Goal: Task Accomplishment & Management: Manage account settings

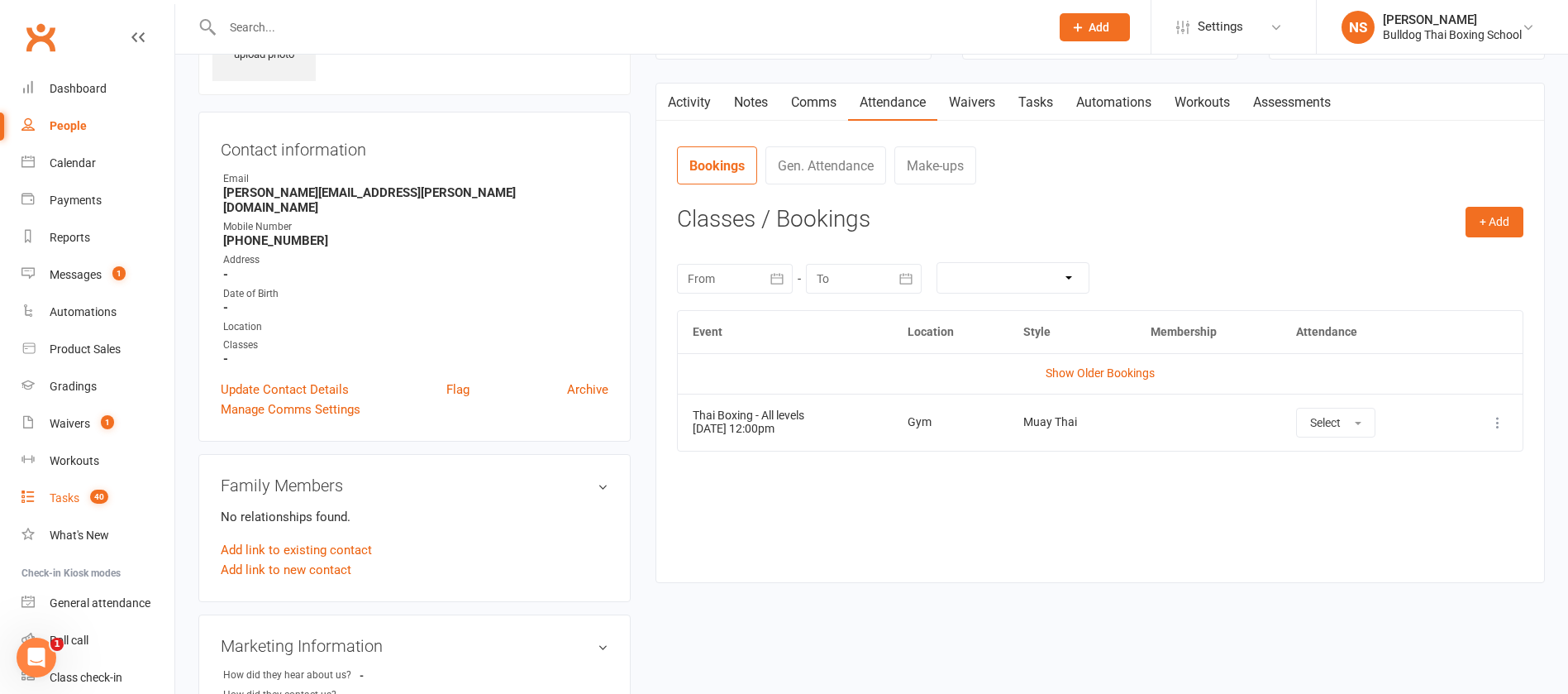
click at [67, 499] on div "Tasks" at bounding box center [65, 498] width 30 height 13
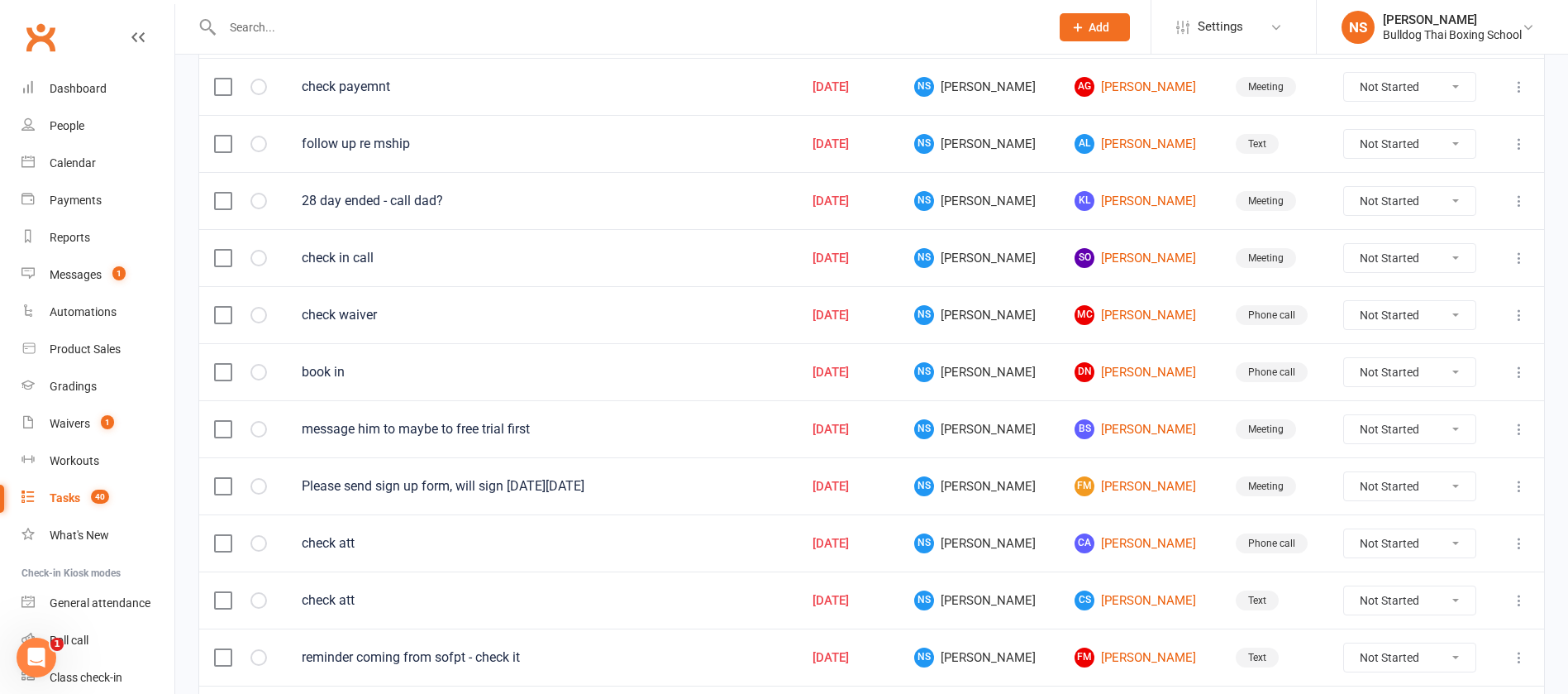
scroll to position [1173, 0]
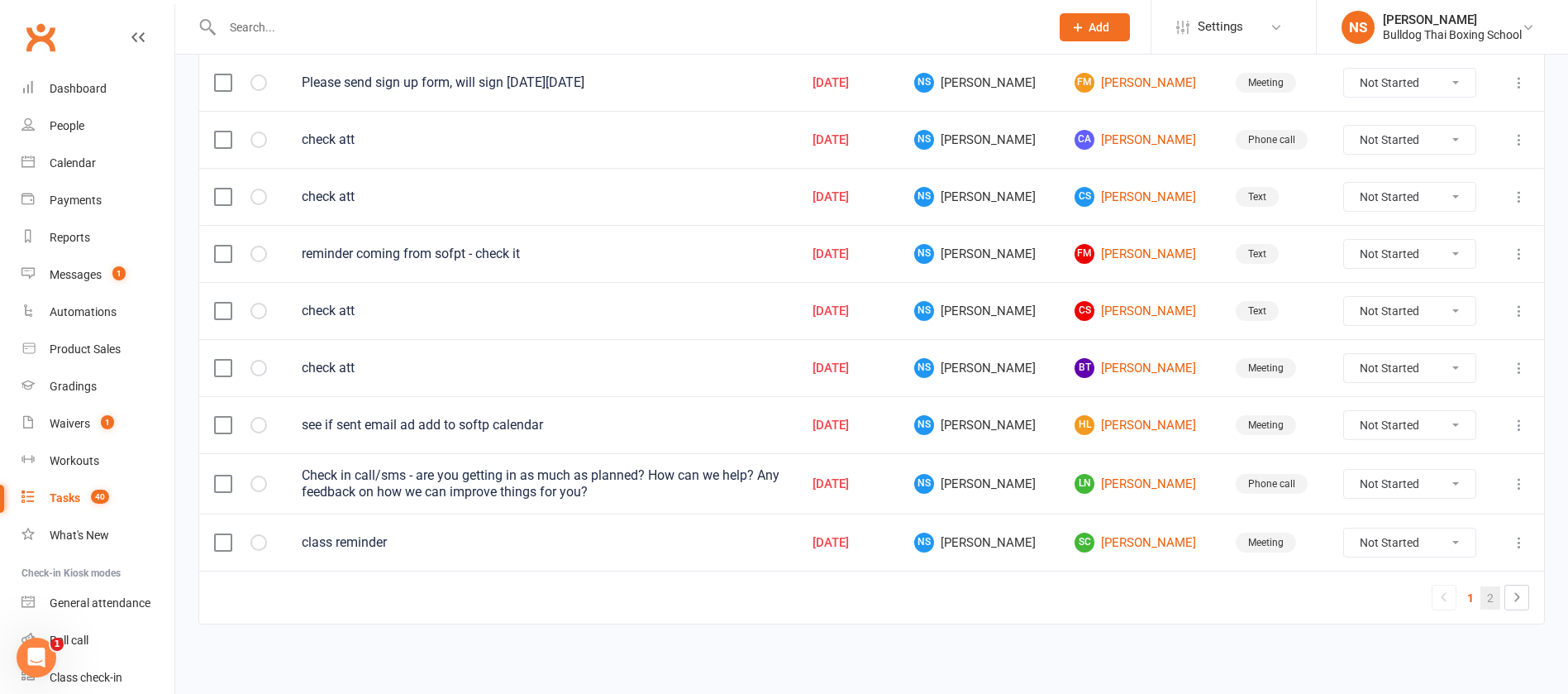
click at [1488, 596] on link "2" at bounding box center [1490, 597] width 20 height 23
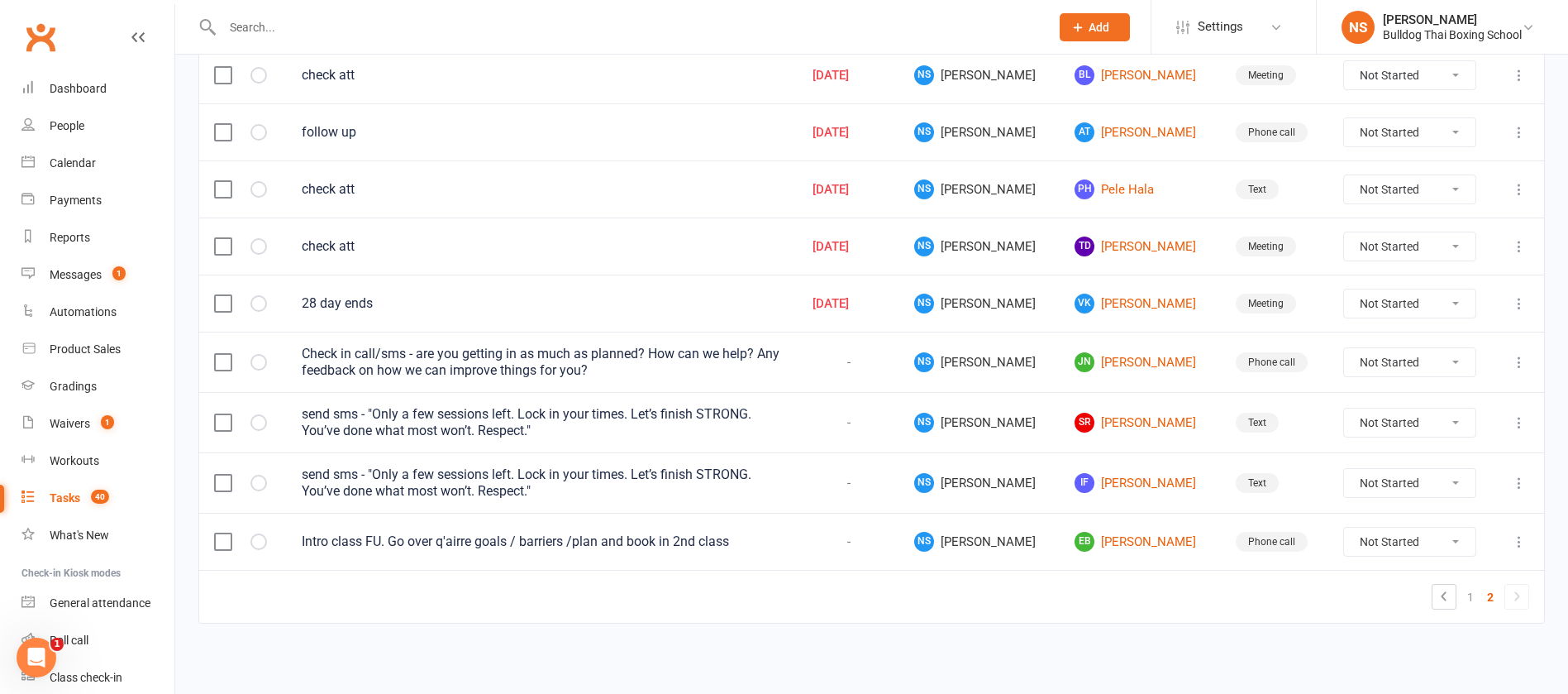
scroll to position [606, 0]
click at [1094, 362] on link "JN [PERSON_NAME]" at bounding box center [1139, 362] width 130 height 20
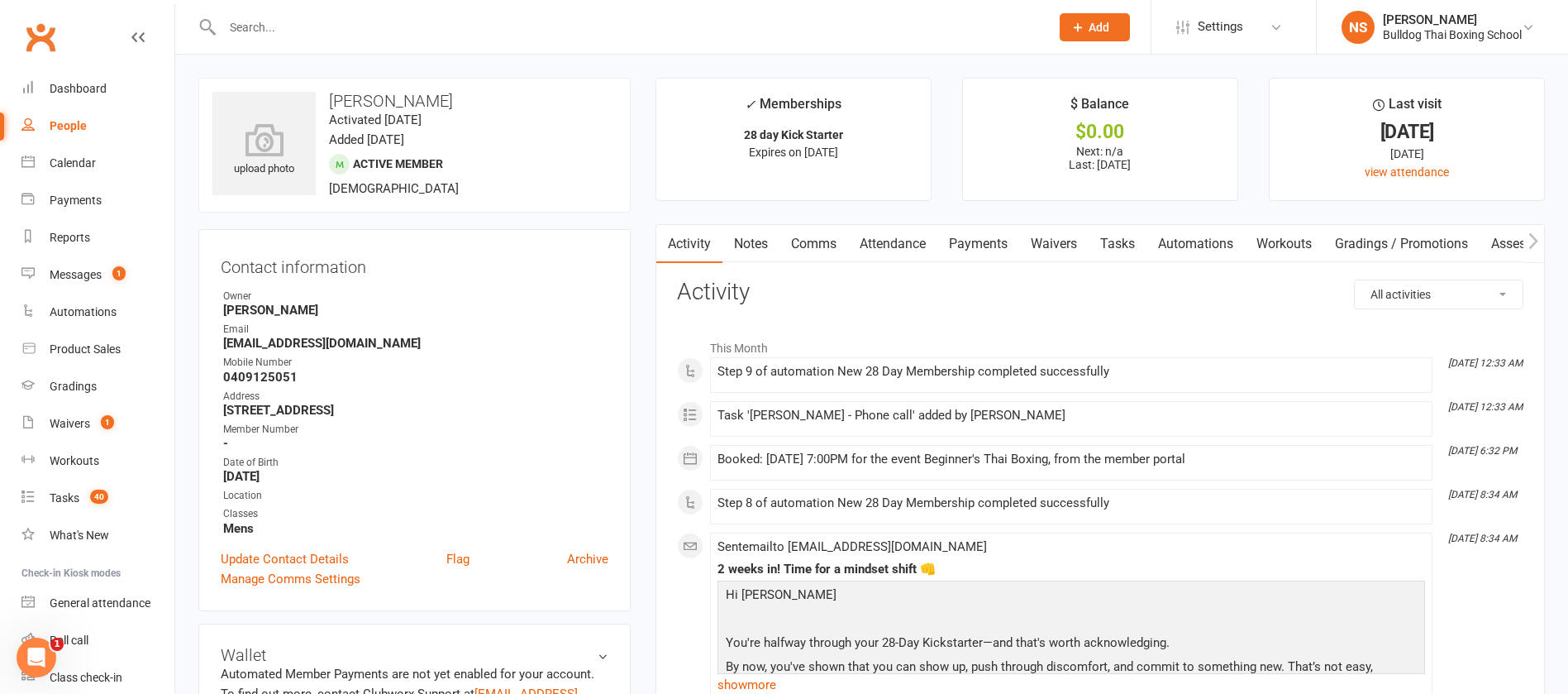
click at [1117, 240] on link "Tasks" at bounding box center [1118, 244] width 58 height 38
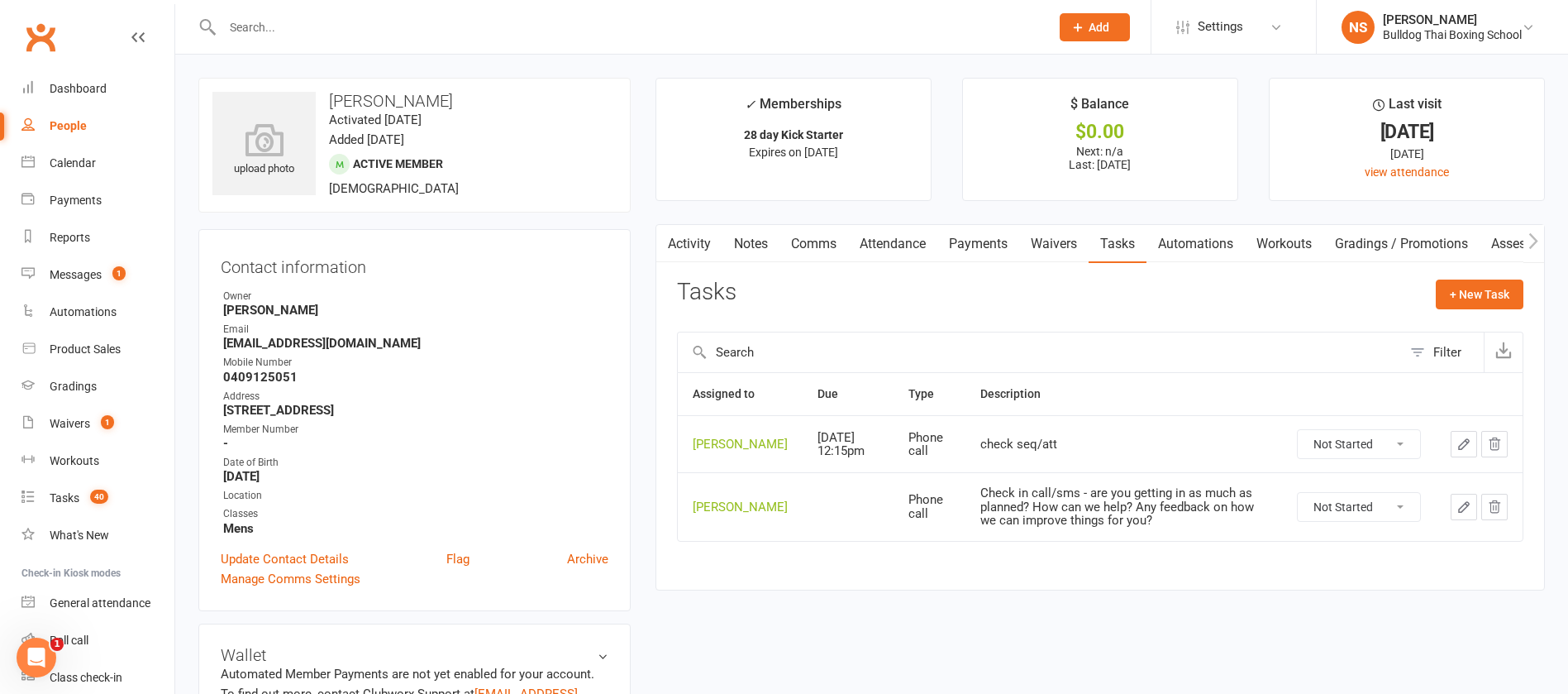
click at [1463, 512] on icon "button" at bounding box center [1464, 506] width 10 height 10
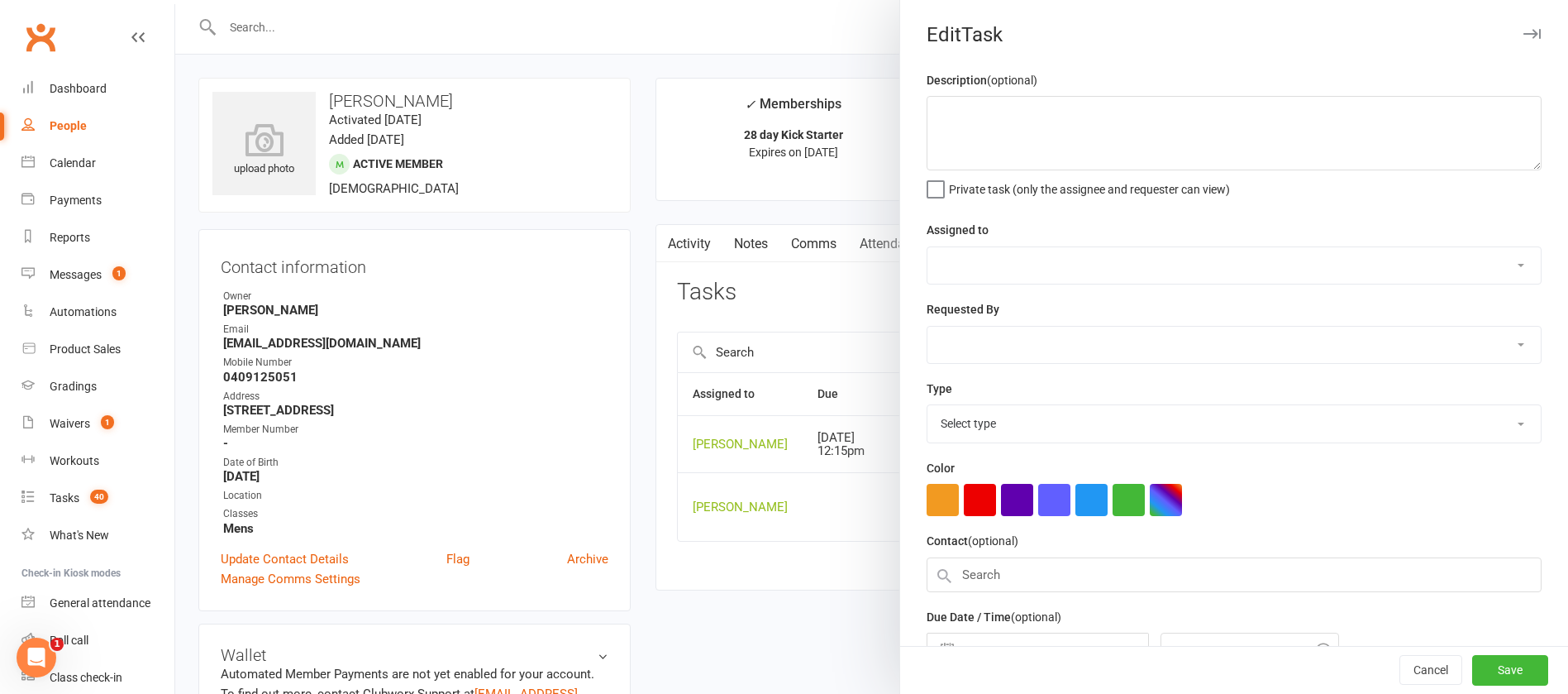
type textarea "Check in call/sms - are you getting in as much as planned? How can we help? Any…"
select select "12940"
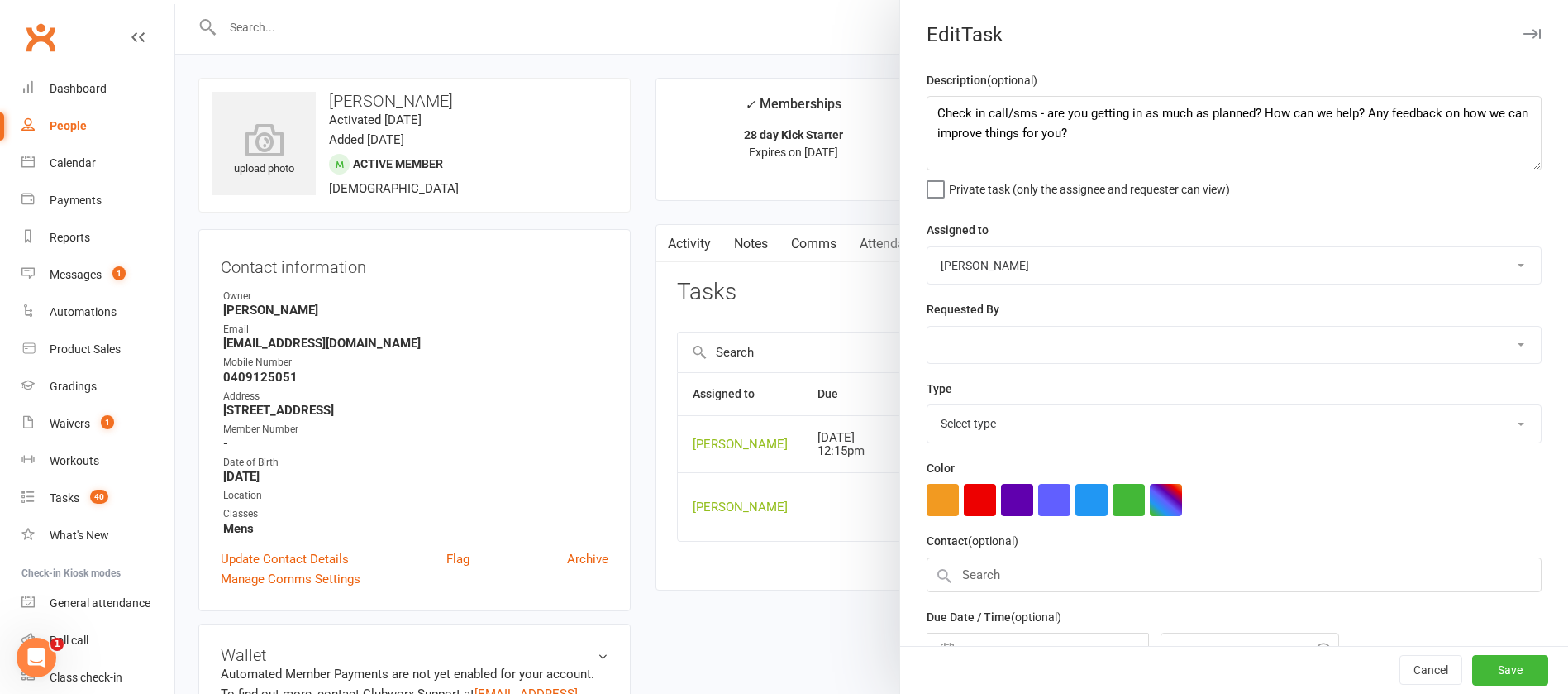
select select "12048"
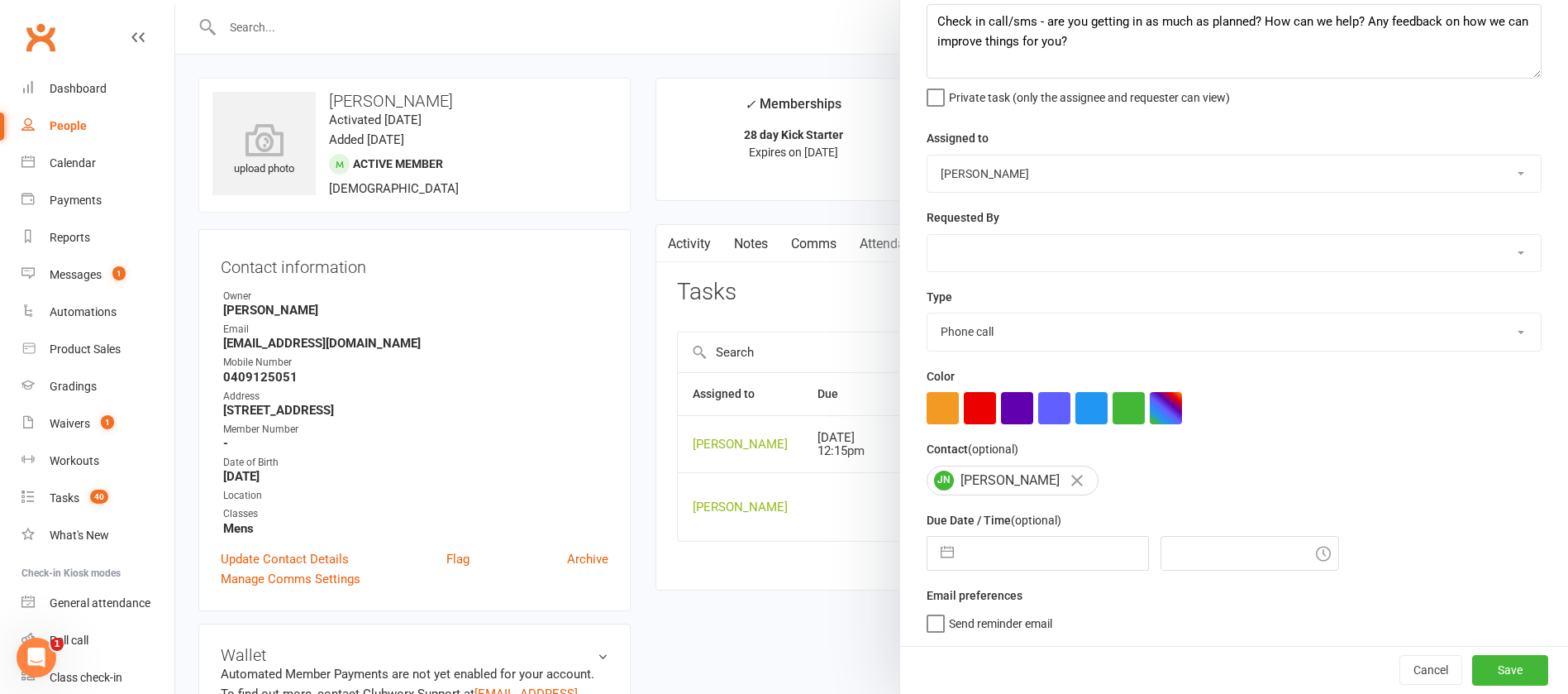
click at [1044, 552] on input "text" at bounding box center [1055, 552] width 186 height 33
select select "7"
select select "2025"
select select "8"
select select "2025"
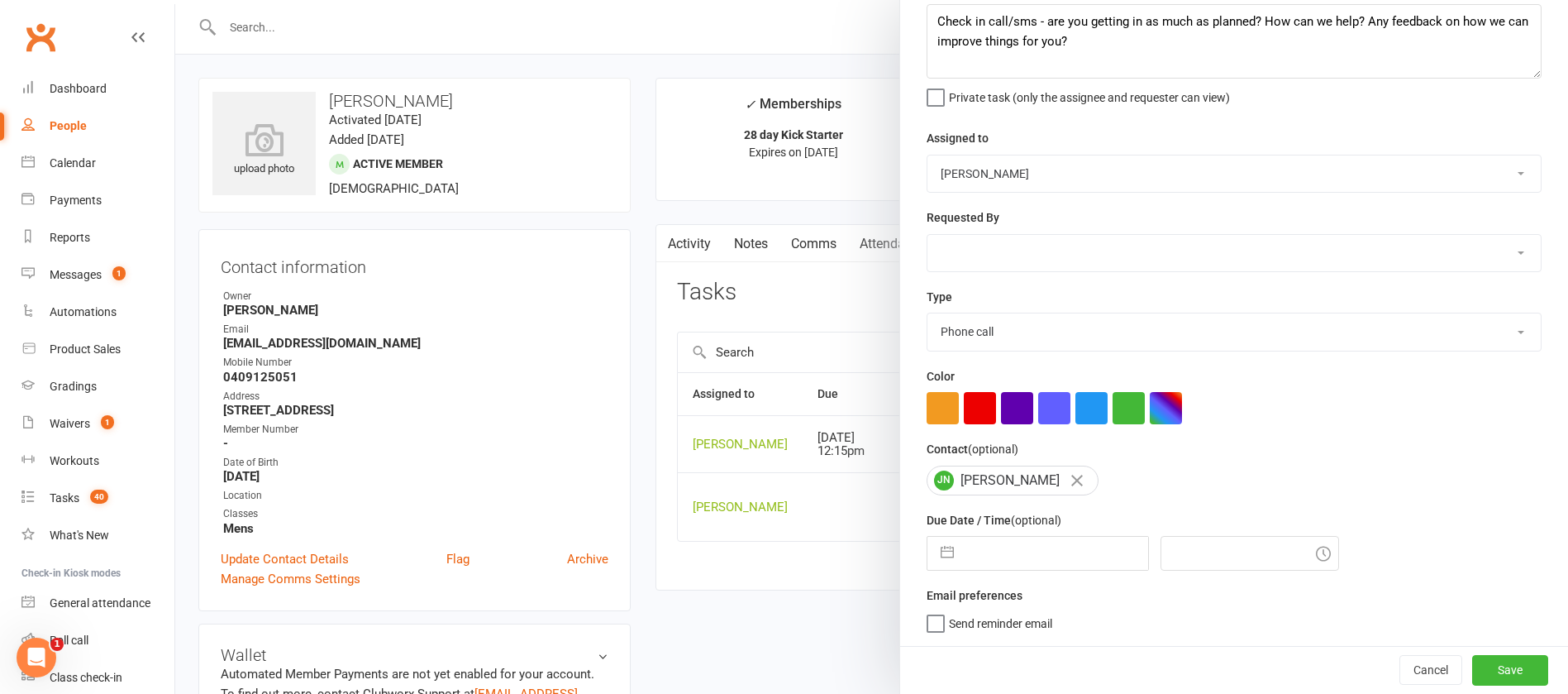
select select "9"
select select "2025"
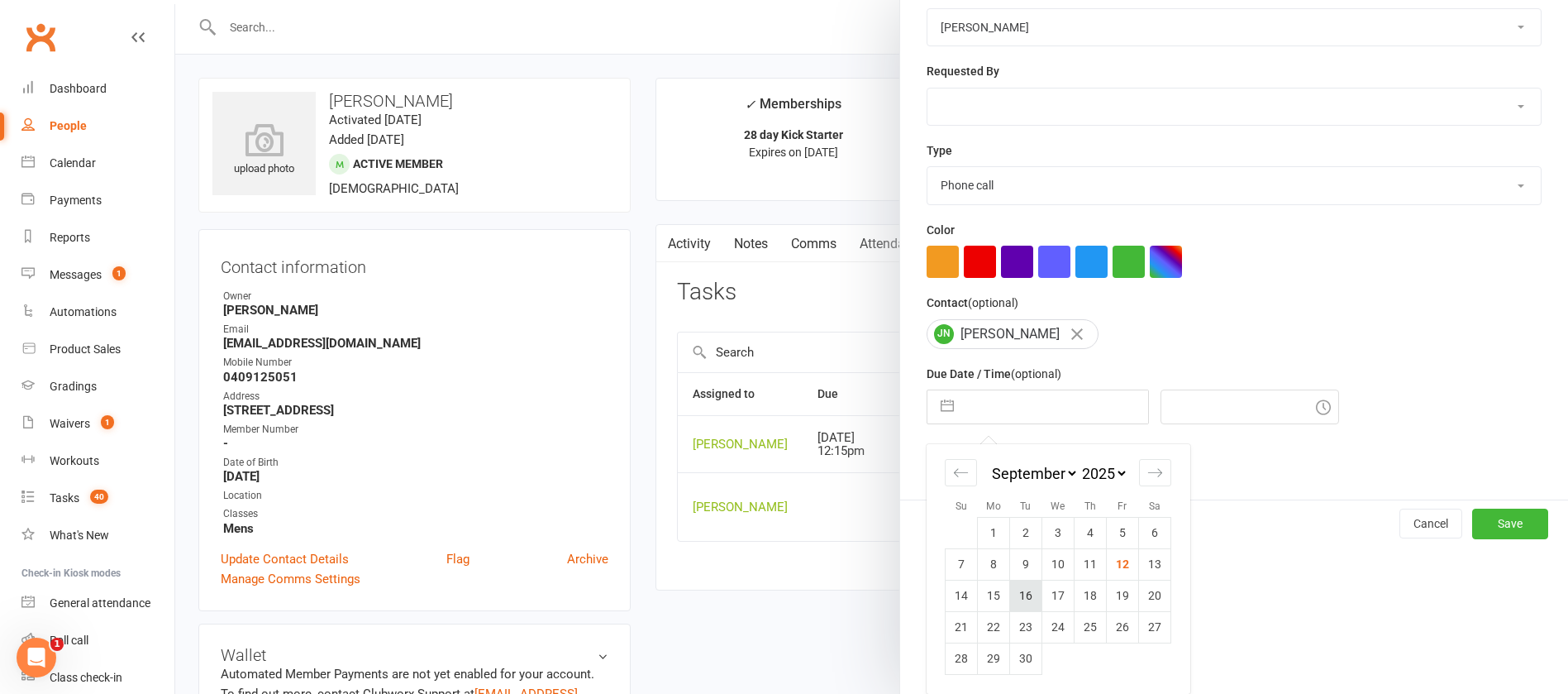
scroll to position [244, 0]
click at [1149, 560] on td "13" at bounding box center [1155, 563] width 32 height 31
type input "[DATE]"
type input "9:00am"
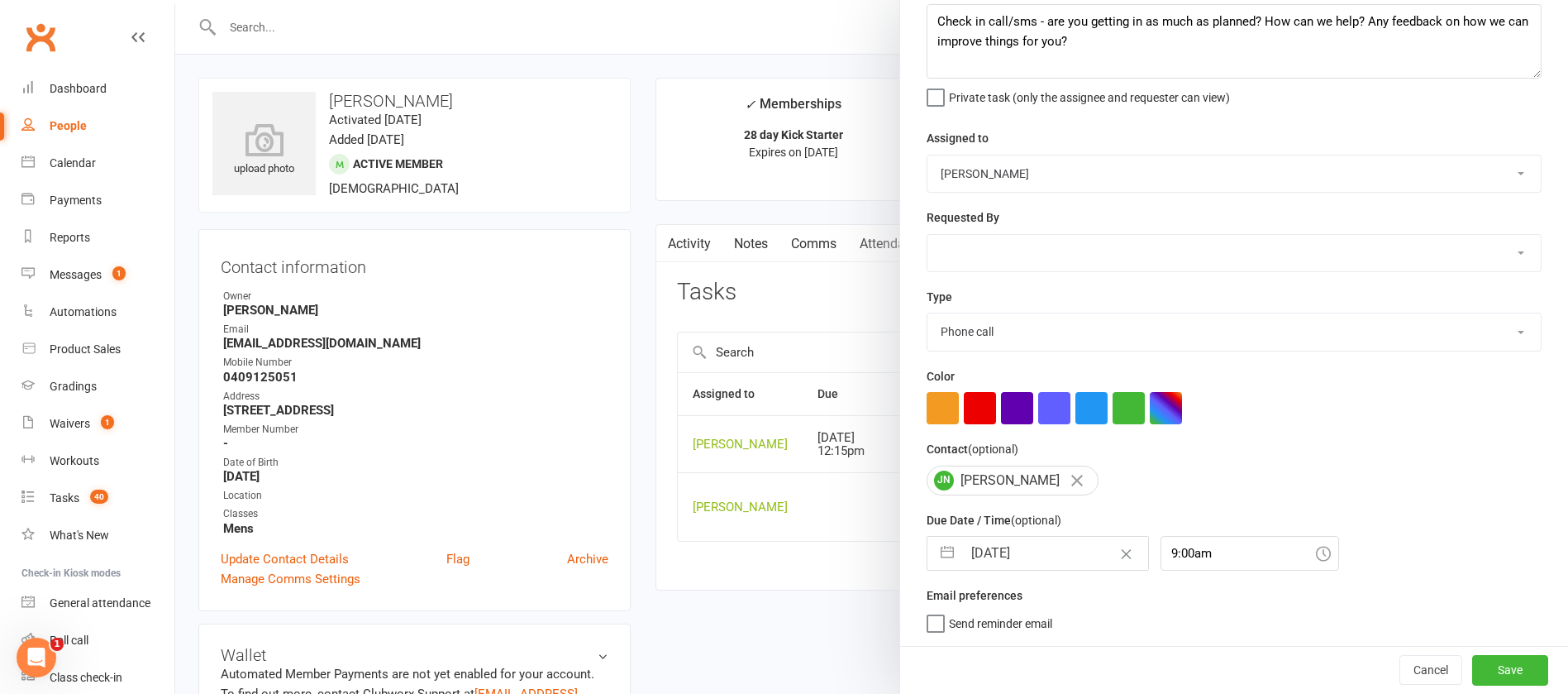
scroll to position [98, 0]
click at [1472, 672] on button "Save" at bounding box center [1510, 670] width 76 height 30
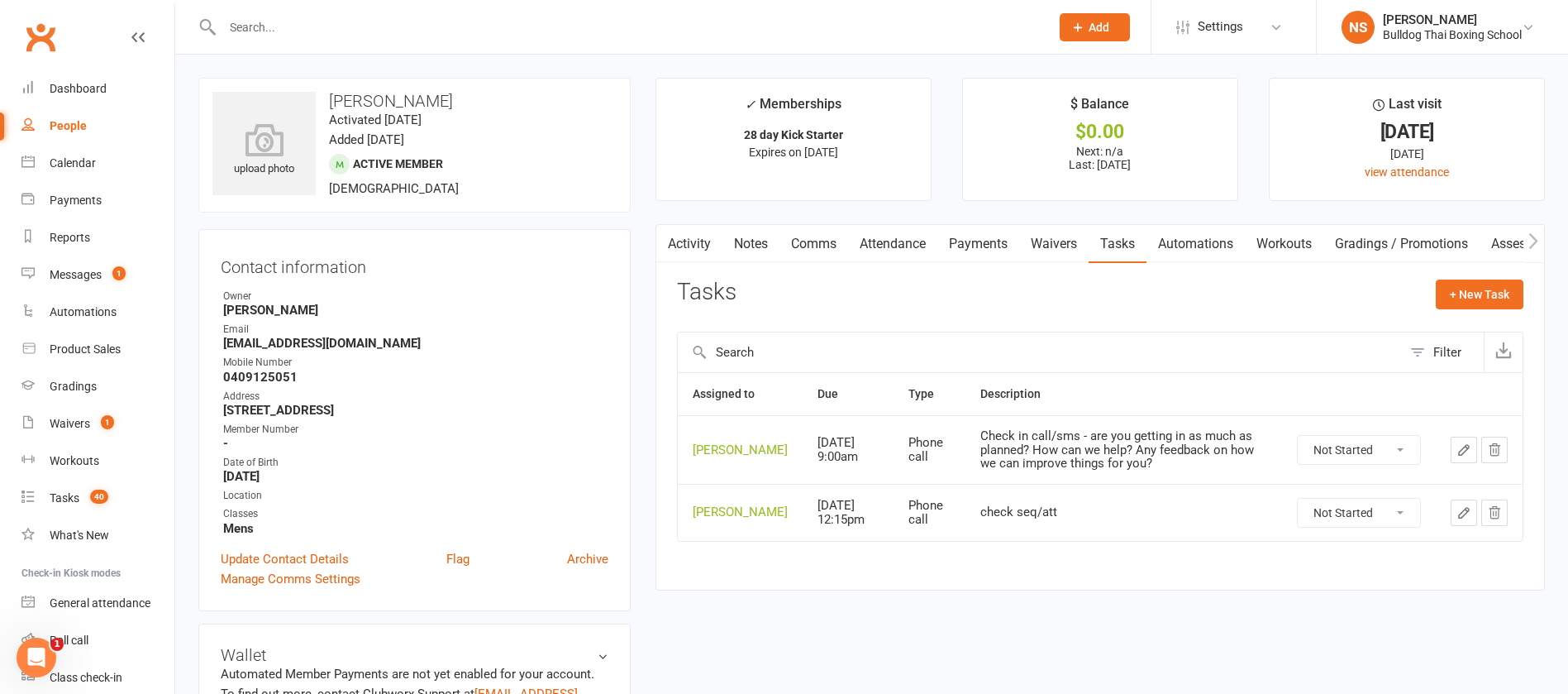
click at [1404, 527] on select "Not Started In Progress Waiting Complete" at bounding box center [1359, 513] width 122 height 28
click at [1298, 511] on select "Not Started In Progress Waiting Complete" at bounding box center [1359, 513] width 122 height 28
select select "unstarted"
click at [68, 494] on div "Tasks" at bounding box center [65, 498] width 30 height 13
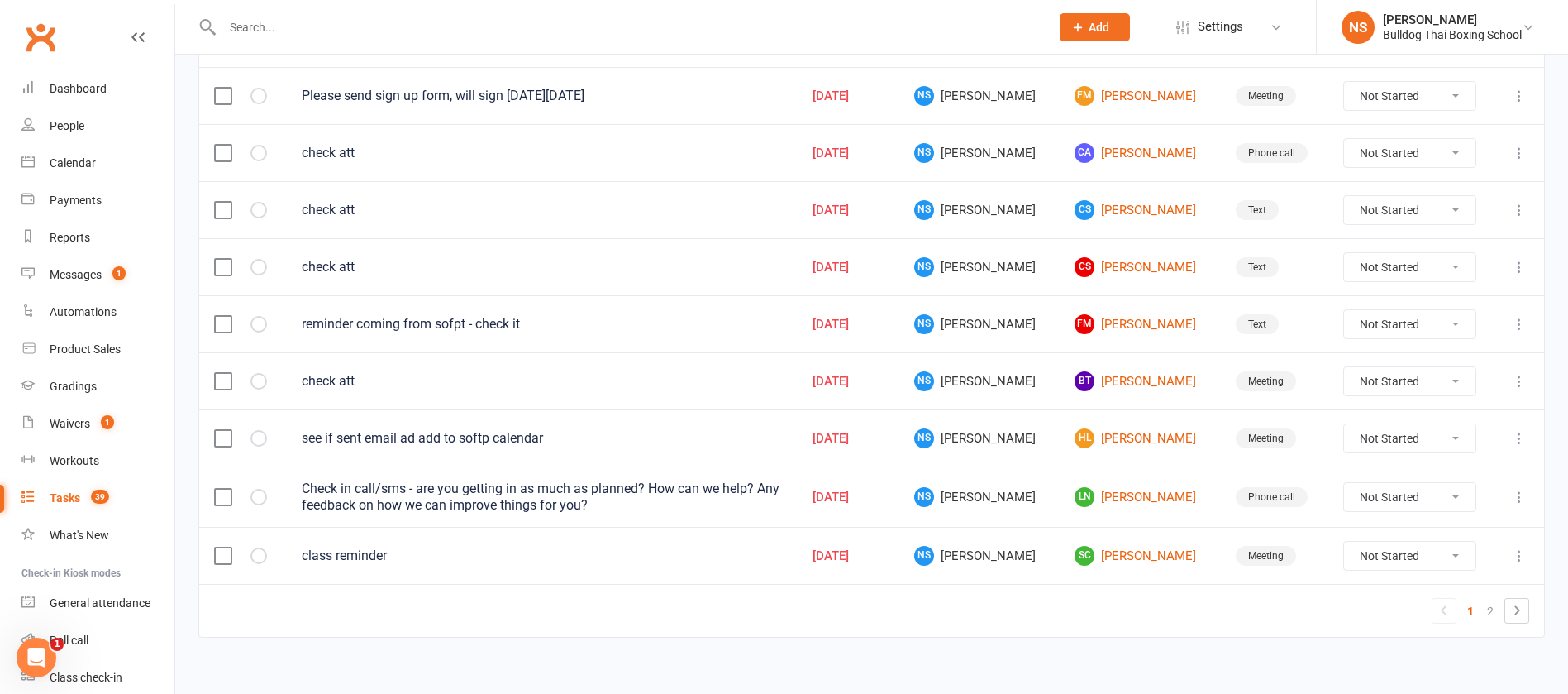
scroll to position [1173, 0]
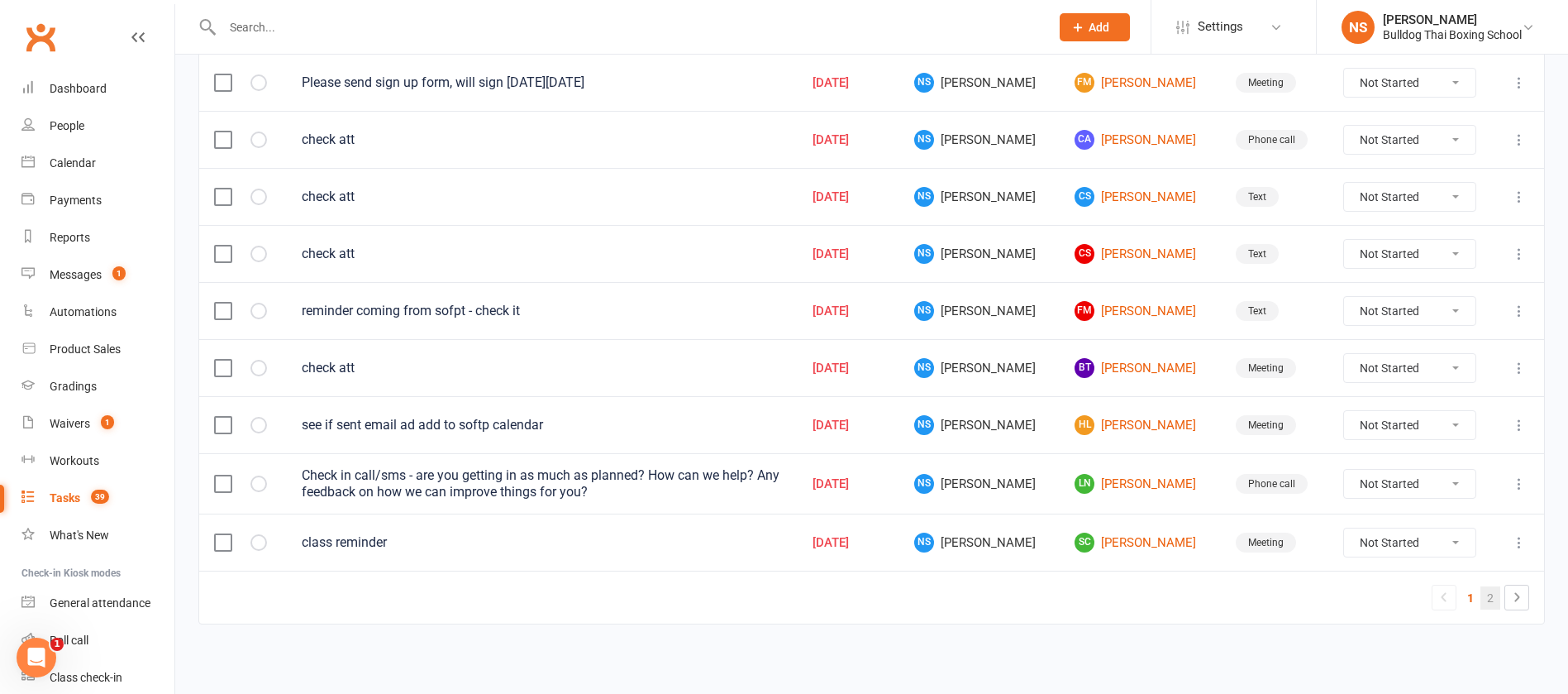
click at [1488, 590] on link "2" at bounding box center [1490, 597] width 20 height 23
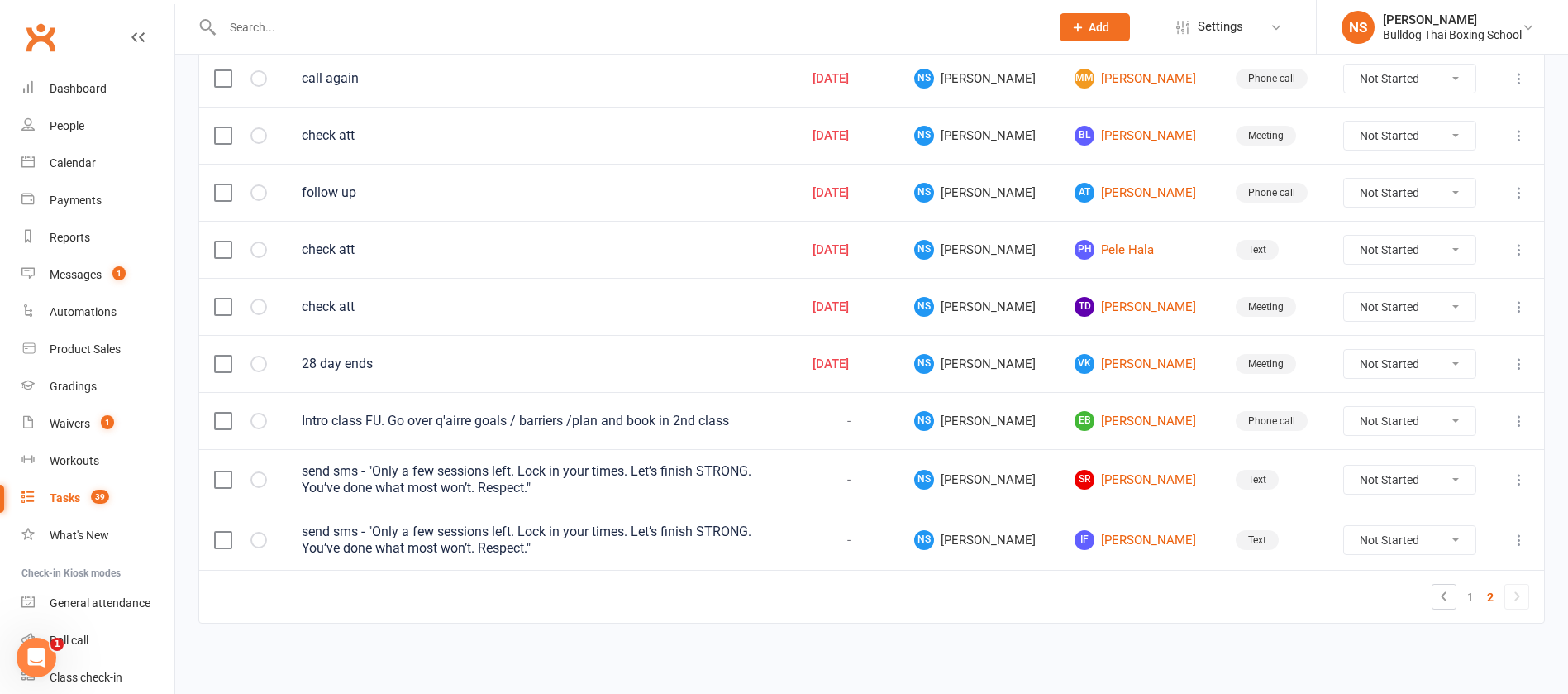
scroll to position [546, 0]
click at [1098, 422] on link "EB [PERSON_NAME]" at bounding box center [1139, 421] width 130 height 20
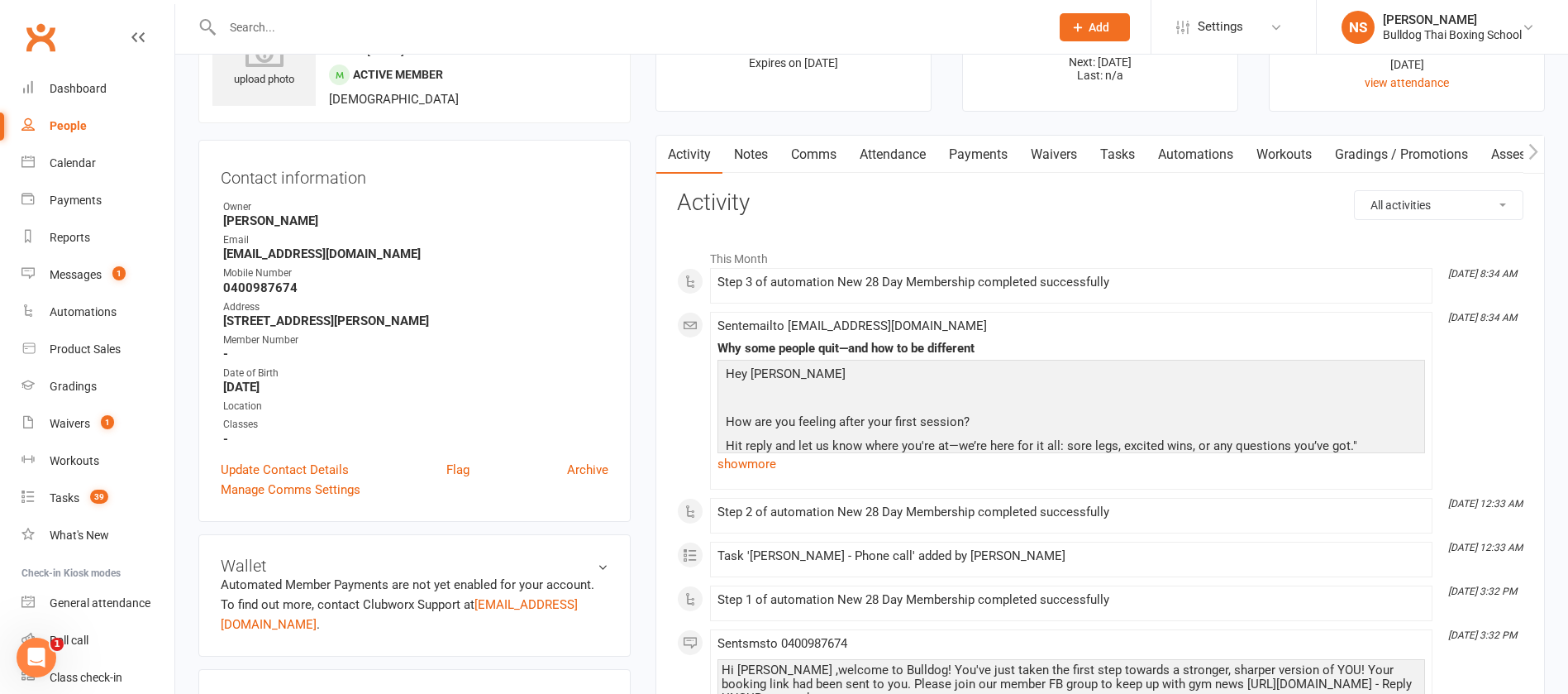
scroll to position [124, 0]
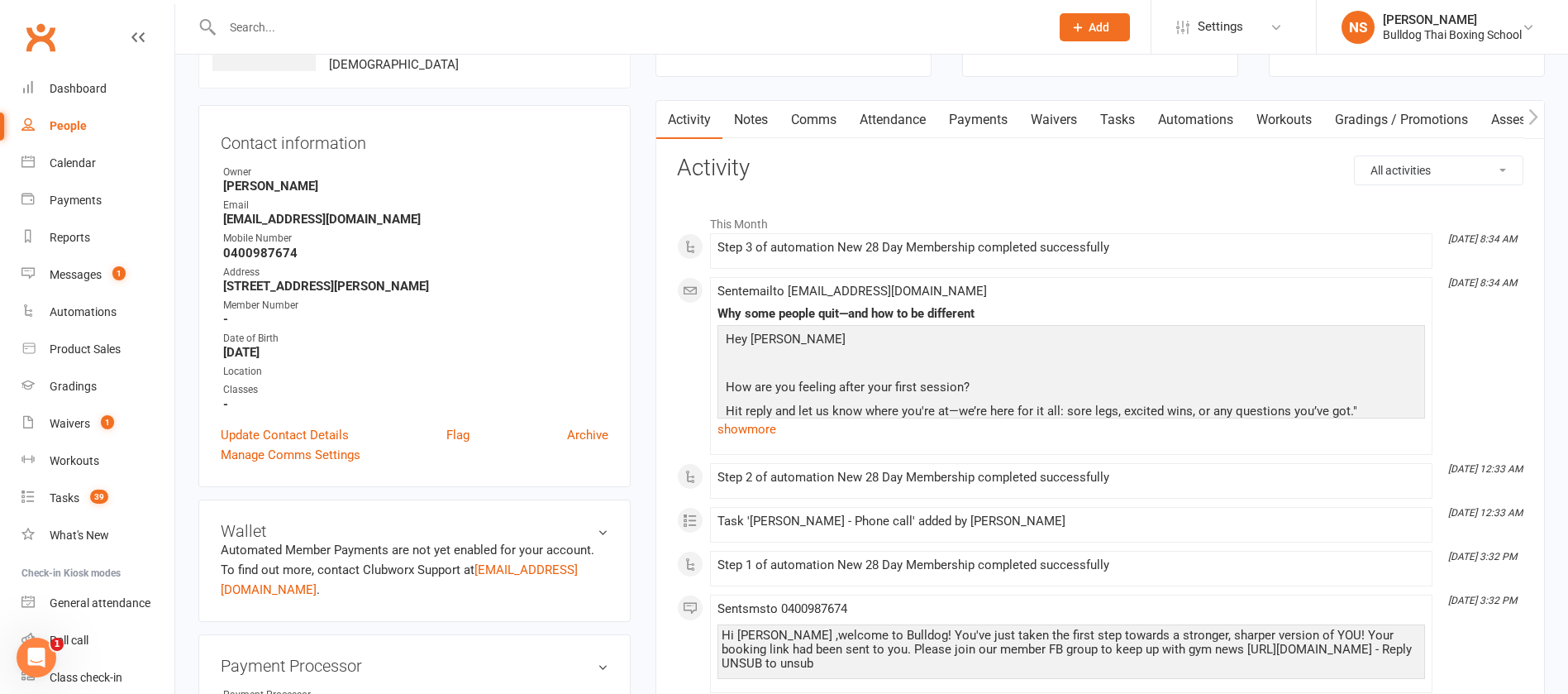
click at [1127, 120] on link "Tasks" at bounding box center [1118, 120] width 58 height 38
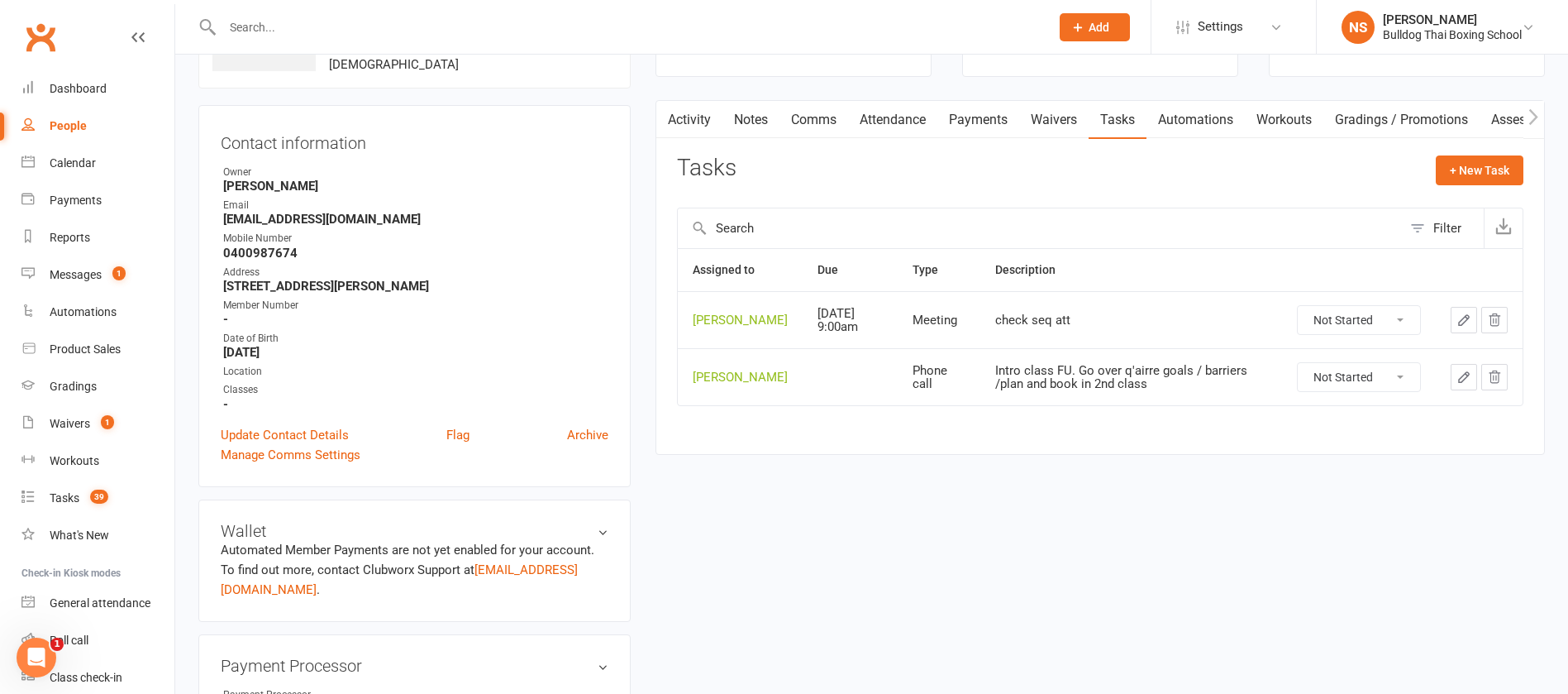
click at [1398, 391] on select "Not Started In Progress Waiting Complete" at bounding box center [1359, 377] width 122 height 28
click at [1298, 375] on select "Not Started In Progress Waiting Complete" at bounding box center [1359, 377] width 122 height 28
select select "unstarted"
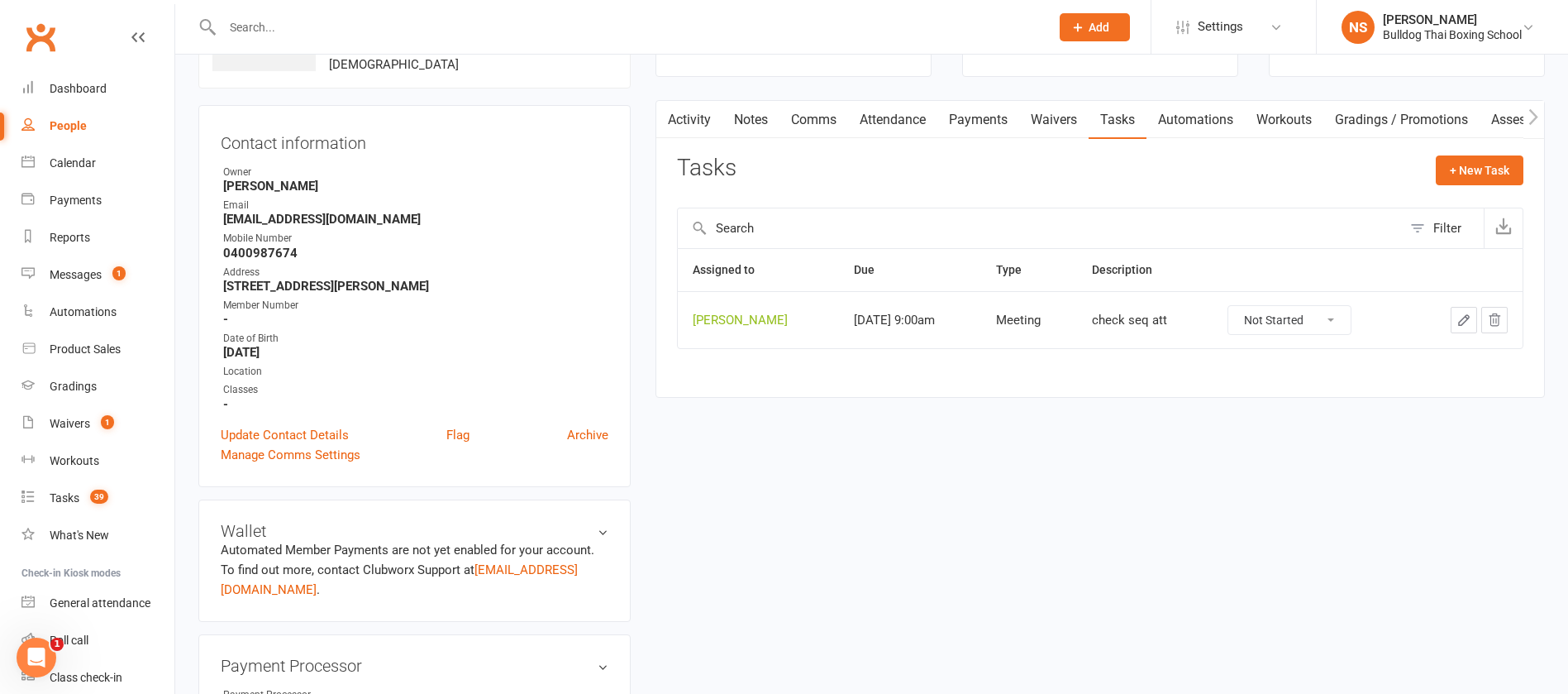
click at [1172, 120] on link "Automations" at bounding box center [1196, 120] width 98 height 38
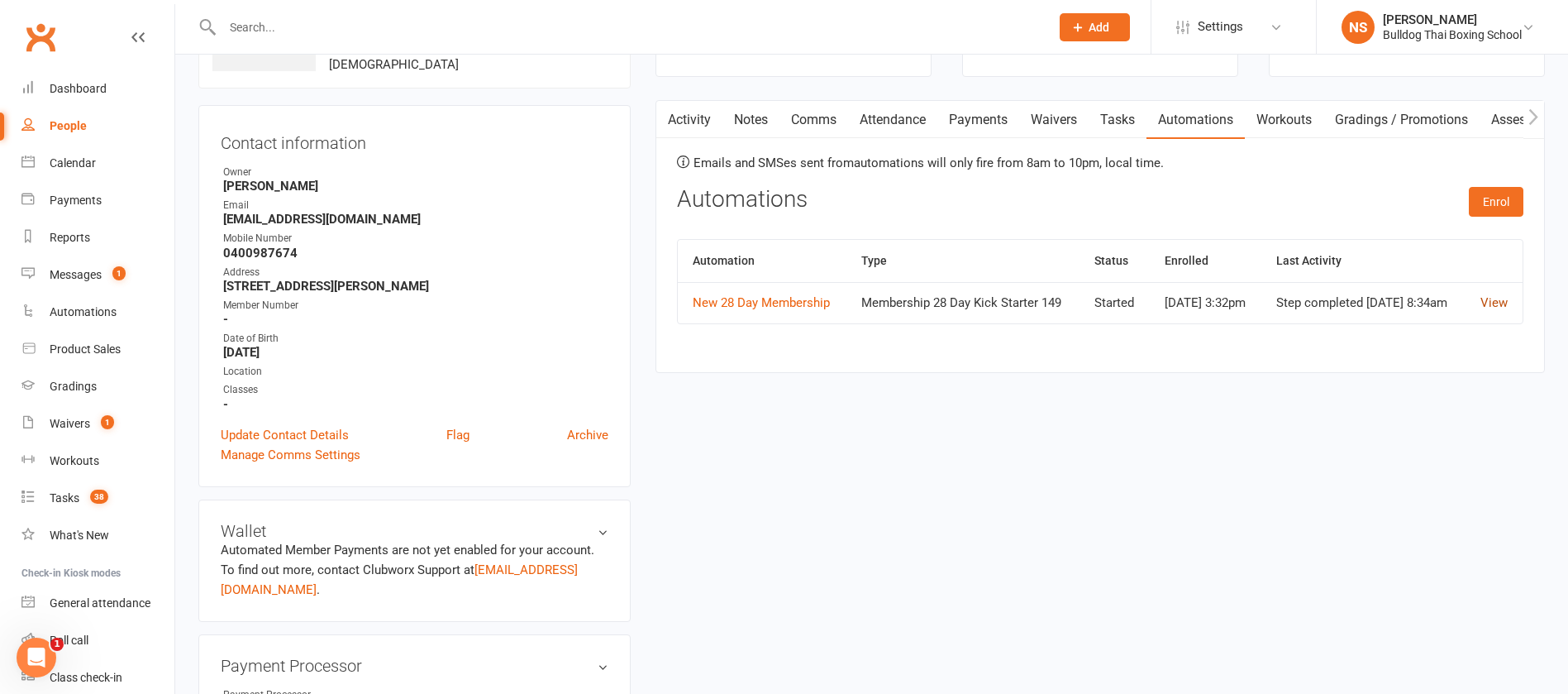
click at [1499, 307] on link "View" at bounding box center [1494, 303] width 27 height 15
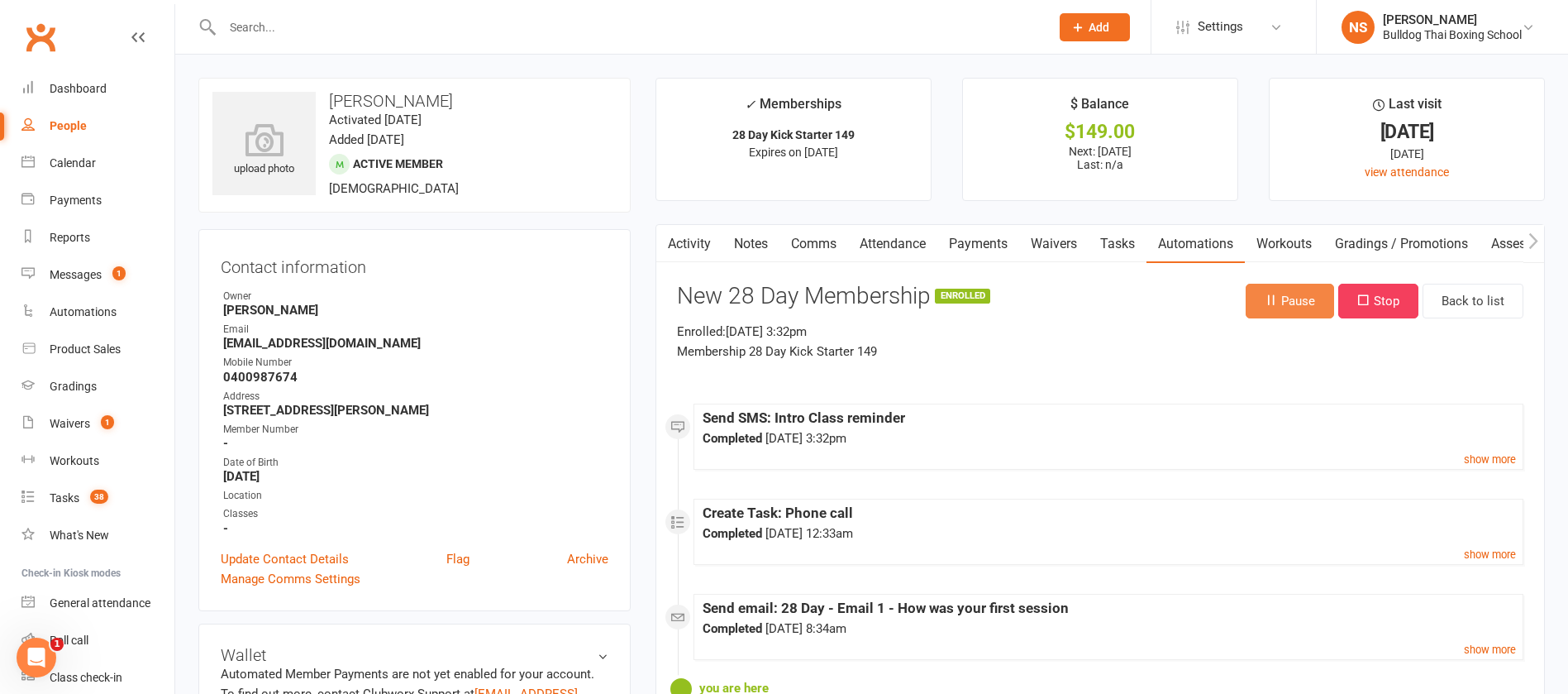
click at [1288, 300] on button "Pause" at bounding box center [1289, 300] width 88 height 35
click at [1123, 236] on link "Tasks" at bounding box center [1118, 244] width 58 height 38
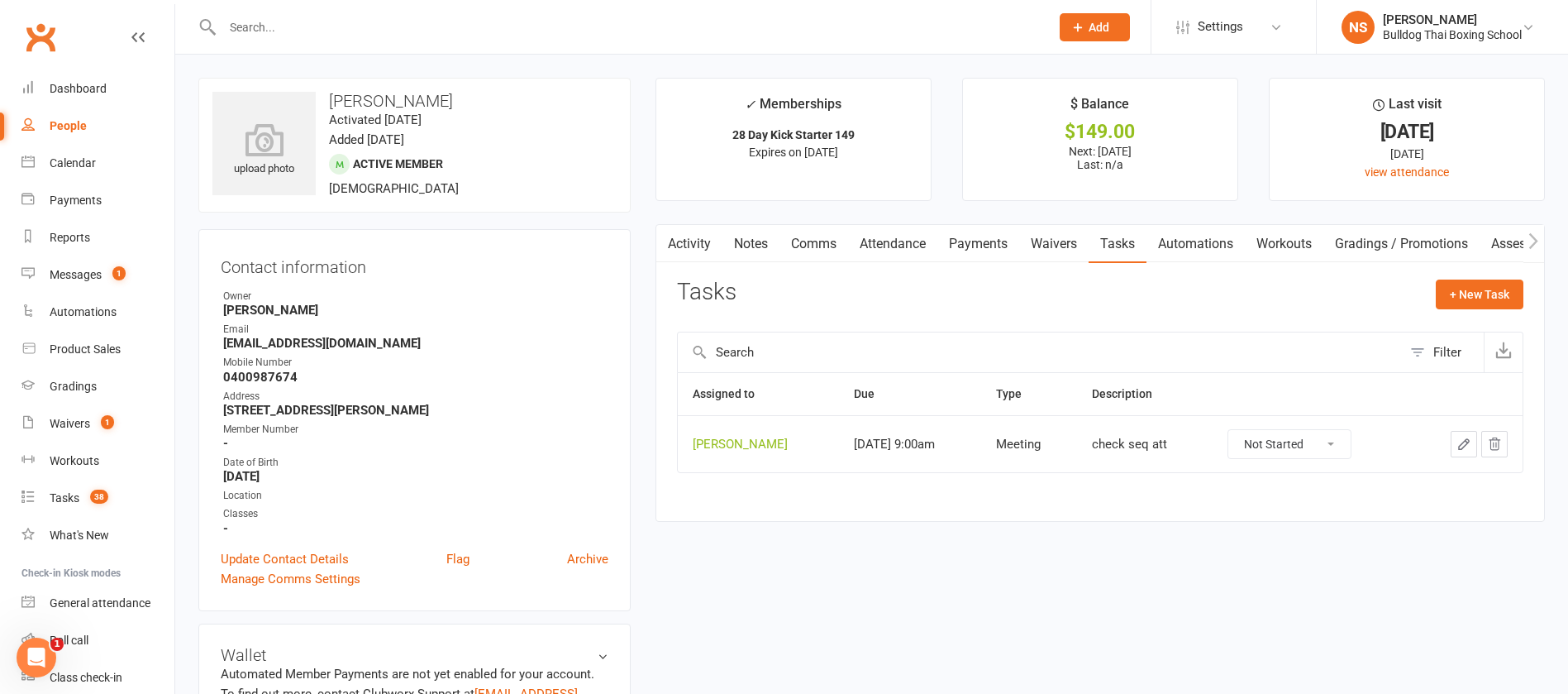
click at [1460, 443] on icon "button" at bounding box center [1464, 444] width 15 height 15
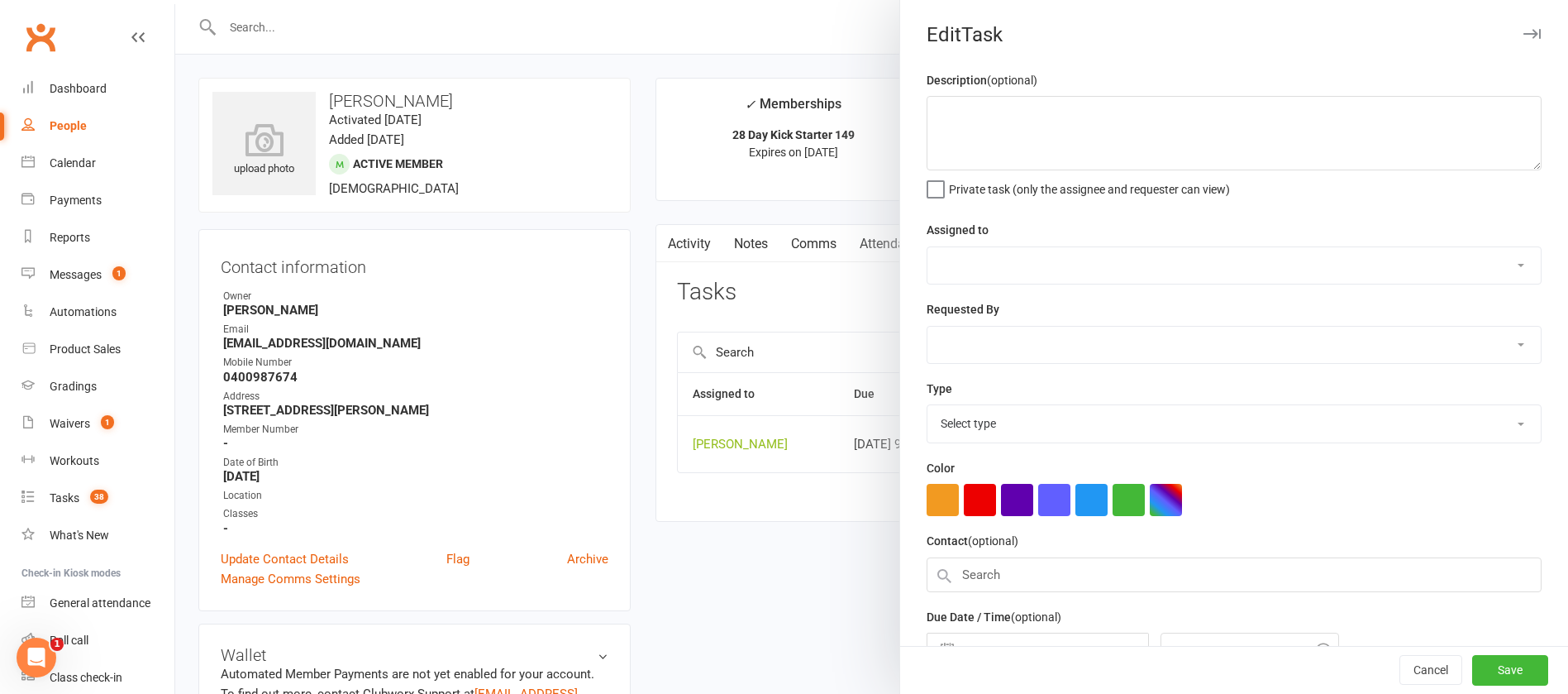
type textarea "check seq att"
select select "12940"
type input "[DATE]"
type input "9:00am"
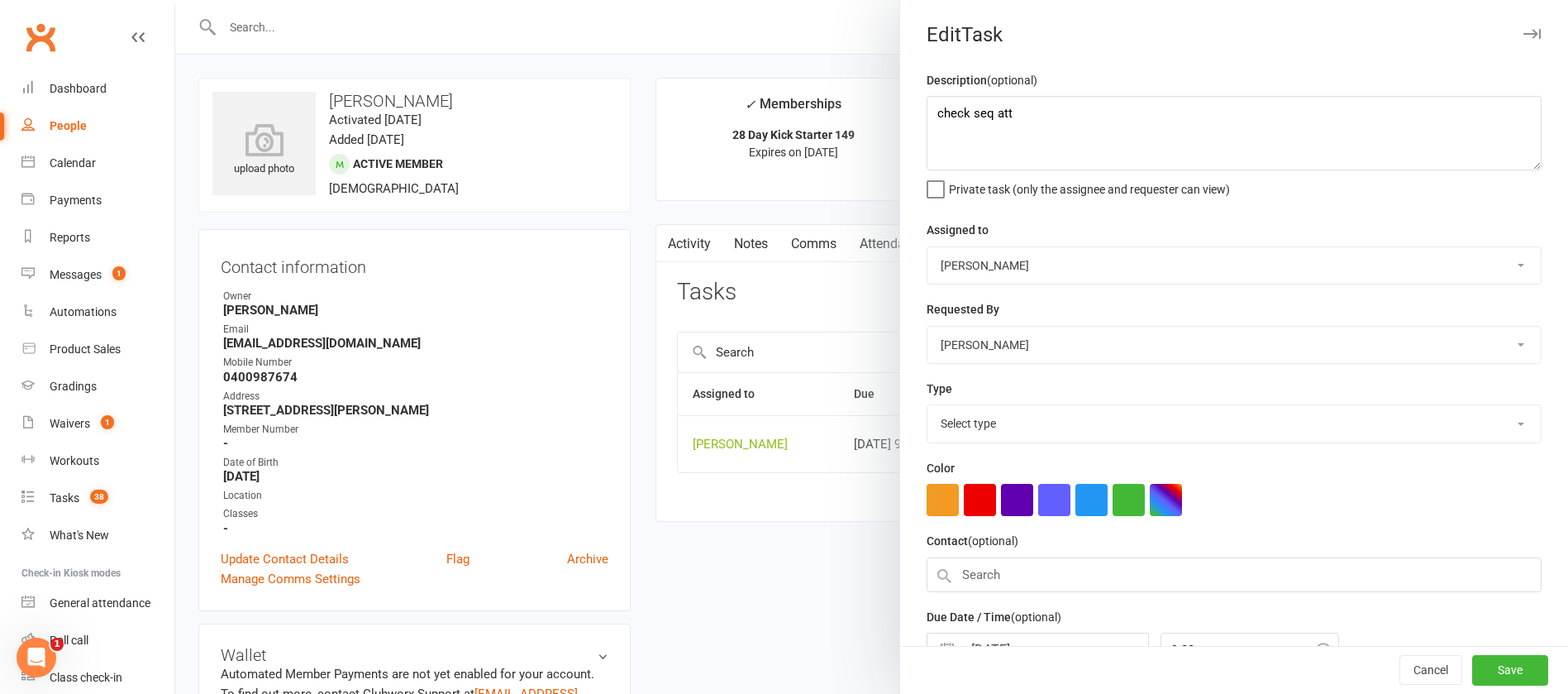
select select "12049"
drag, startPoint x: 1011, startPoint y: 122, endPoint x: 961, endPoint y: 101, distance: 54.2
click at [961, 101] on textarea "check seq att" at bounding box center [1234, 132] width 615 height 74
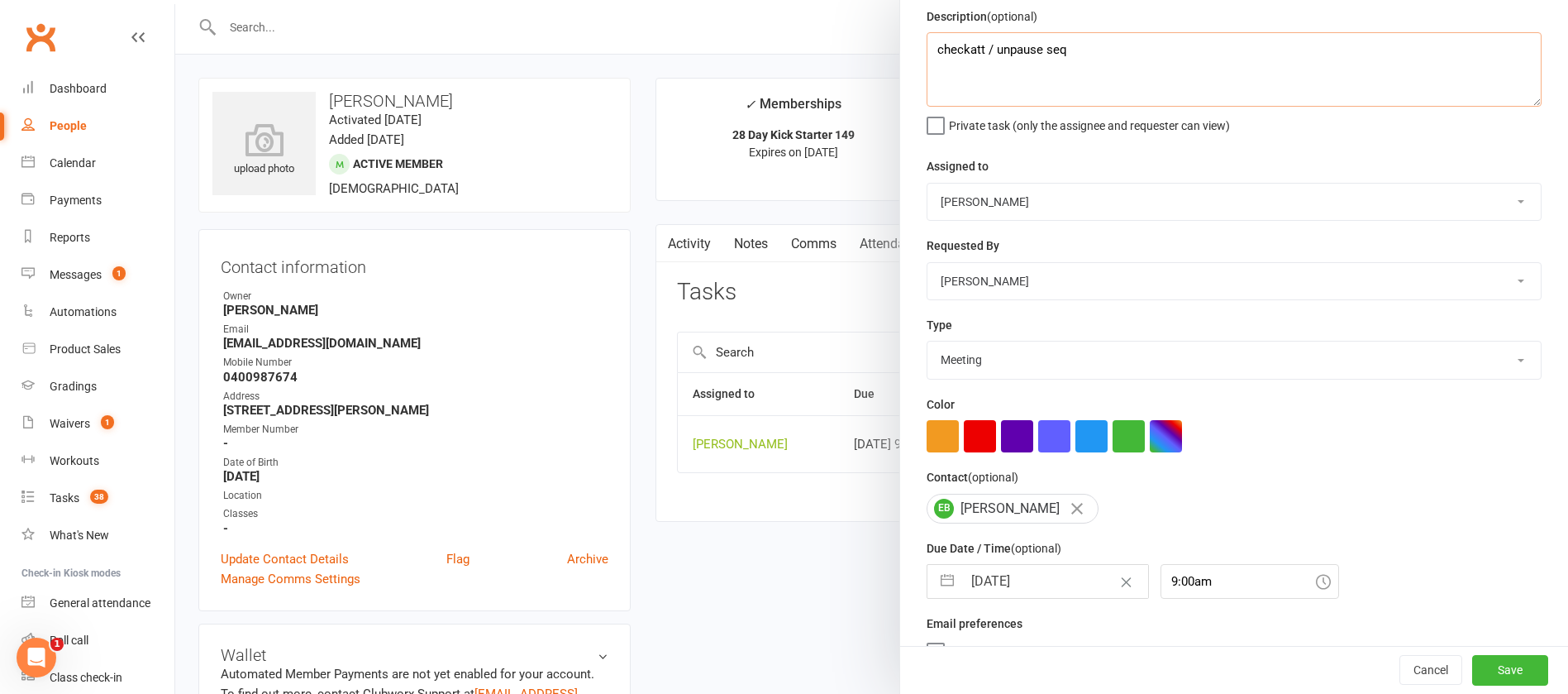
scroll to position [98, 0]
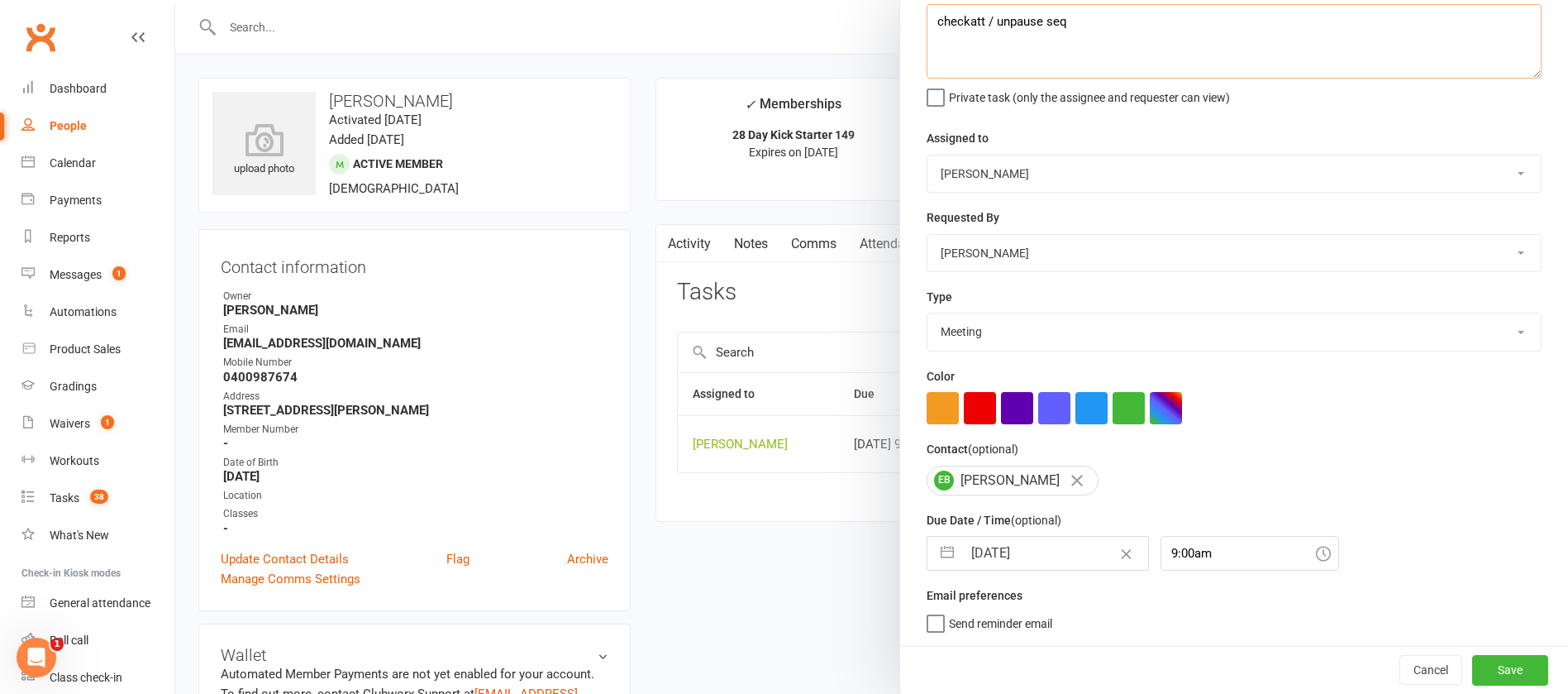
type textarea "checkatt / unpause seq"
drag, startPoint x: 1030, startPoint y: 562, endPoint x: 1033, endPoint y: 548, distance: 14.3
click at [1030, 561] on input "[DATE]" at bounding box center [1055, 552] width 186 height 33
select select "7"
select select "2025"
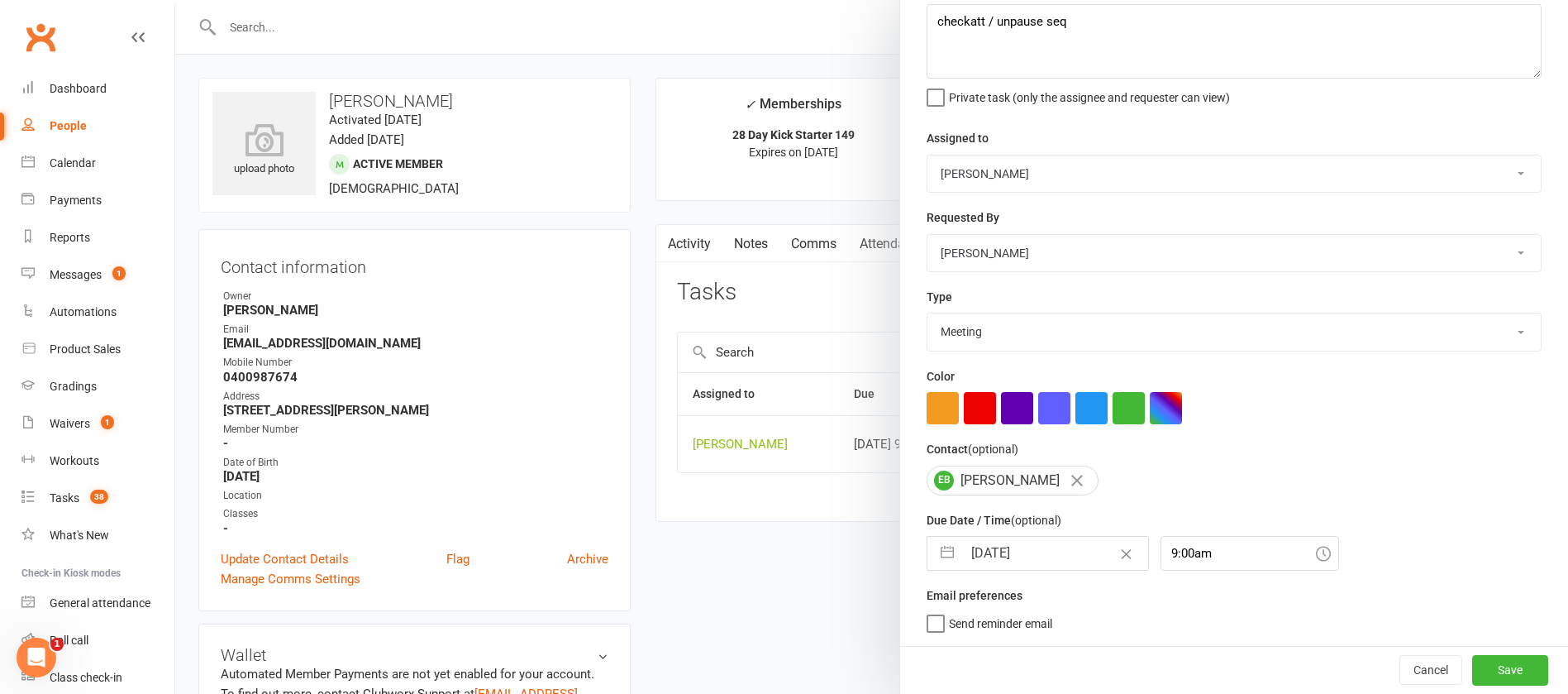
select select "8"
select select "2025"
select select "9"
select select "2025"
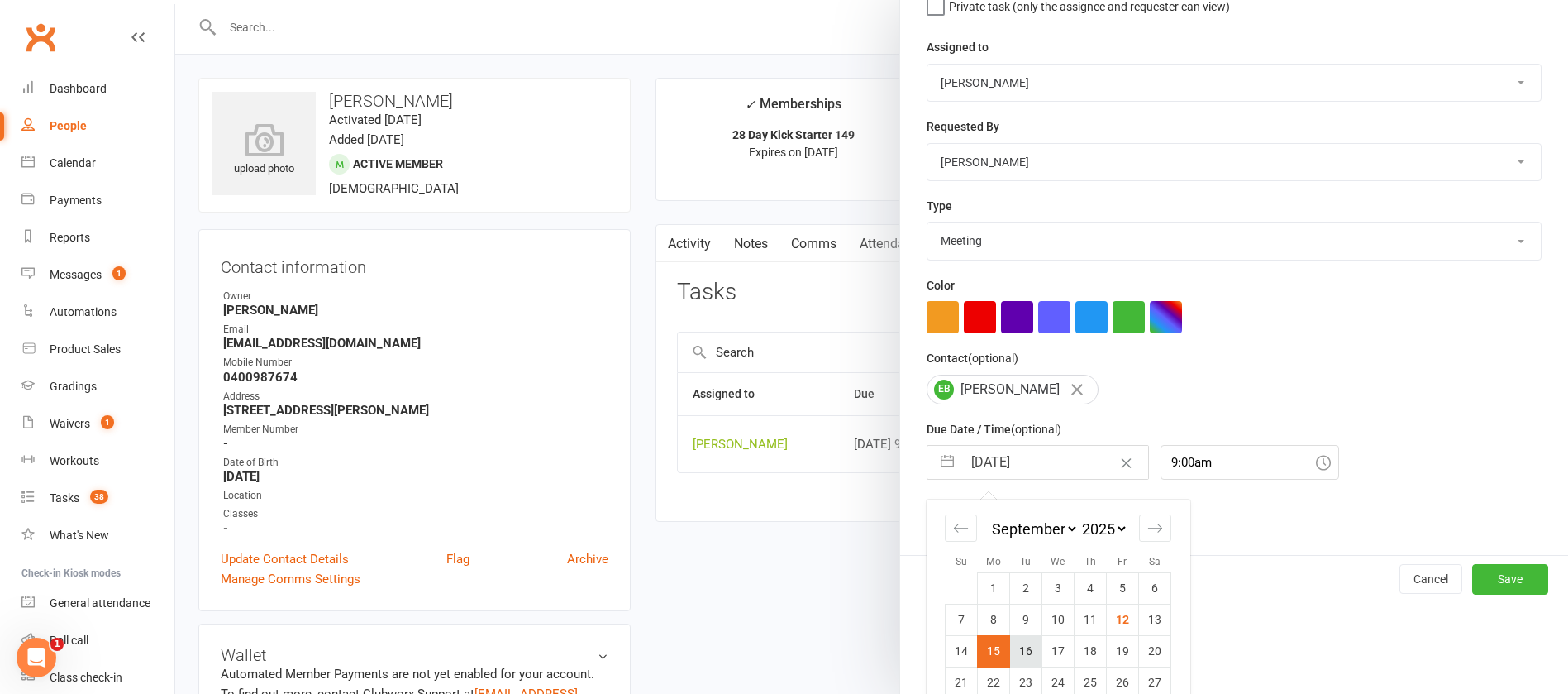
scroll to position [244, 0]
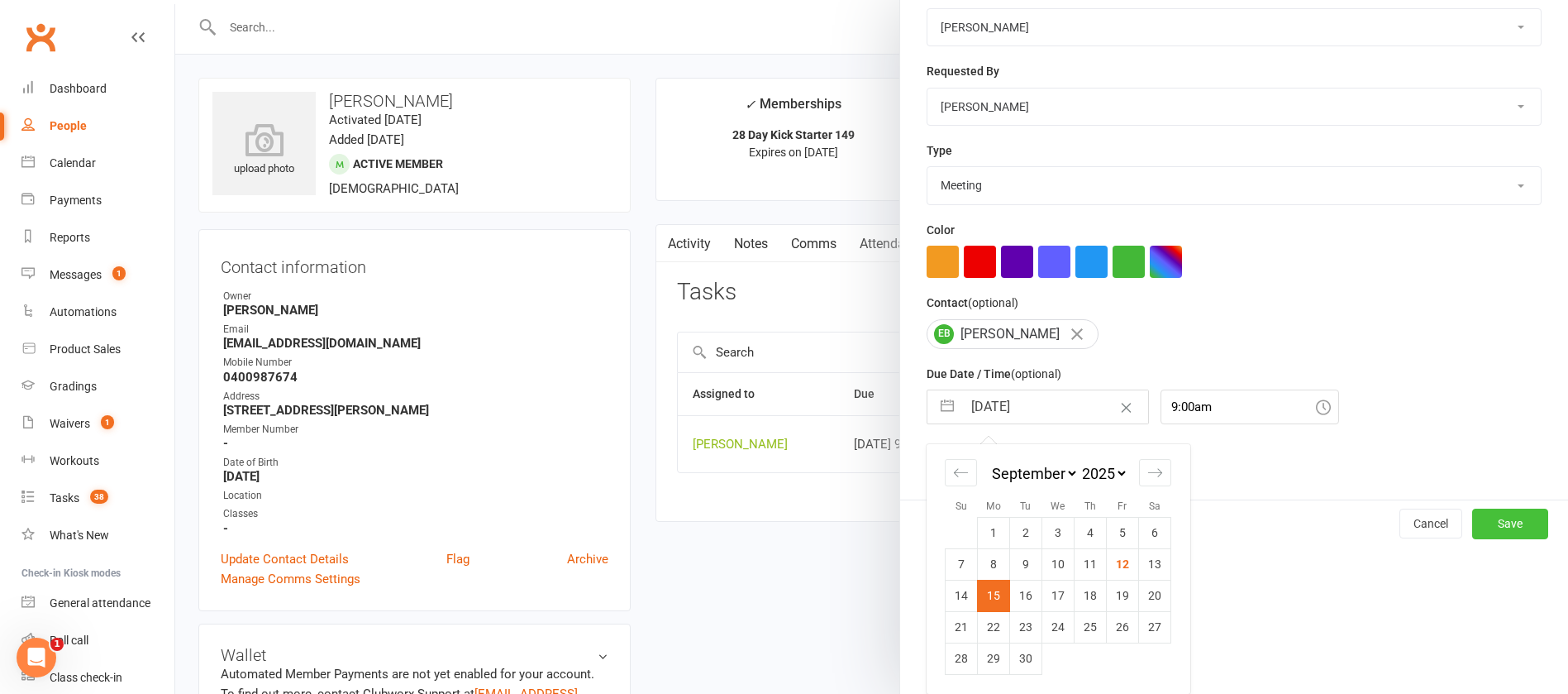
click at [1472, 527] on button "Save" at bounding box center [1510, 523] width 76 height 30
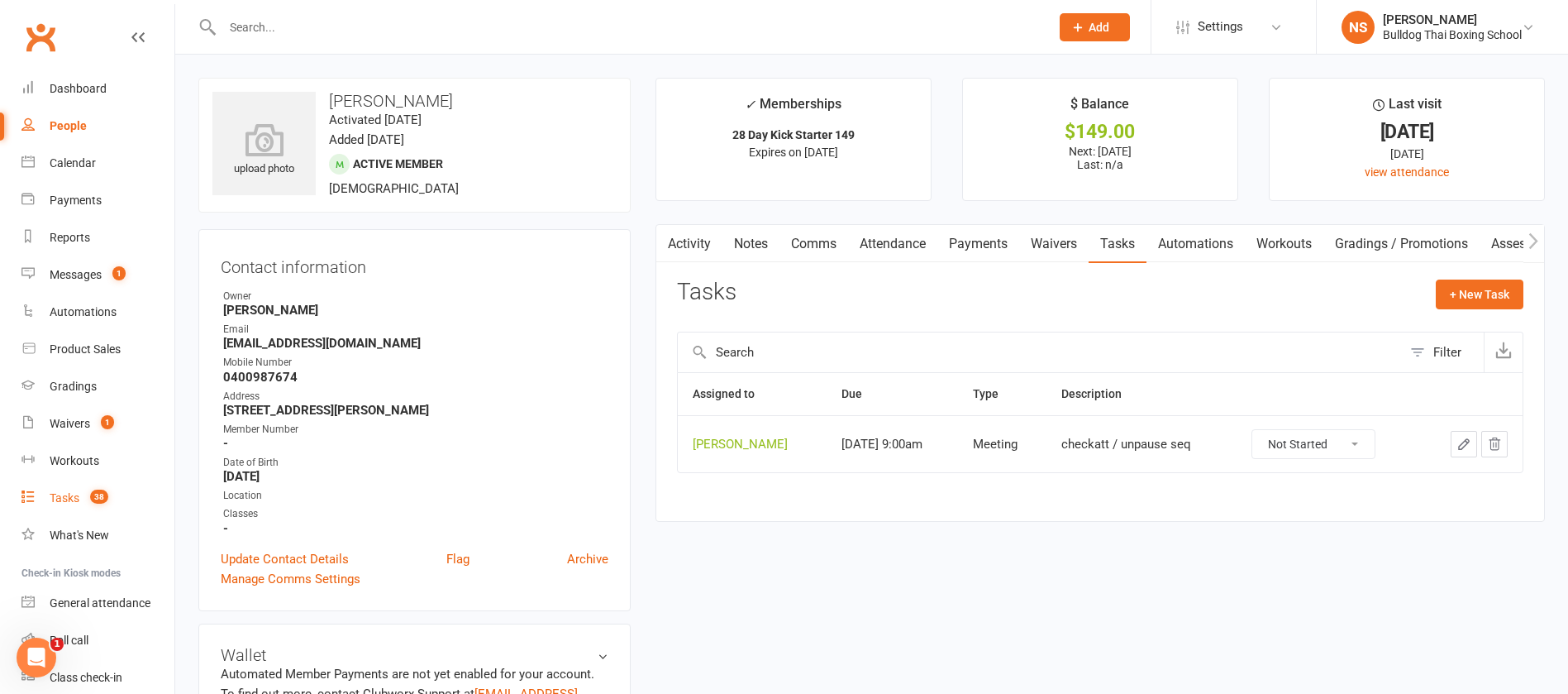
click at [59, 492] on div "Tasks" at bounding box center [65, 498] width 30 height 13
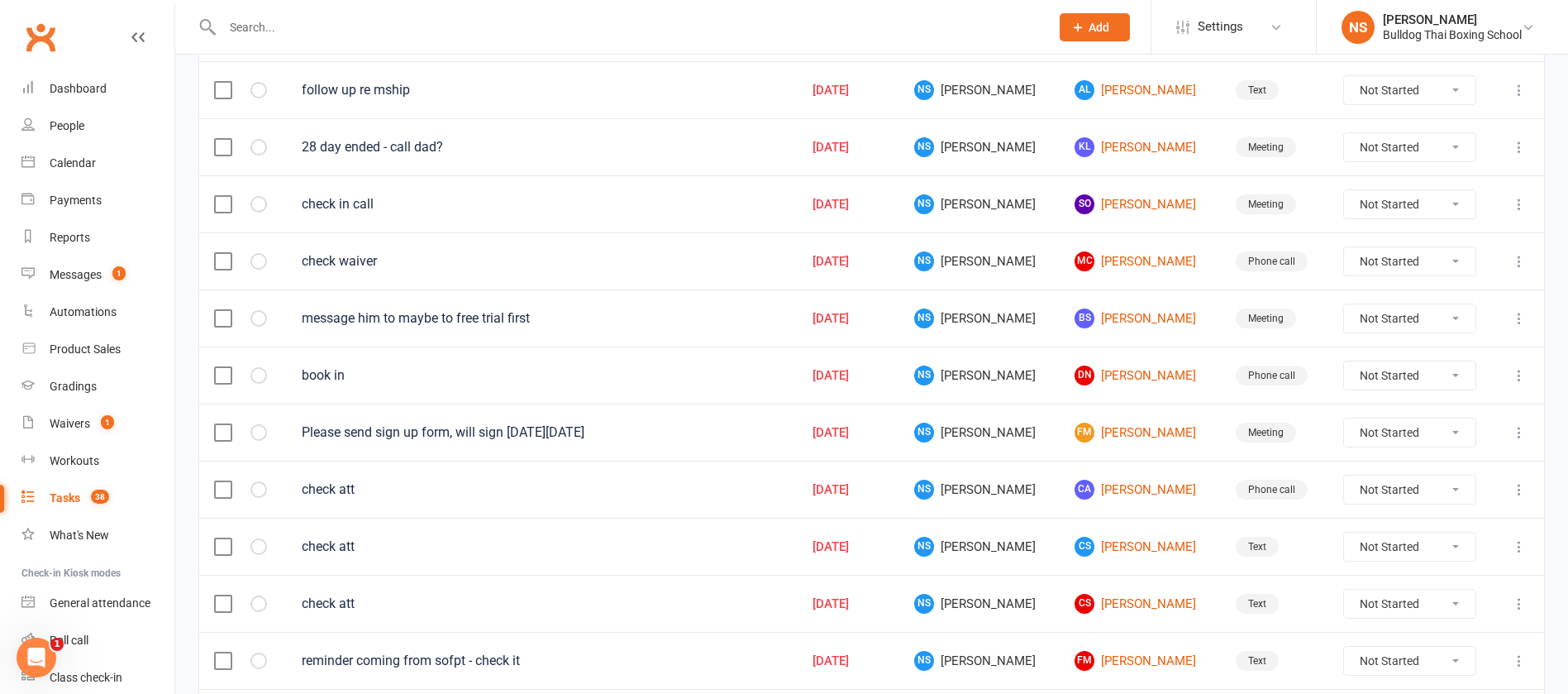
scroll to position [1173, 0]
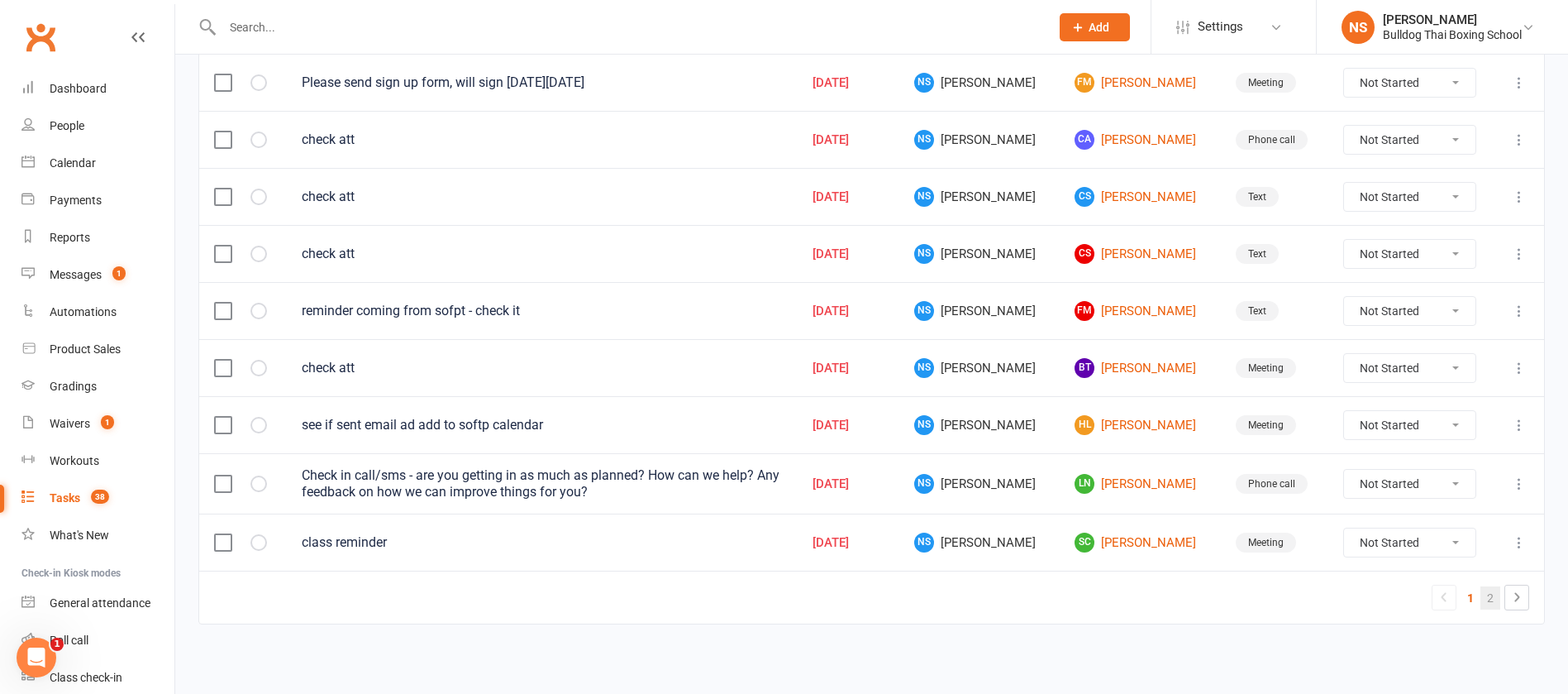
click at [1492, 601] on link "2" at bounding box center [1490, 597] width 20 height 23
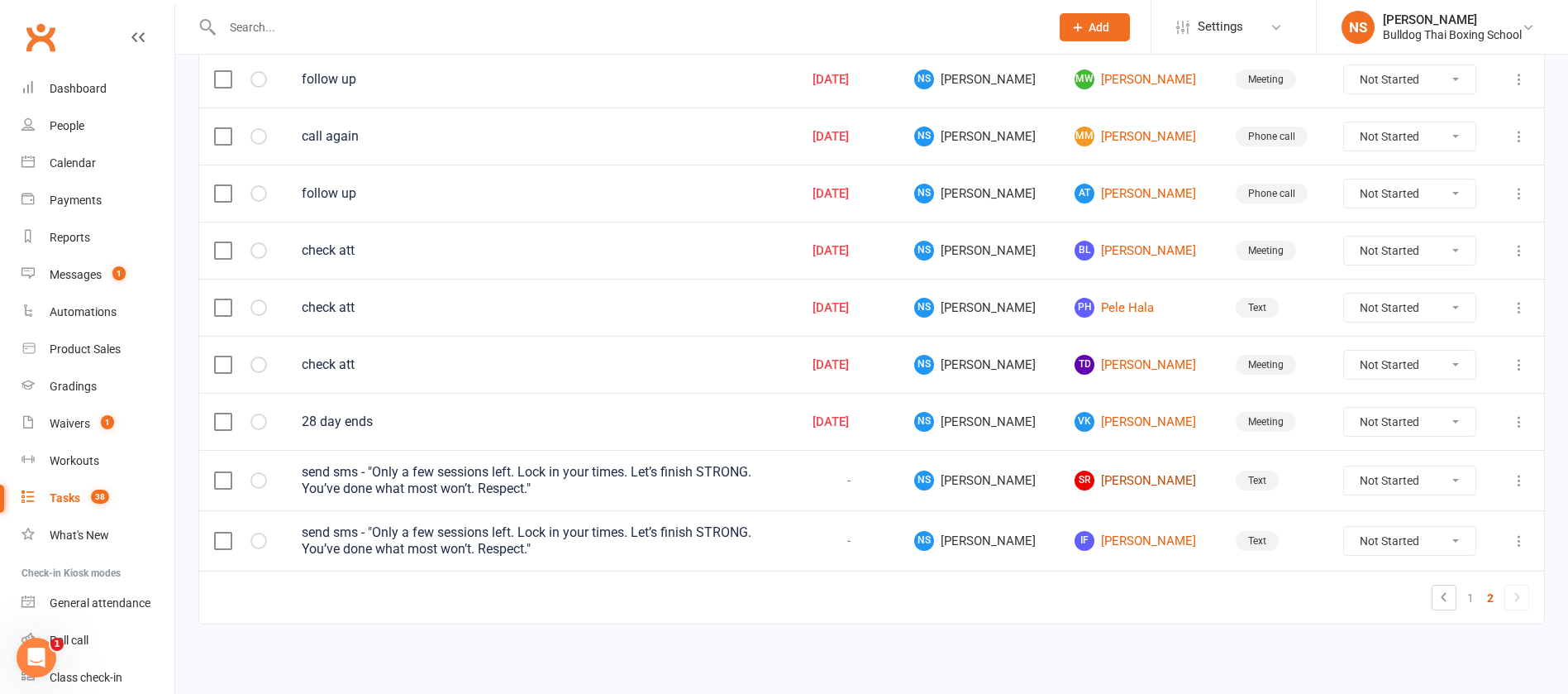
click at [1120, 478] on link "SR [PERSON_NAME]" at bounding box center [1139, 480] width 130 height 20
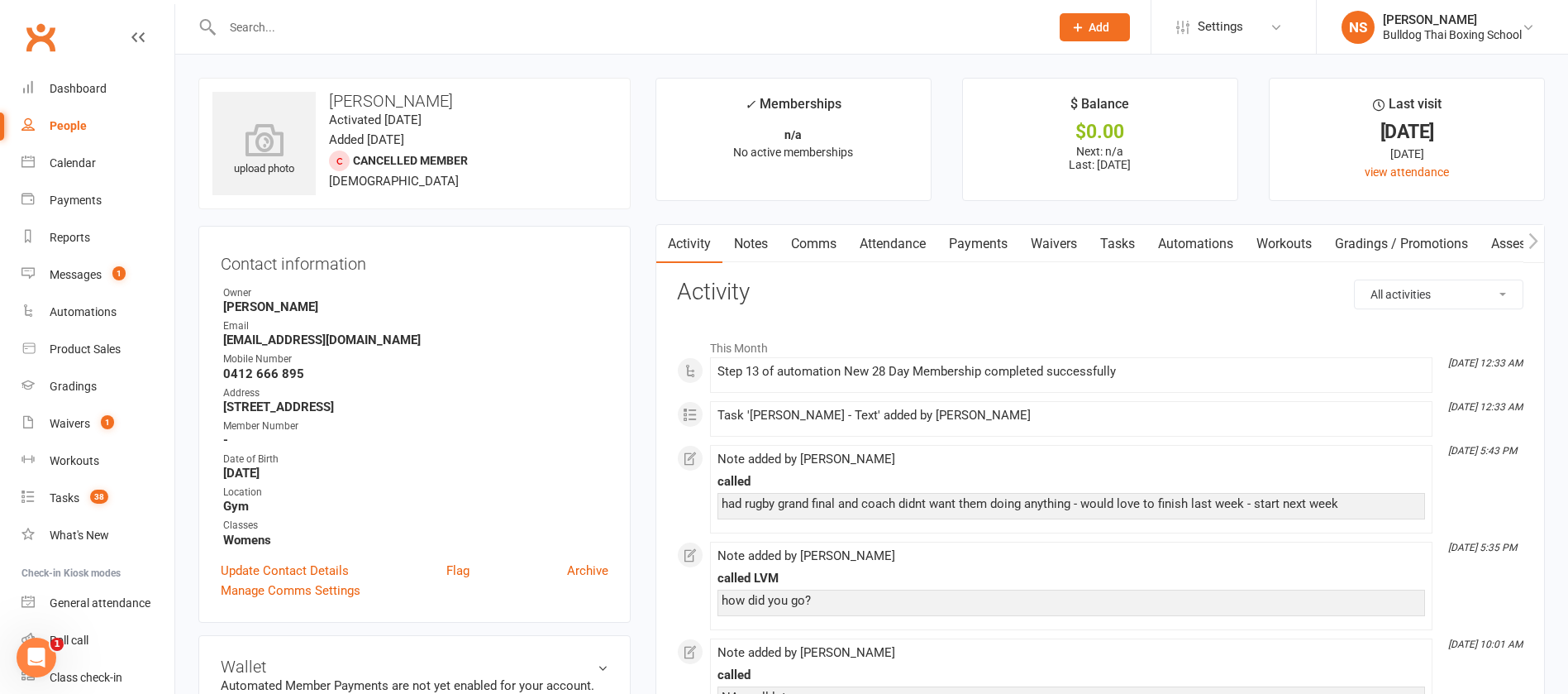
click at [1127, 246] on link "Tasks" at bounding box center [1118, 244] width 58 height 38
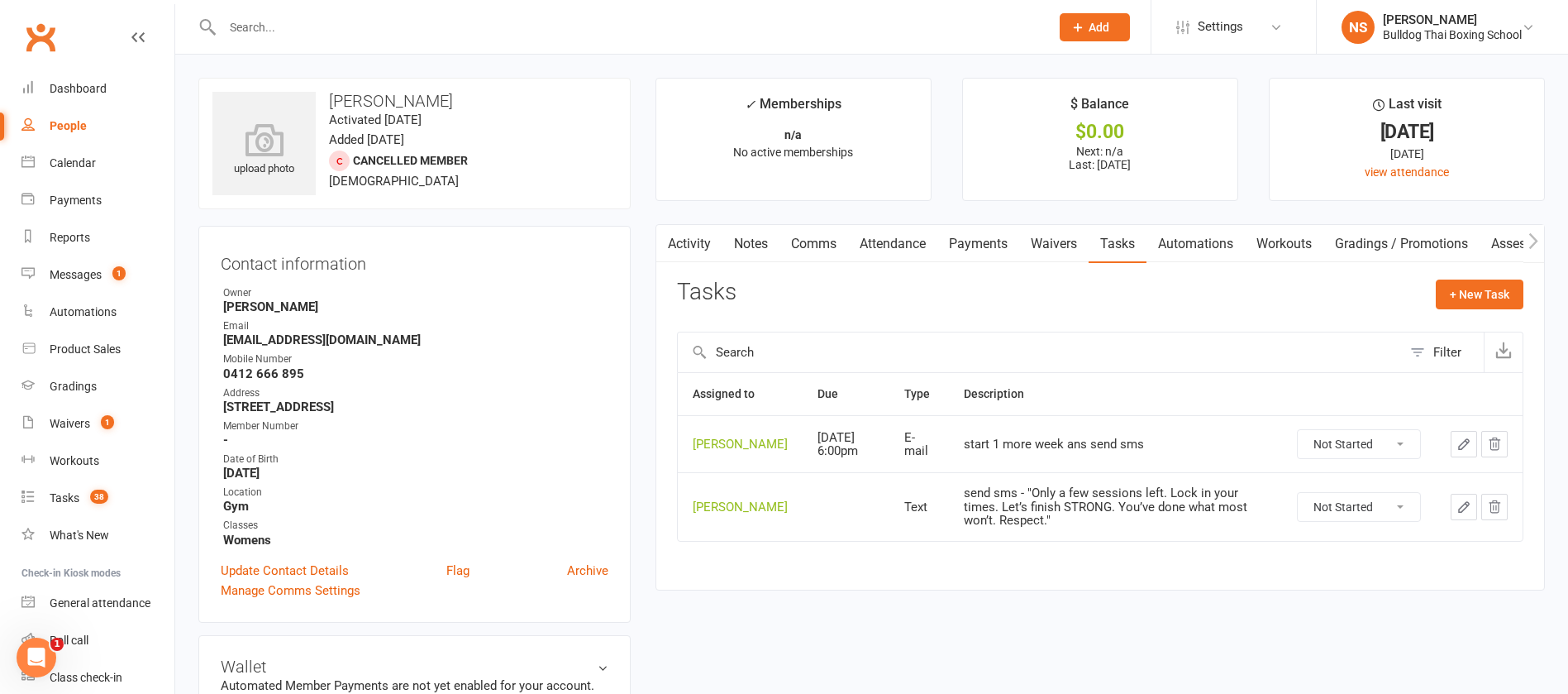
click at [1378, 520] on select "Not Started In Progress Waiting Complete" at bounding box center [1359, 506] width 122 height 28
click at [1298, 505] on select "Not Started In Progress Waiting Complete" at bounding box center [1359, 506] width 122 height 28
select select "unstarted"
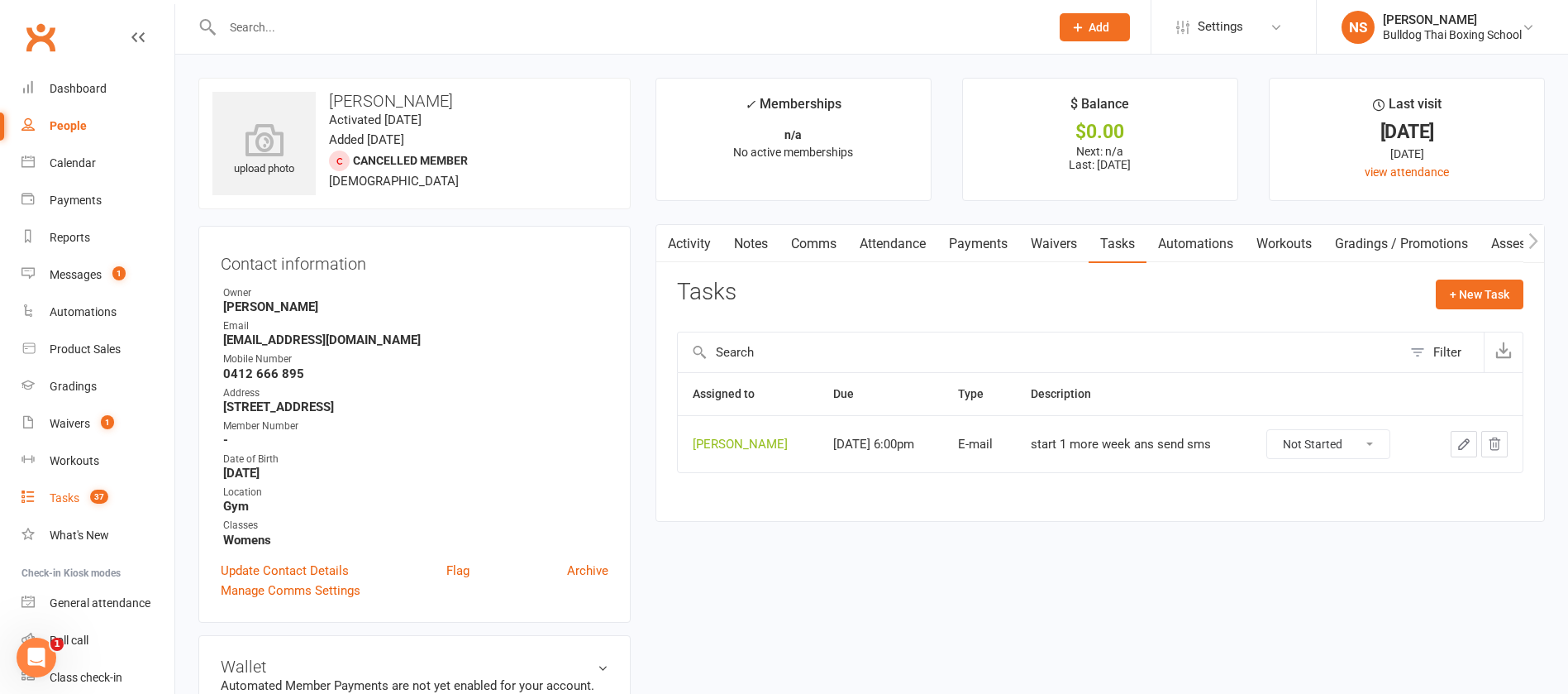
click at [47, 490] on link "Tasks 37" at bounding box center [98, 498] width 153 height 38
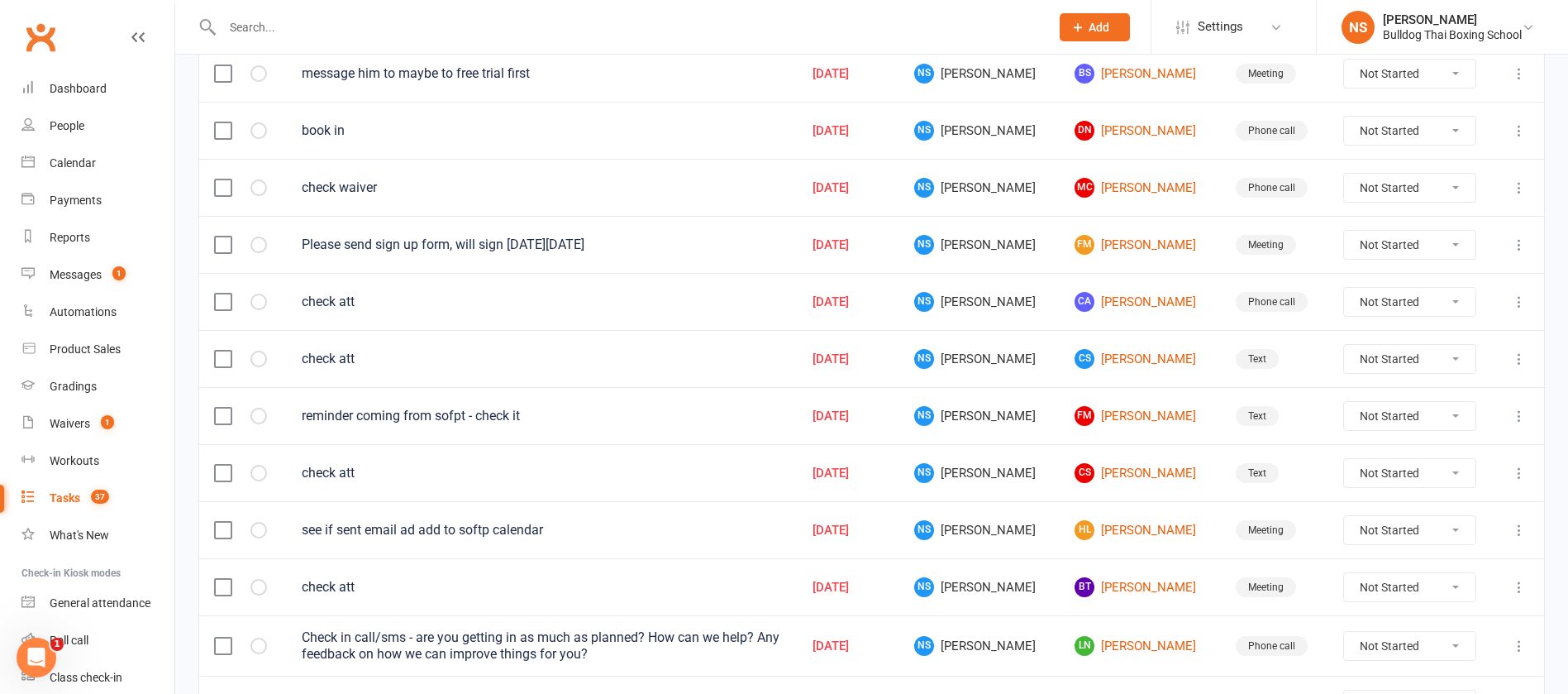
scroll to position [1173, 0]
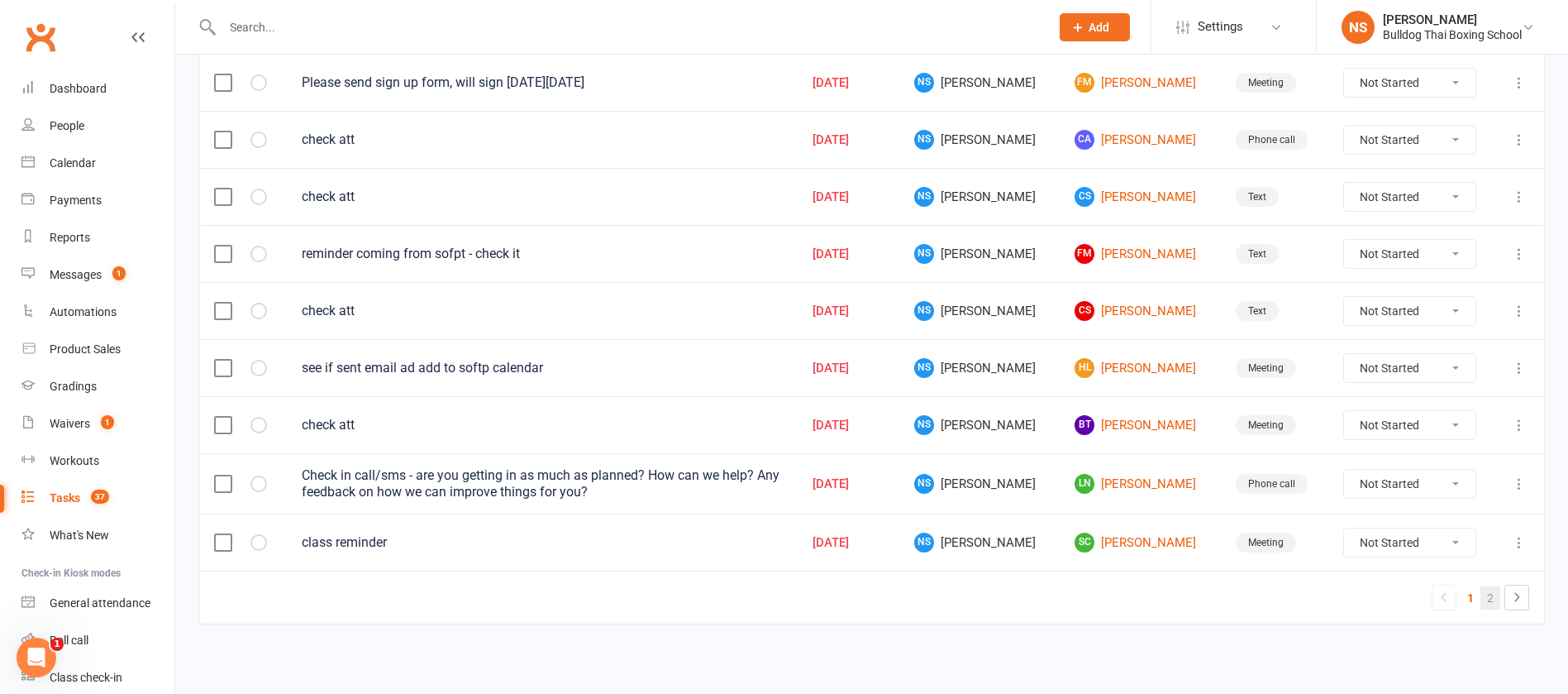
click at [1486, 594] on link "2" at bounding box center [1490, 597] width 20 height 23
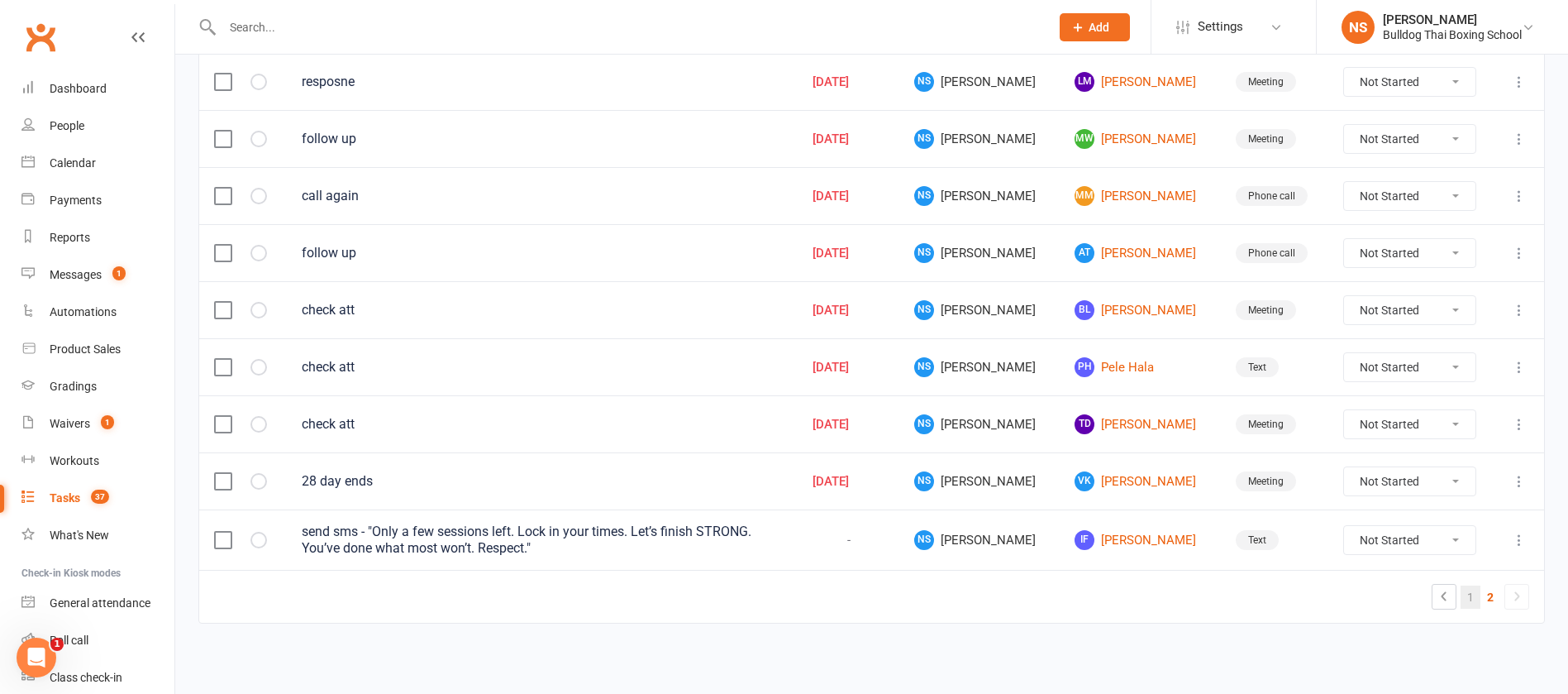
scroll to position [429, 0]
click at [1105, 537] on link "IF [PERSON_NAME]" at bounding box center [1139, 540] width 130 height 20
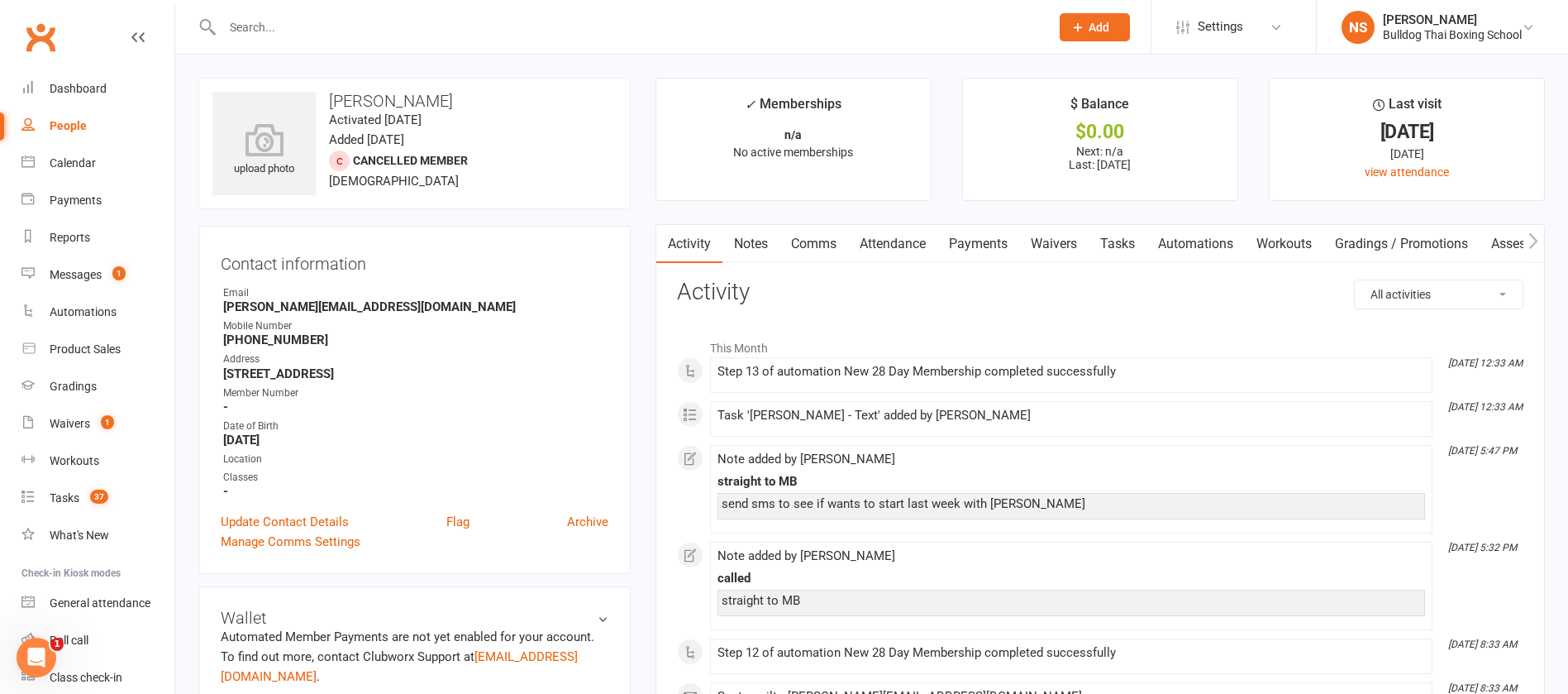
click at [1182, 240] on link "Automations" at bounding box center [1196, 244] width 98 height 38
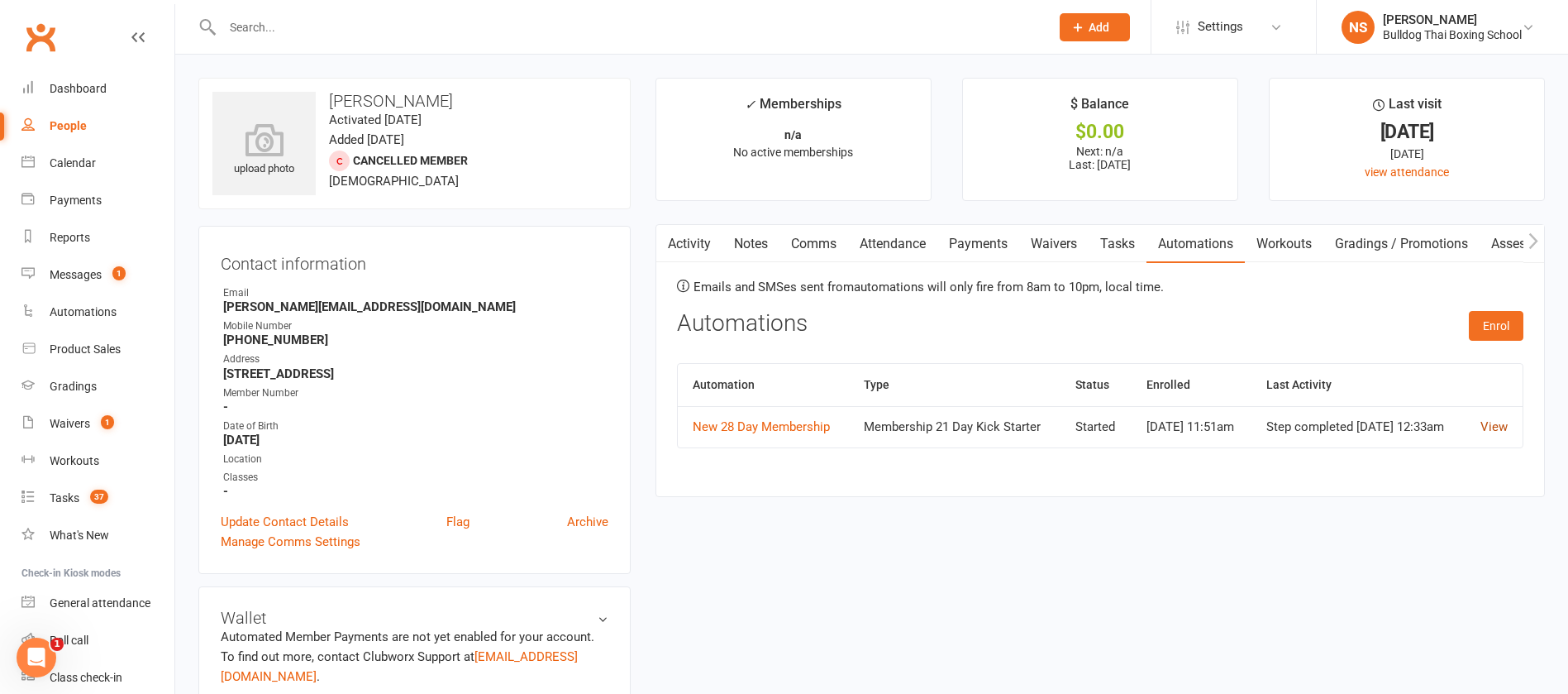
click at [1504, 431] on link "View" at bounding box center [1494, 427] width 27 height 15
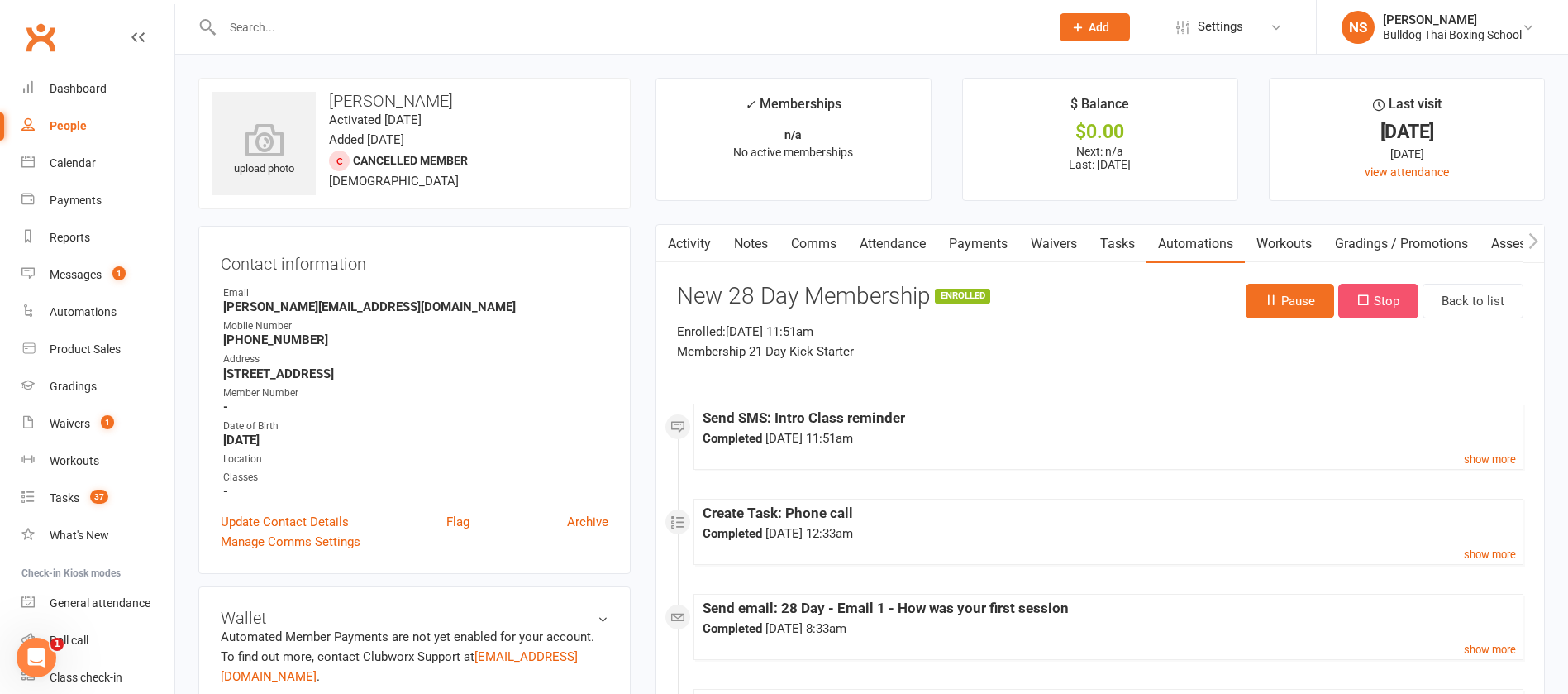
click at [1385, 298] on button "Stop" at bounding box center [1379, 300] width 81 height 35
click at [1113, 244] on link "Tasks" at bounding box center [1118, 244] width 58 height 38
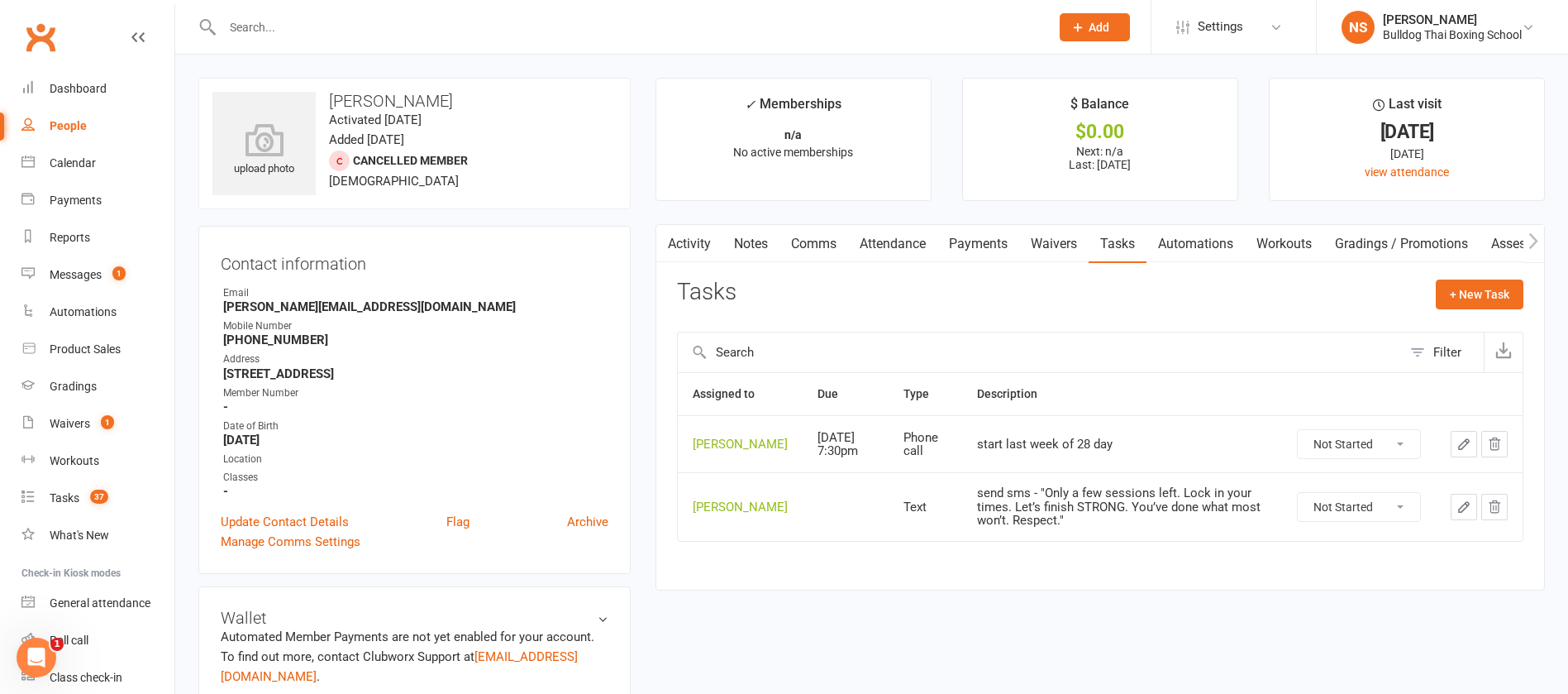
click at [1406, 520] on select "Not Started In Progress Waiting Complete" at bounding box center [1359, 506] width 122 height 28
click at [1298, 505] on select "Not Started In Progress Waiting Complete" at bounding box center [1359, 506] width 122 height 28
select select "unstarted"
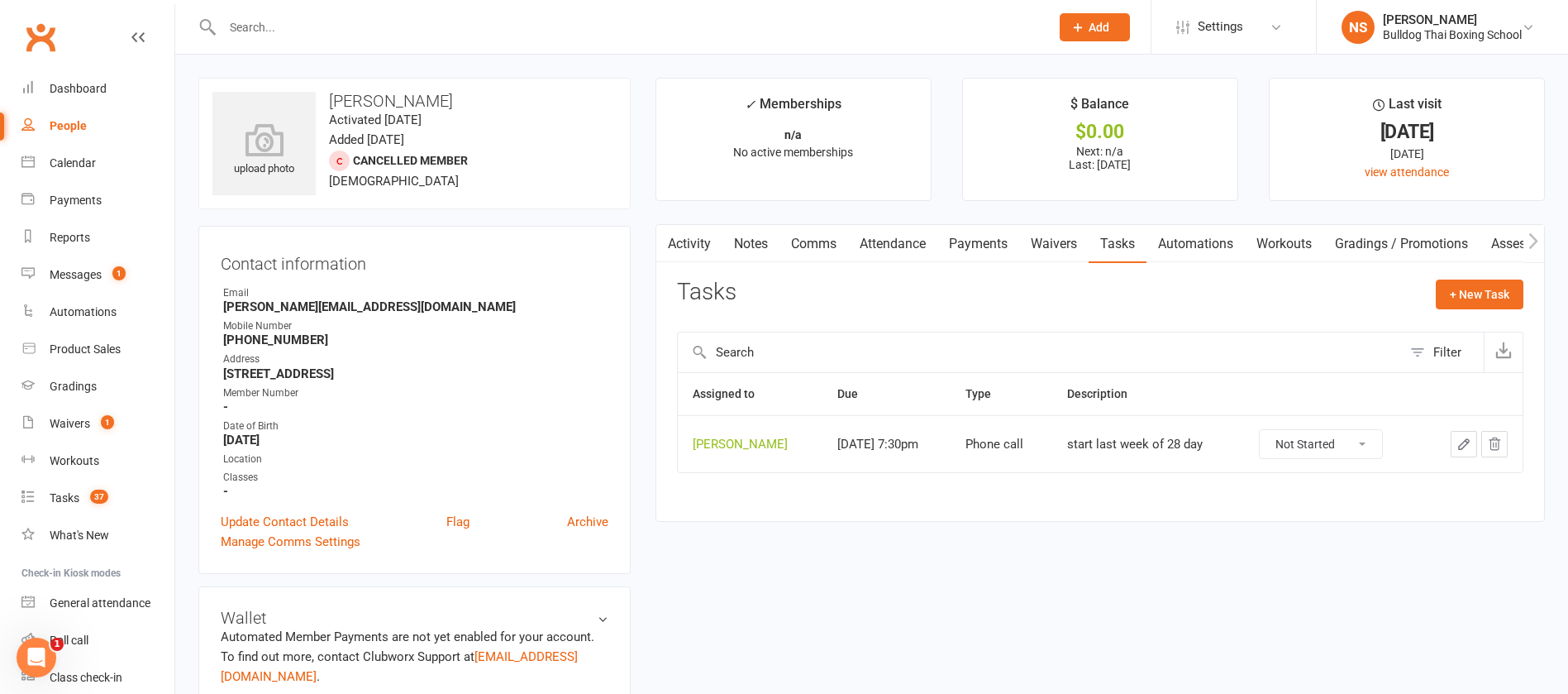
click at [314, 11] on div at bounding box center [619, 26] width 840 height 53
click at [325, 43] on div at bounding box center [619, 26] width 840 height 53
click at [348, 30] on input "text" at bounding box center [627, 27] width 821 height 23
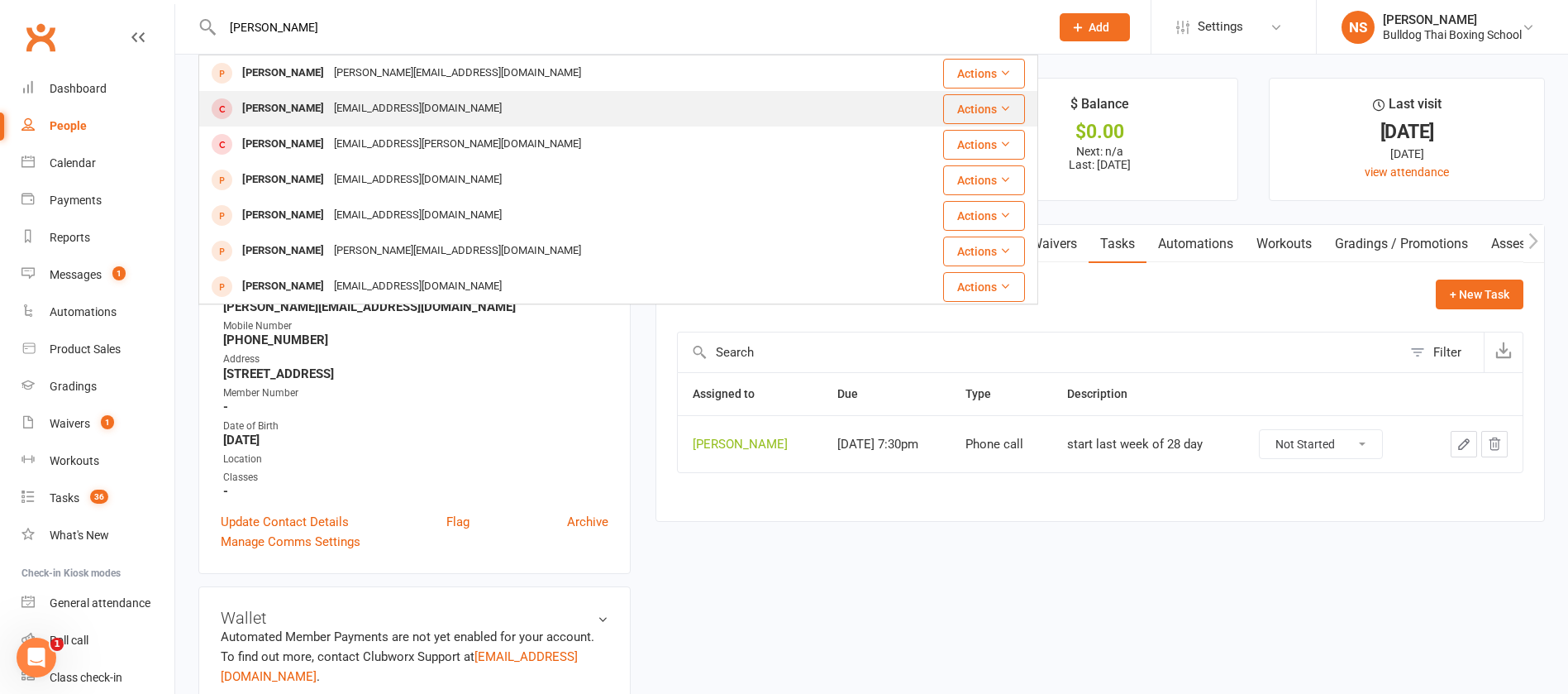
type input "[PERSON_NAME]"
click at [373, 101] on div "[EMAIL_ADDRESS][DOMAIN_NAME]" at bounding box center [418, 109] width 178 height 24
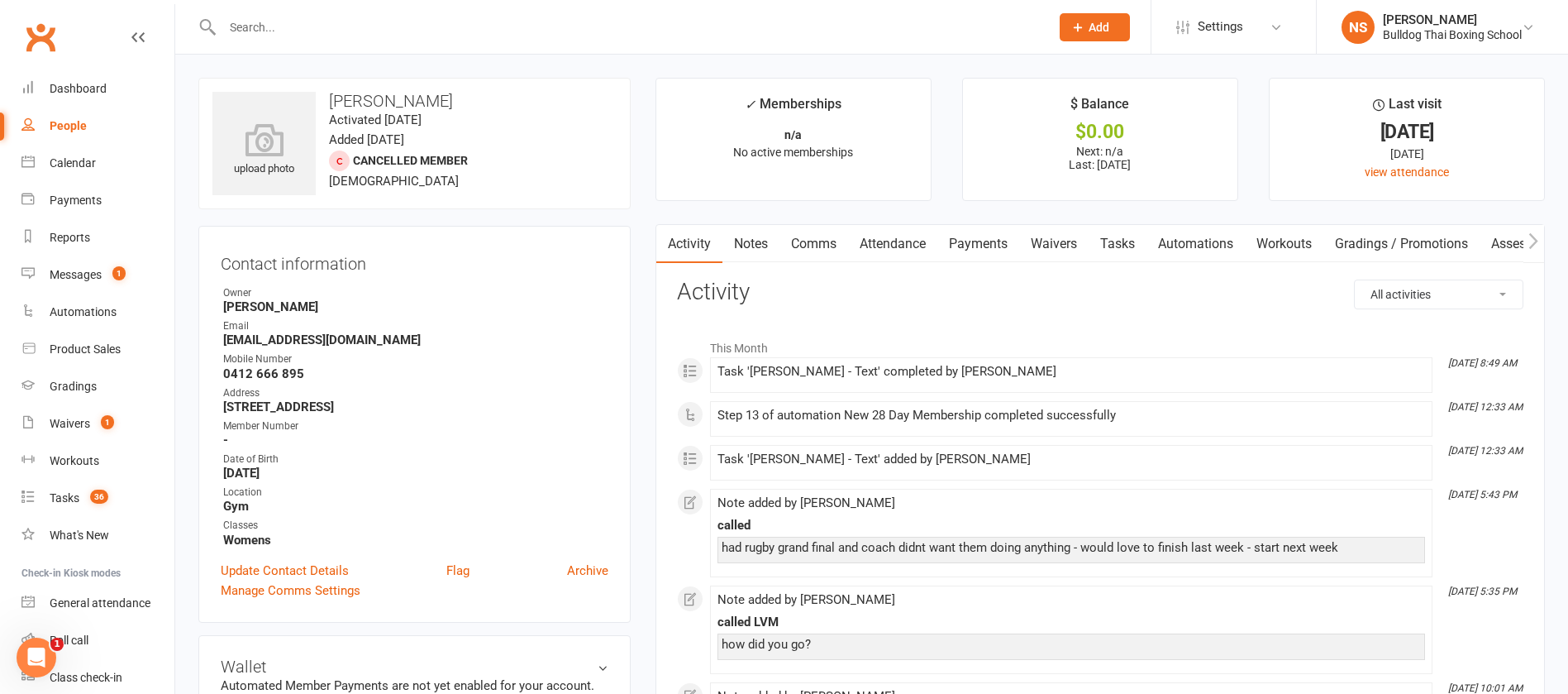
click at [1129, 239] on link "Tasks" at bounding box center [1118, 244] width 58 height 38
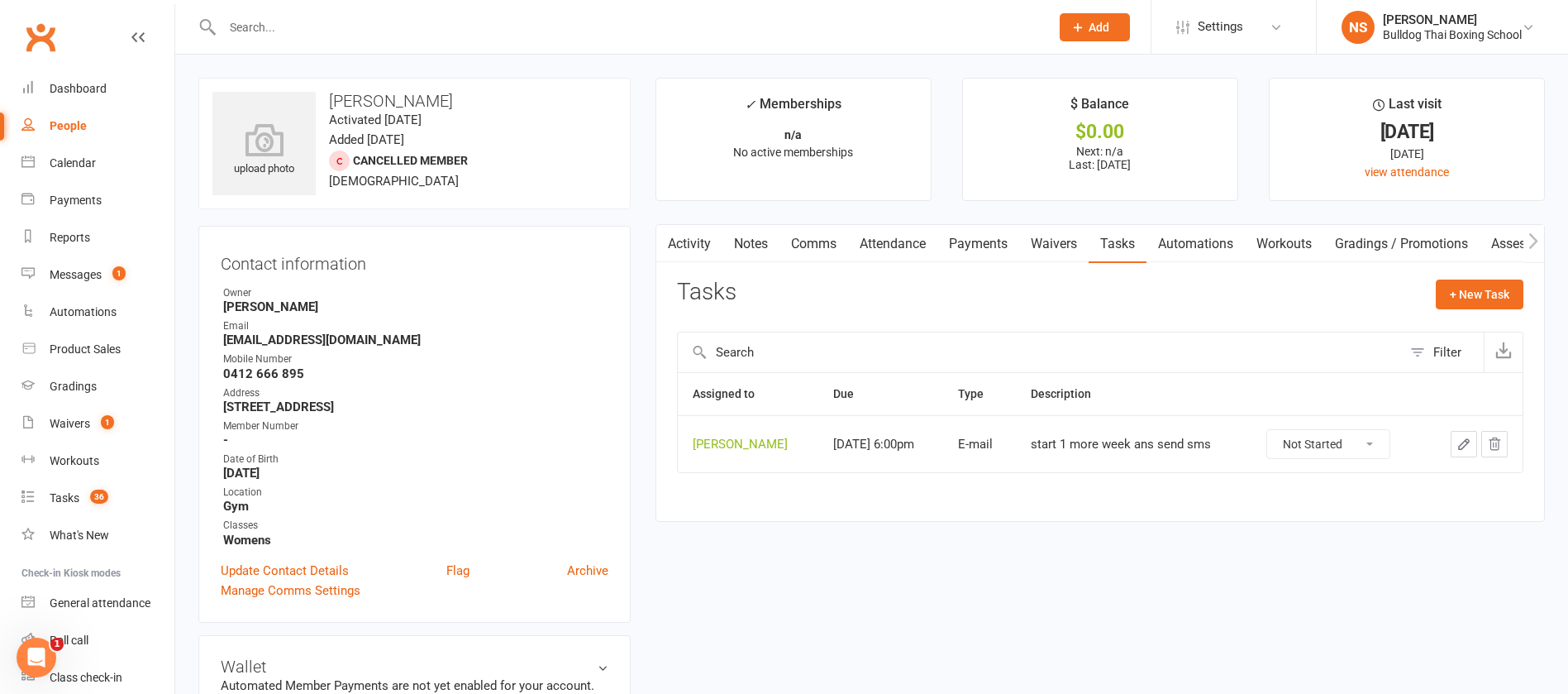
click at [1204, 242] on link "Automations" at bounding box center [1196, 244] width 98 height 38
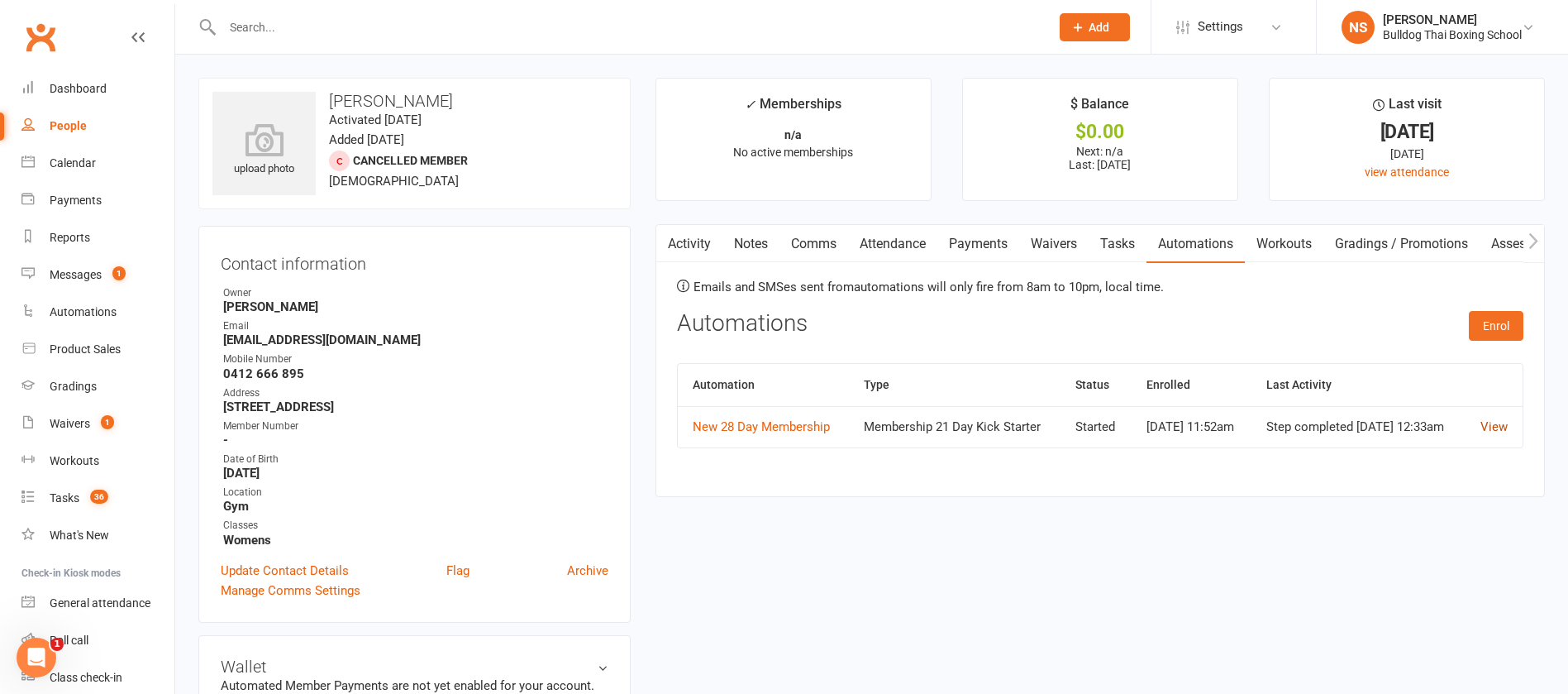
click at [1500, 430] on link "View" at bounding box center [1494, 427] width 27 height 15
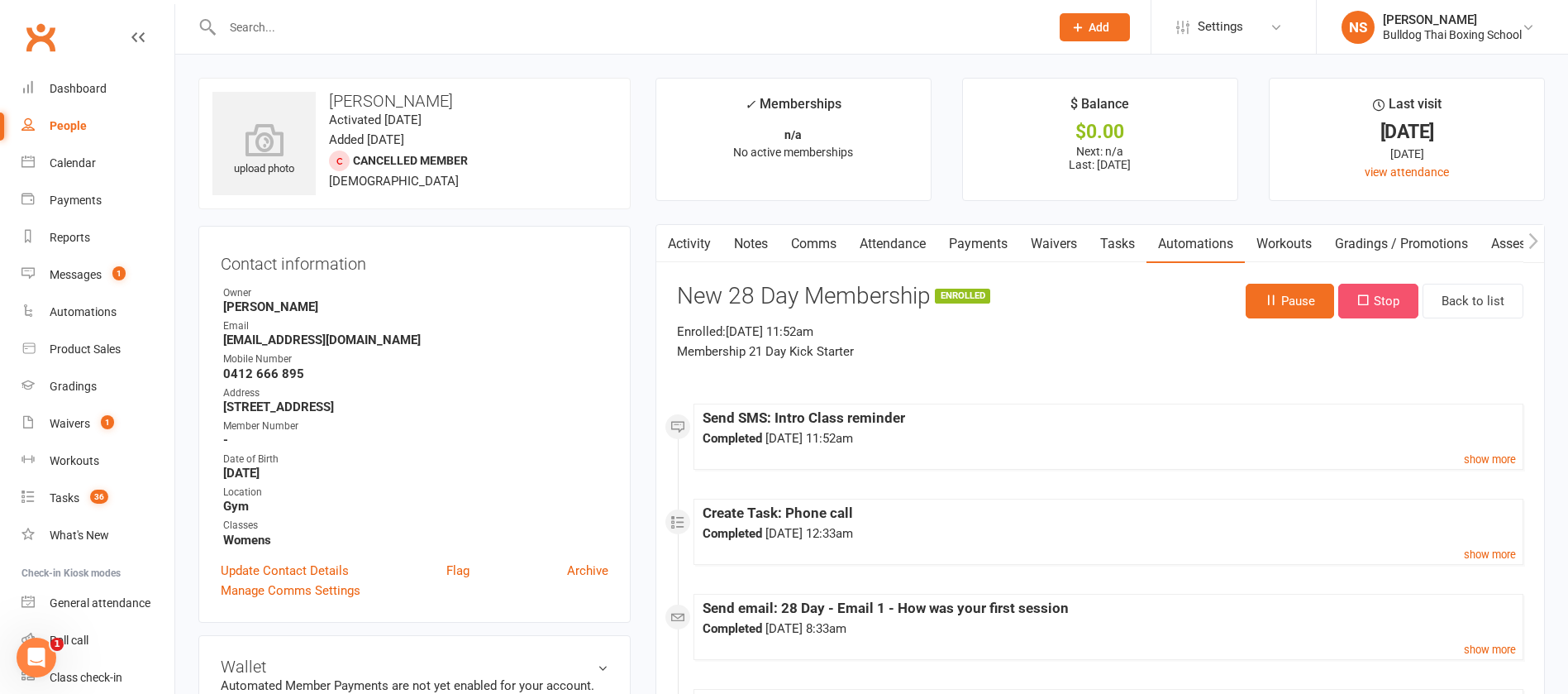
click at [1389, 300] on button "Stop" at bounding box center [1379, 300] width 81 height 35
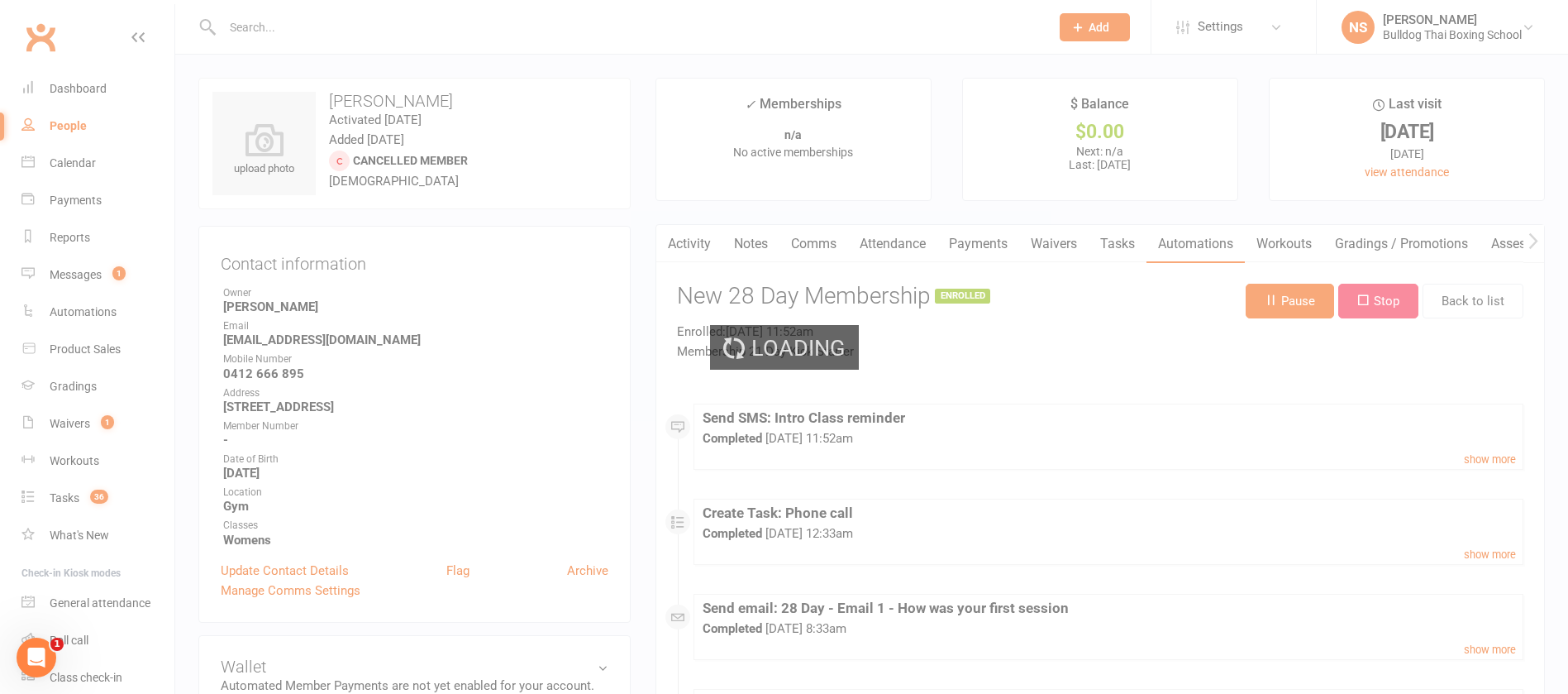
click at [67, 497] on div "Loading" at bounding box center [784, 347] width 1568 height 694
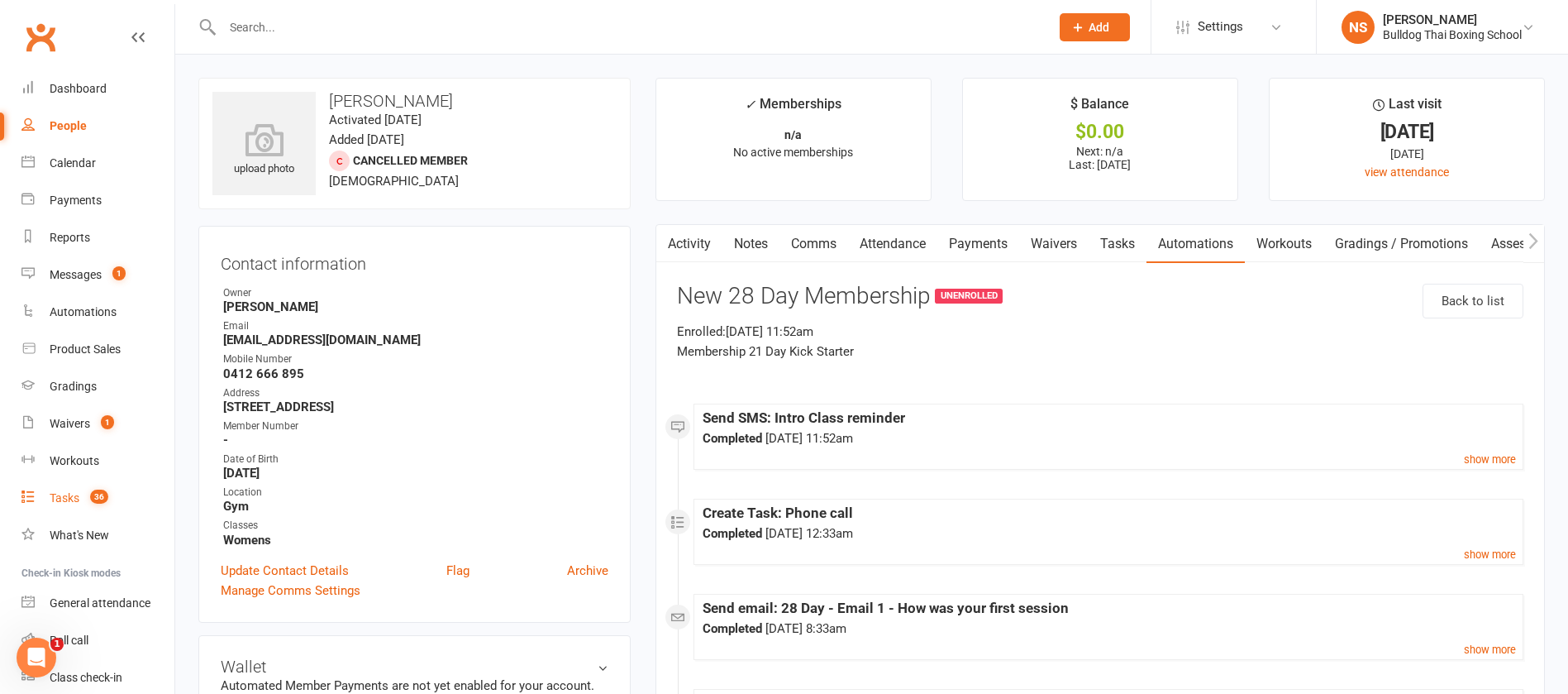
click at [73, 485] on link "Tasks 36" at bounding box center [98, 498] width 153 height 38
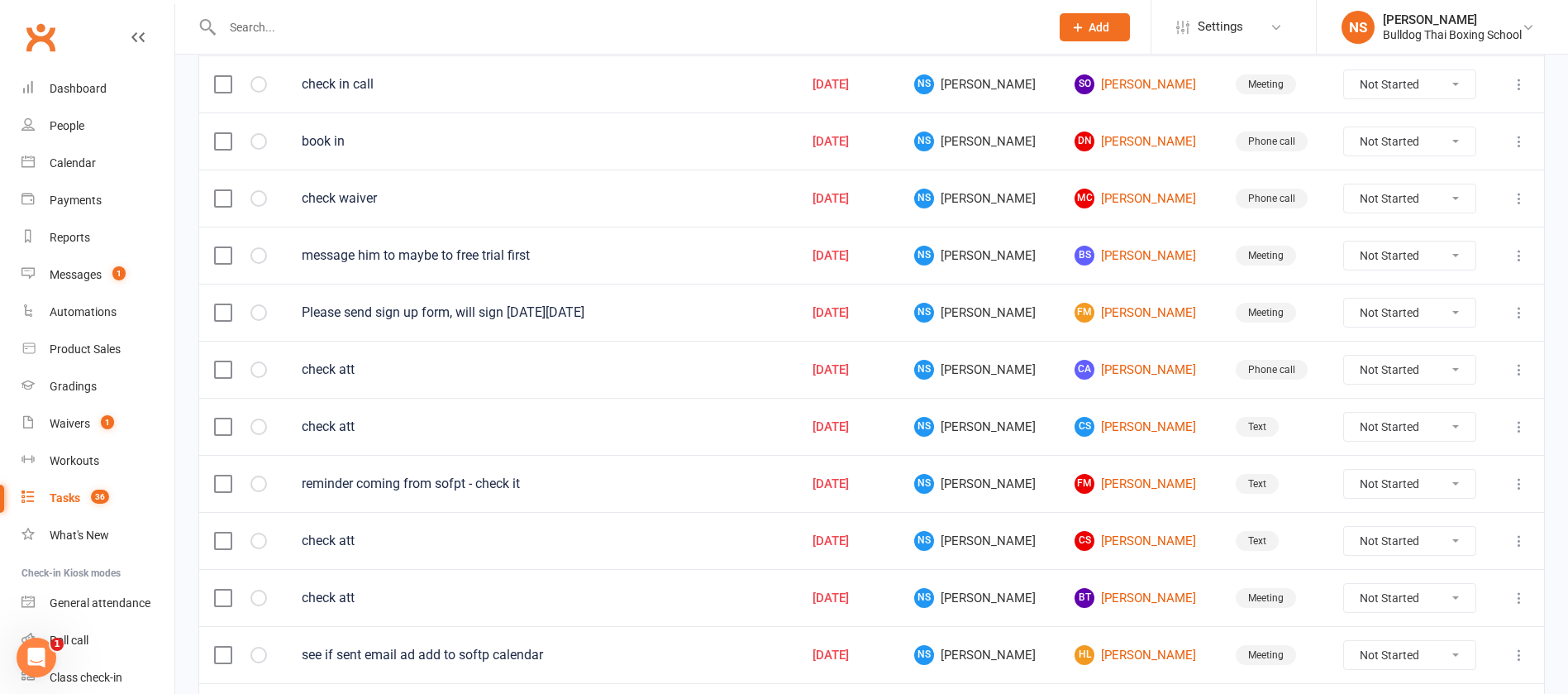
scroll to position [1173, 0]
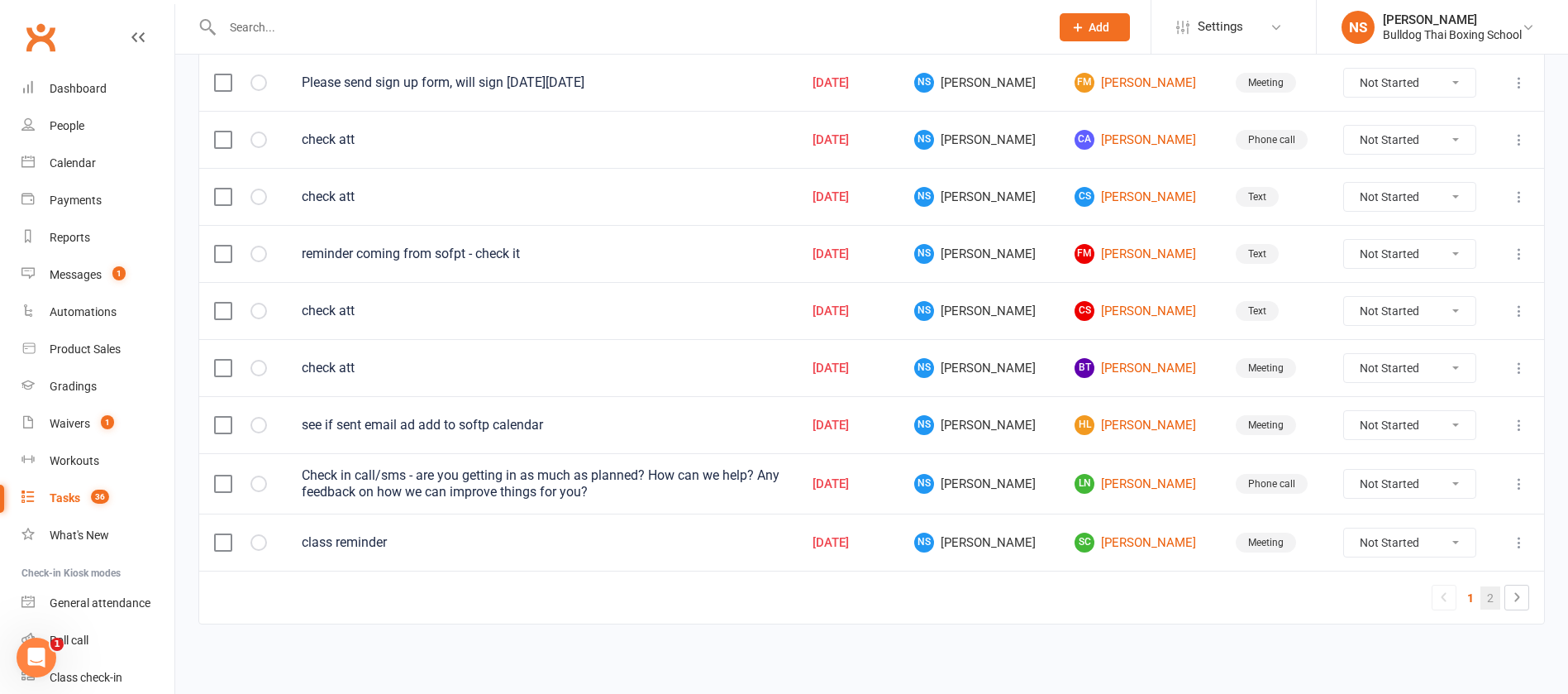
click at [1490, 598] on link "2" at bounding box center [1490, 597] width 20 height 23
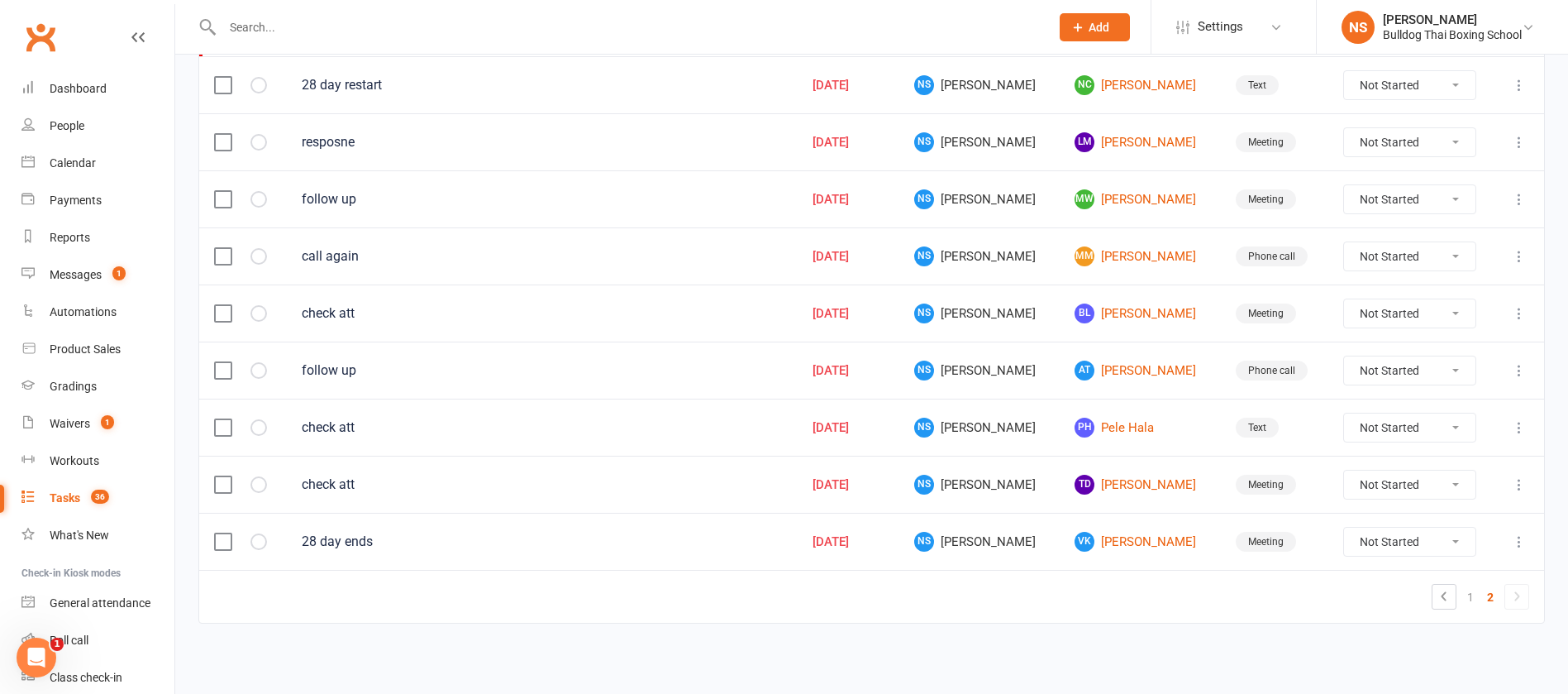
scroll to position [368, 0]
click at [1129, 490] on link "TD [PERSON_NAME]" at bounding box center [1139, 485] width 130 height 20
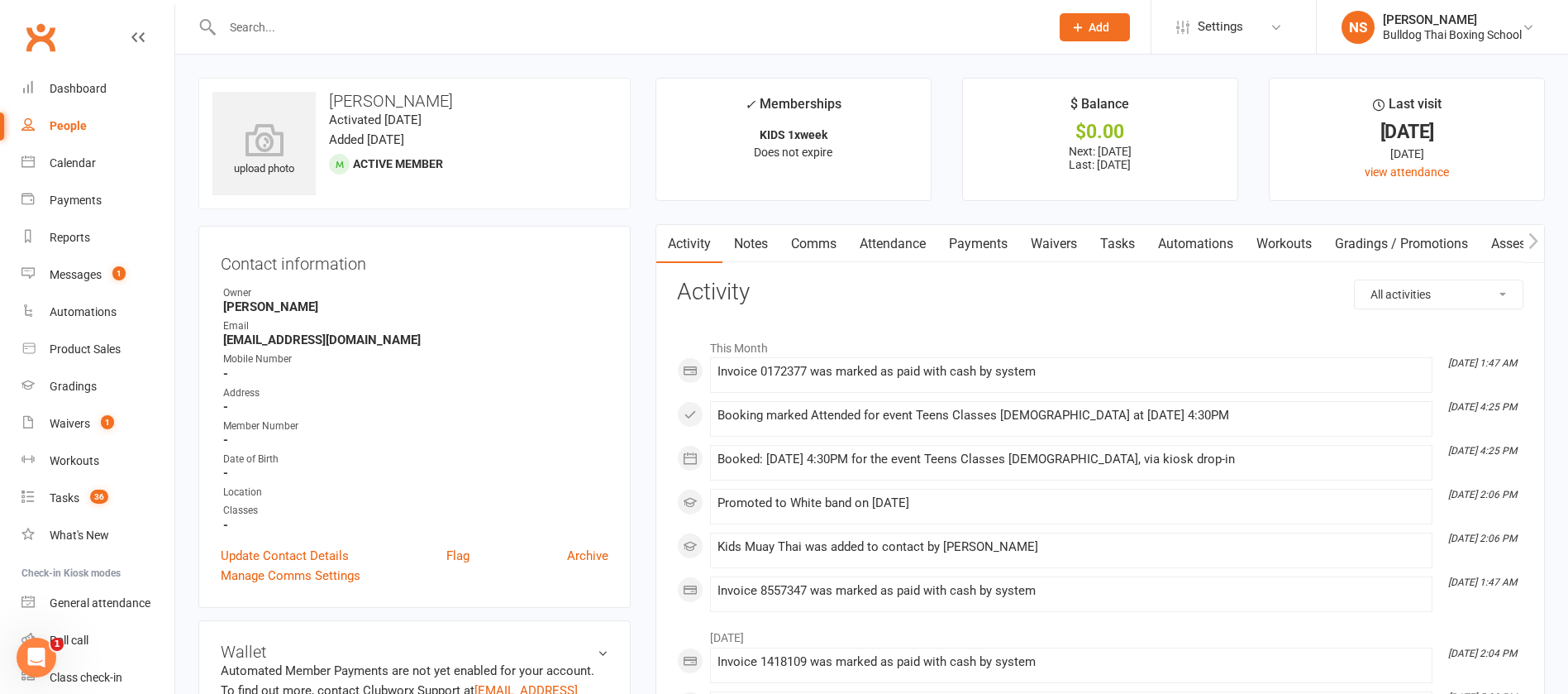
drag, startPoint x: 1113, startPoint y: 238, endPoint x: 1114, endPoint y: 249, distance: 11.0
click at [1113, 239] on link "Tasks" at bounding box center [1118, 244] width 58 height 38
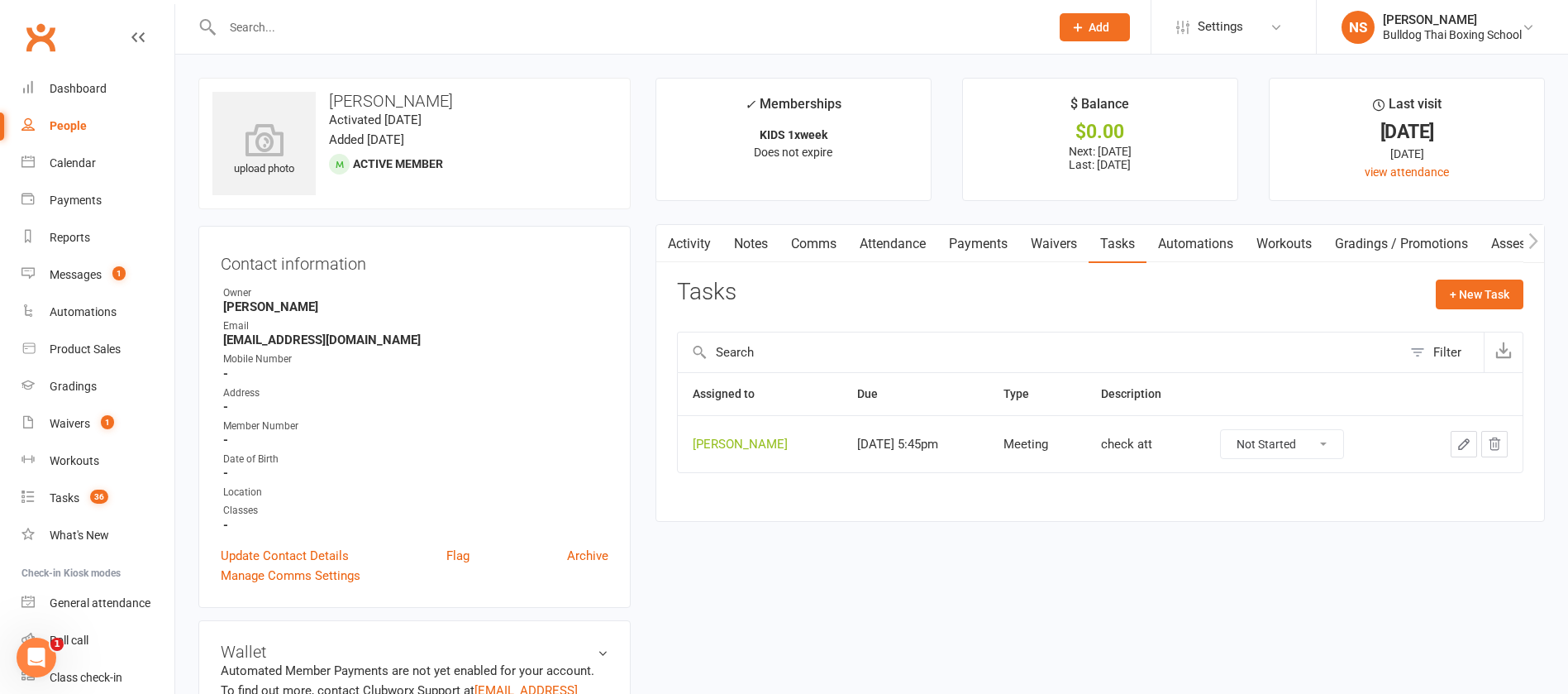
click at [1461, 440] on icon "button" at bounding box center [1464, 444] width 15 height 15
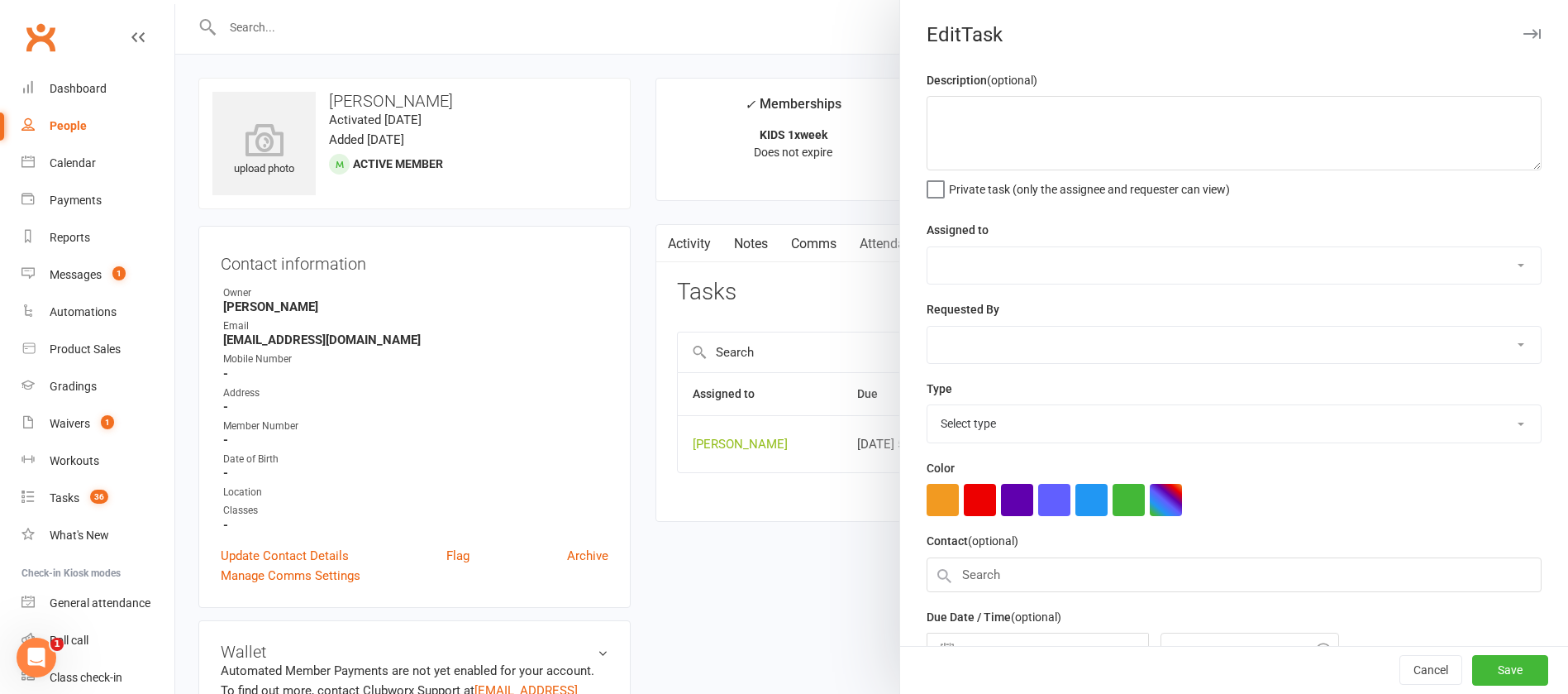
type textarea "check att"
select select "12940"
type input "[DATE]"
type input "5:45pm"
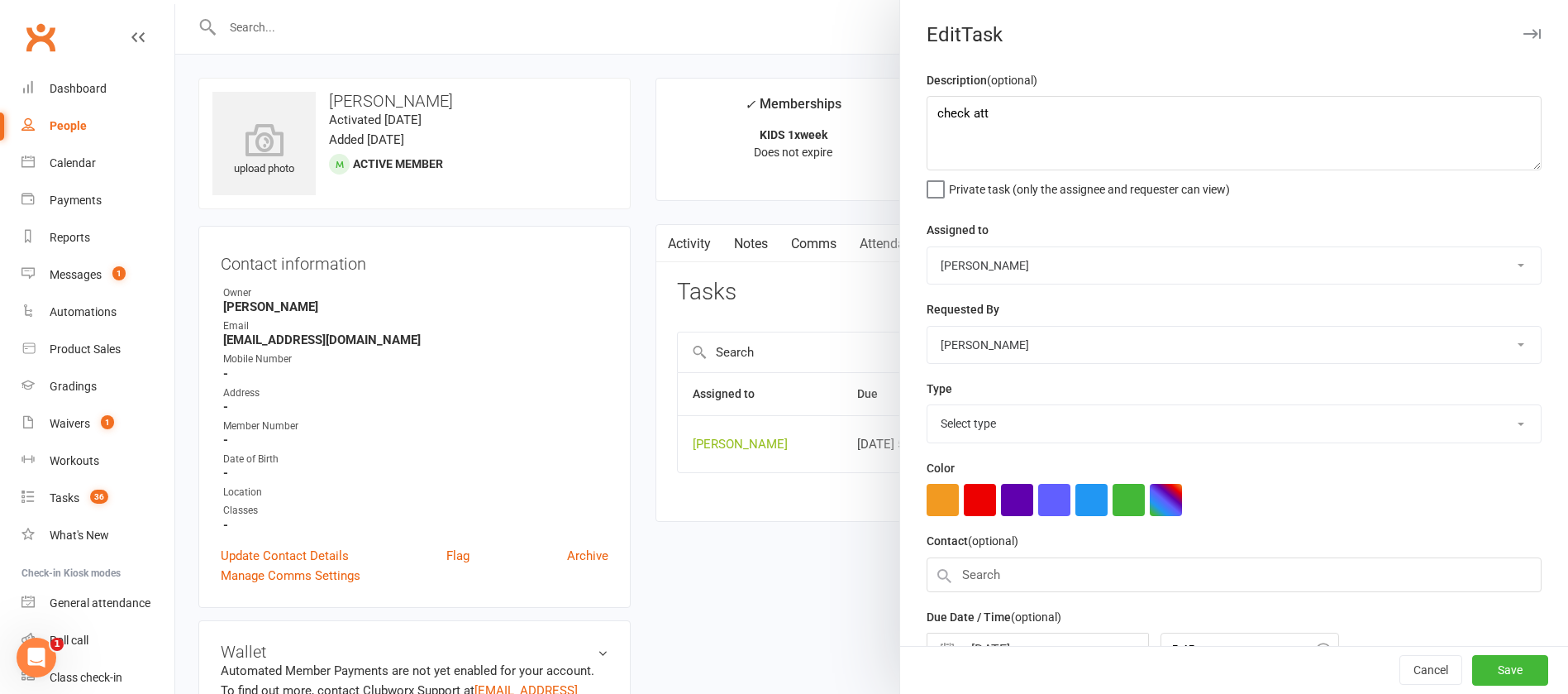
select select "12049"
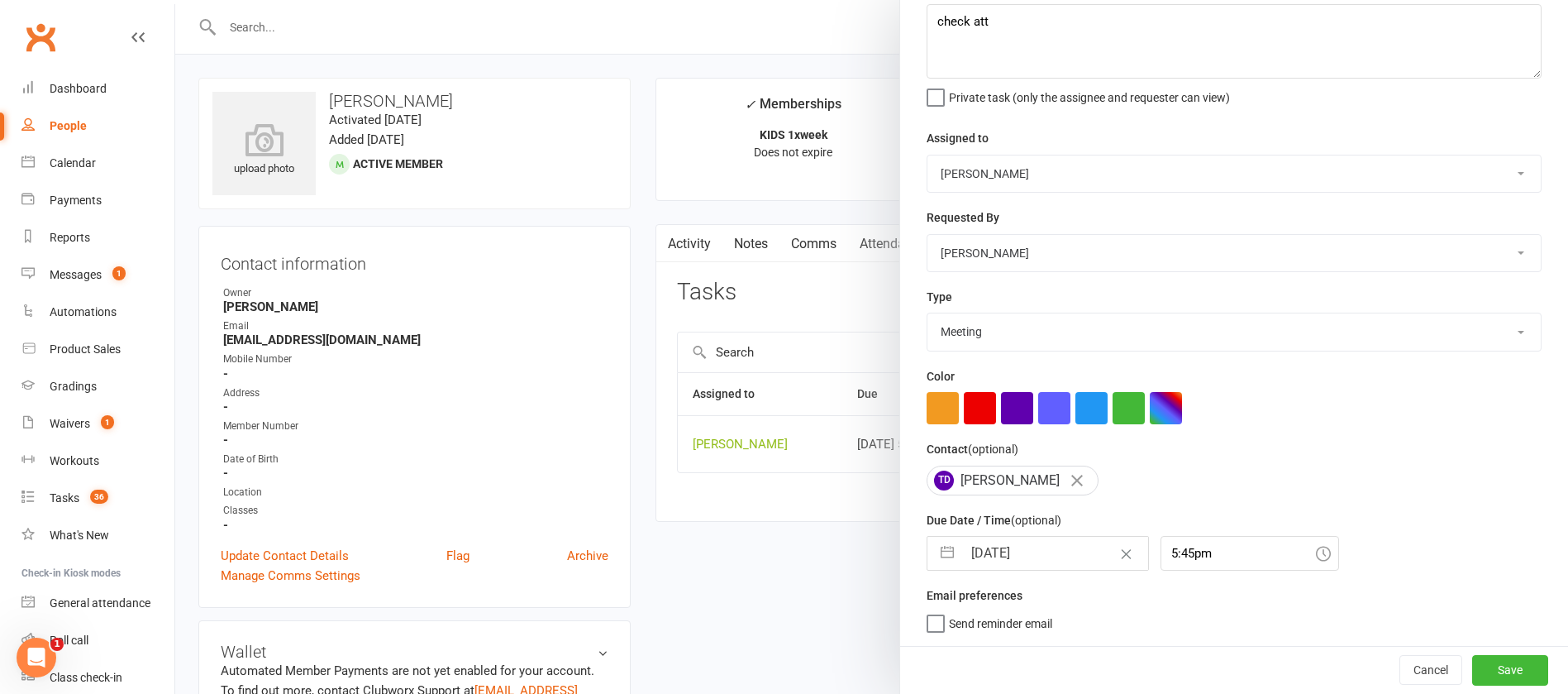
click at [1048, 541] on input "[DATE]" at bounding box center [1055, 552] width 186 height 33
select select "7"
select select "2025"
select select "8"
select select "2025"
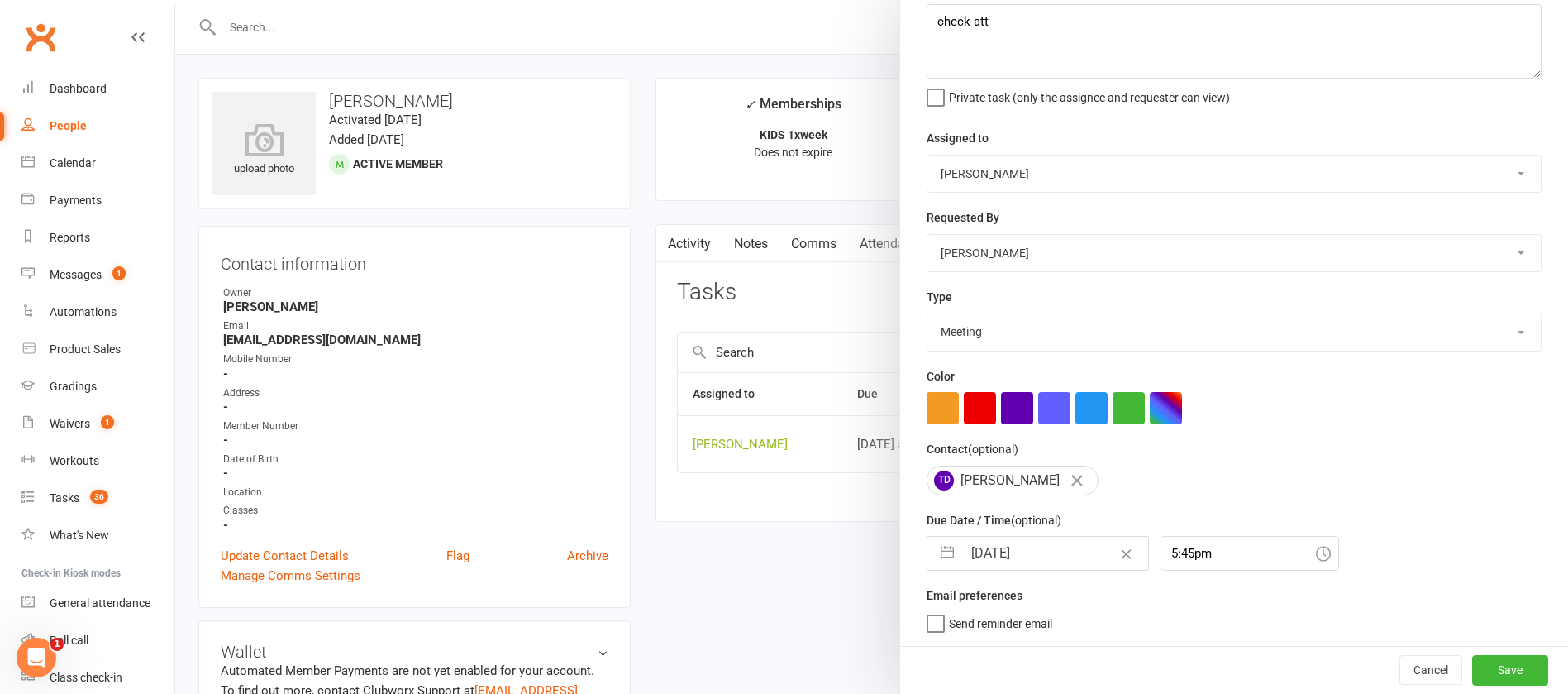
select select "9"
select select "2025"
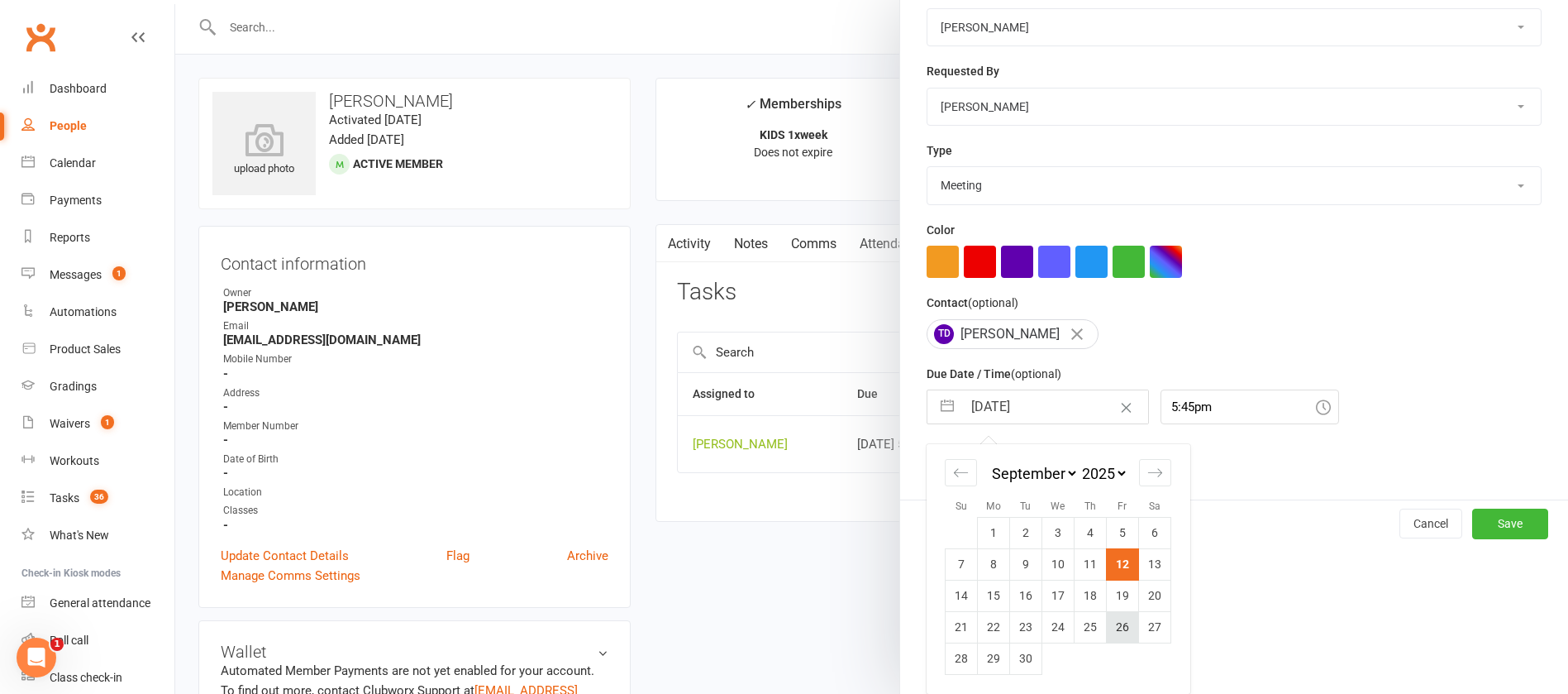
click at [1114, 625] on td "26" at bounding box center [1123, 626] width 32 height 31
type input "[DATE]"
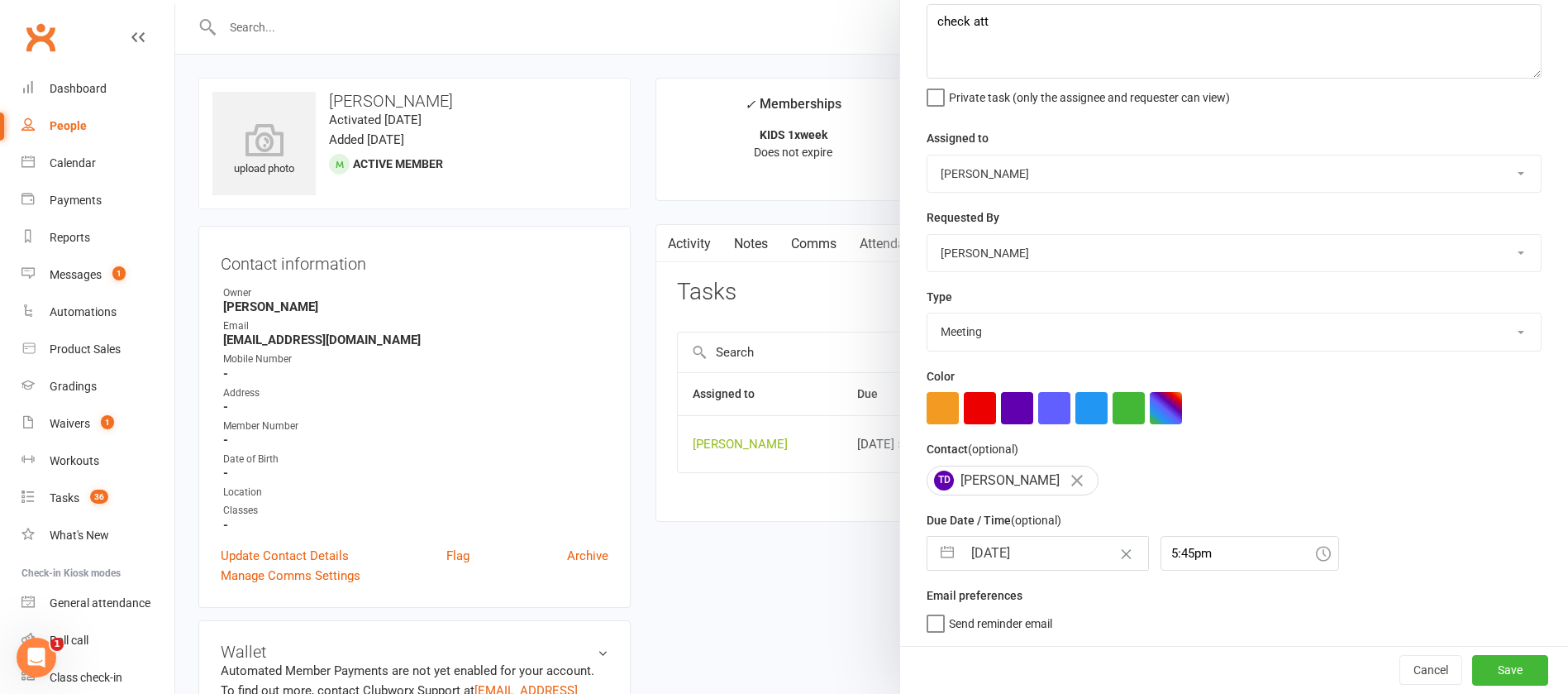
click at [1513, 670] on div "Cancel Save" at bounding box center [1234, 669] width 668 height 47
click at [1487, 682] on button "Save" at bounding box center [1510, 670] width 76 height 30
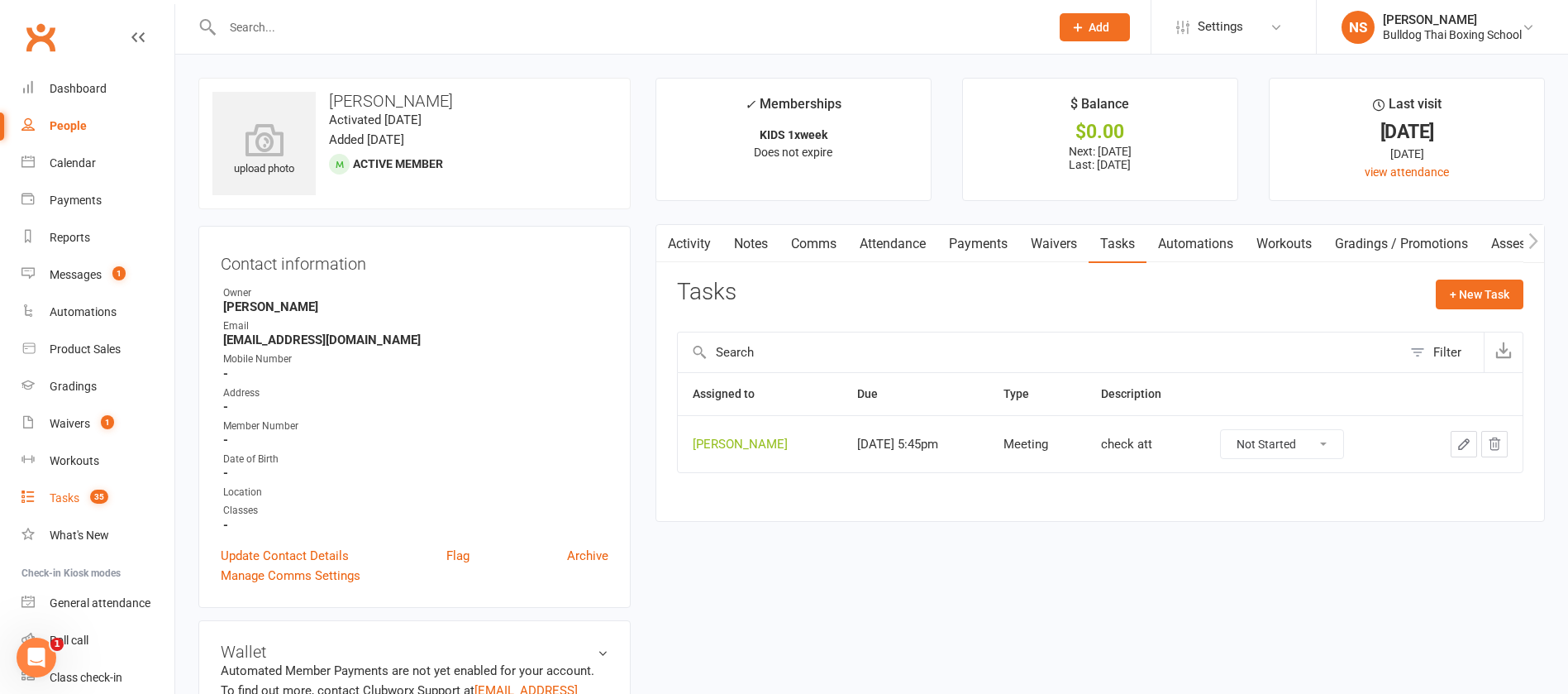
click at [62, 497] on div "Tasks" at bounding box center [65, 498] width 30 height 13
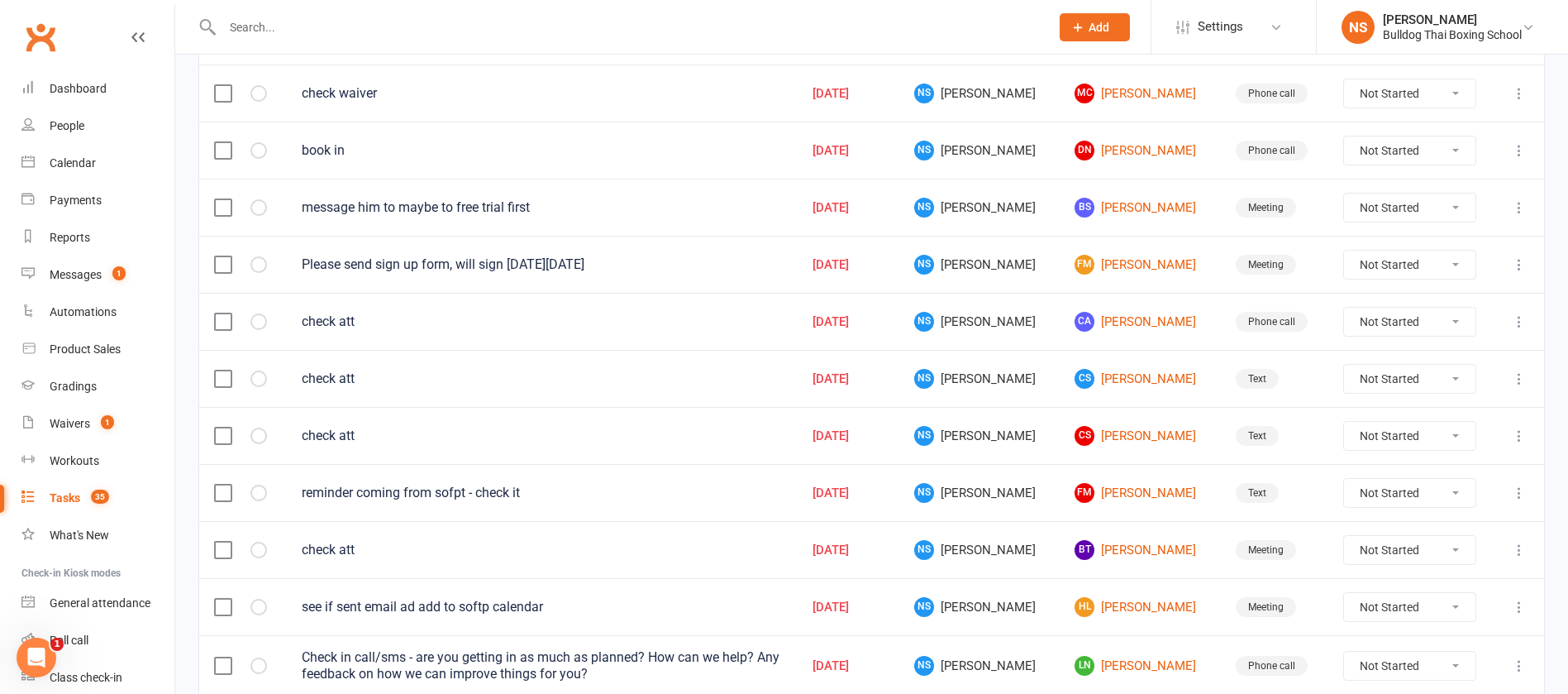
scroll to position [1173, 0]
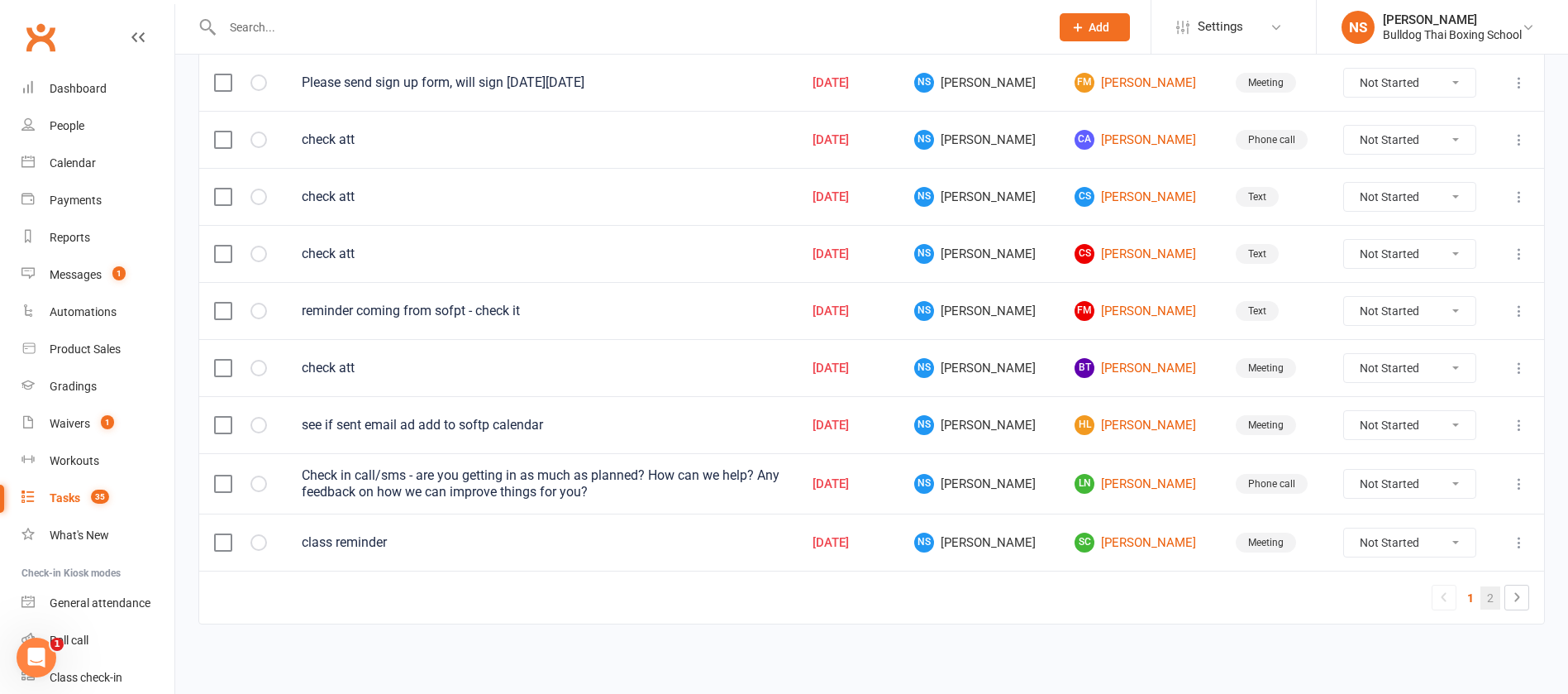
click at [1490, 594] on link "2" at bounding box center [1490, 597] width 20 height 23
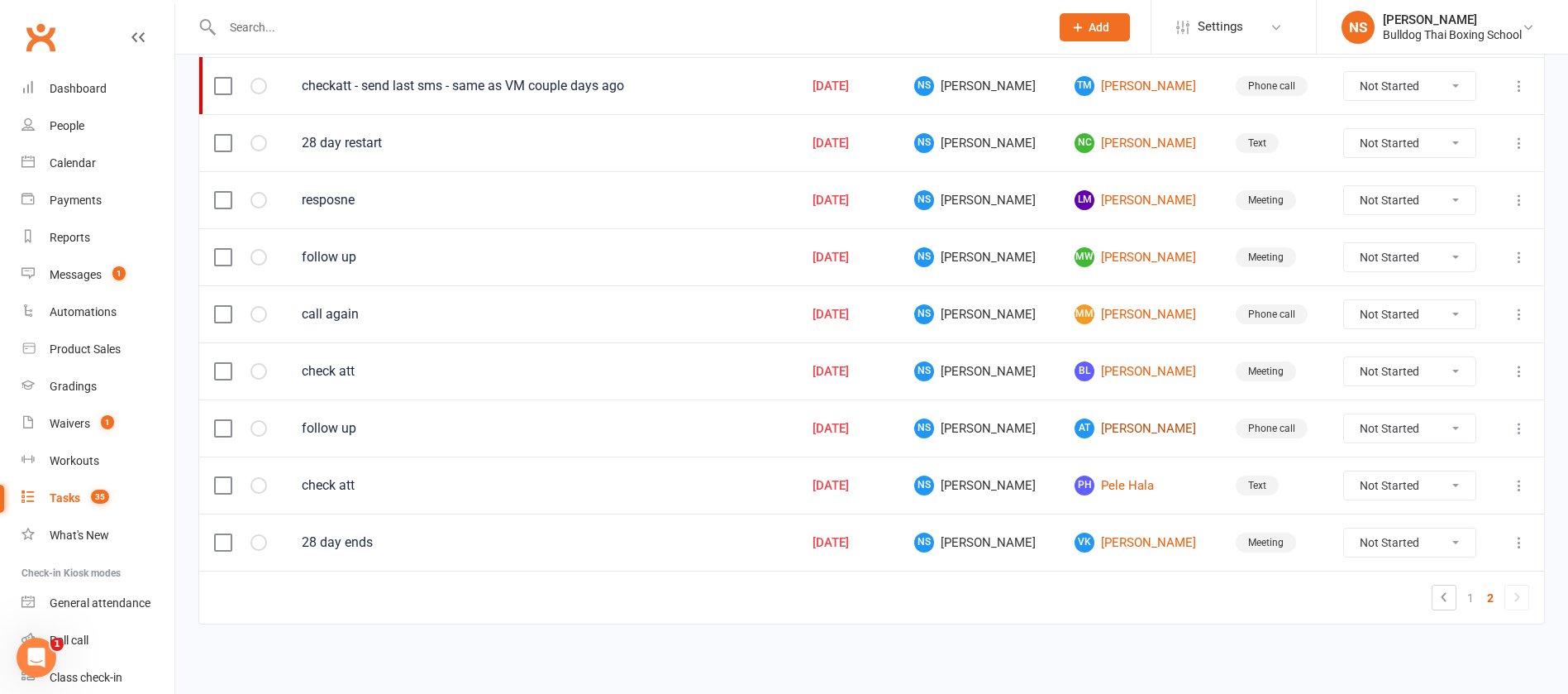
click at [1098, 425] on link "AT [PERSON_NAME]" at bounding box center [1139, 428] width 130 height 20
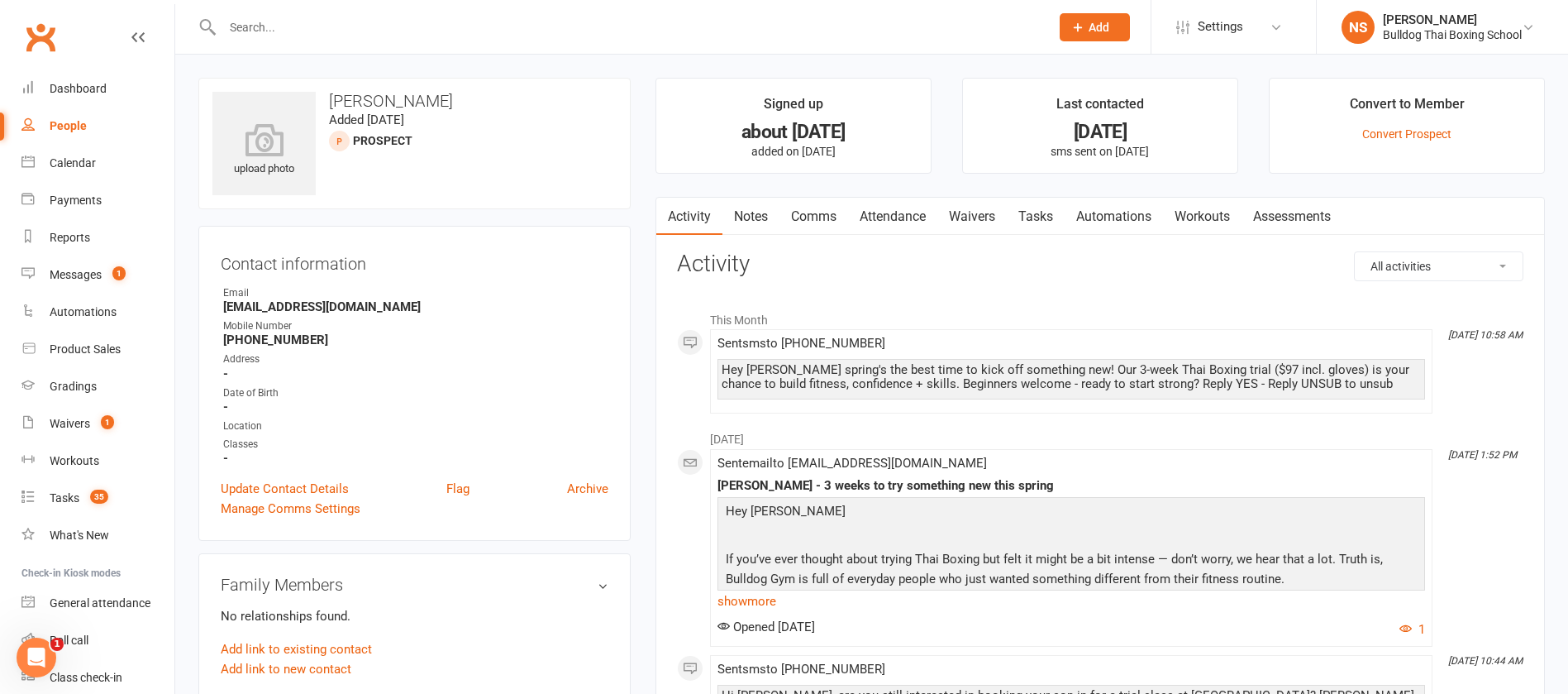
click at [1037, 209] on link "Tasks" at bounding box center [1036, 217] width 58 height 38
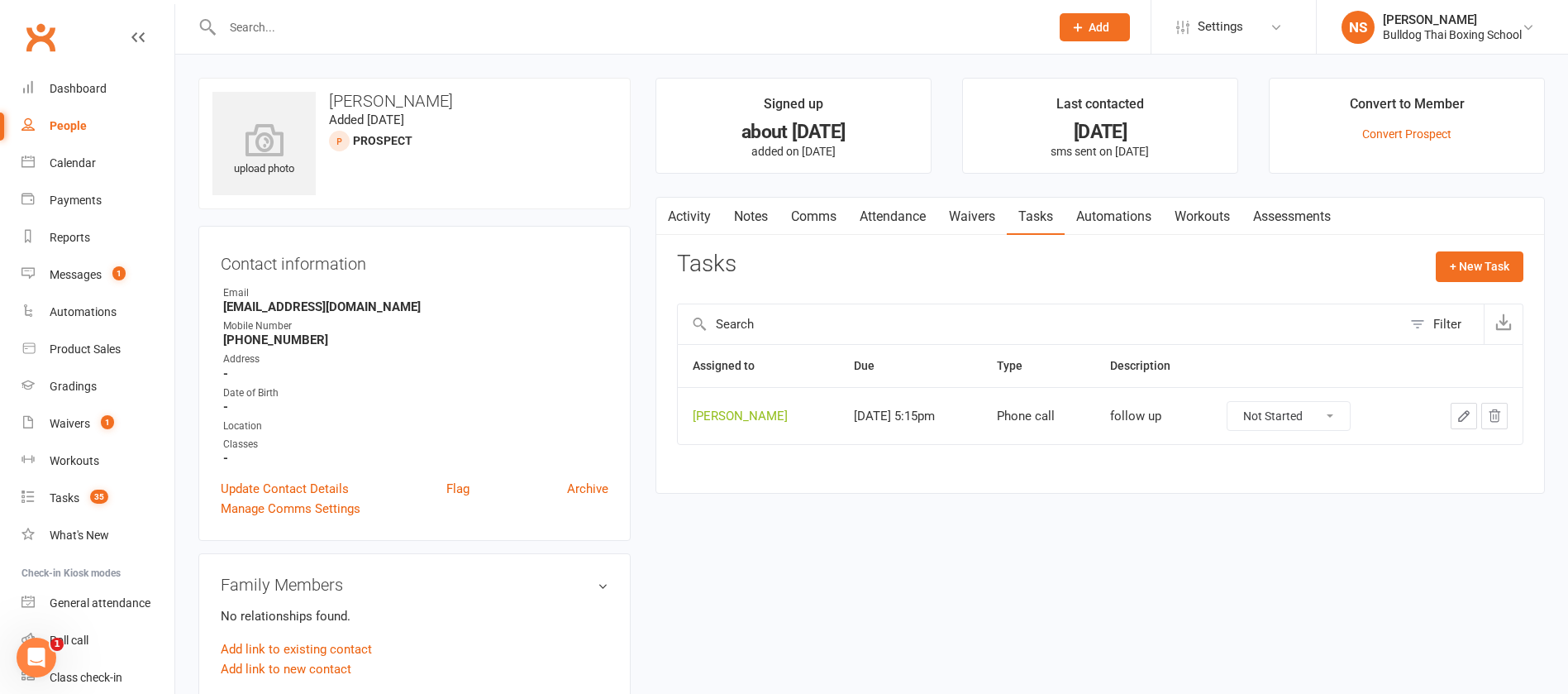
click at [1465, 420] on icon "button" at bounding box center [1464, 415] width 15 height 15
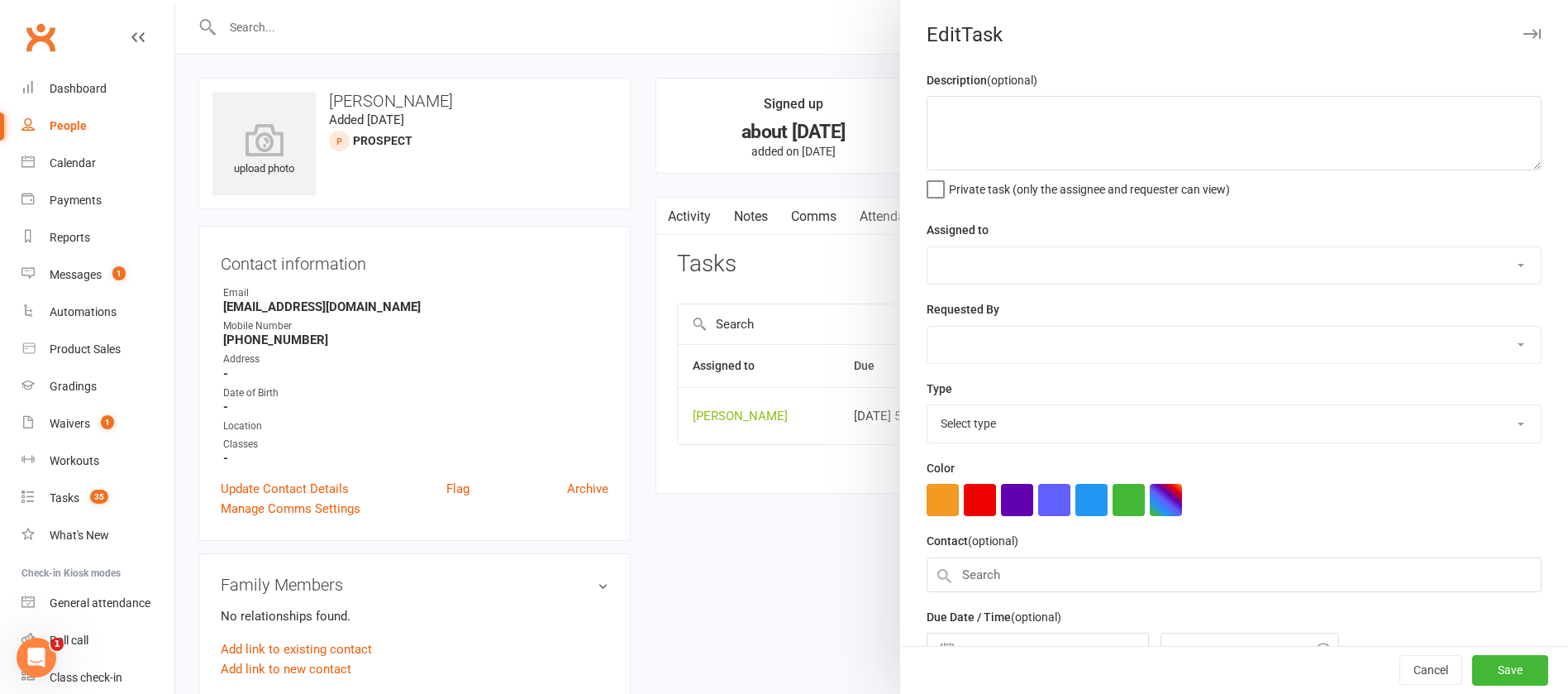
type textarea "follow up"
select select "12940"
select select "45795"
type input "[DATE]"
type input "5:15pm"
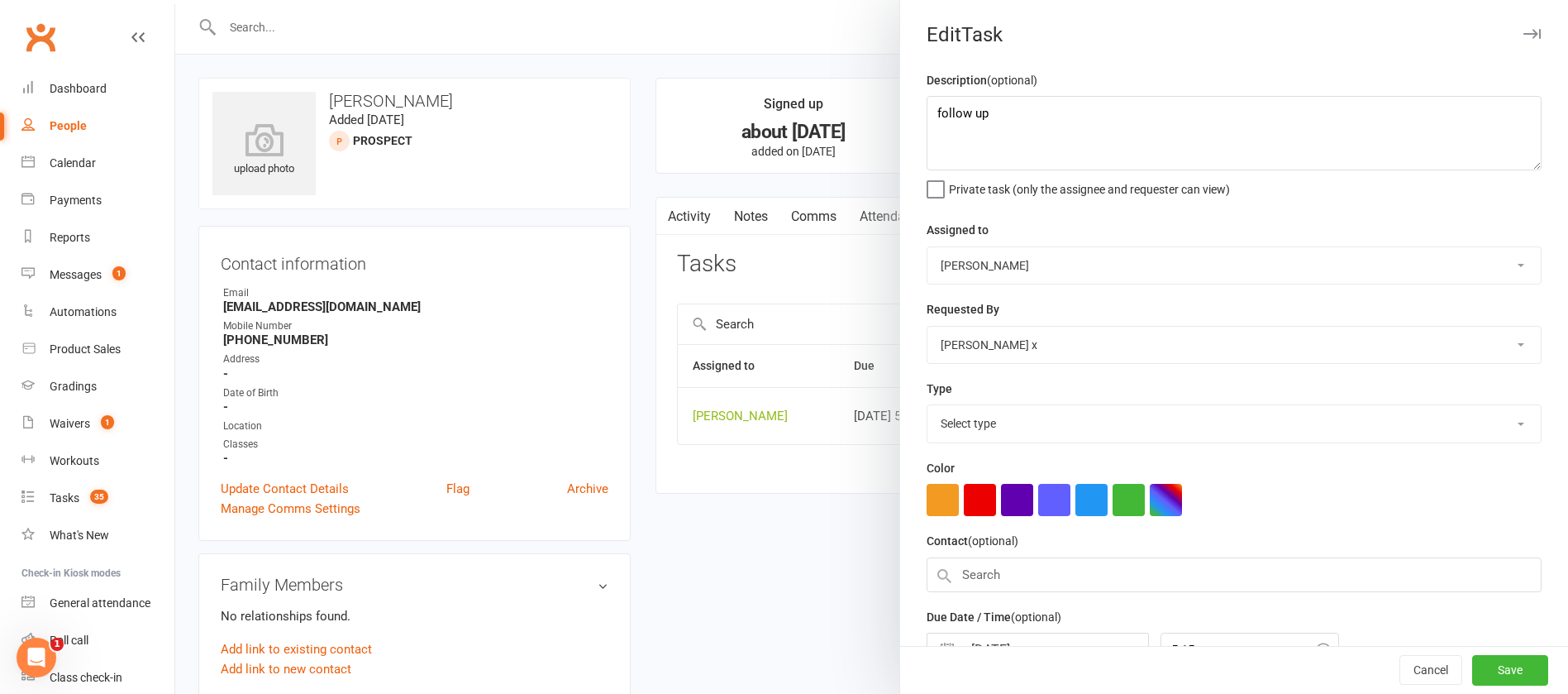
select select "12048"
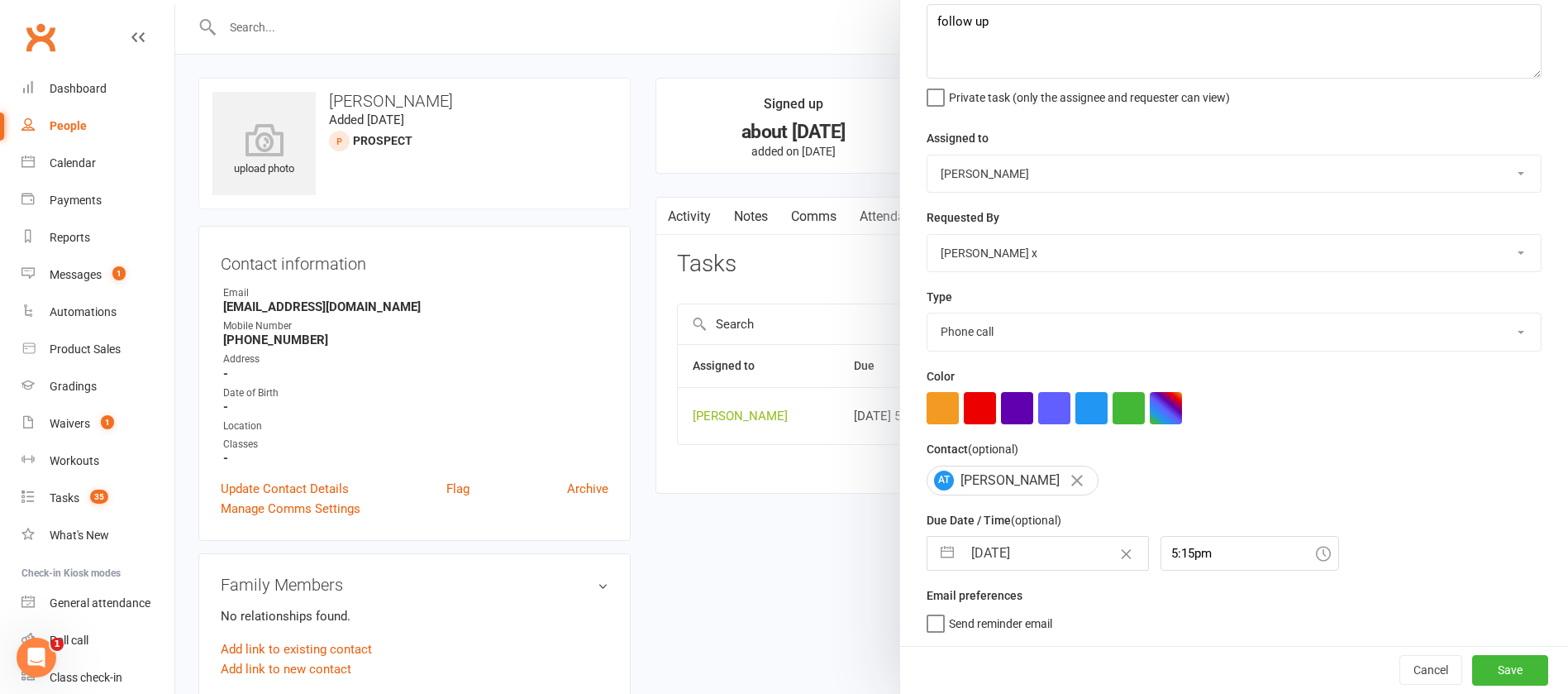
click at [1045, 551] on input "[DATE]" at bounding box center [1055, 552] width 186 height 33
select select "7"
select select "2025"
select select "8"
select select "2025"
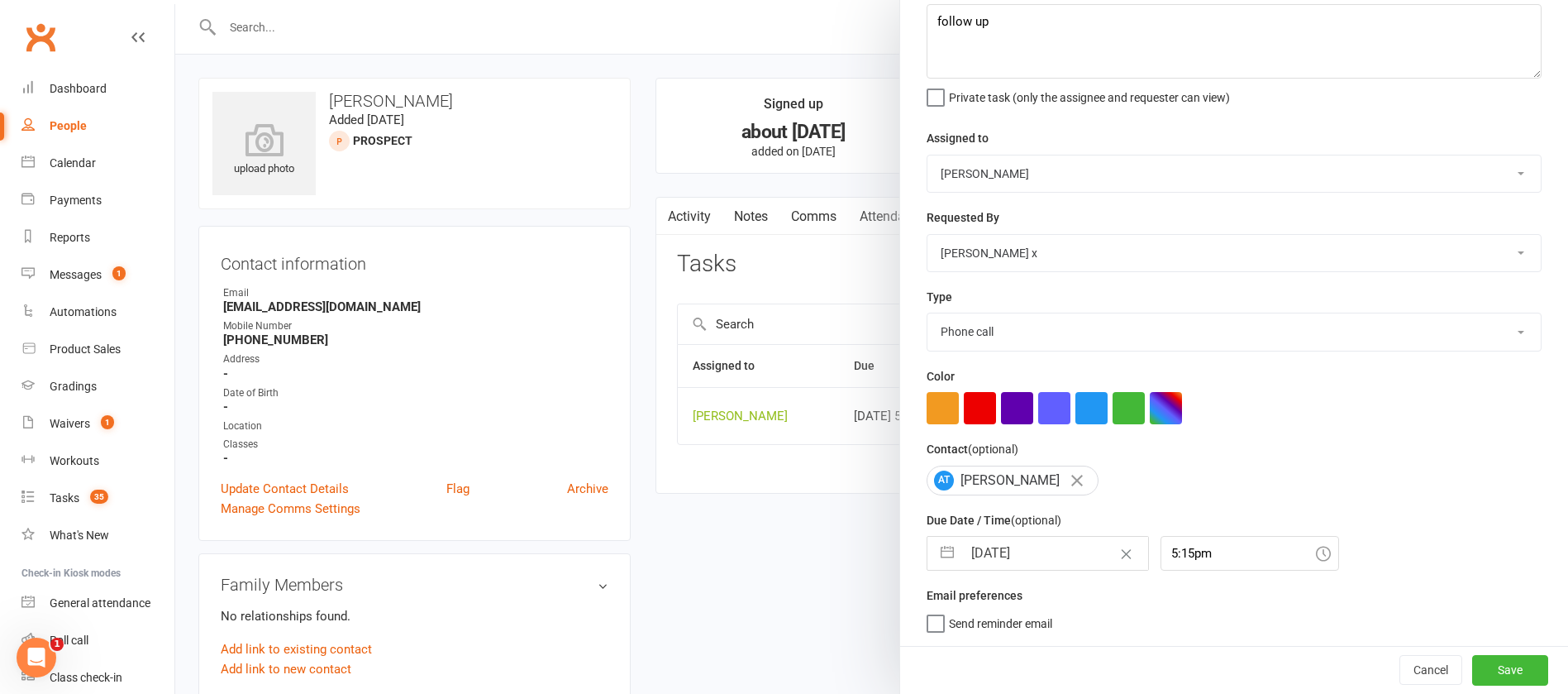
select select "9"
select select "2025"
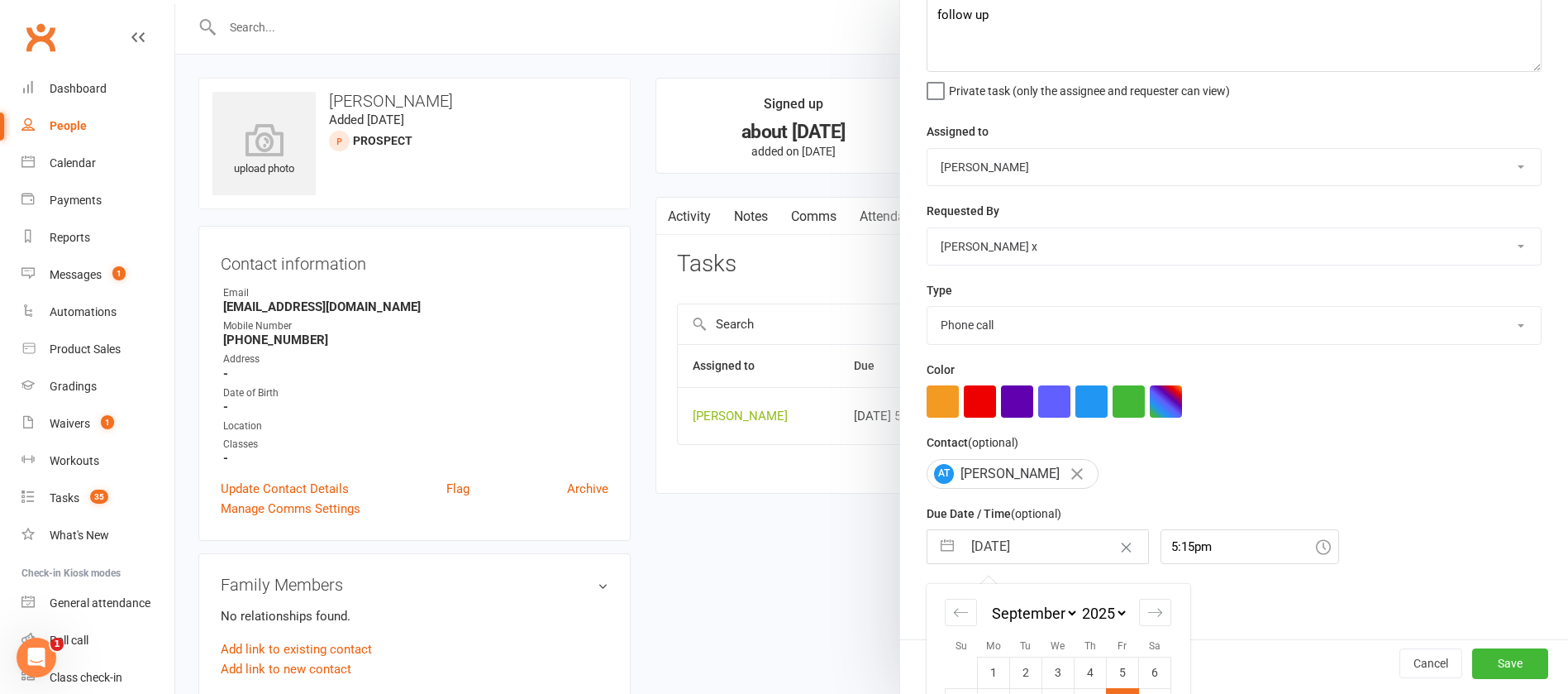
scroll to position [244, 0]
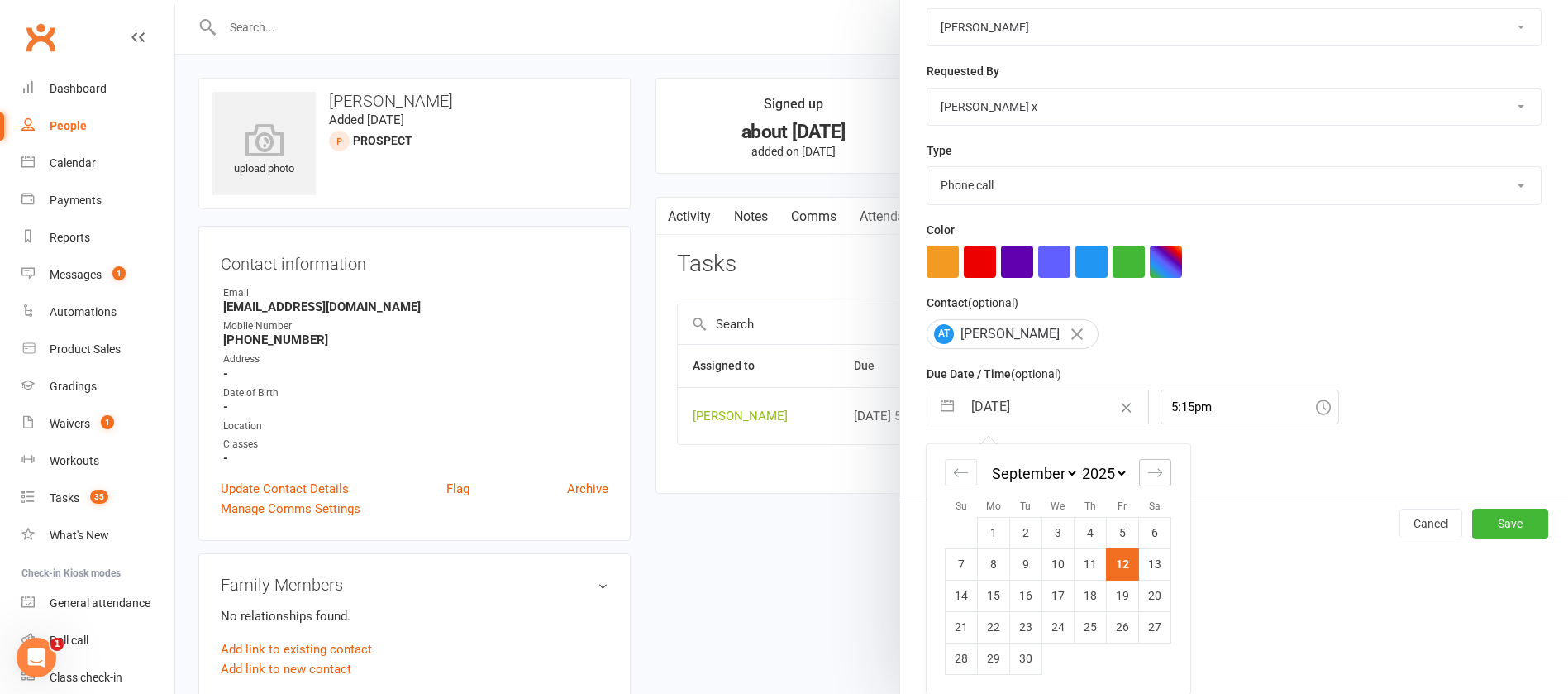
click at [1148, 465] on icon "Move forward to switch to the next month." at bounding box center [1155, 472] width 16 height 16
select select "10"
select select "2025"
click at [981, 591] on td "13" at bounding box center [994, 595] width 32 height 31
type input "[DATE]"
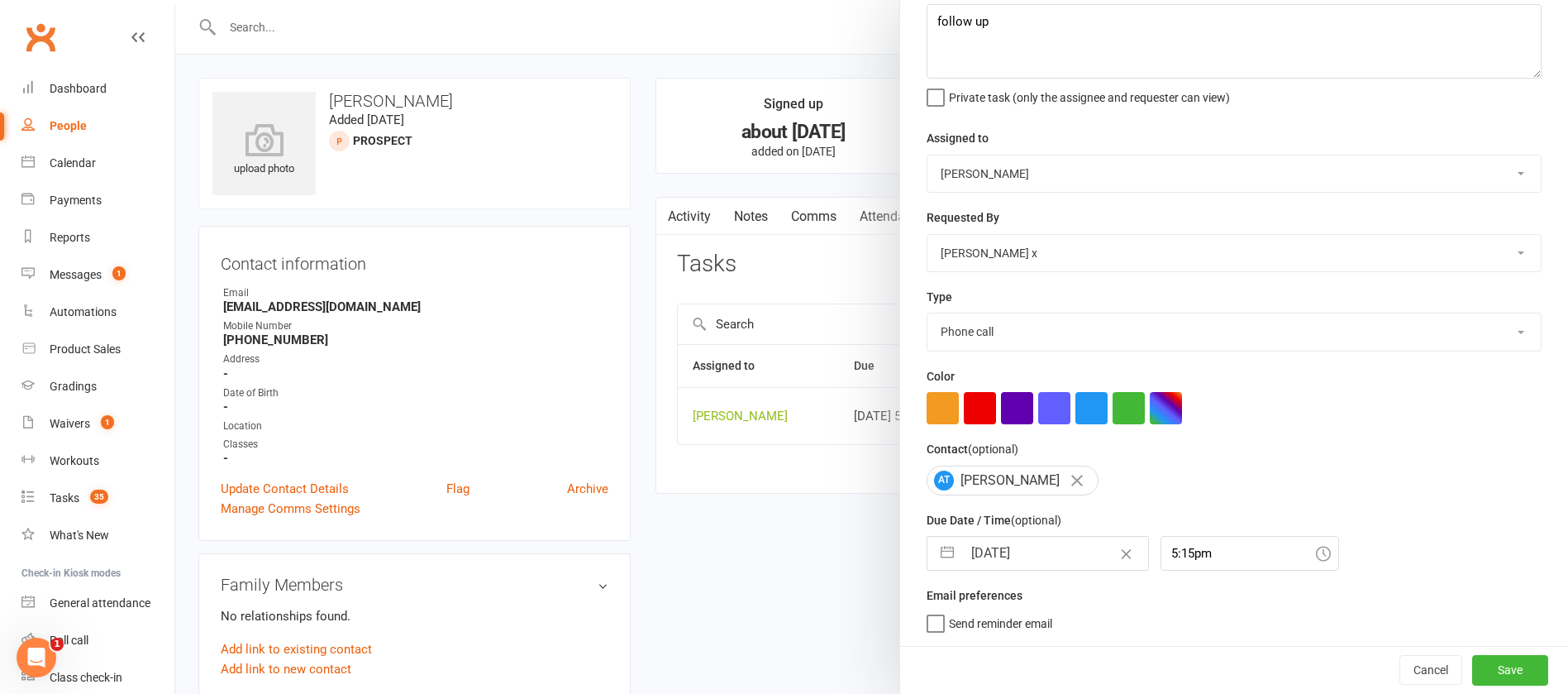
scroll to position [98, 0]
click at [1472, 665] on button "Save" at bounding box center [1510, 670] width 76 height 30
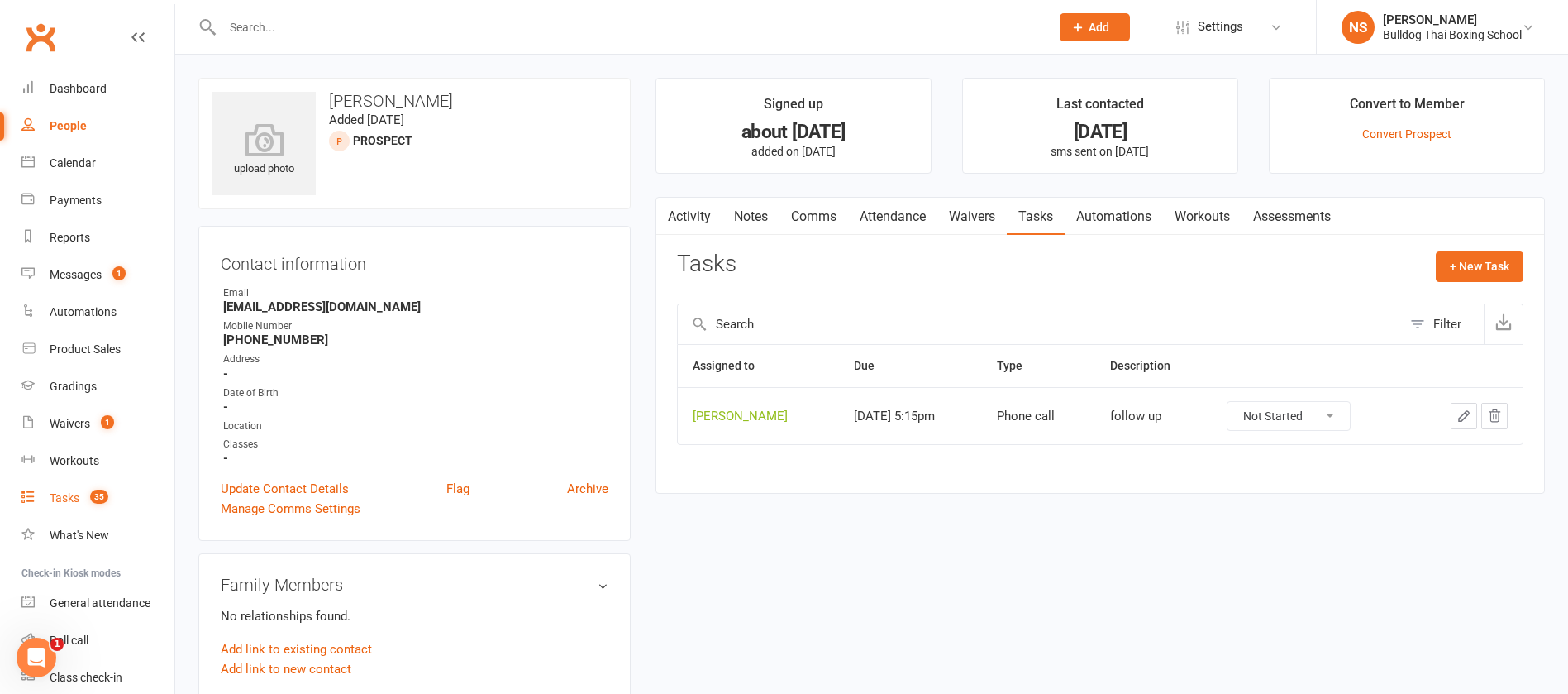
click at [57, 495] on div "Tasks" at bounding box center [65, 498] width 30 height 13
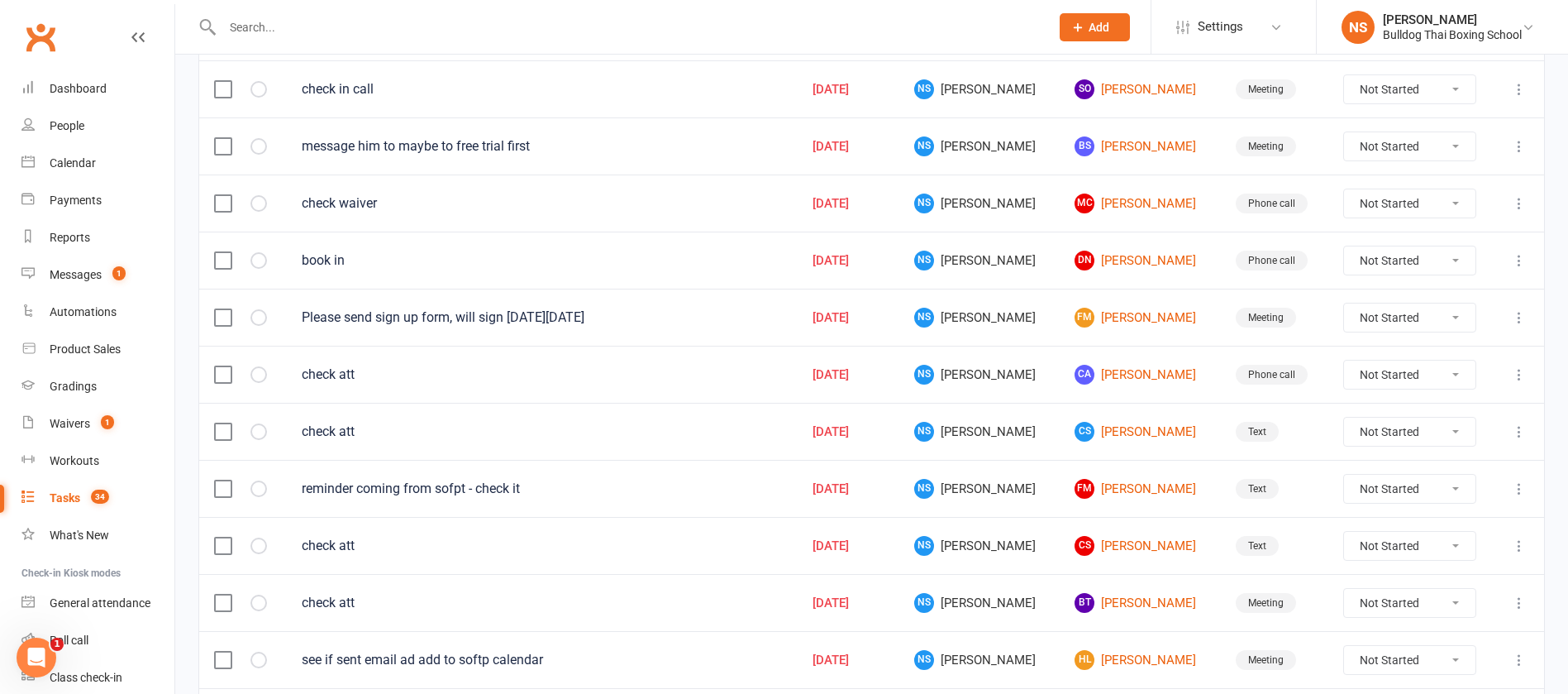
scroll to position [1173, 0]
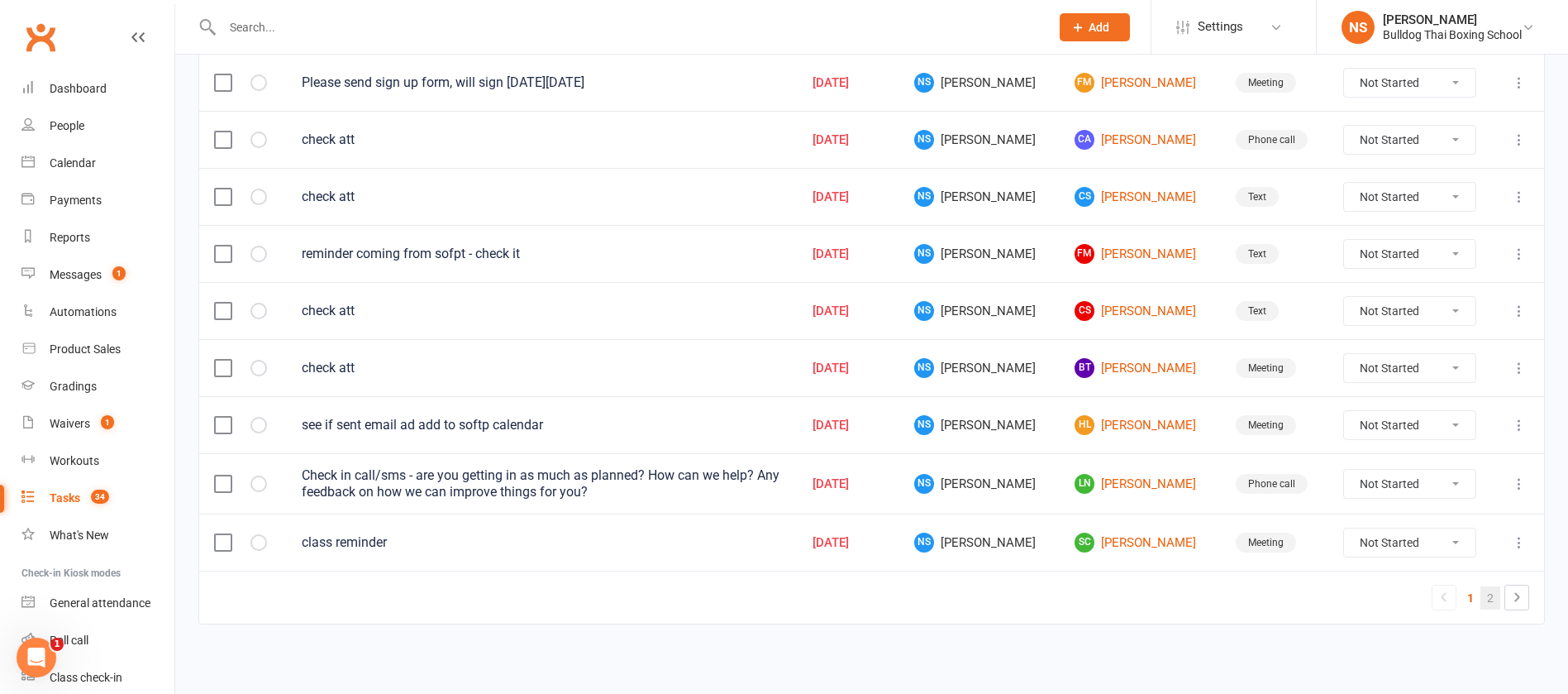
click at [1493, 597] on link "2" at bounding box center [1490, 597] width 20 height 23
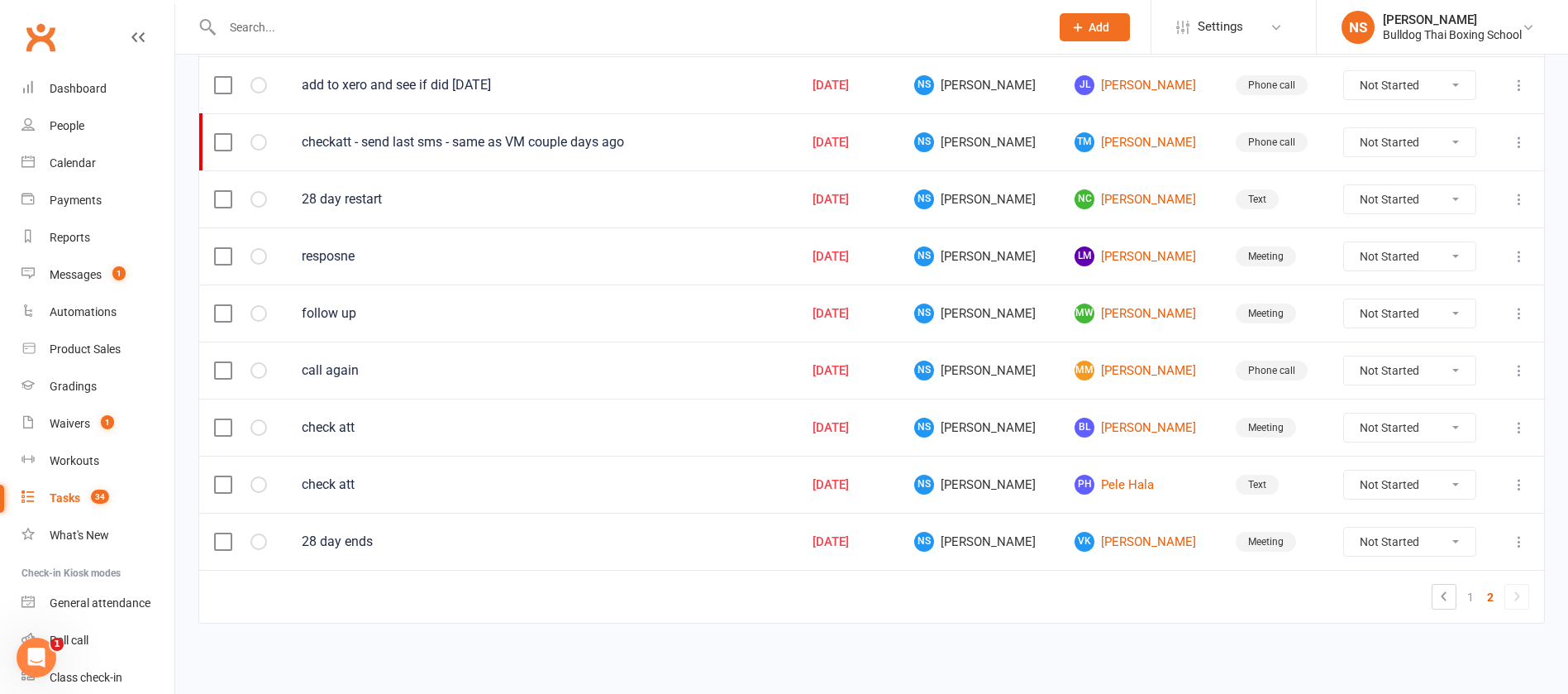
scroll to position [254, 0]
click at [1113, 433] on link "[PERSON_NAME]" at bounding box center [1139, 428] width 130 height 20
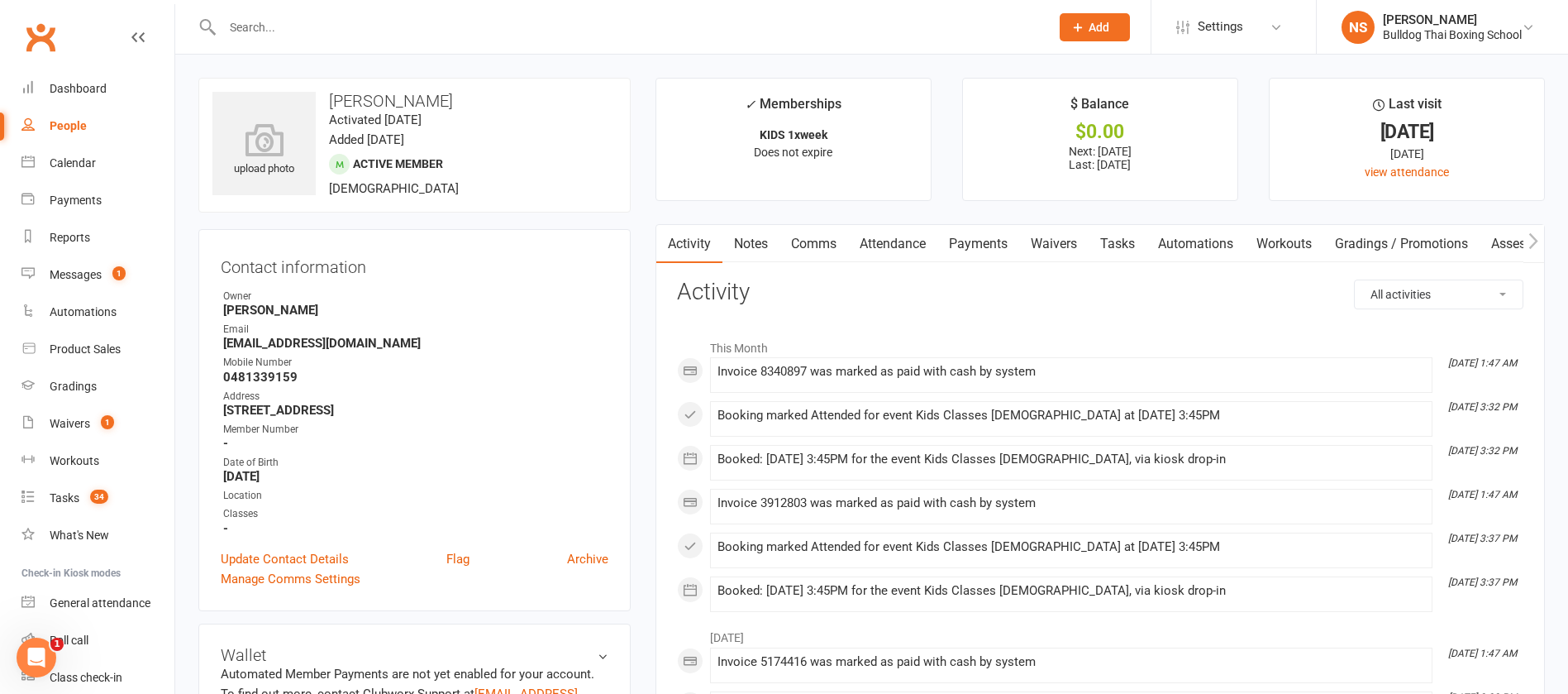
click at [1126, 236] on link "Tasks" at bounding box center [1118, 244] width 58 height 38
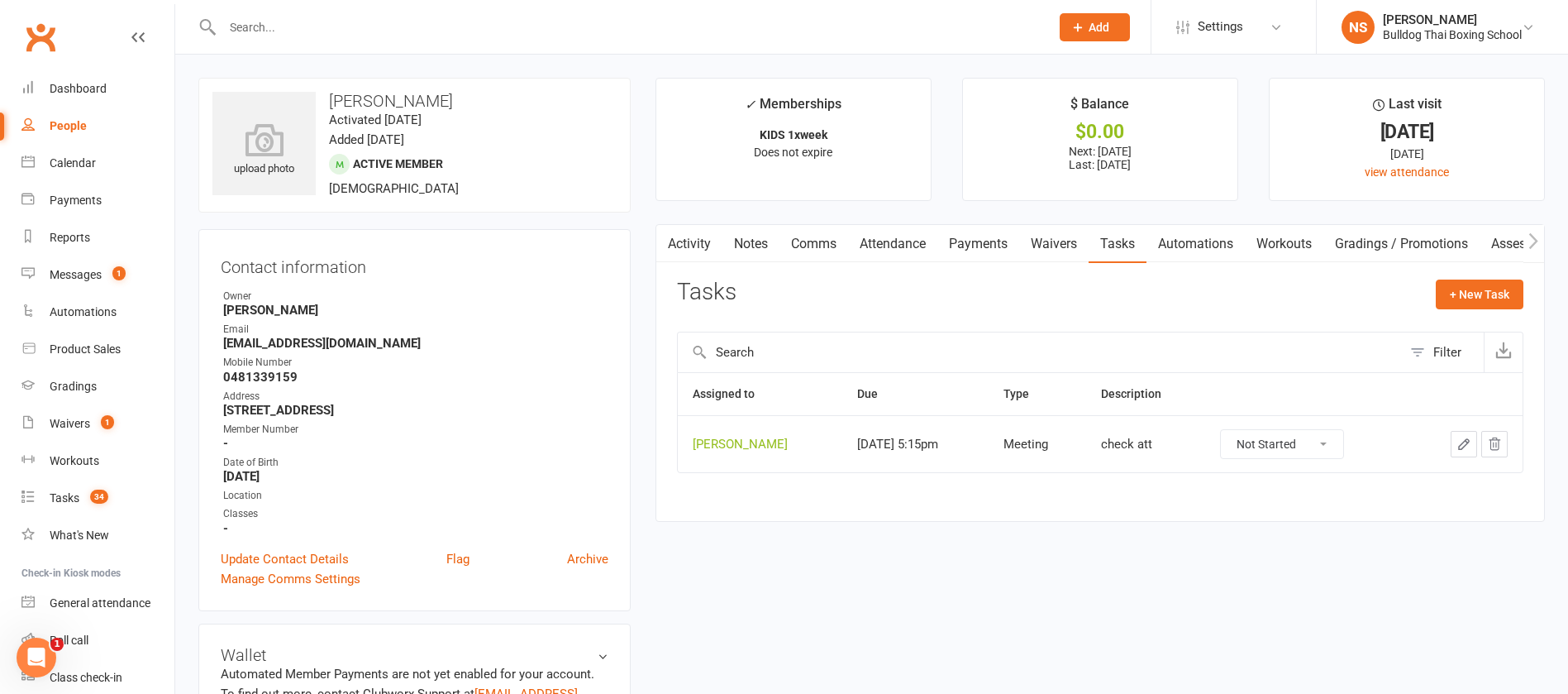
click at [1466, 446] on icon "button" at bounding box center [1464, 444] width 15 height 15
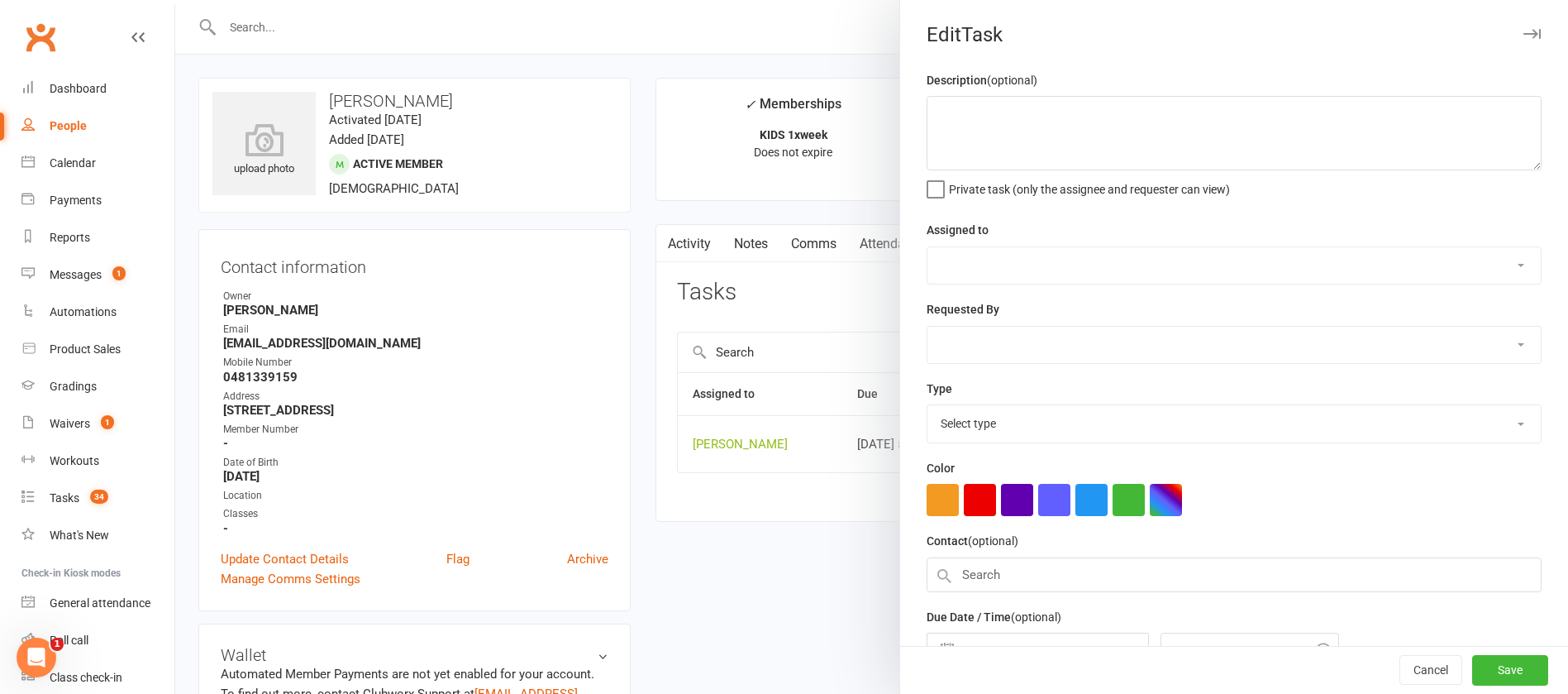
type textarea "check att"
select select "12940"
type input "[DATE]"
type input "5:15pm"
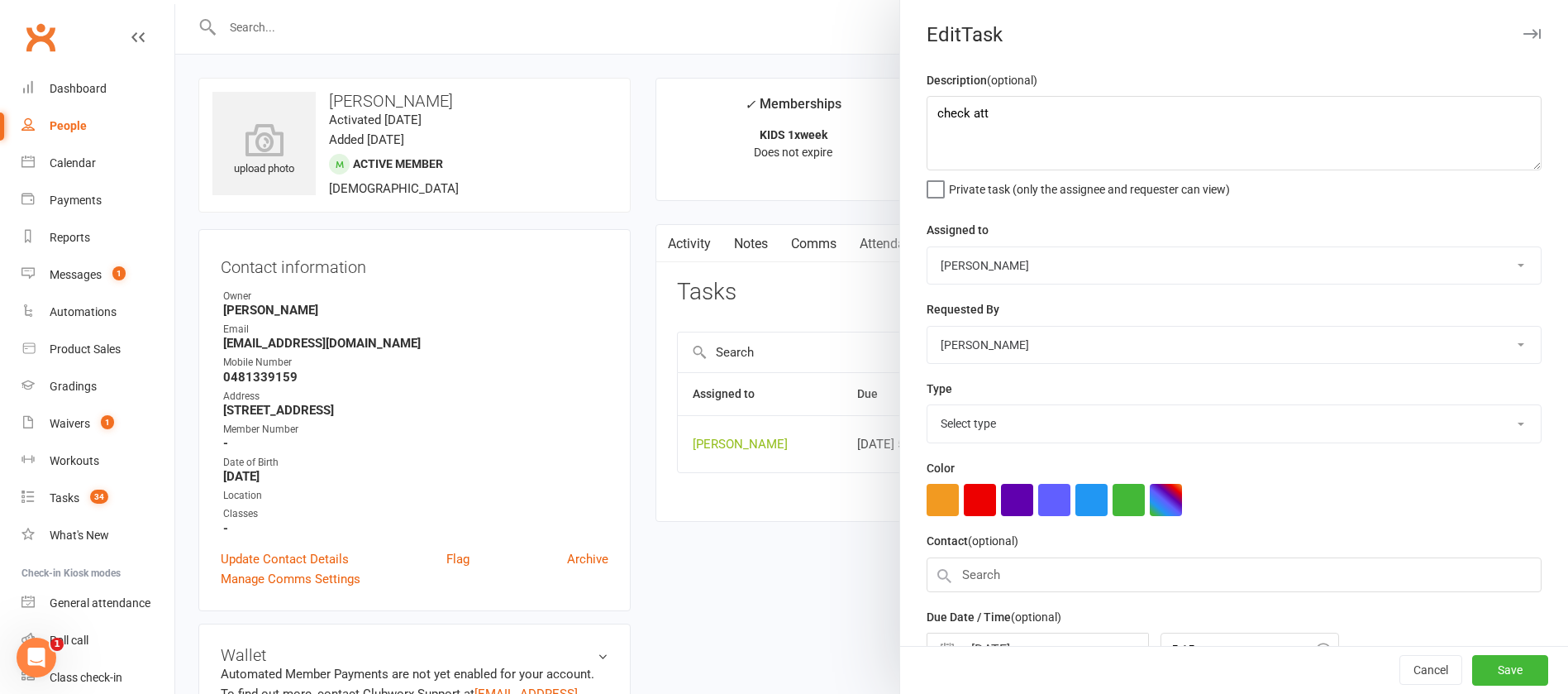
select select "12049"
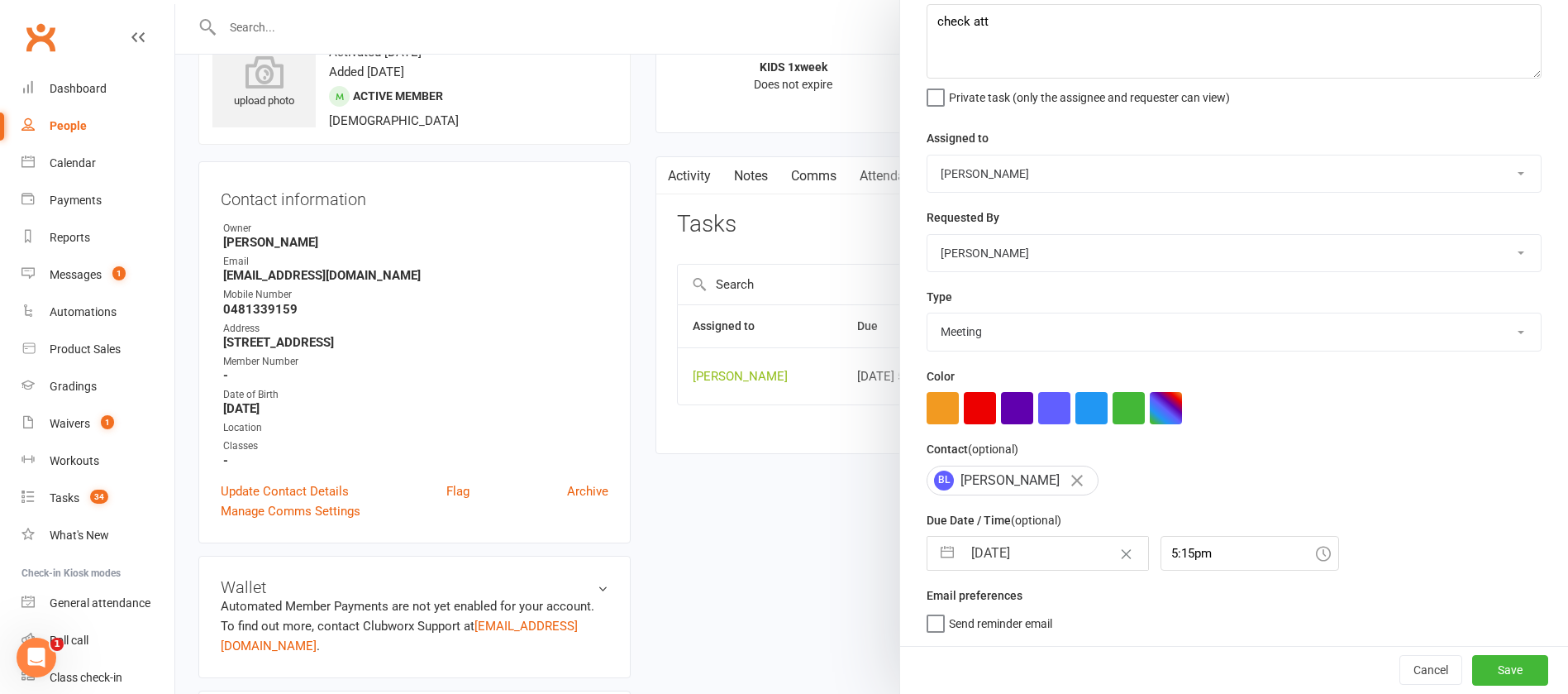
scroll to position [124, 0]
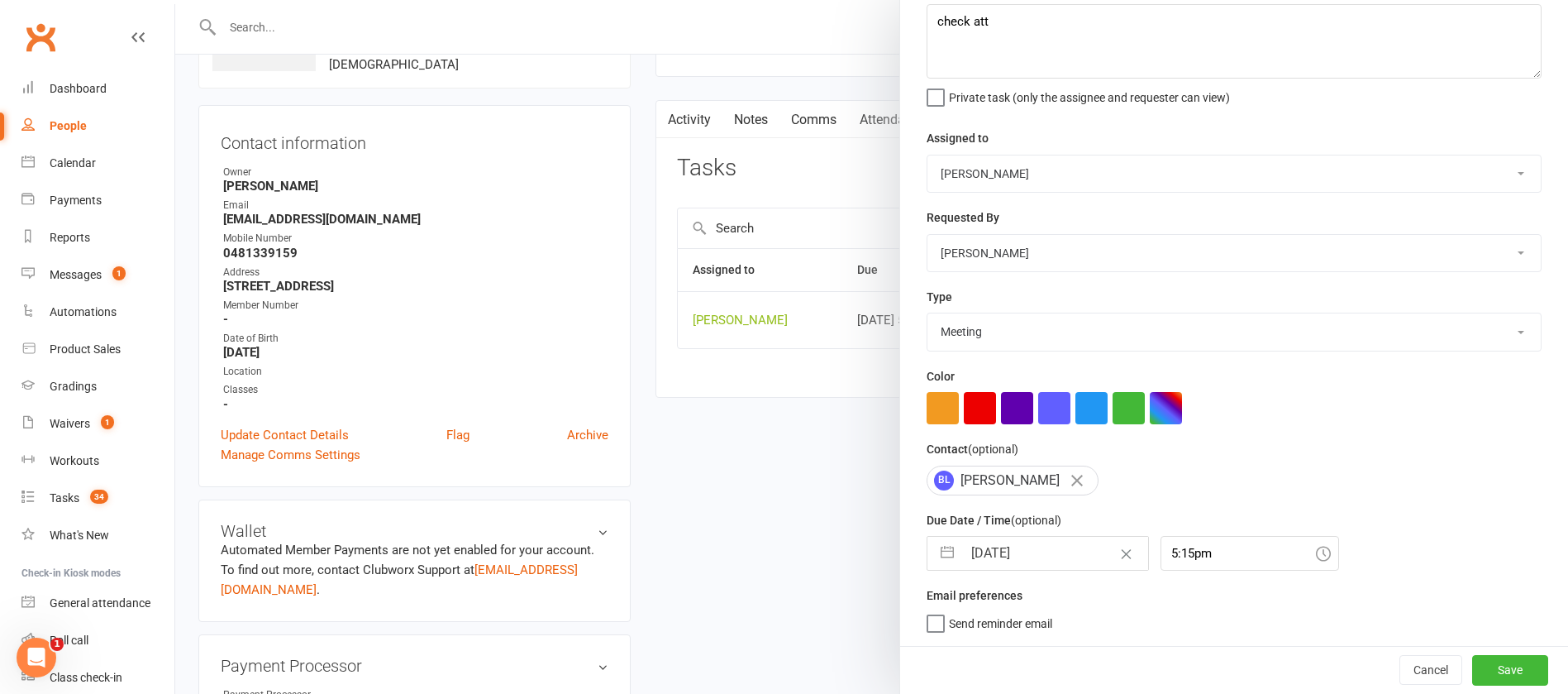
click at [1030, 548] on input "[DATE]" at bounding box center [1055, 552] width 186 height 33
select select "7"
select select "2025"
select select "8"
select select "2025"
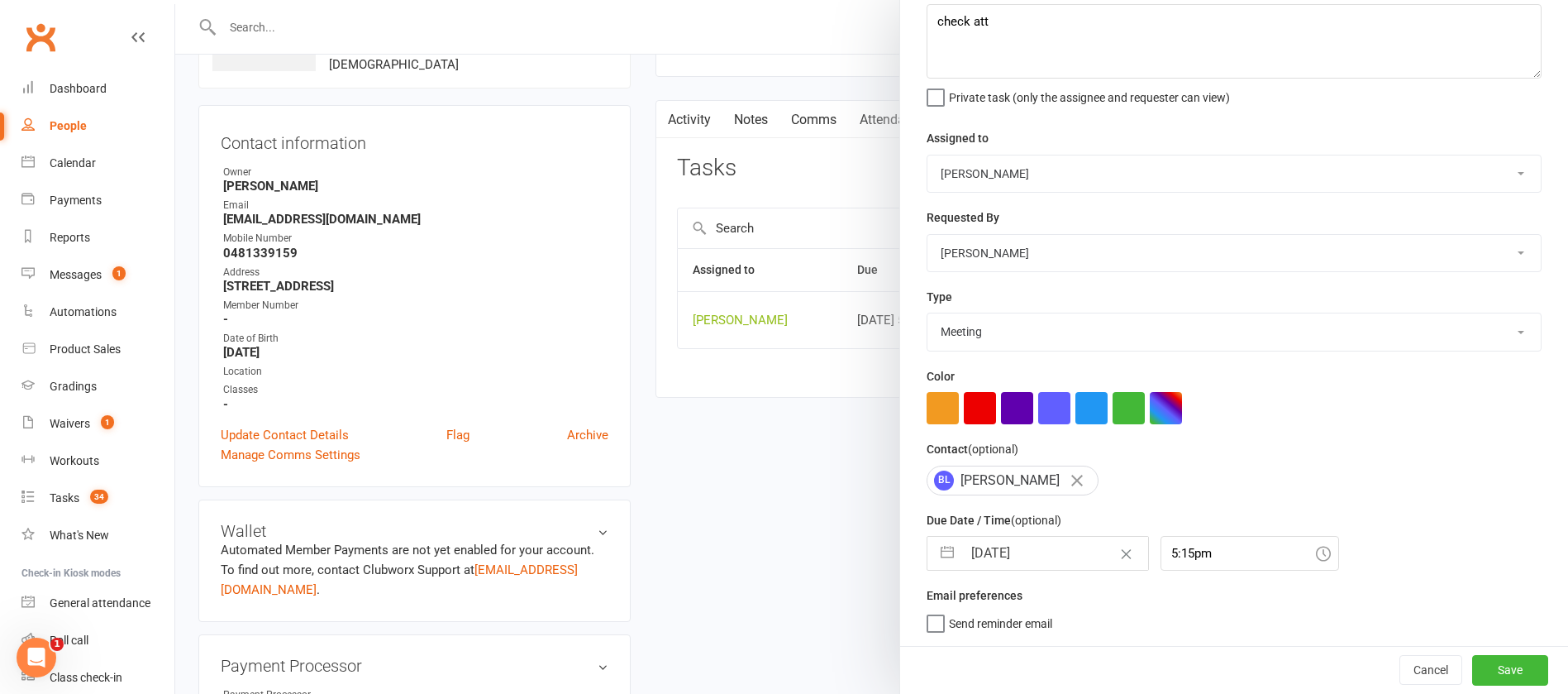
select select "9"
select select "2025"
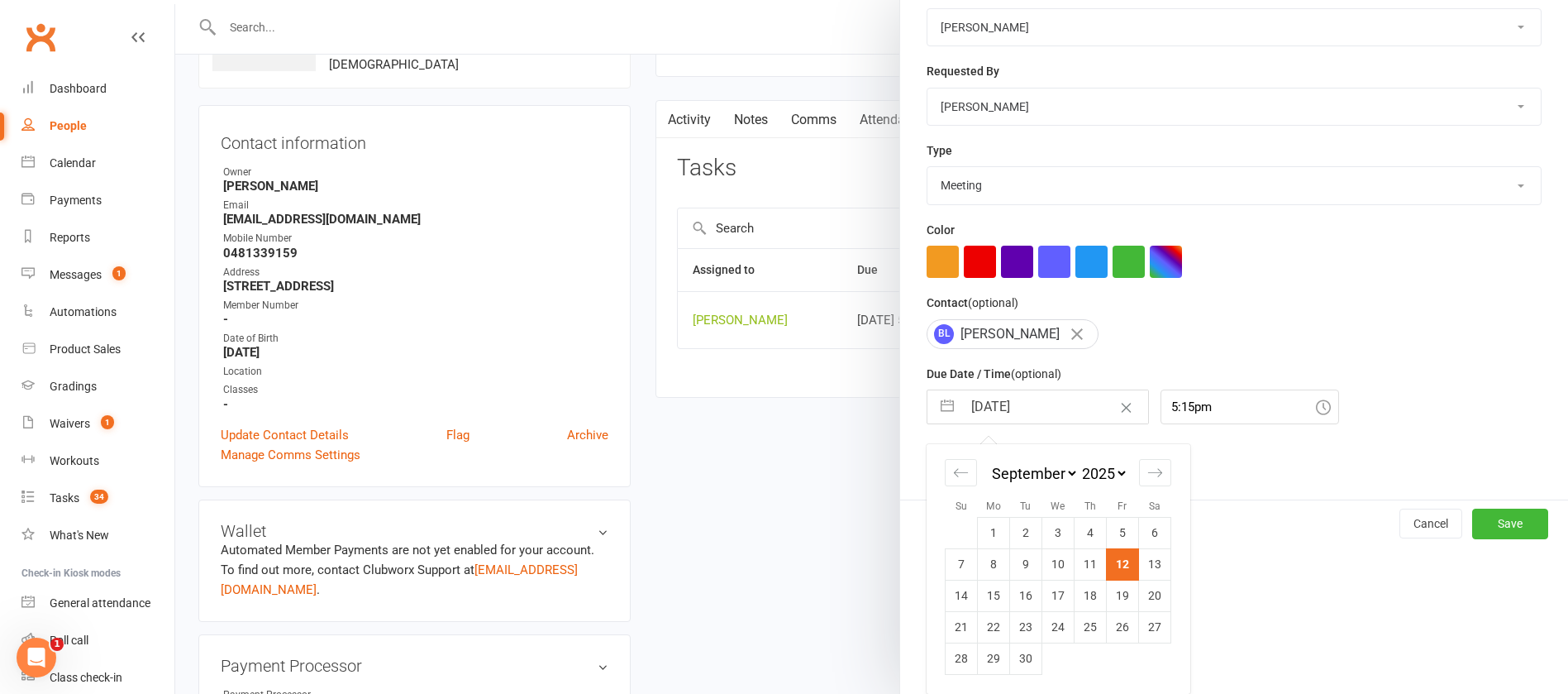
click at [1121, 628] on td "26" at bounding box center [1123, 626] width 32 height 31
type input "[DATE]"
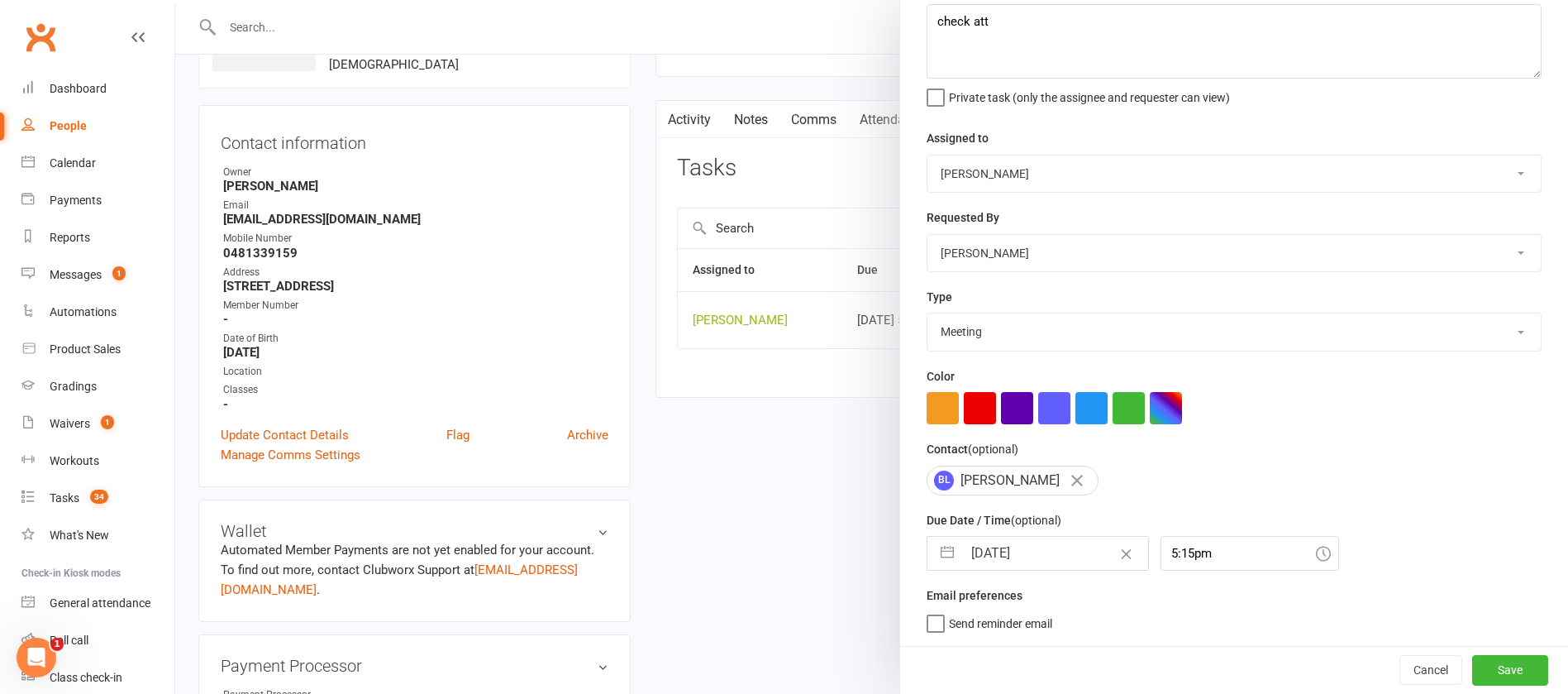
scroll to position [98, 0]
click at [1472, 668] on button "Save" at bounding box center [1510, 670] width 76 height 30
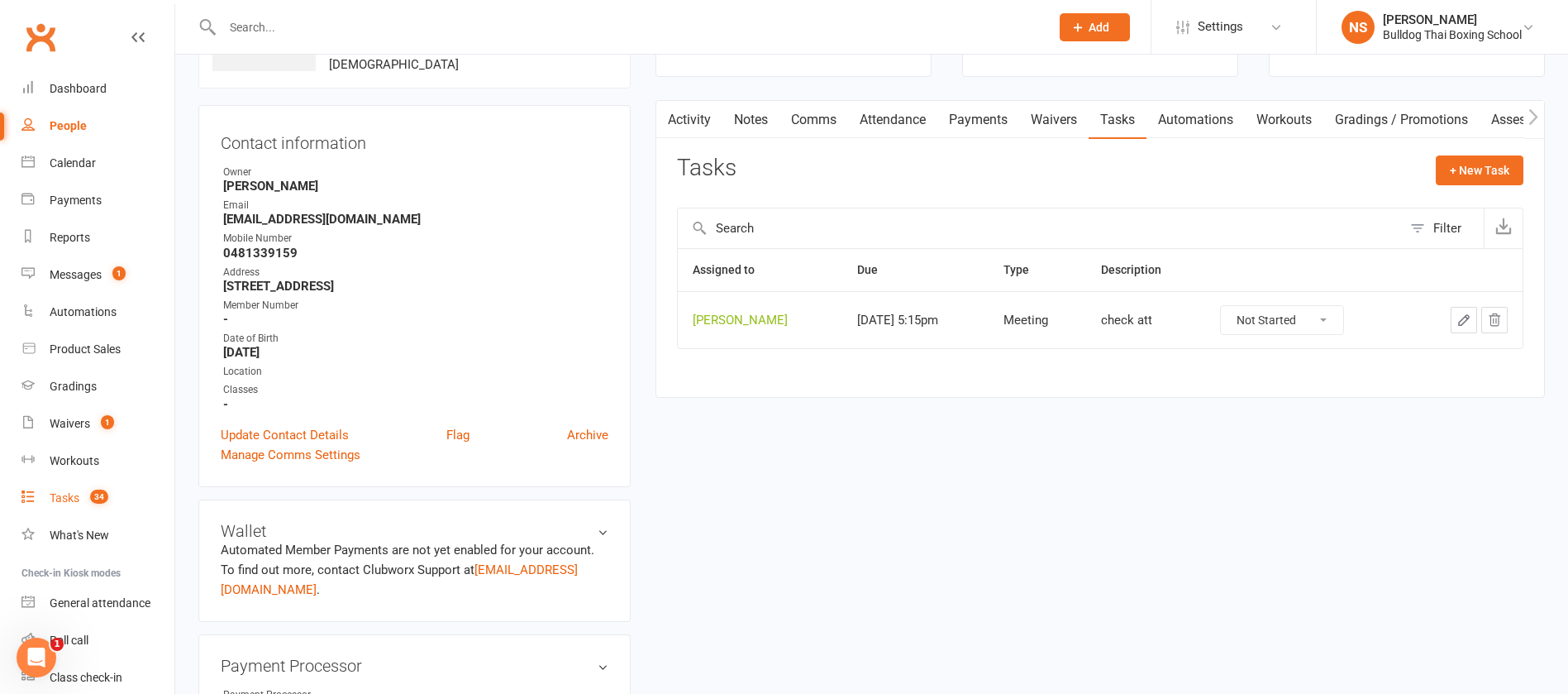
click at [68, 494] on div "Tasks" at bounding box center [65, 498] width 30 height 13
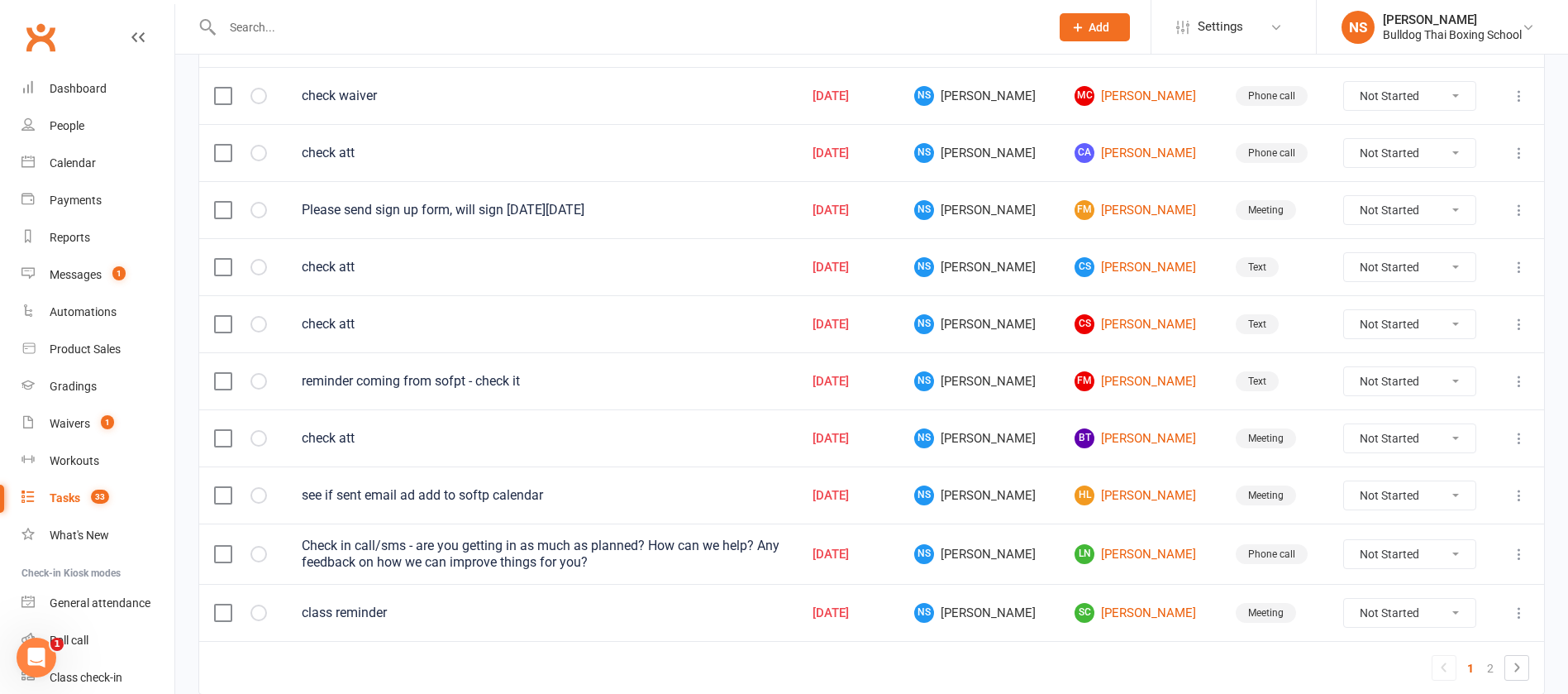
scroll to position [1173, 0]
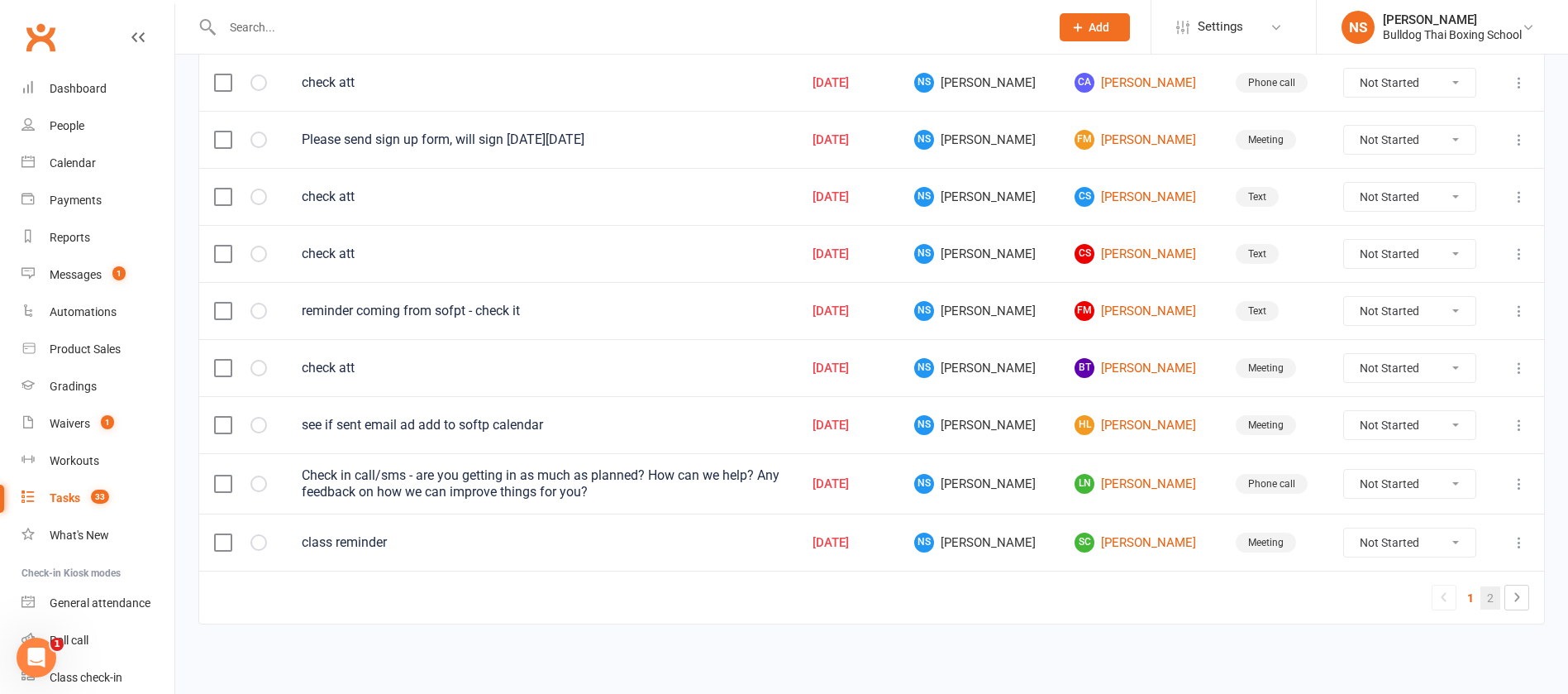
click at [1486, 595] on link "2" at bounding box center [1490, 597] width 20 height 23
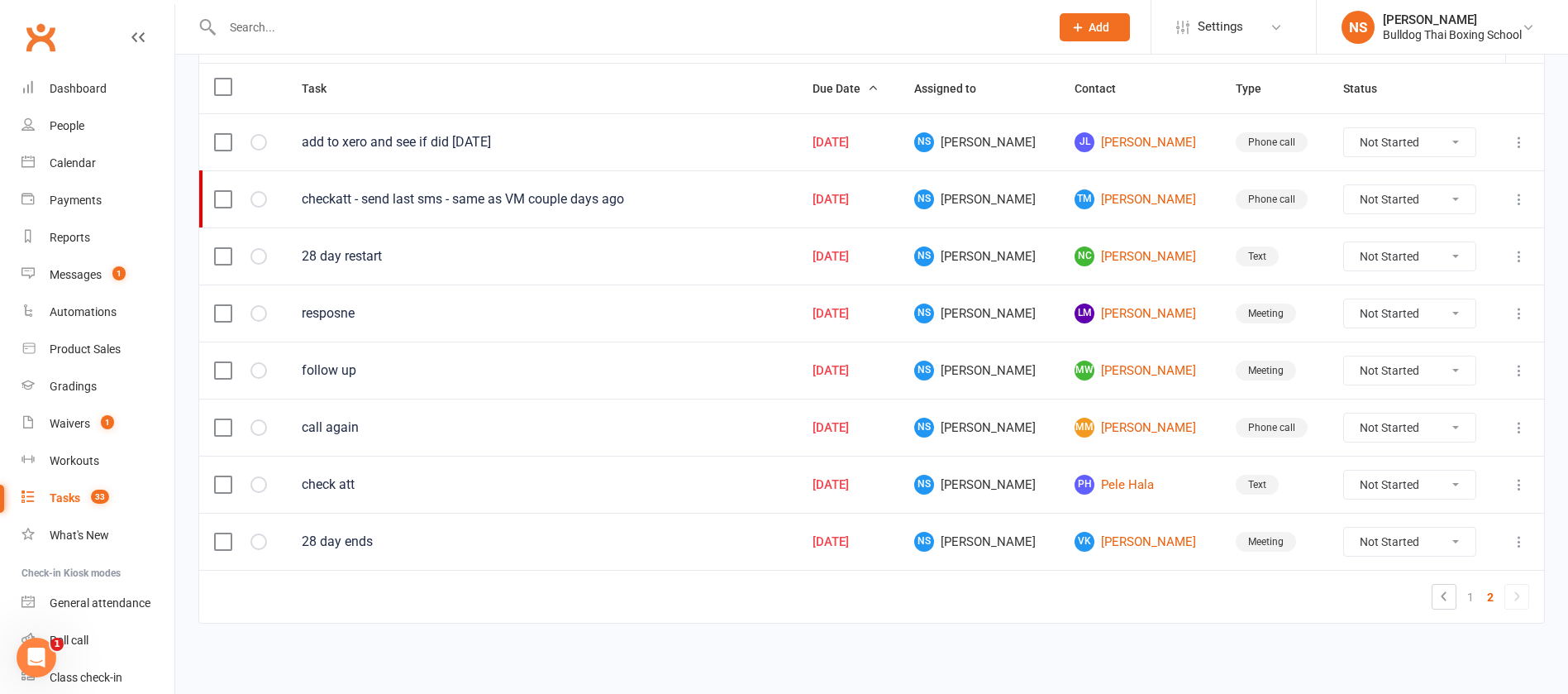
scroll to position [197, 0]
click at [1117, 259] on link "NC [PERSON_NAME]" at bounding box center [1139, 257] width 130 height 20
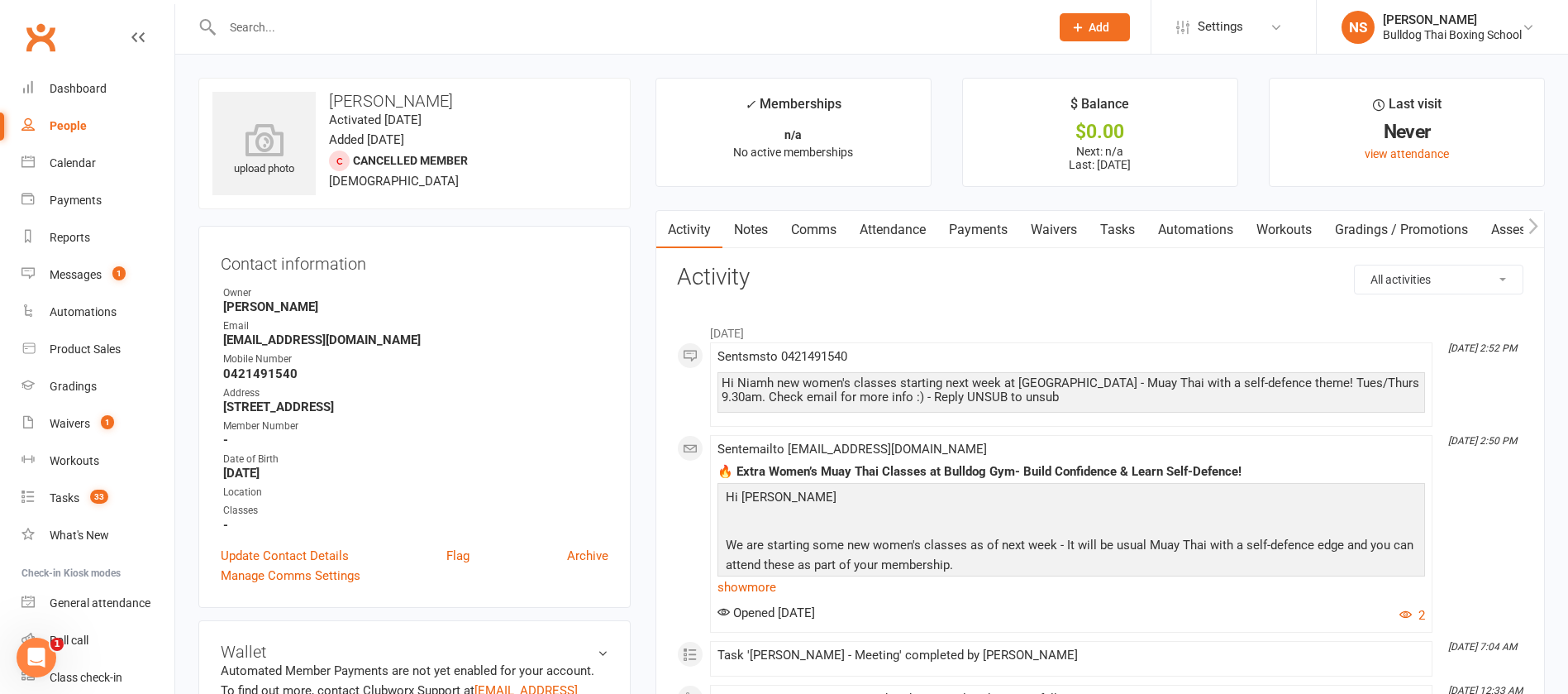
click at [1120, 226] on link "Tasks" at bounding box center [1118, 230] width 58 height 38
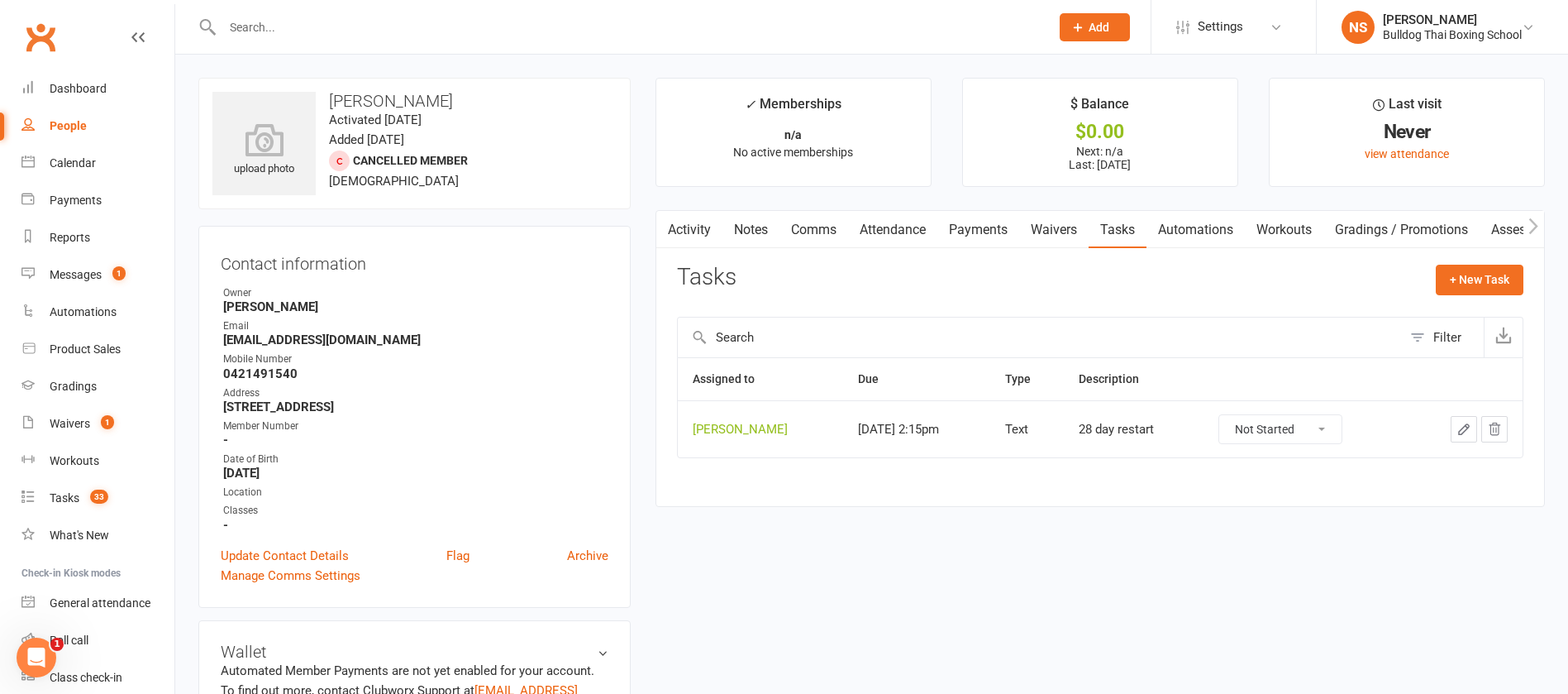
click at [1460, 427] on icon "button" at bounding box center [1464, 430] width 15 height 15
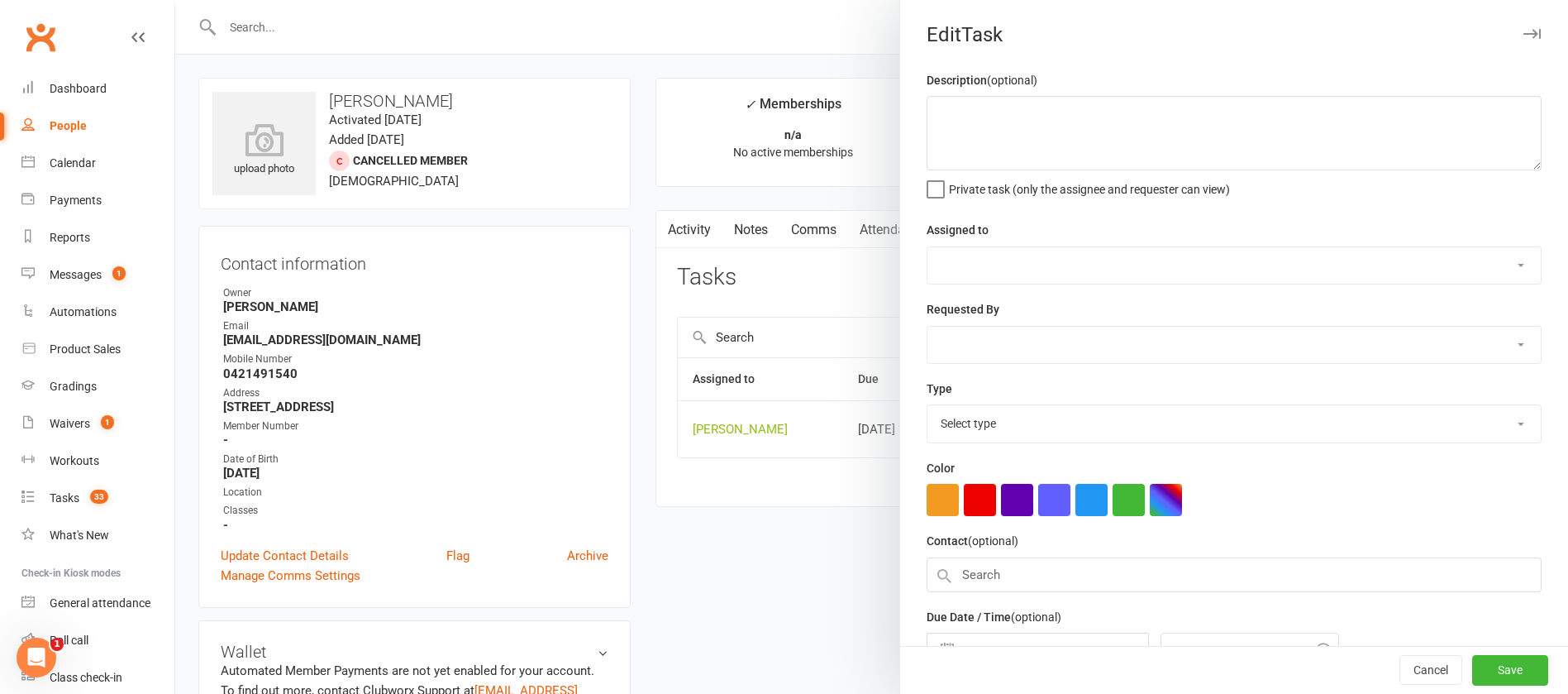
type textarea "28 day restart"
select select "12940"
type input "[DATE]"
type input "2:15pm"
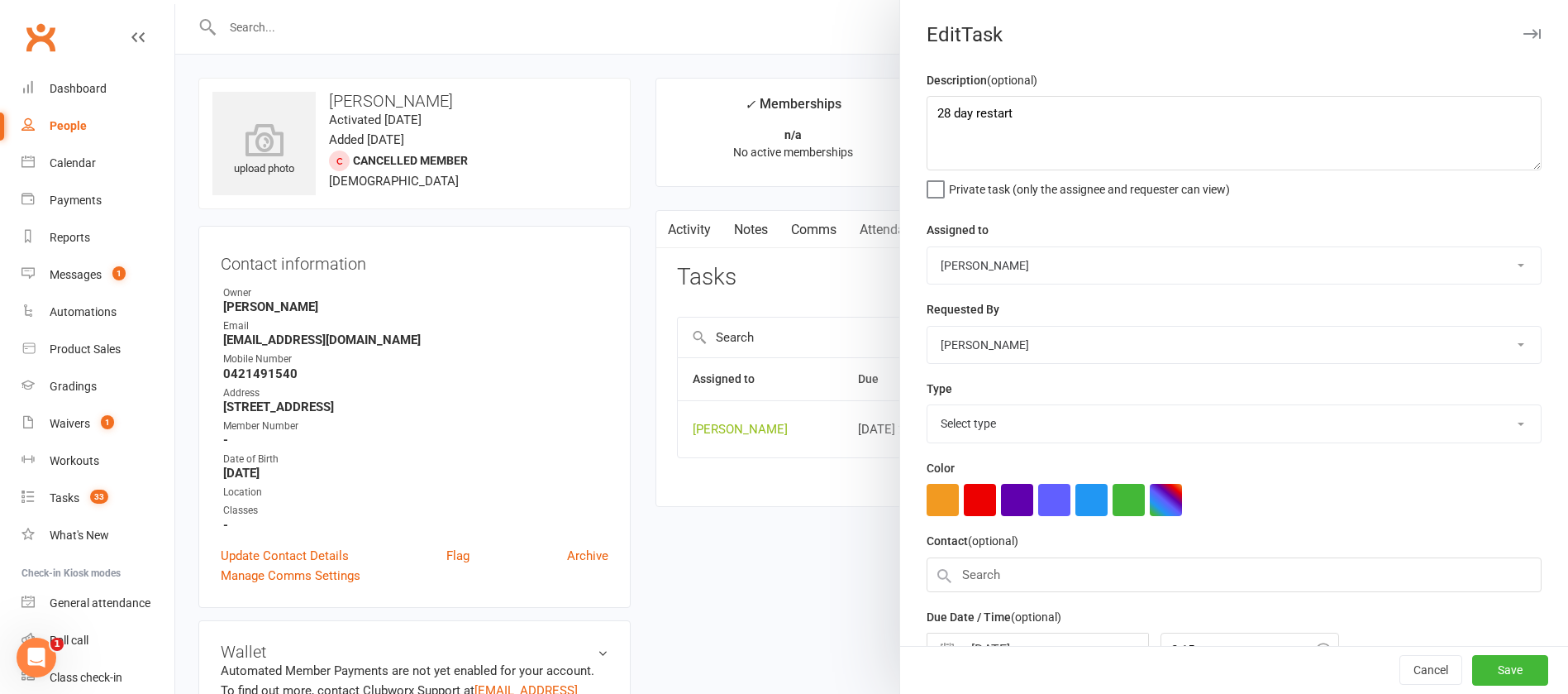
select select "13825"
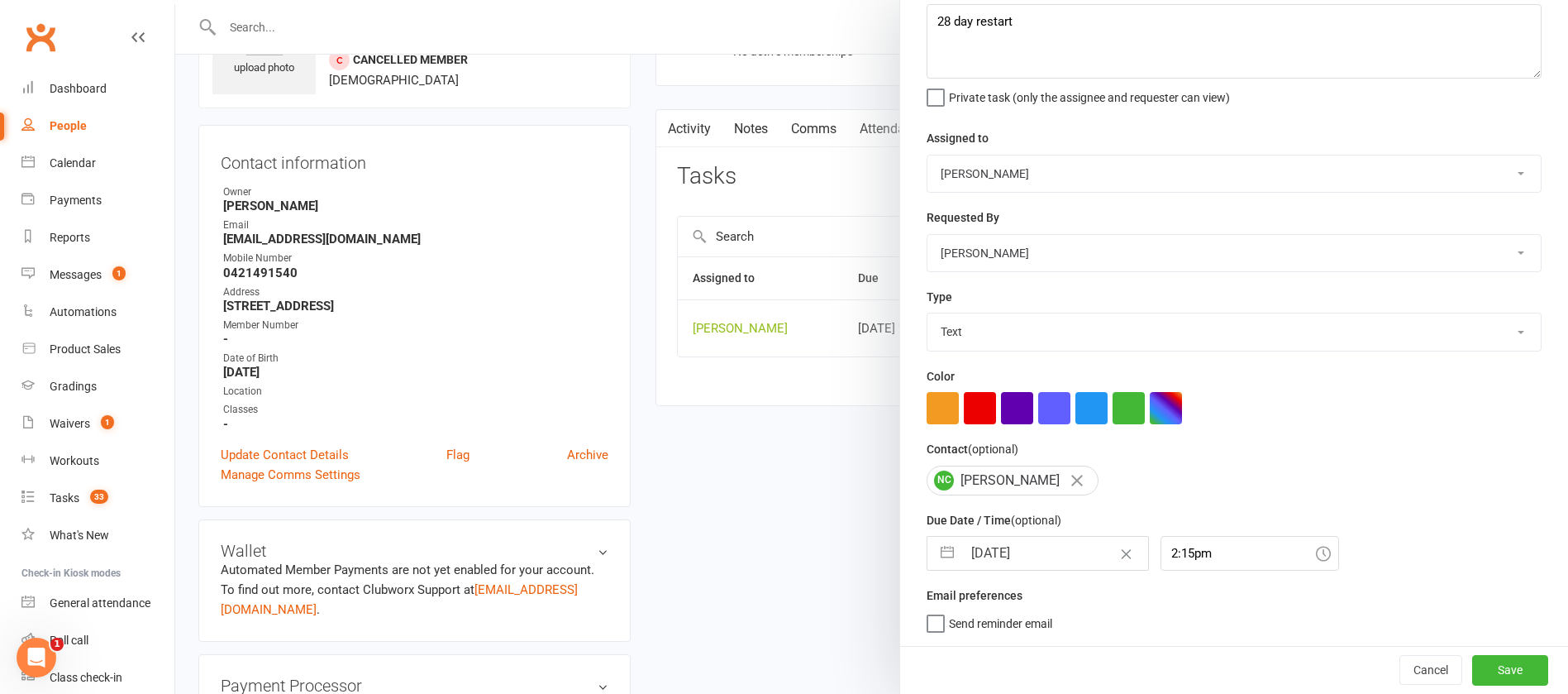
scroll to position [124, 0]
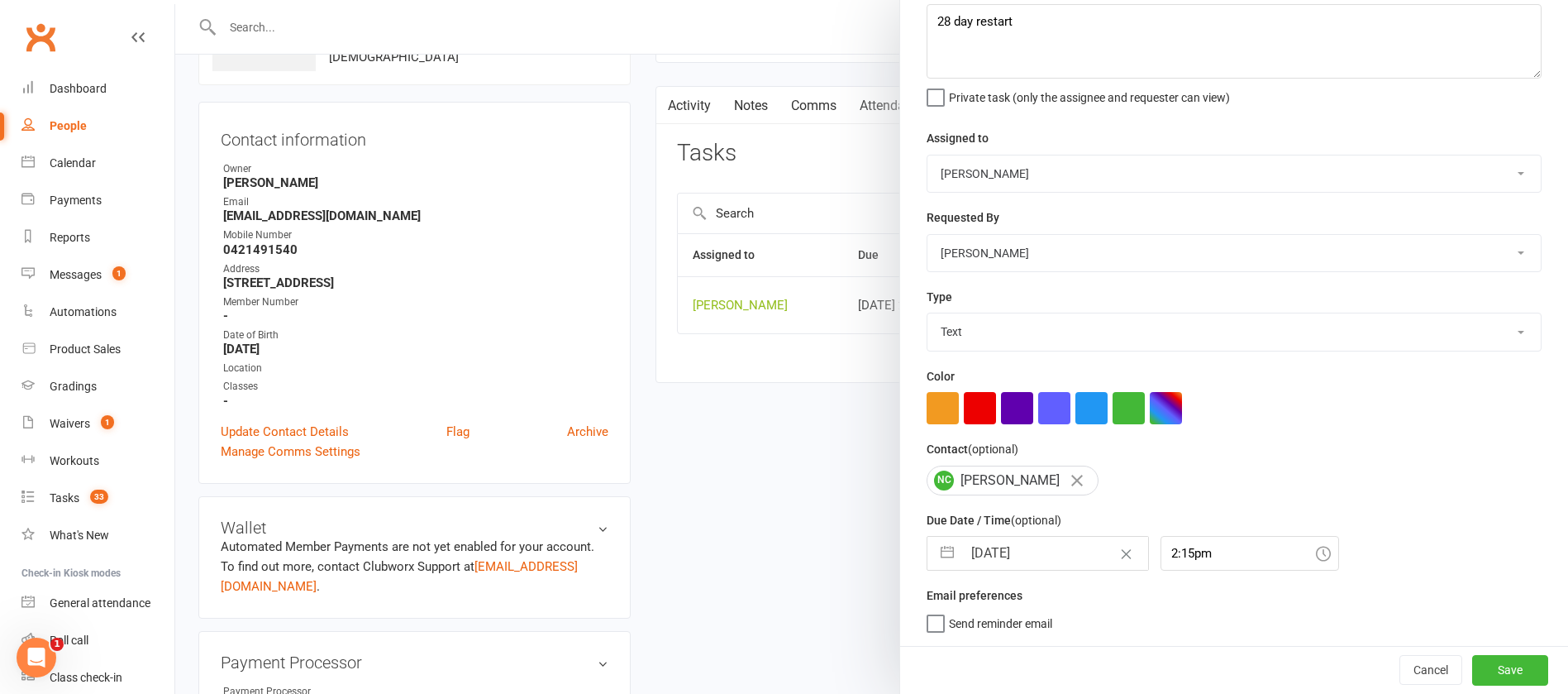
click at [1046, 559] on input "[DATE]" at bounding box center [1055, 552] width 186 height 33
select select "7"
select select "2025"
select select "8"
select select "2025"
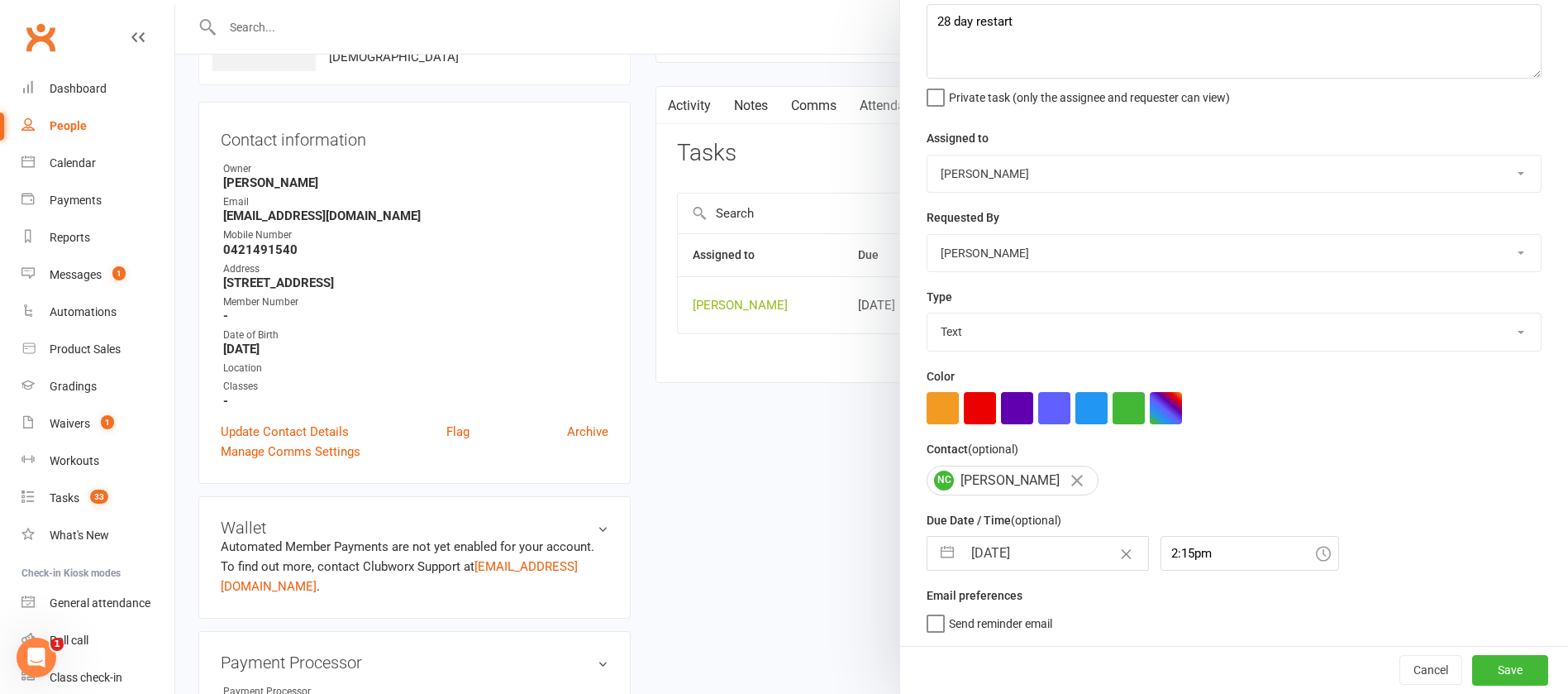
select select "9"
select select "2025"
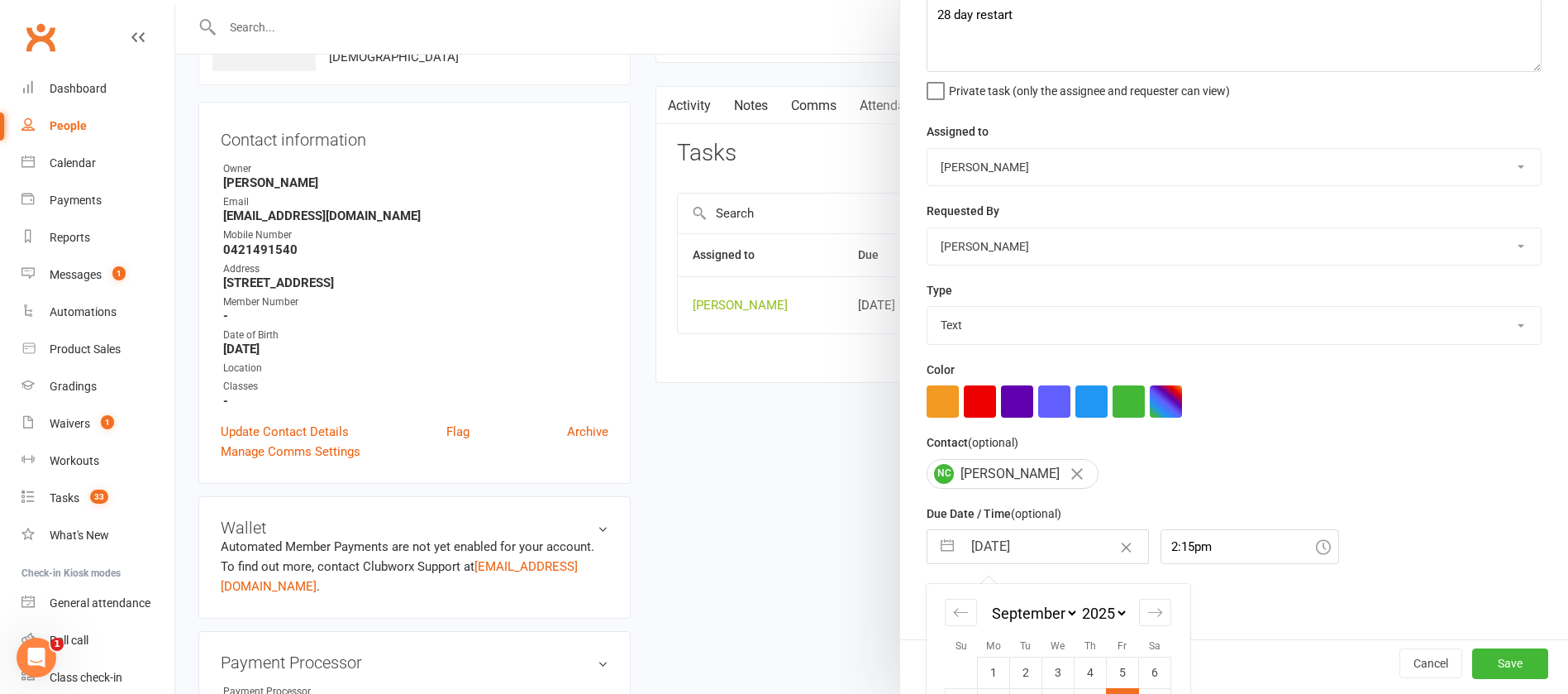
scroll to position [244, 0]
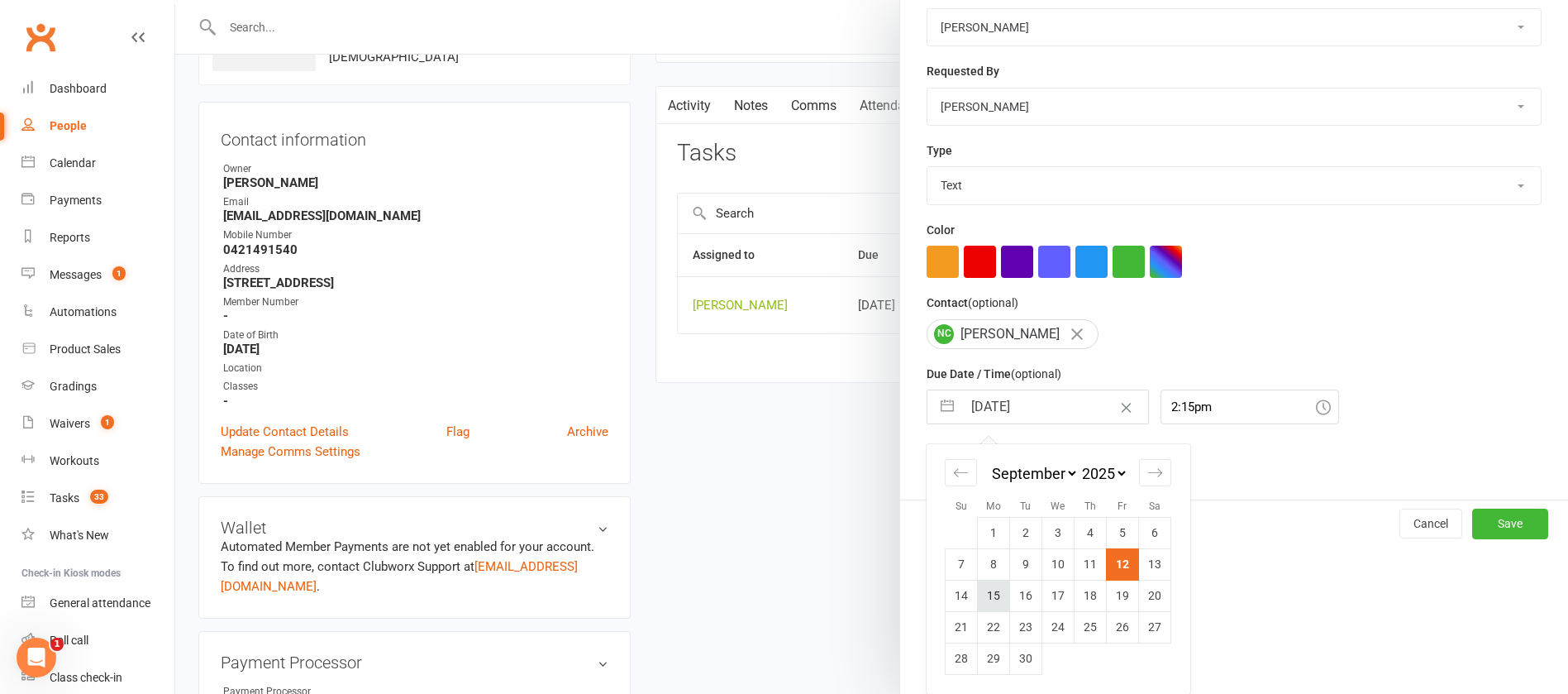
click at [986, 598] on td "15" at bounding box center [994, 595] width 32 height 31
type input "[DATE]"
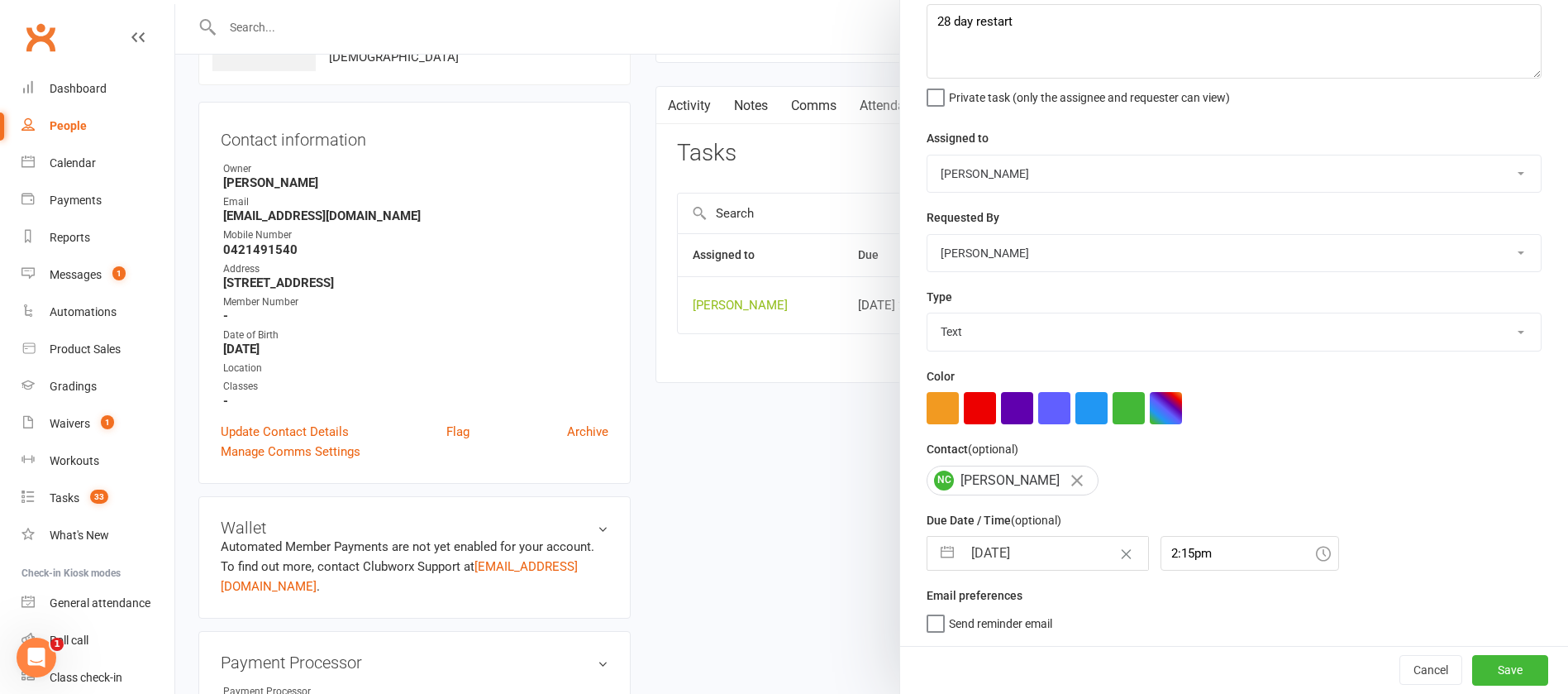
scroll to position [98, 0]
click at [1474, 660] on button "Save" at bounding box center [1510, 670] width 76 height 30
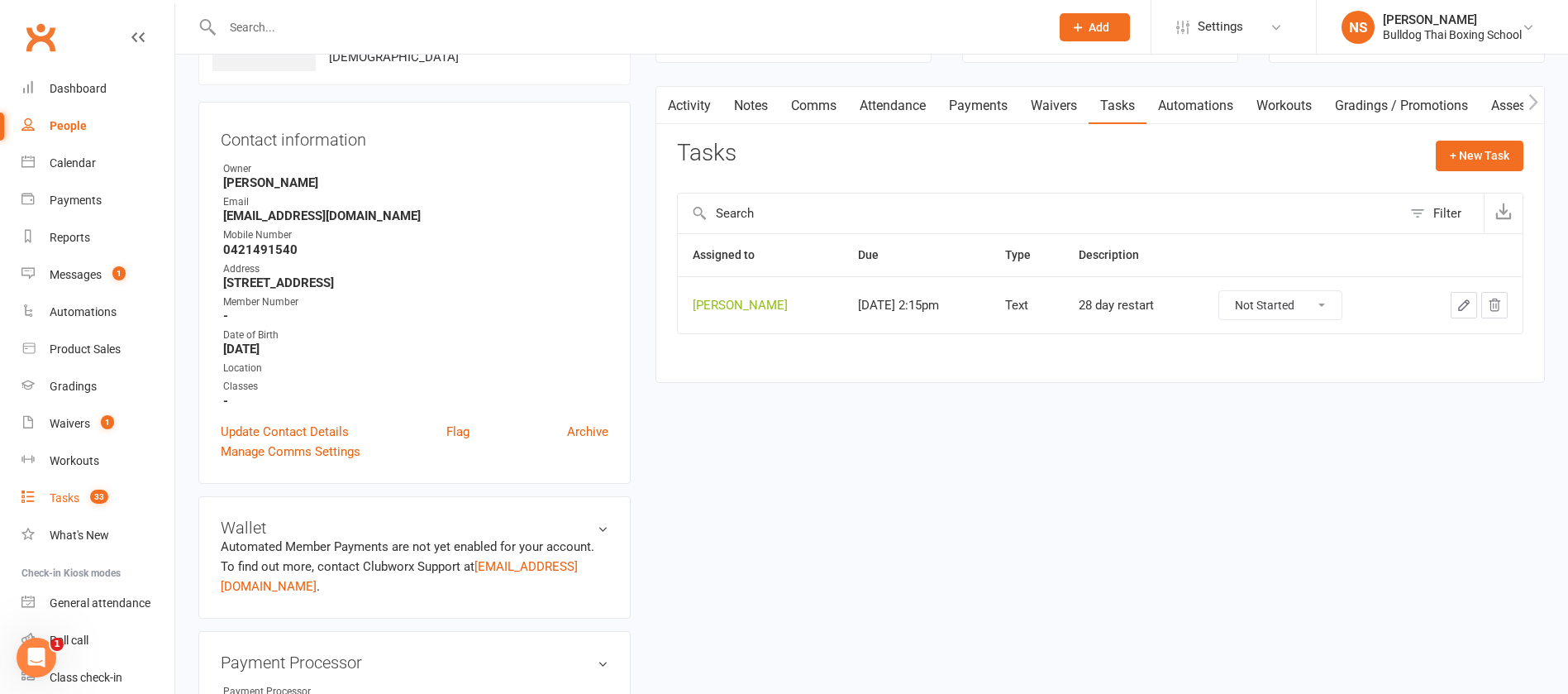
click at [60, 489] on link "Tasks 33" at bounding box center [98, 498] width 153 height 38
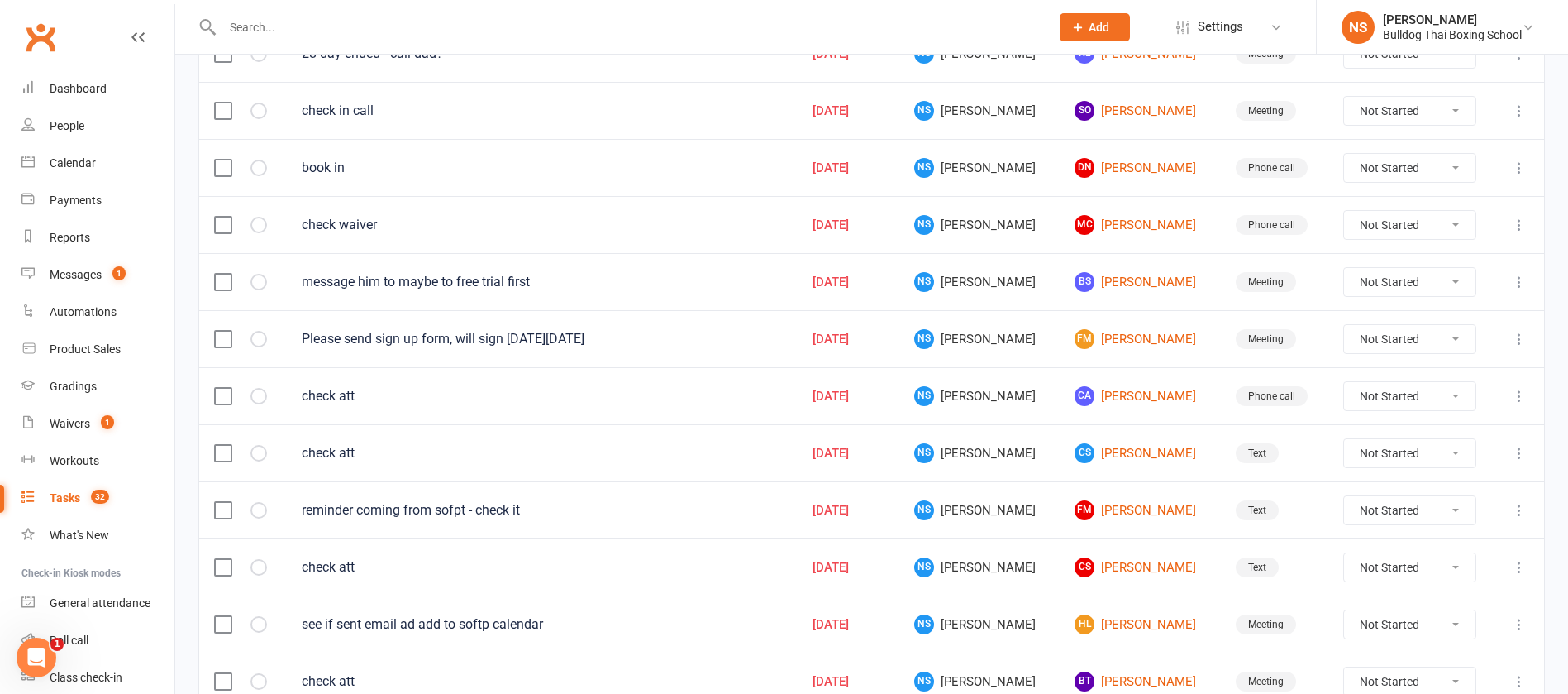
scroll to position [1173, 0]
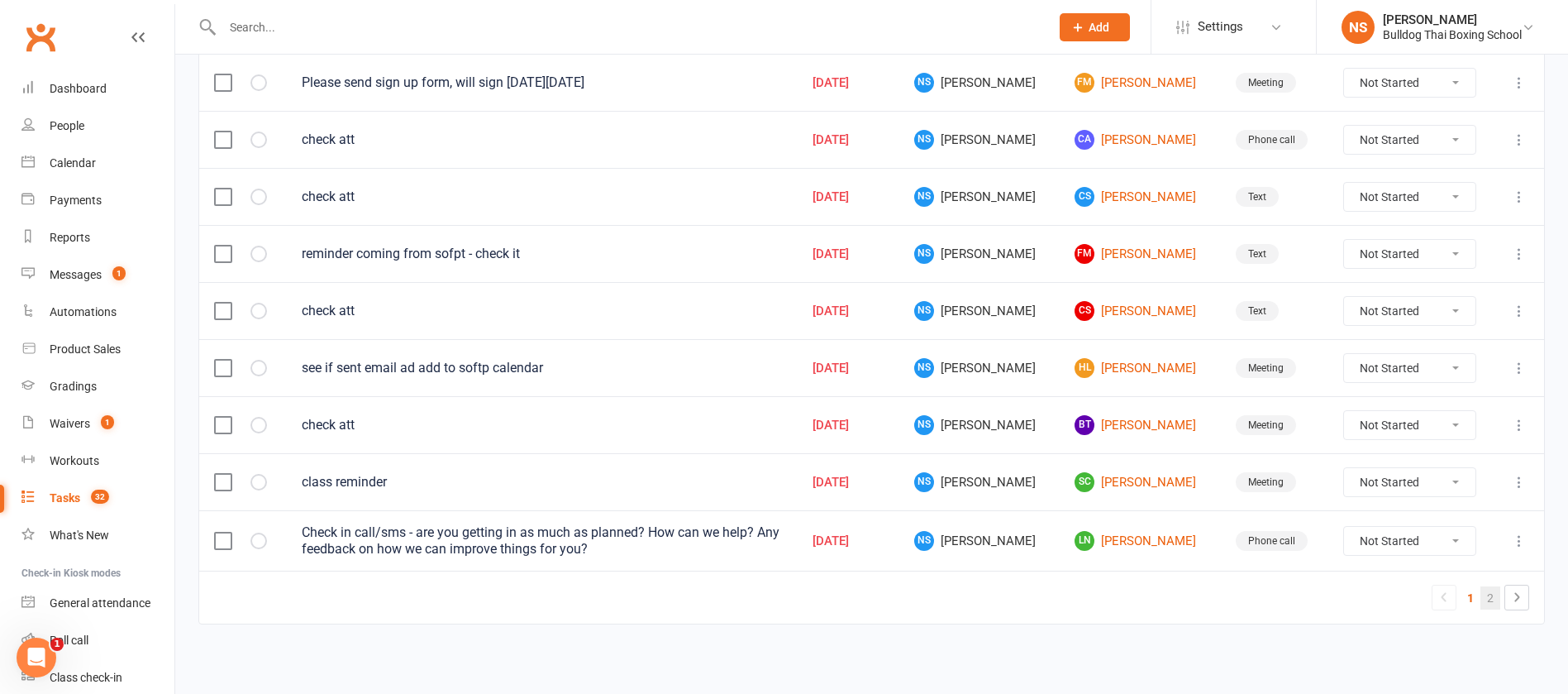
click at [1493, 595] on link "2" at bounding box center [1490, 597] width 20 height 23
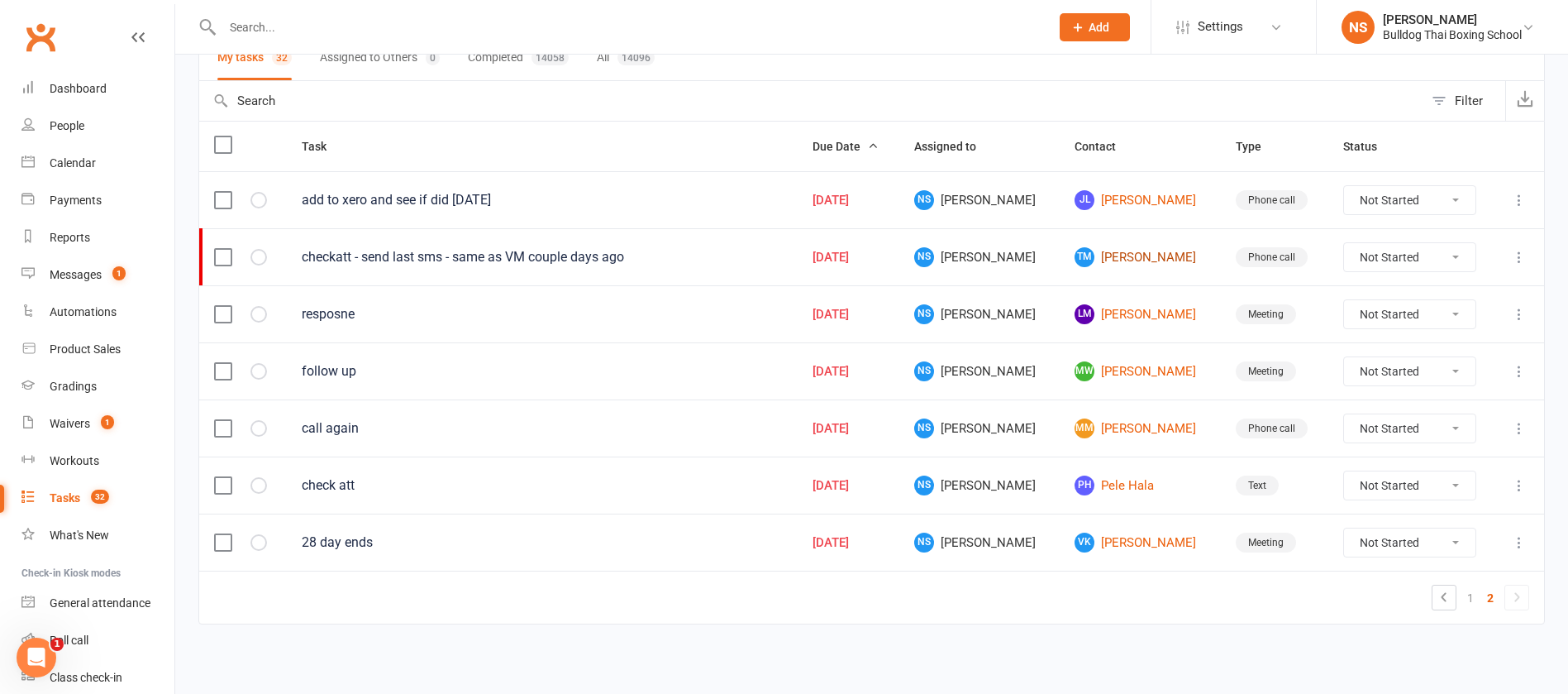
click at [1130, 258] on link "TM [PERSON_NAME]" at bounding box center [1139, 257] width 130 height 20
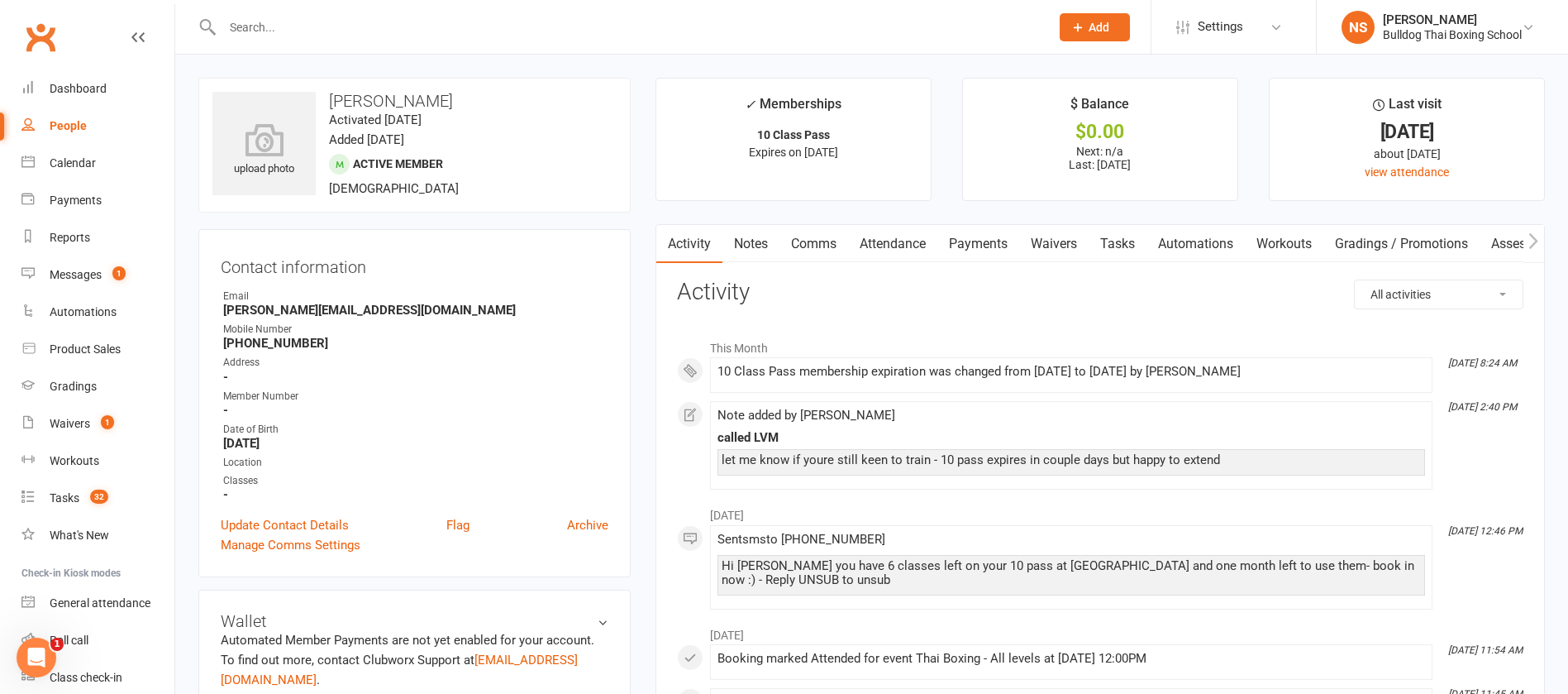
click at [820, 245] on link "Comms" at bounding box center [813, 244] width 68 height 38
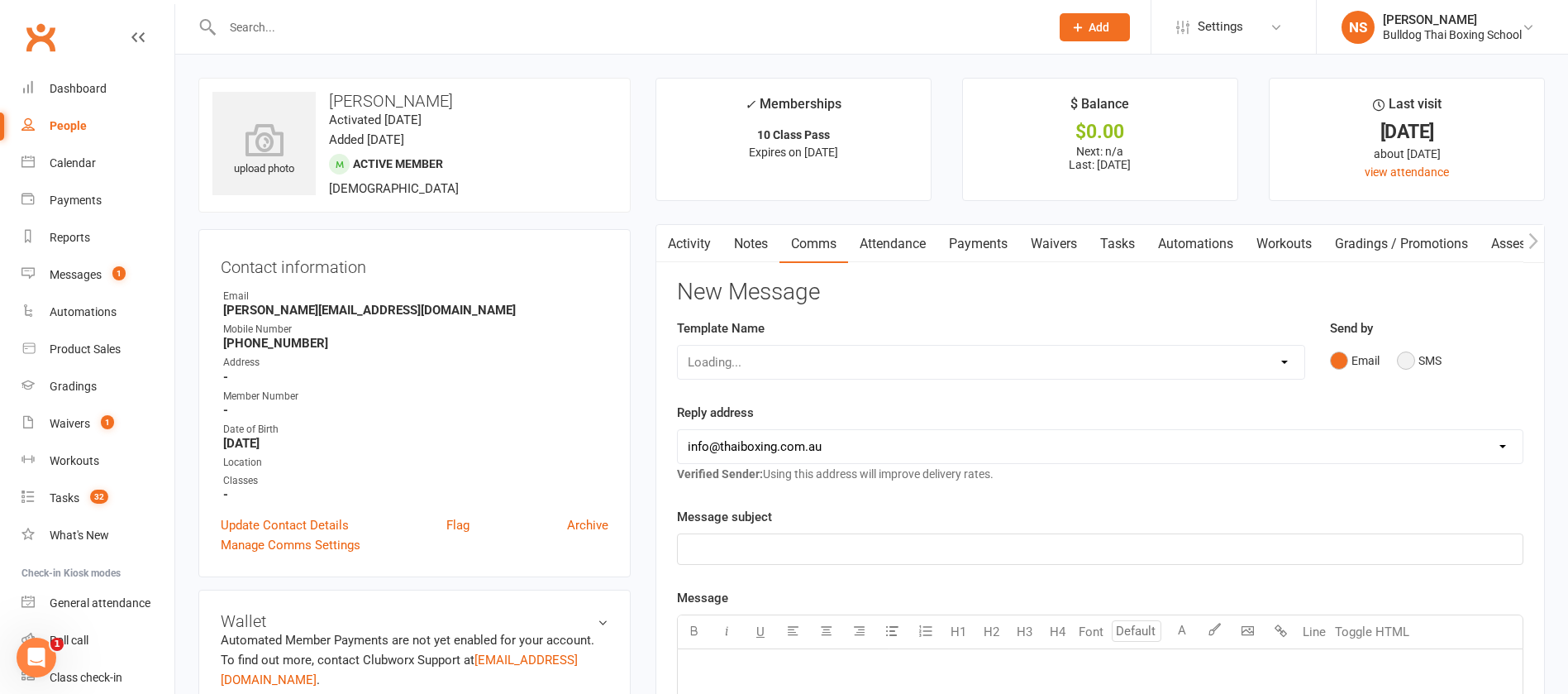
click at [1407, 357] on button "SMS" at bounding box center [1420, 360] width 45 height 31
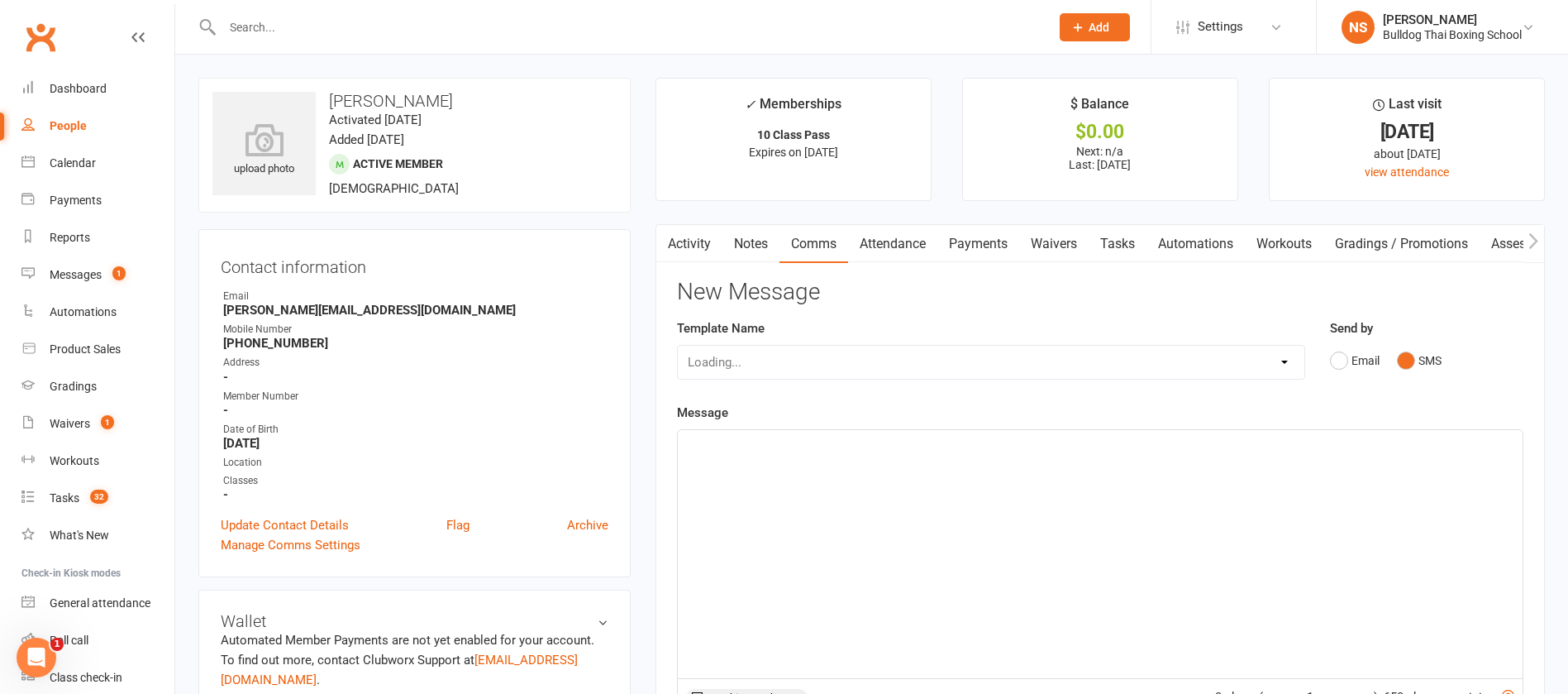
click at [767, 441] on p "﻿" at bounding box center [1100, 445] width 825 height 20
click at [825, 440] on span "Hi [PERSON_NAME], your 10 pass is aout to expire with" at bounding box center [840, 445] width 306 height 15
click at [967, 442] on p "Hi [PERSON_NAME], your 10 pass is about to expire with" at bounding box center [1100, 445] width 825 height 20
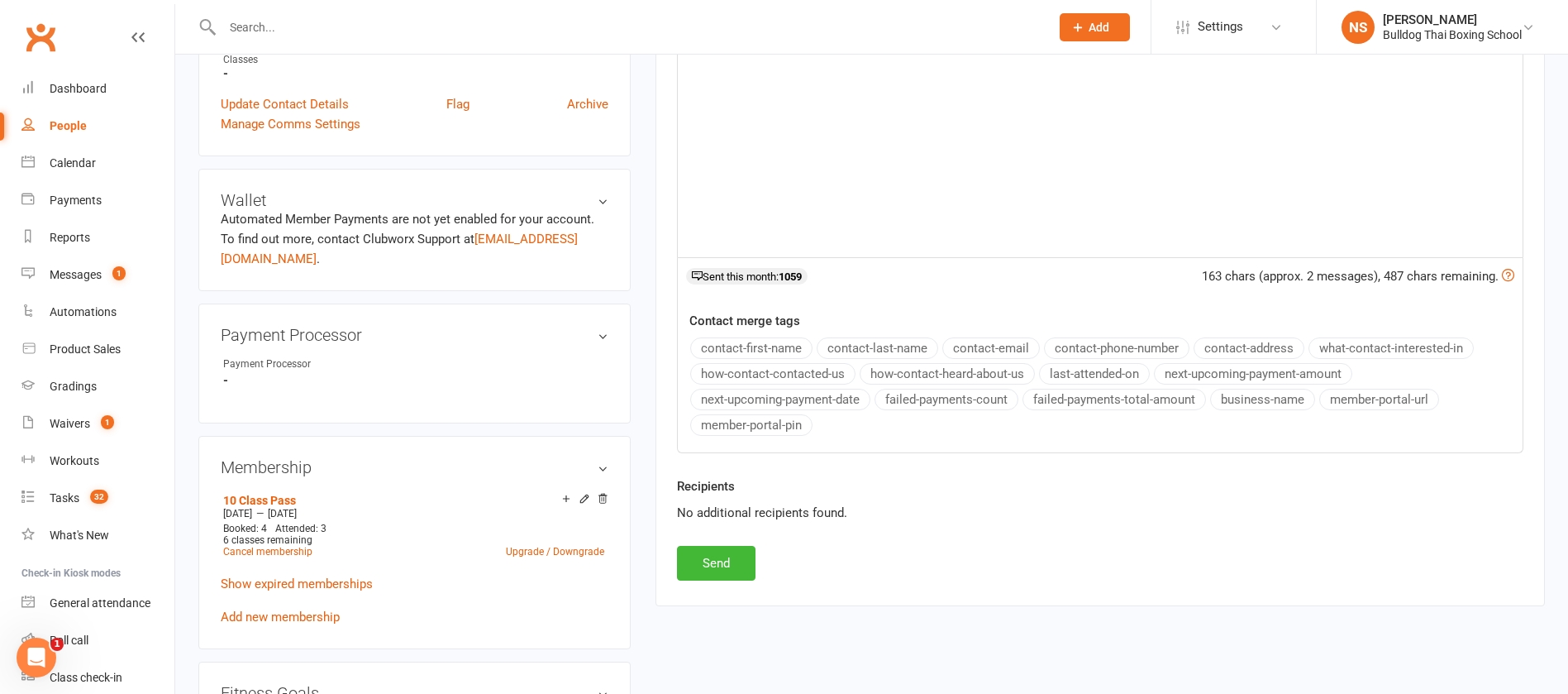
scroll to position [496, 0]
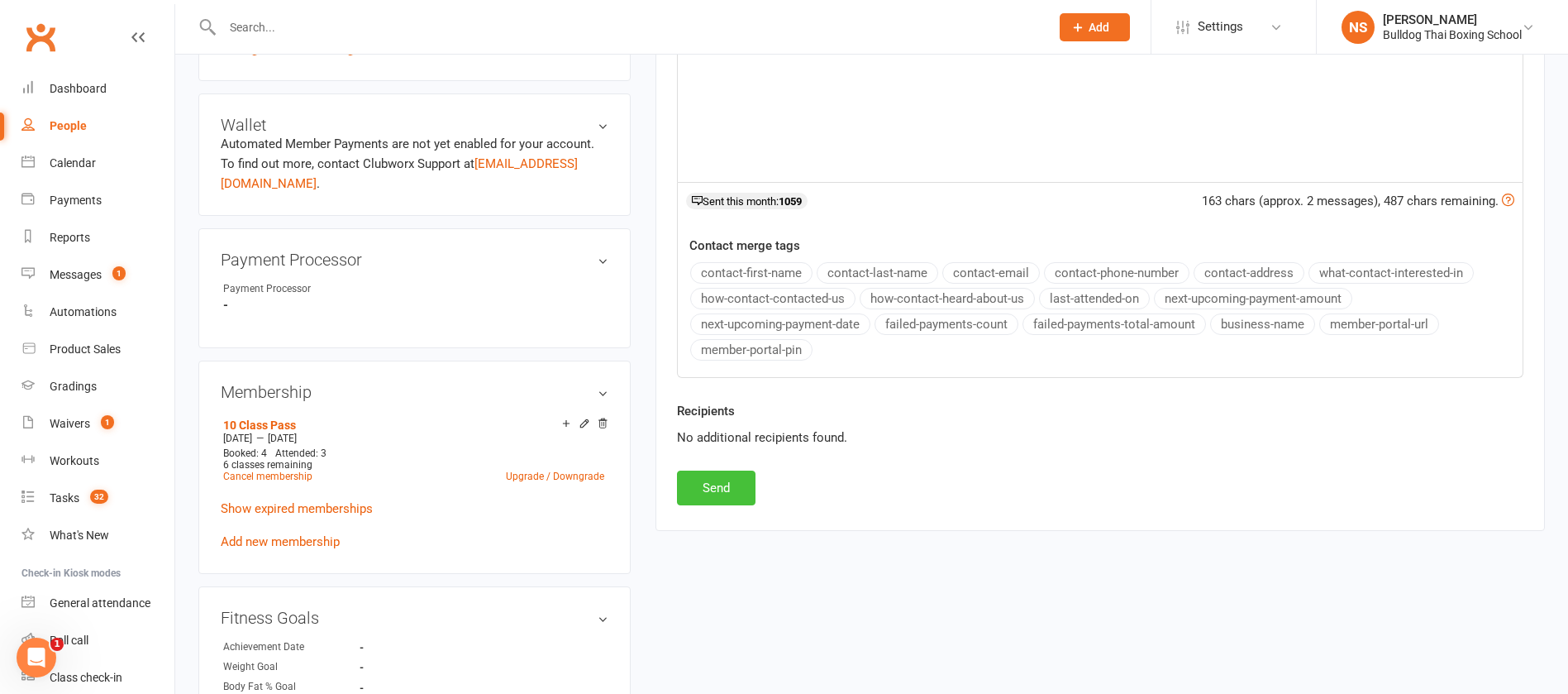
click at [705, 492] on button "Send" at bounding box center [716, 488] width 79 height 35
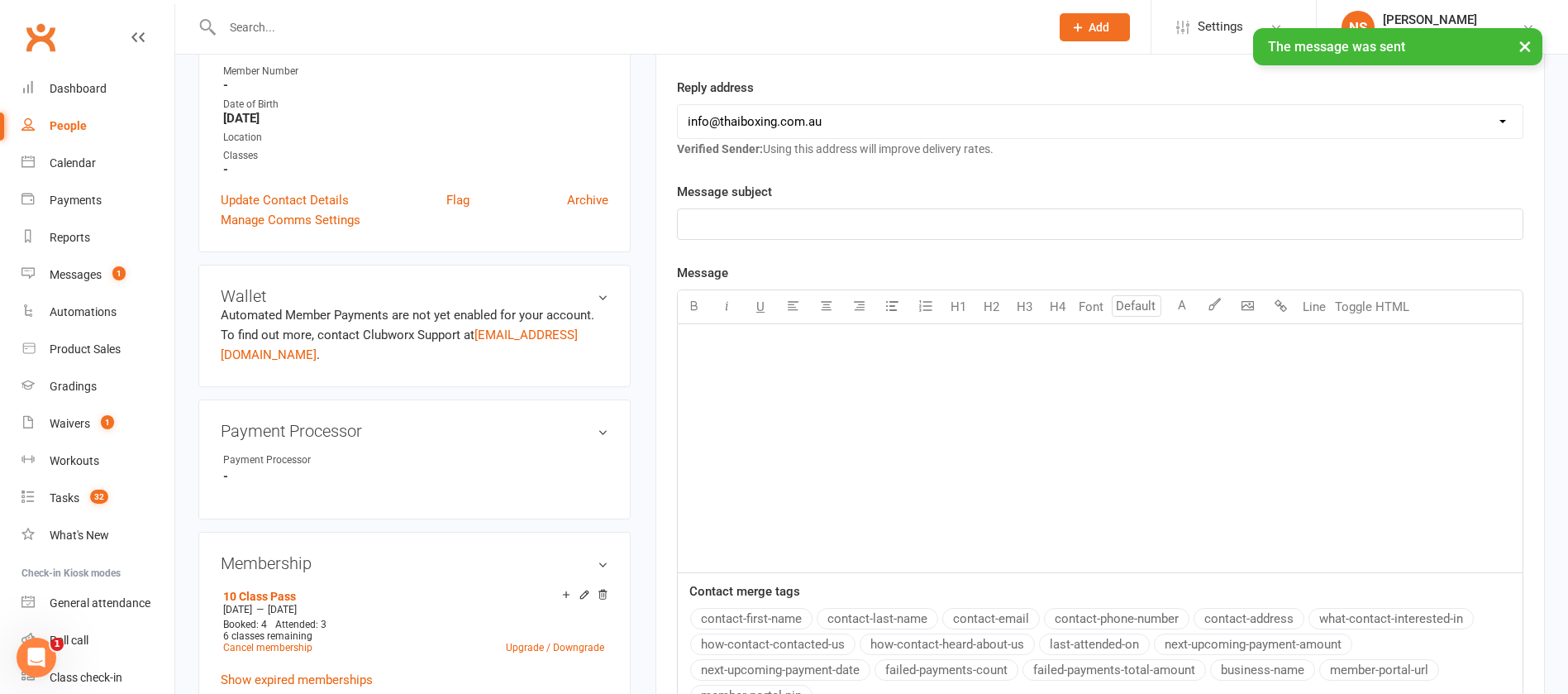
scroll to position [0, 0]
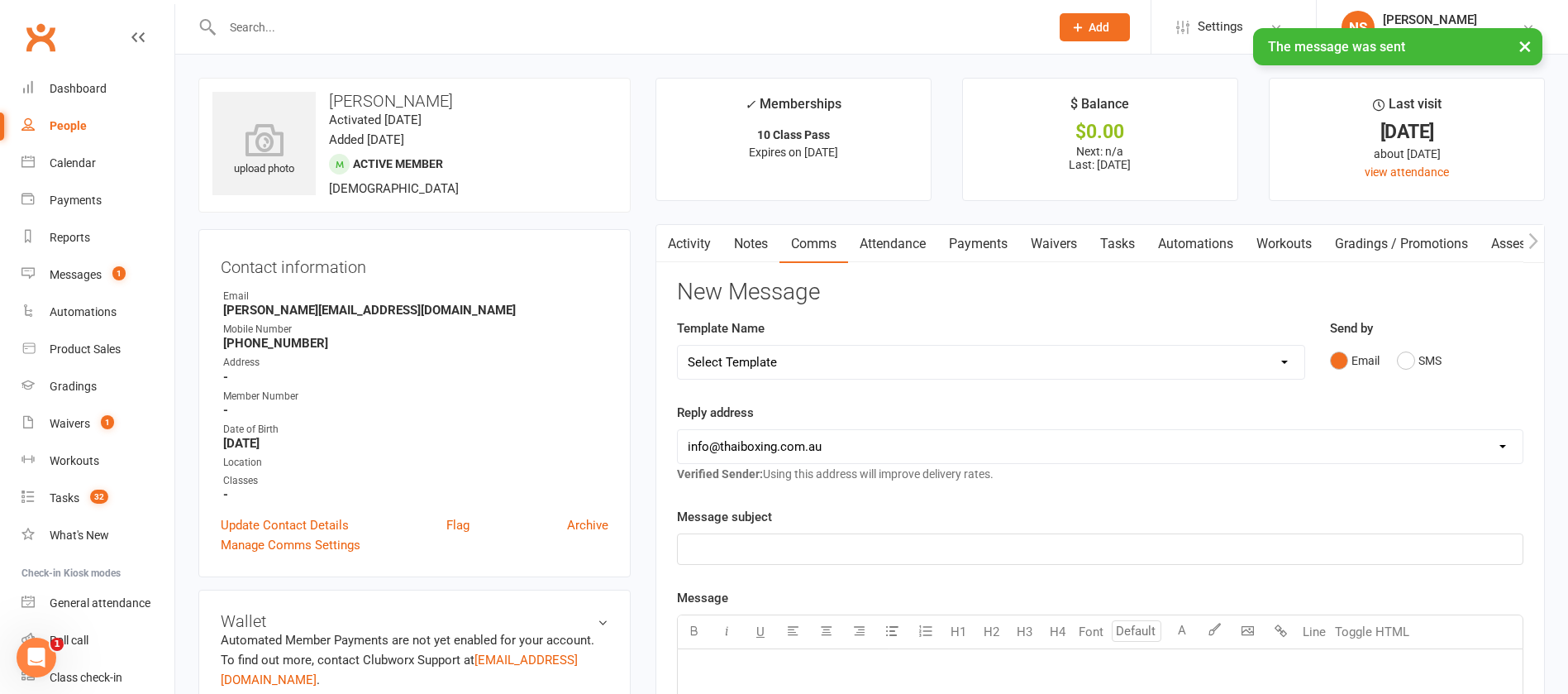
click at [1119, 234] on link "Tasks" at bounding box center [1118, 244] width 58 height 38
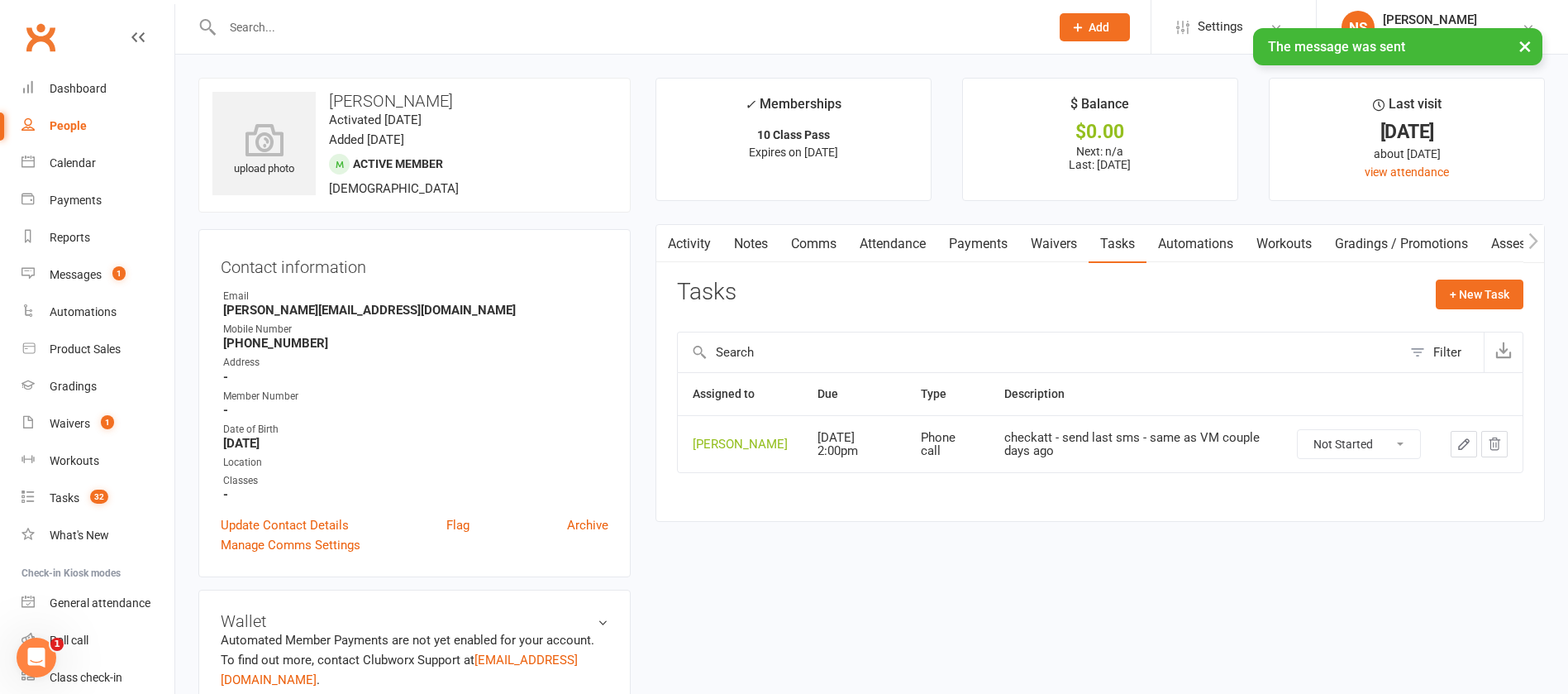
click at [1448, 450] on td at bounding box center [1479, 444] width 87 height 57
click at [1460, 451] on icon "button" at bounding box center [1464, 444] width 15 height 15
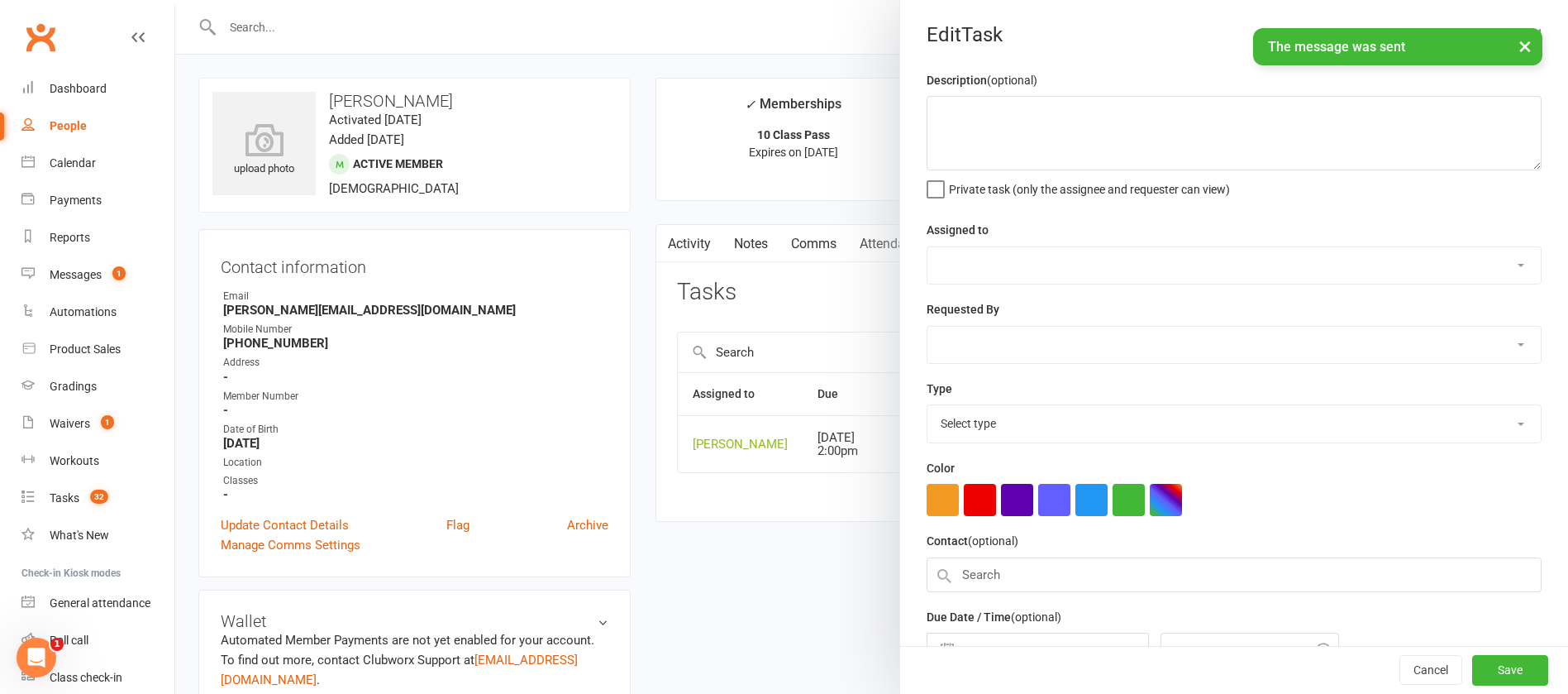
type textarea "checkatt - send last sms - same as VM couple days ago"
select select "12940"
type input "[DATE]"
type input "2:00pm"
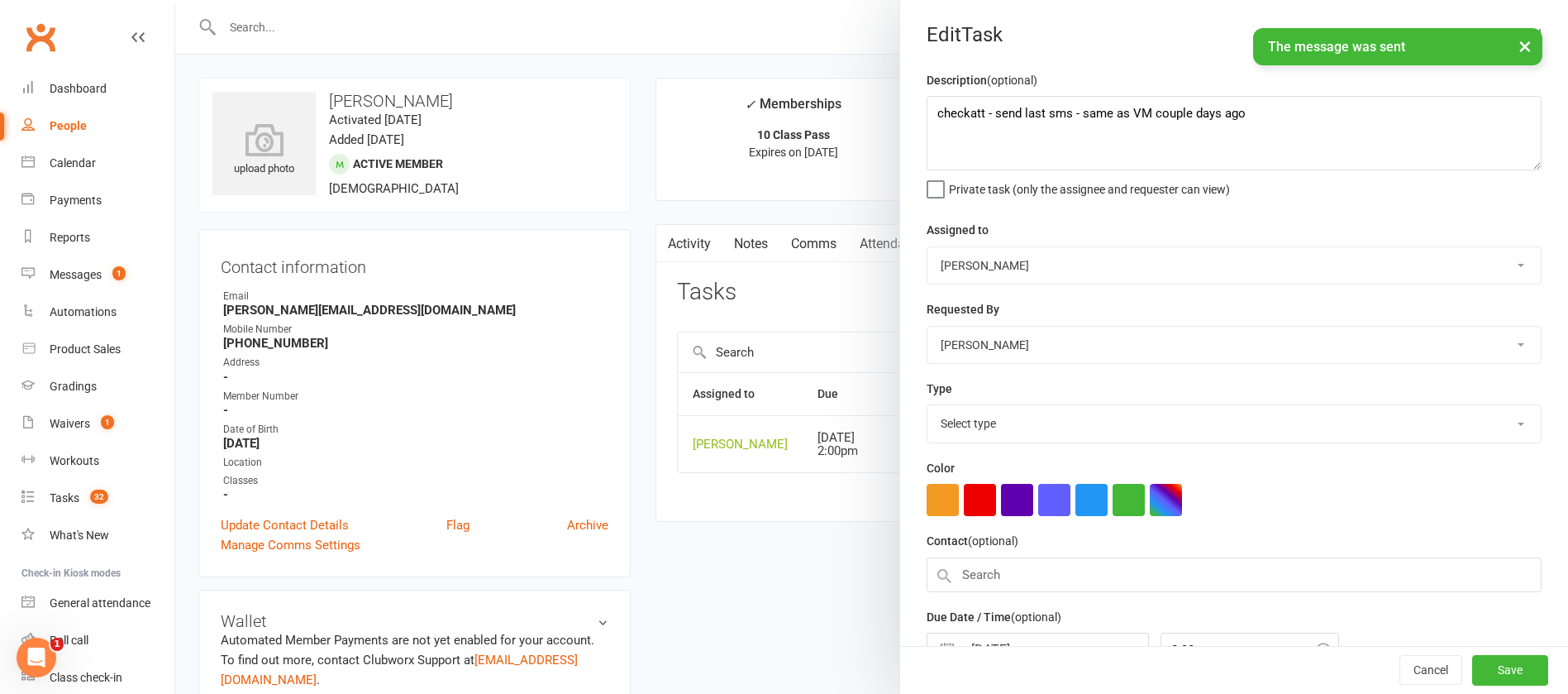
select select "12048"
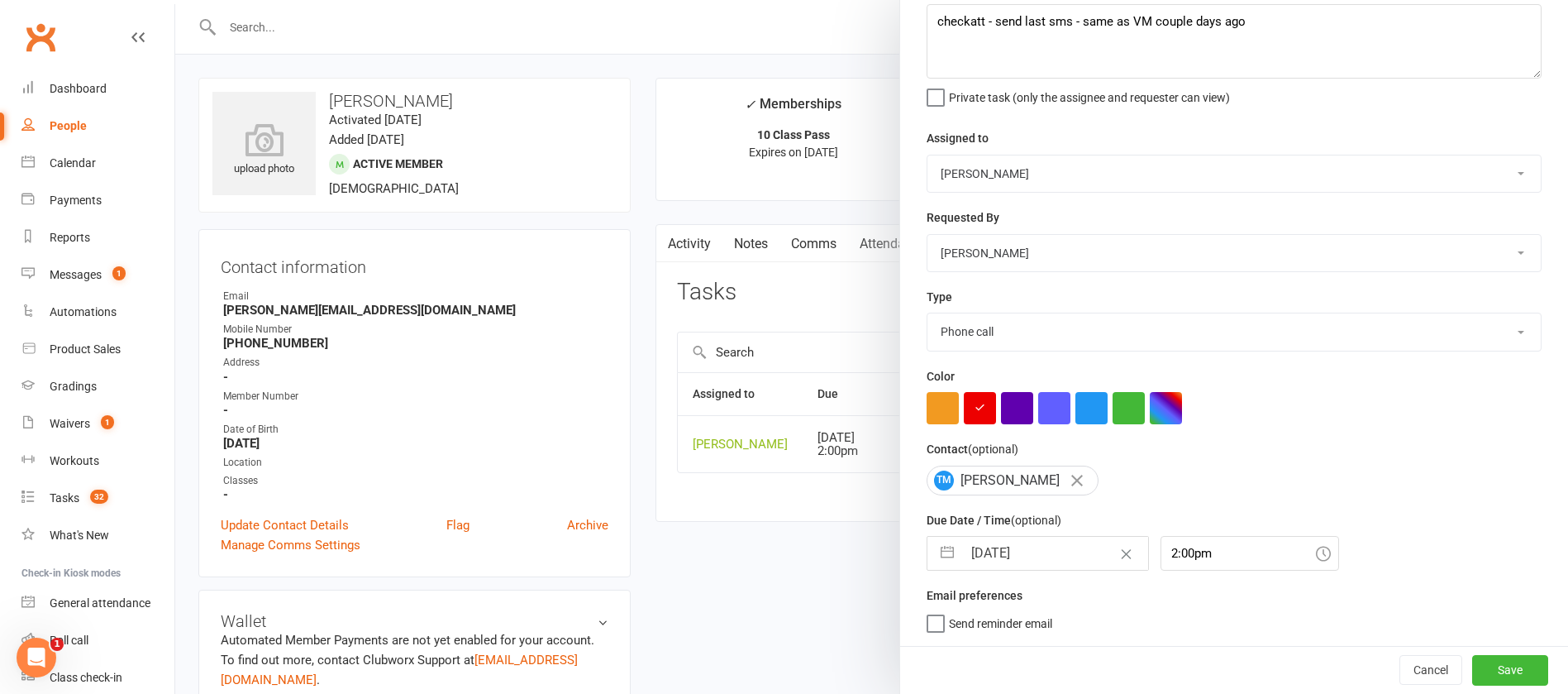
click at [1050, 561] on input "[DATE]" at bounding box center [1055, 552] width 186 height 33
select select "7"
select select "2025"
select select "8"
select select "2025"
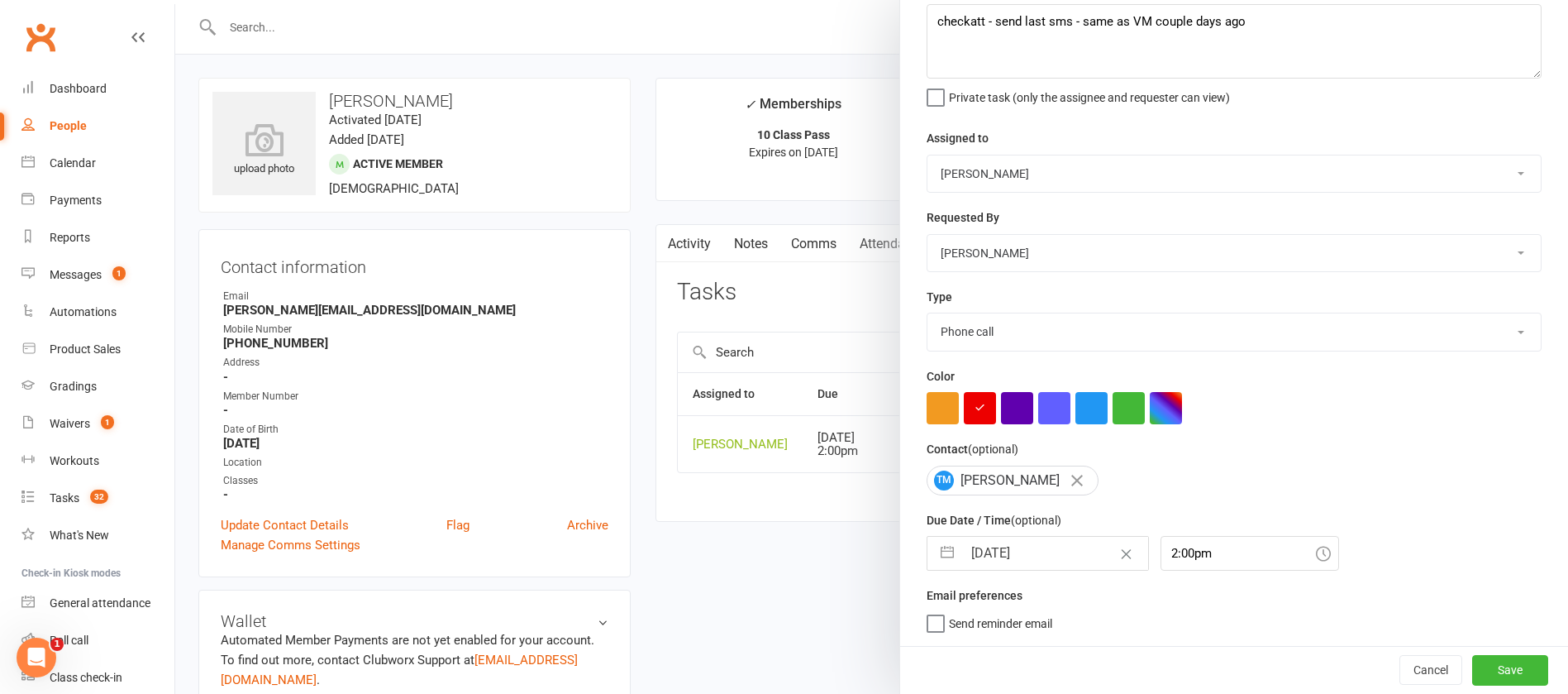
select select "9"
select select "2025"
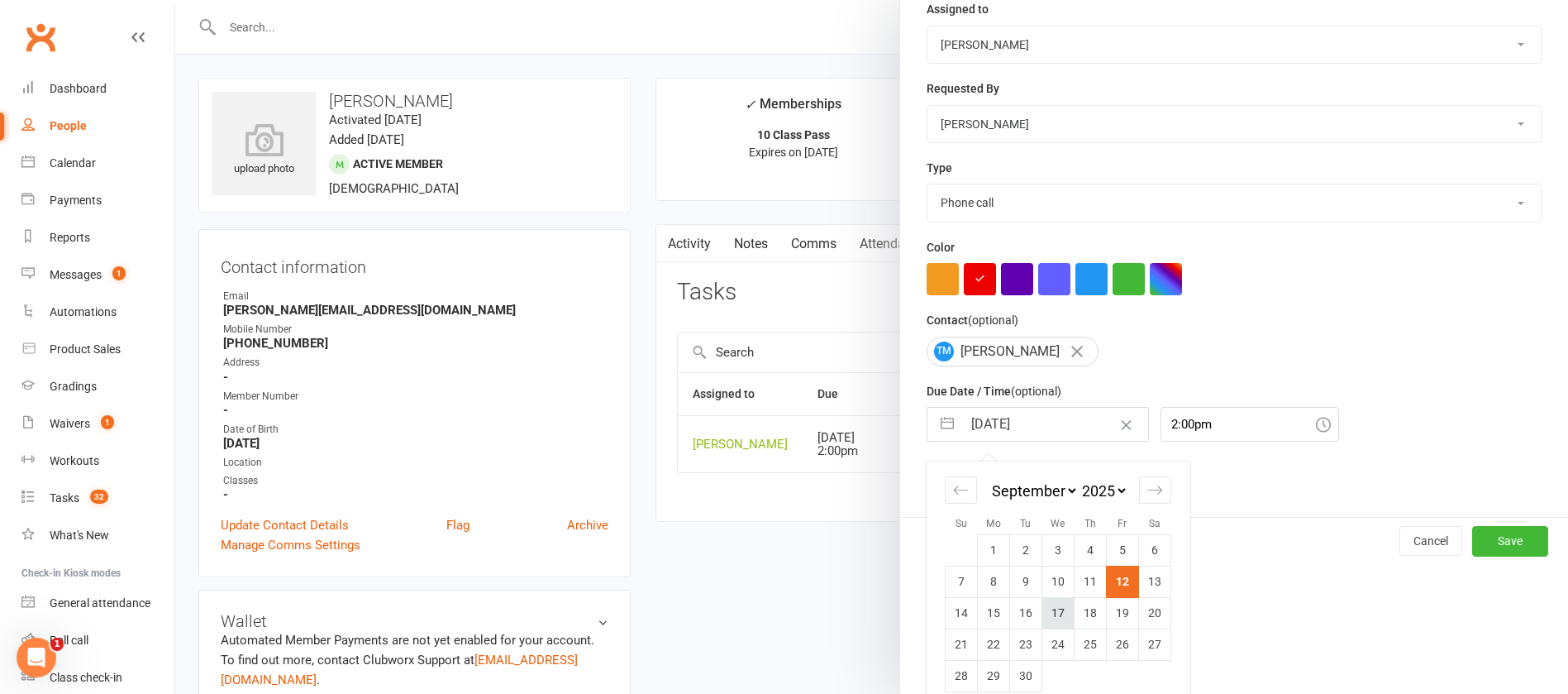
scroll to position [244, 0]
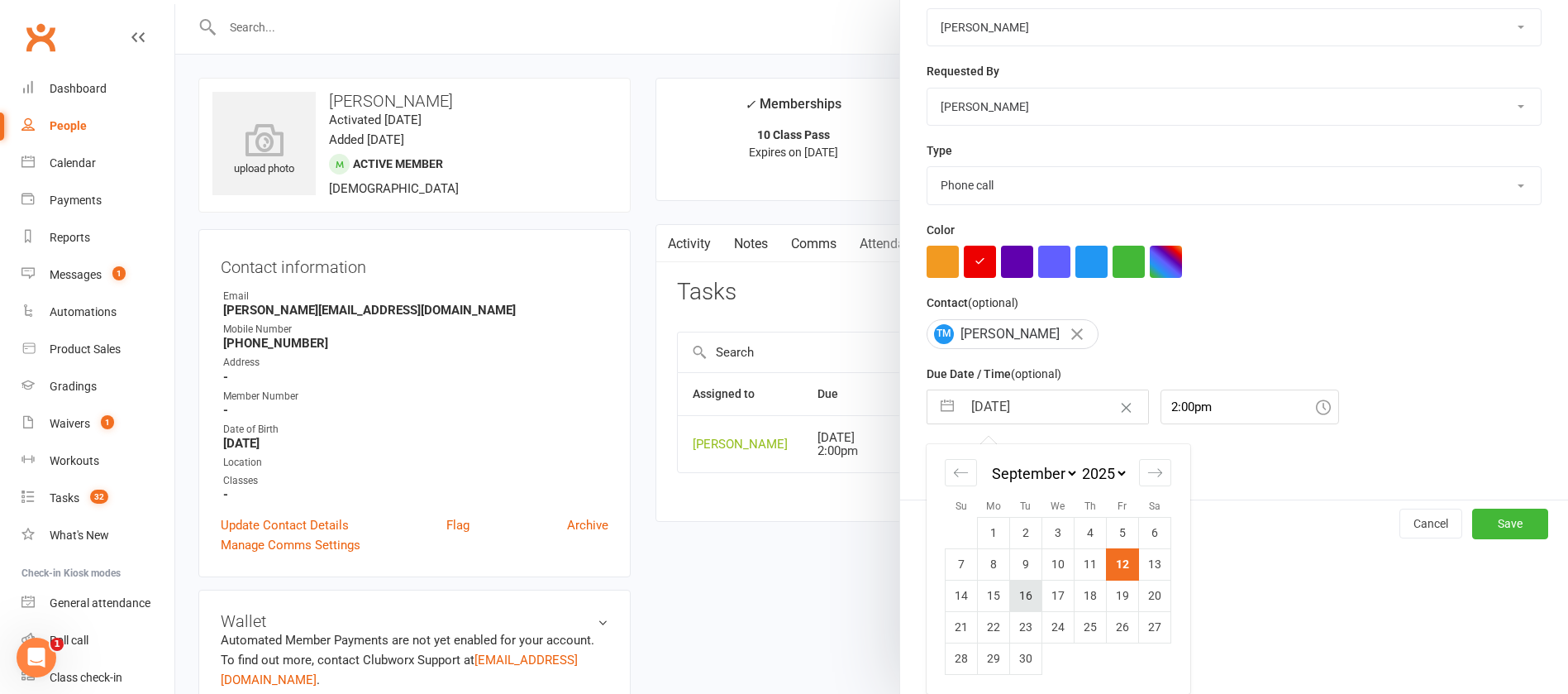
click at [1021, 594] on td "16" at bounding box center [1026, 595] width 32 height 31
type input "[DATE]"
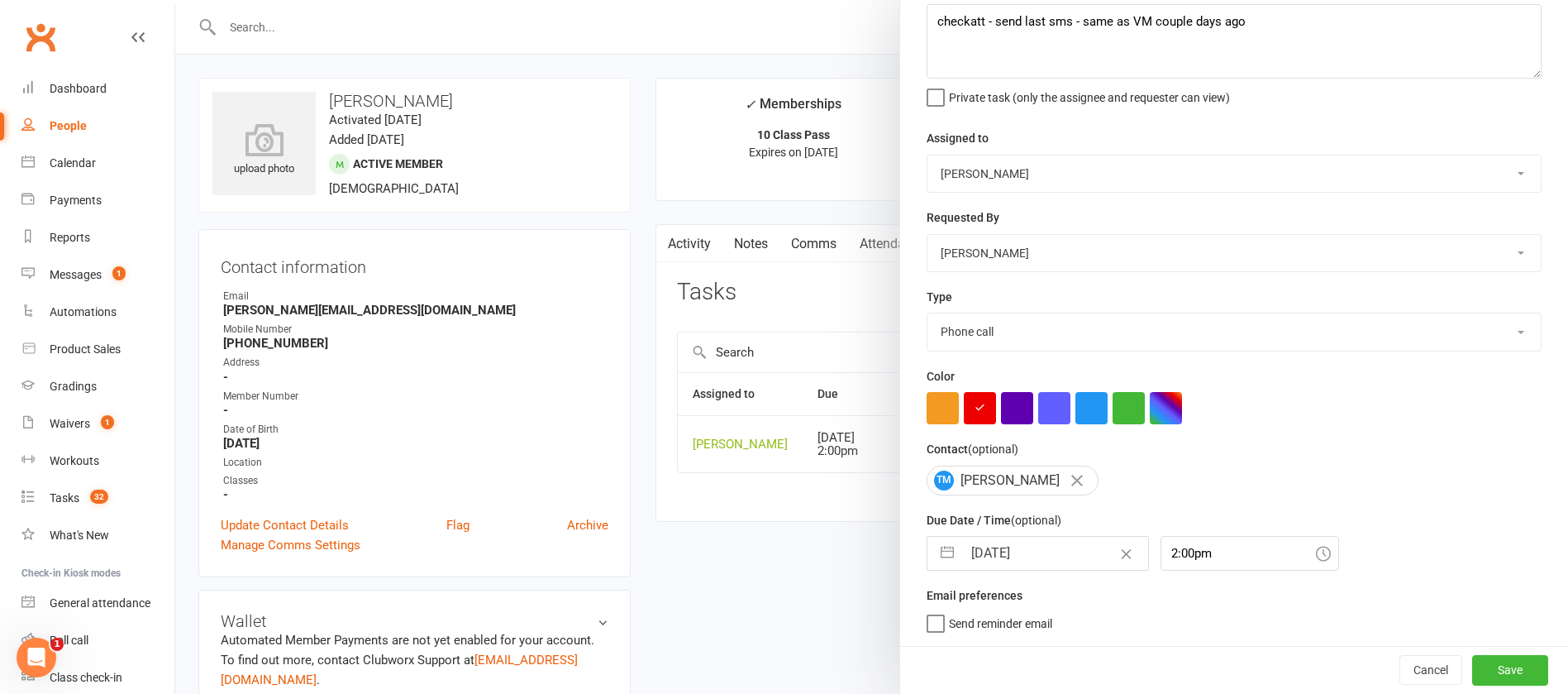
scroll to position [98, 0]
drag, startPoint x: 1251, startPoint y: 22, endPoint x: 880, endPoint y: 31, distance: 371.1
click at [175, 0] on react-component "Edit Task Description (optional) checkatt - send last sms - same as VM couple d…" at bounding box center [175, 0] width 0 height 0
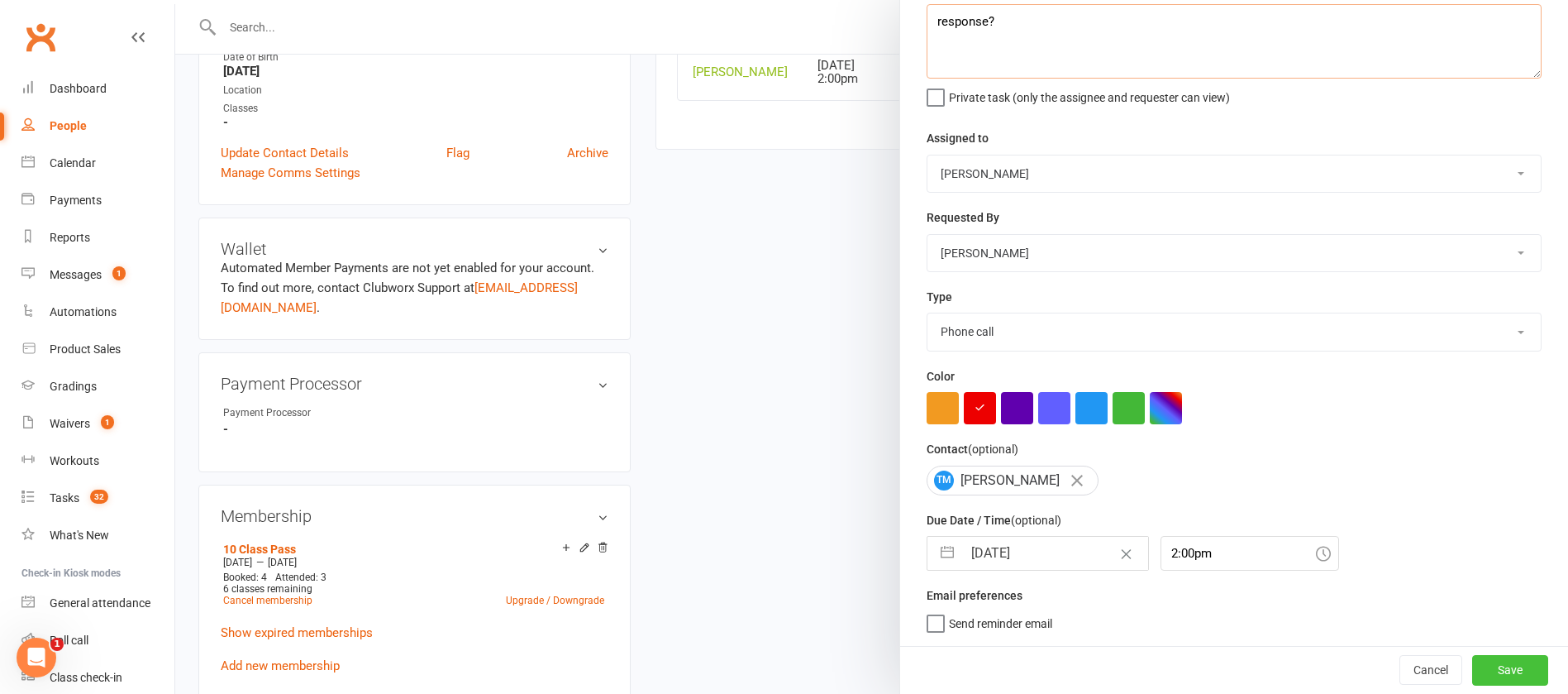
type textarea "response?"
click at [1476, 675] on button "Save" at bounding box center [1510, 670] width 76 height 30
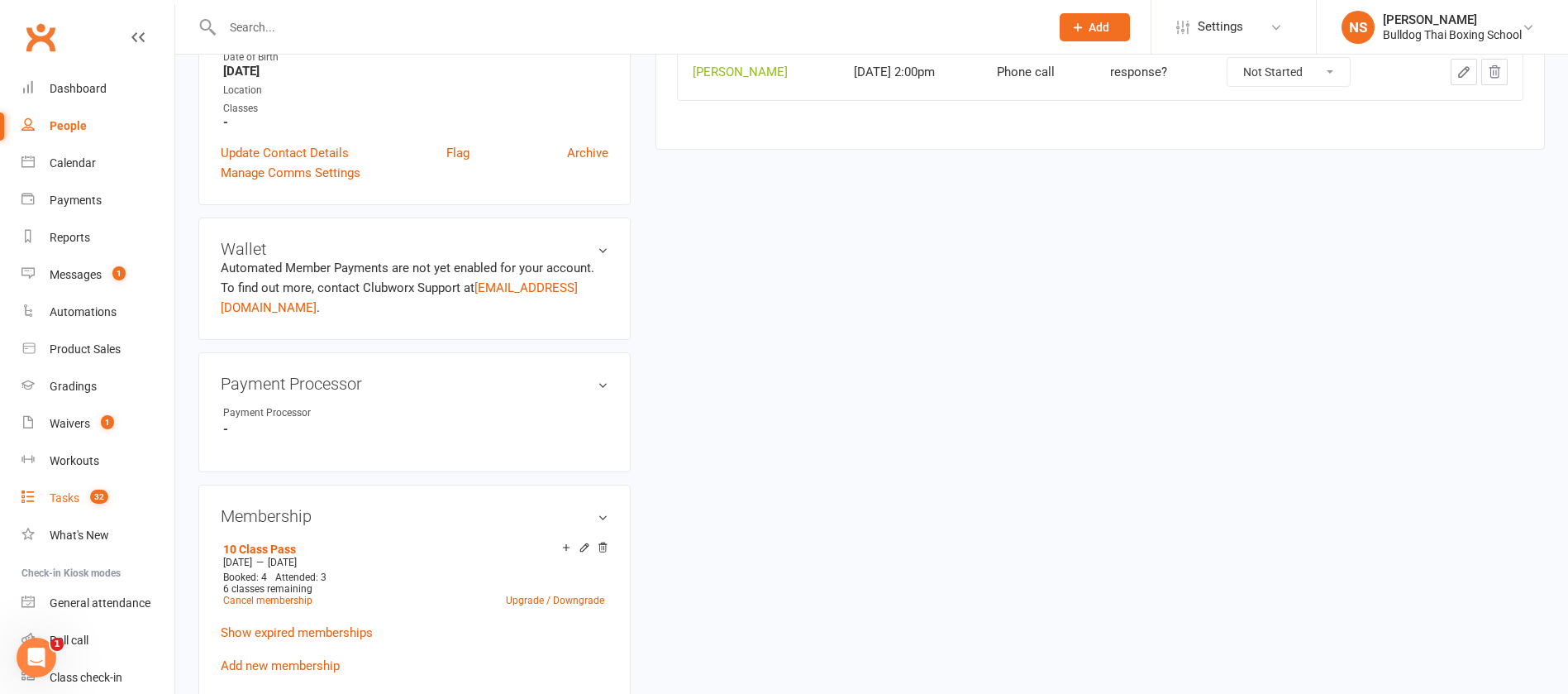
click at [46, 502] on link "Tasks 32" at bounding box center [98, 498] width 153 height 38
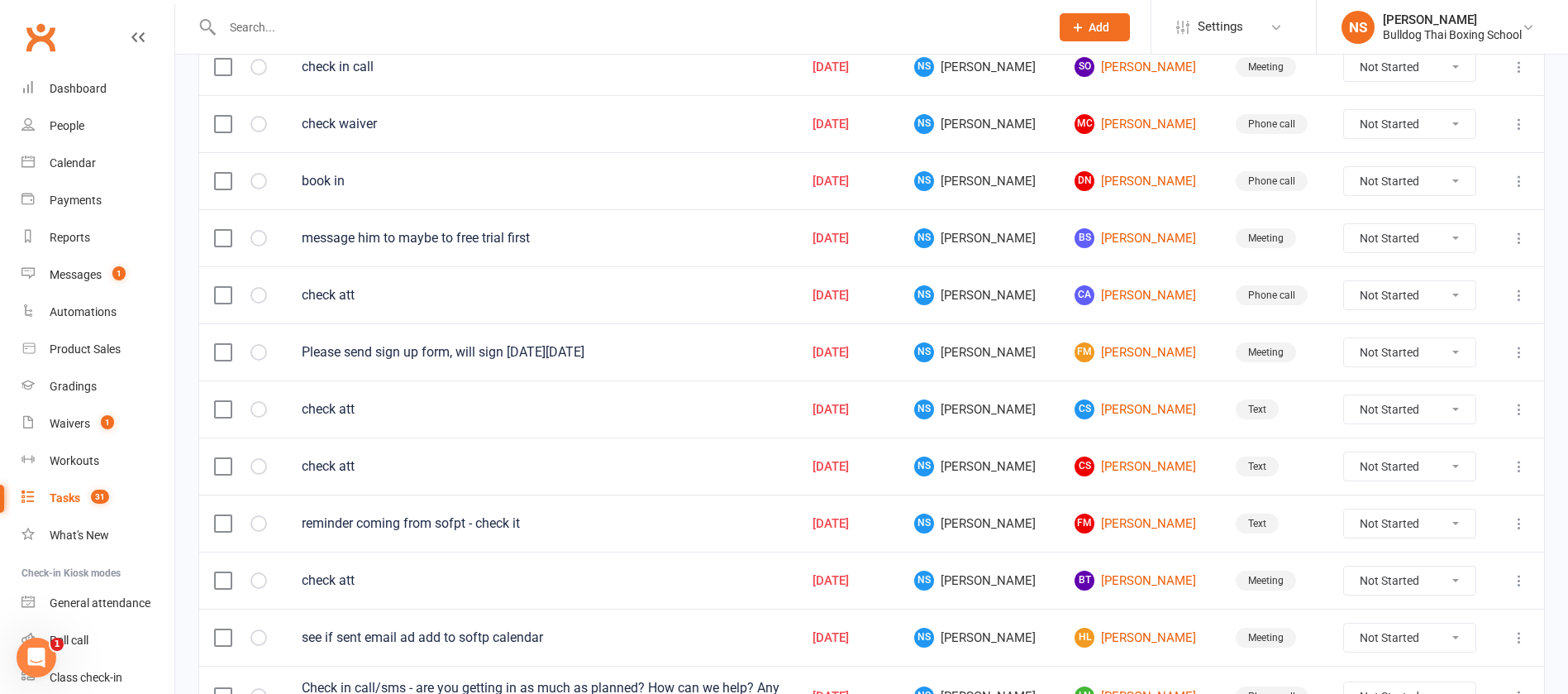
scroll to position [1173, 0]
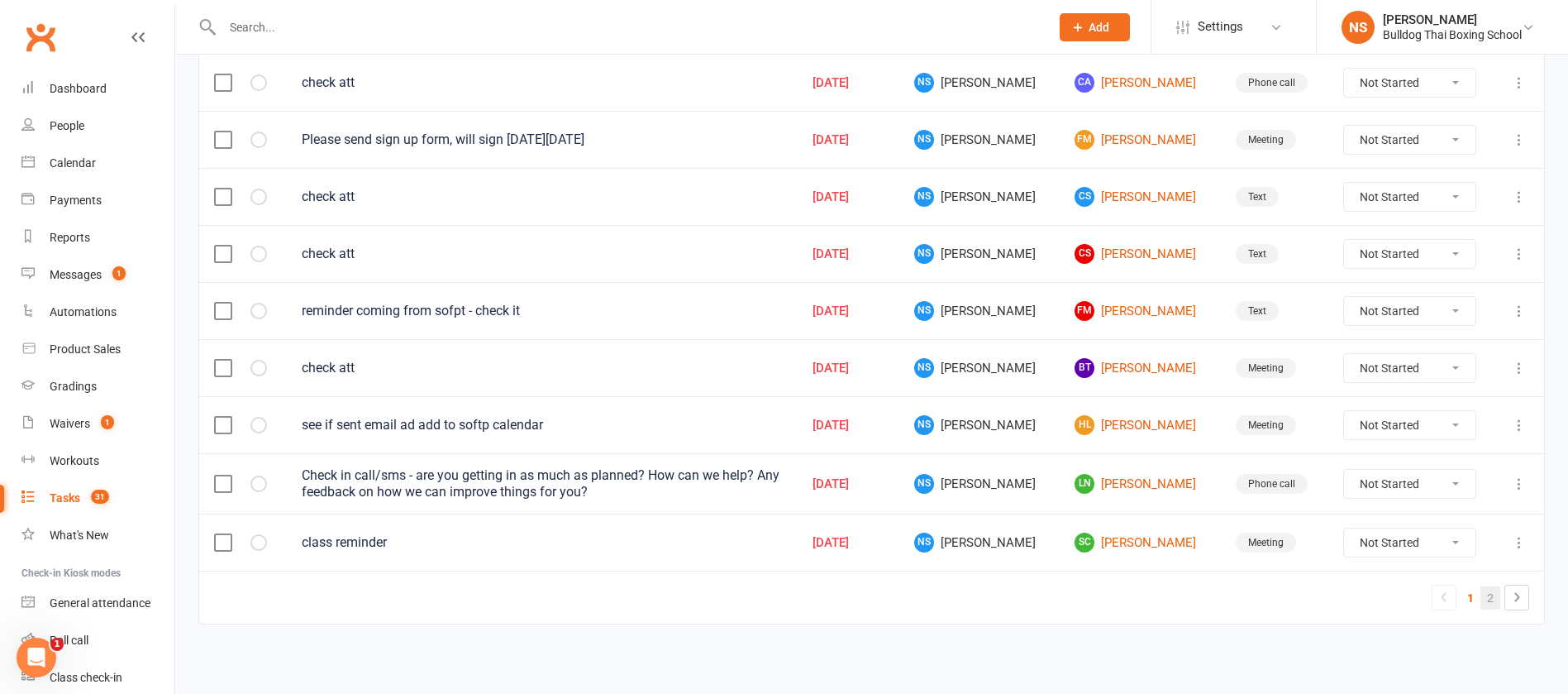
click at [1490, 596] on link "2" at bounding box center [1490, 597] width 20 height 23
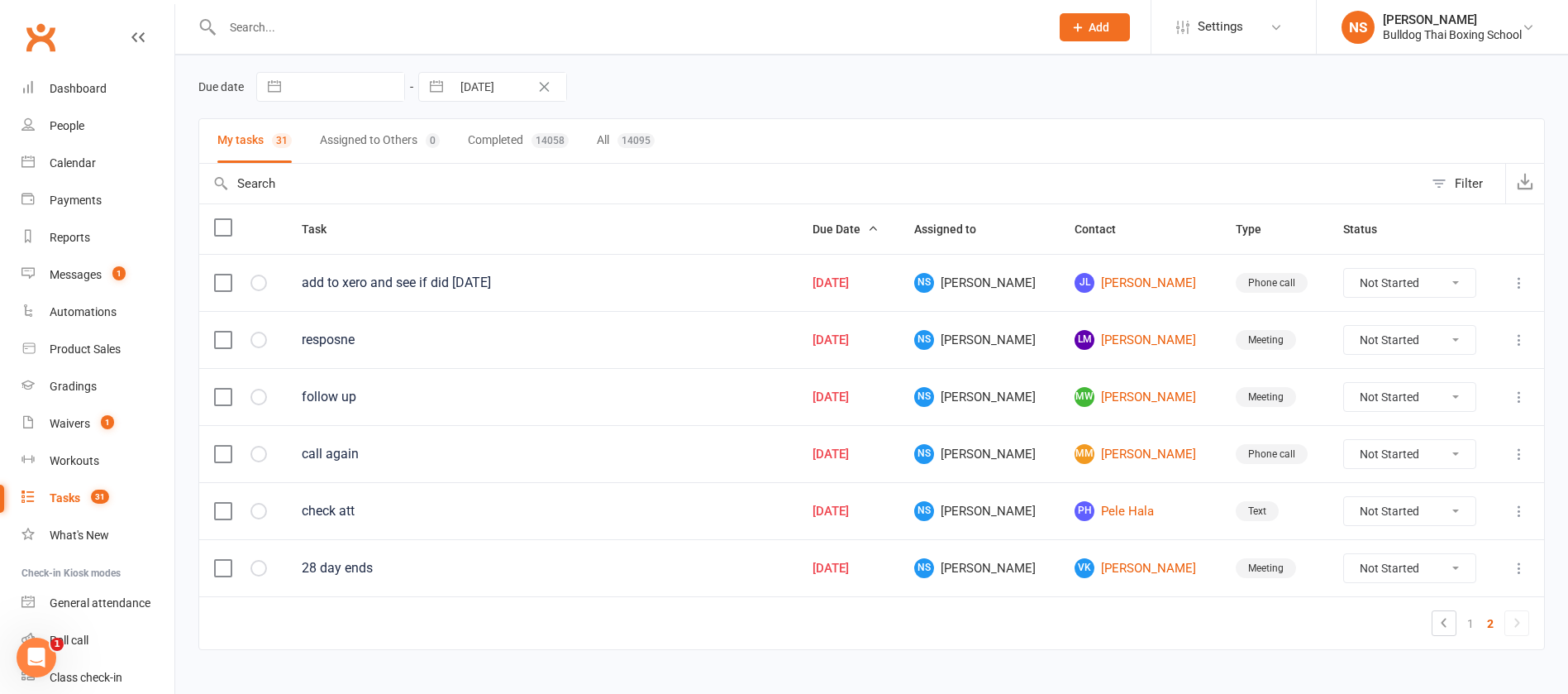
scroll to position [83, 0]
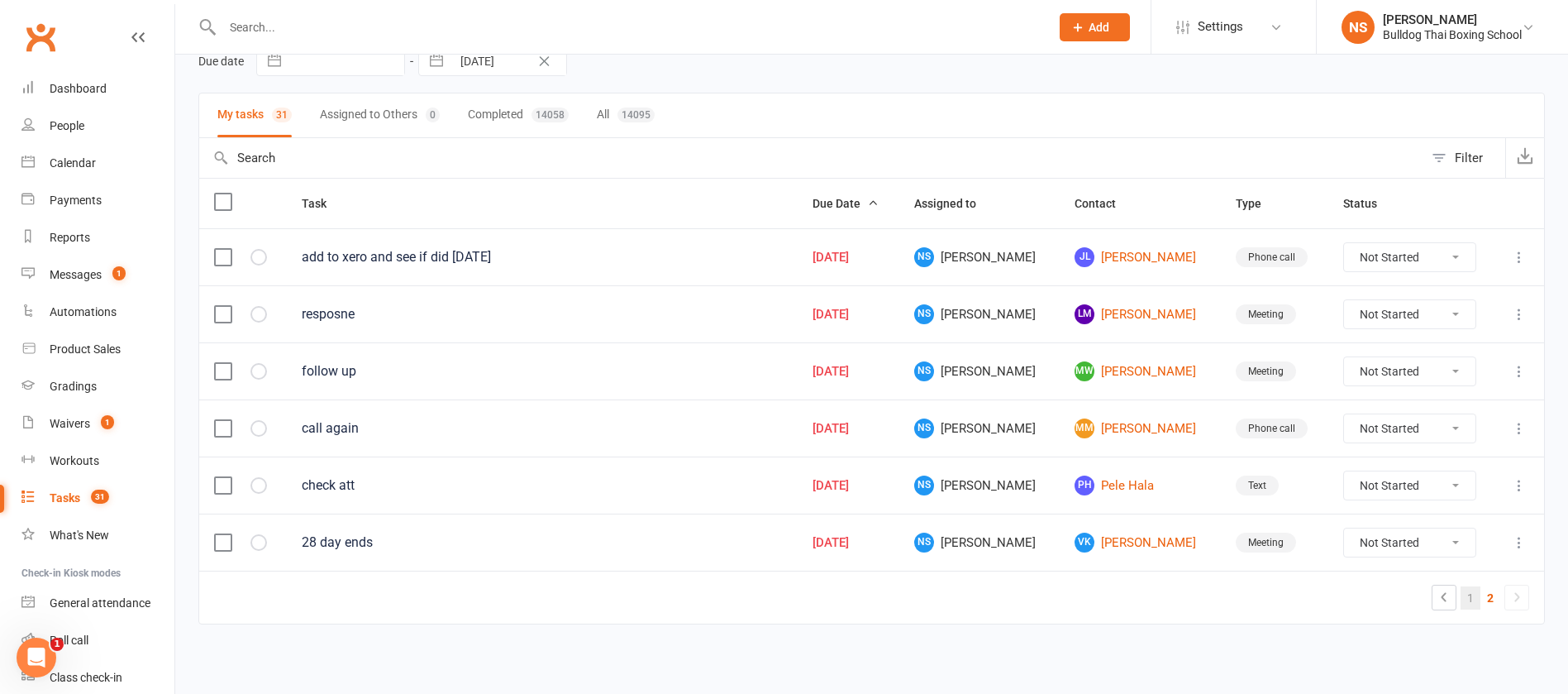
click at [1470, 596] on link "1" at bounding box center [1470, 597] width 20 height 23
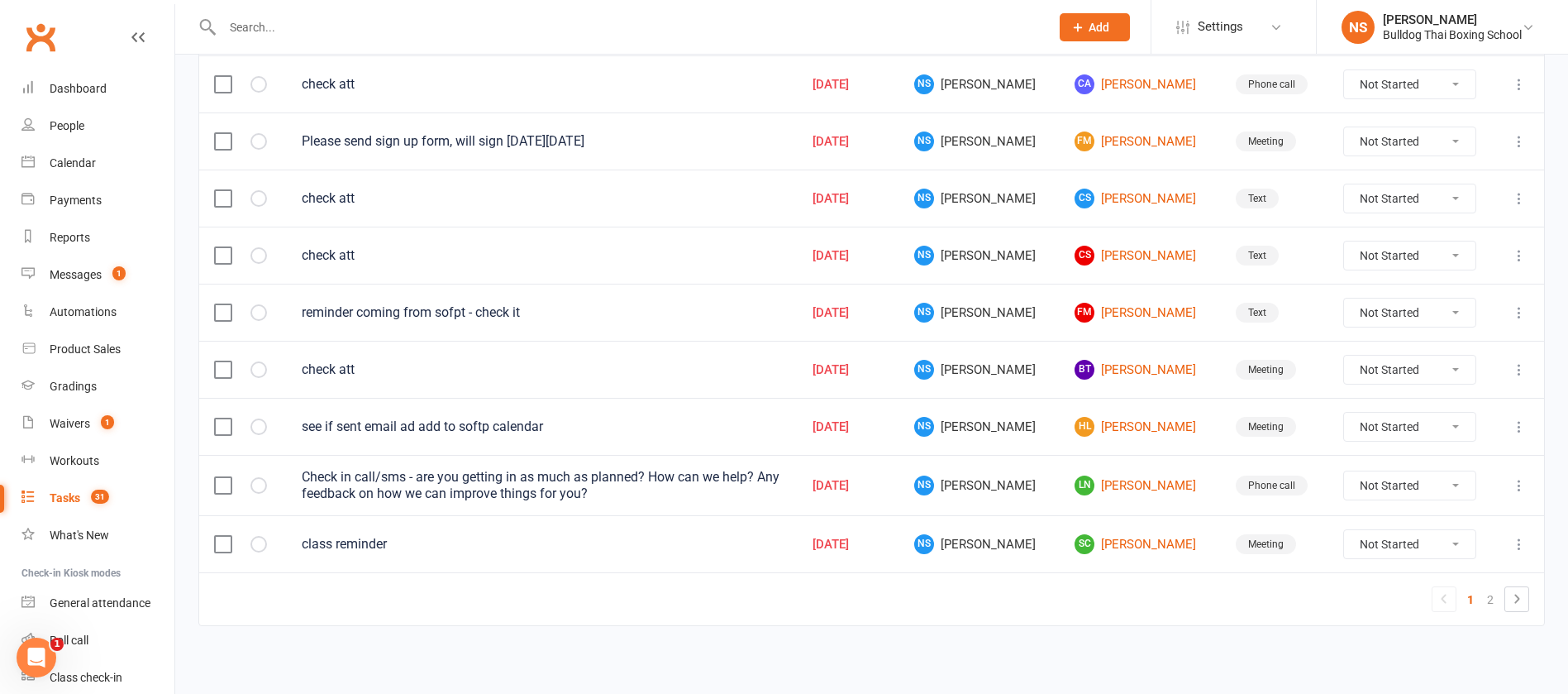
scroll to position [1173, 0]
click at [1519, 423] on icon at bounding box center [1519, 425] width 17 height 17
click at [1444, 490] on link "Edit" at bounding box center [1427, 489] width 164 height 33
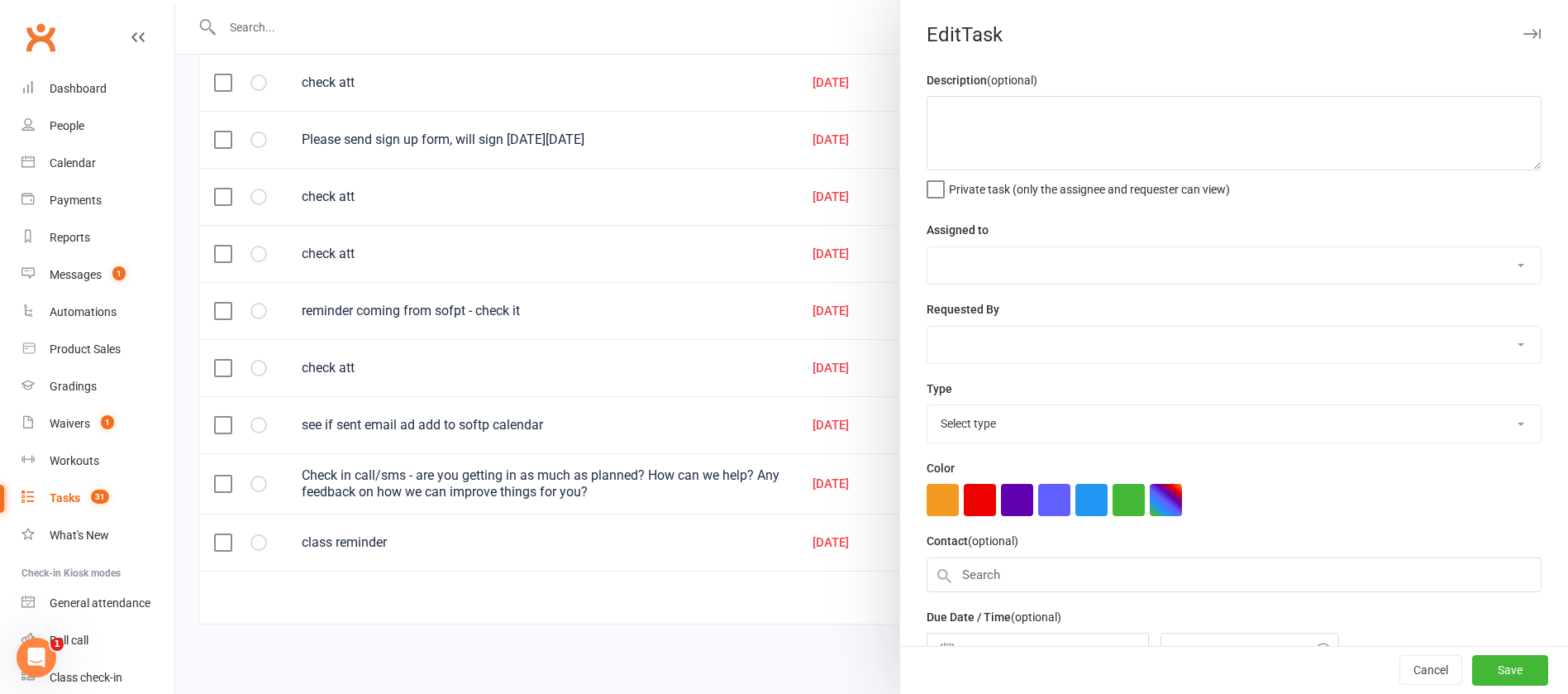
type textarea "see if sent email ad add to softp calendar"
select select "12940"
type input "[DATE]"
type input "12:30pm"
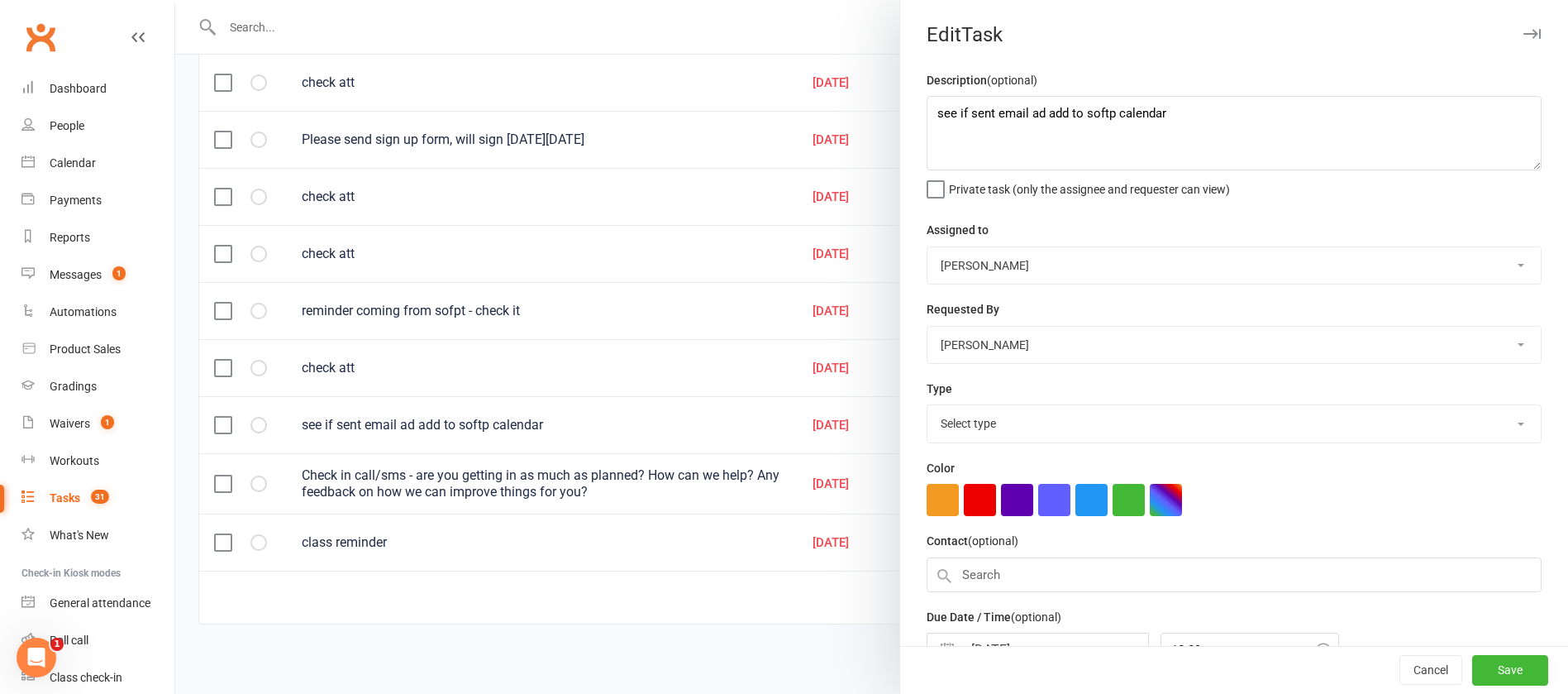
select select "12049"
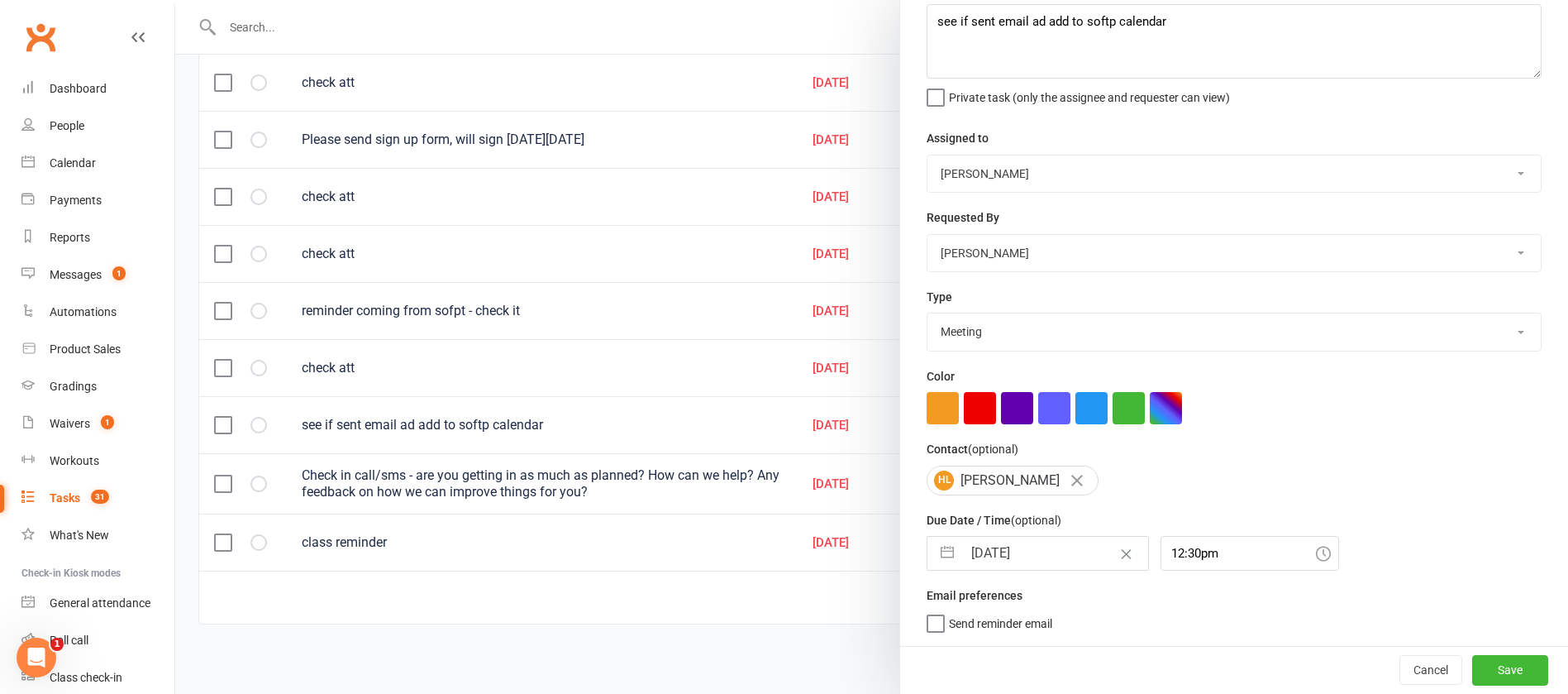
click at [1031, 545] on input "[DATE]" at bounding box center [1055, 552] width 186 height 33
select select "7"
select select "2025"
select select "8"
select select "2025"
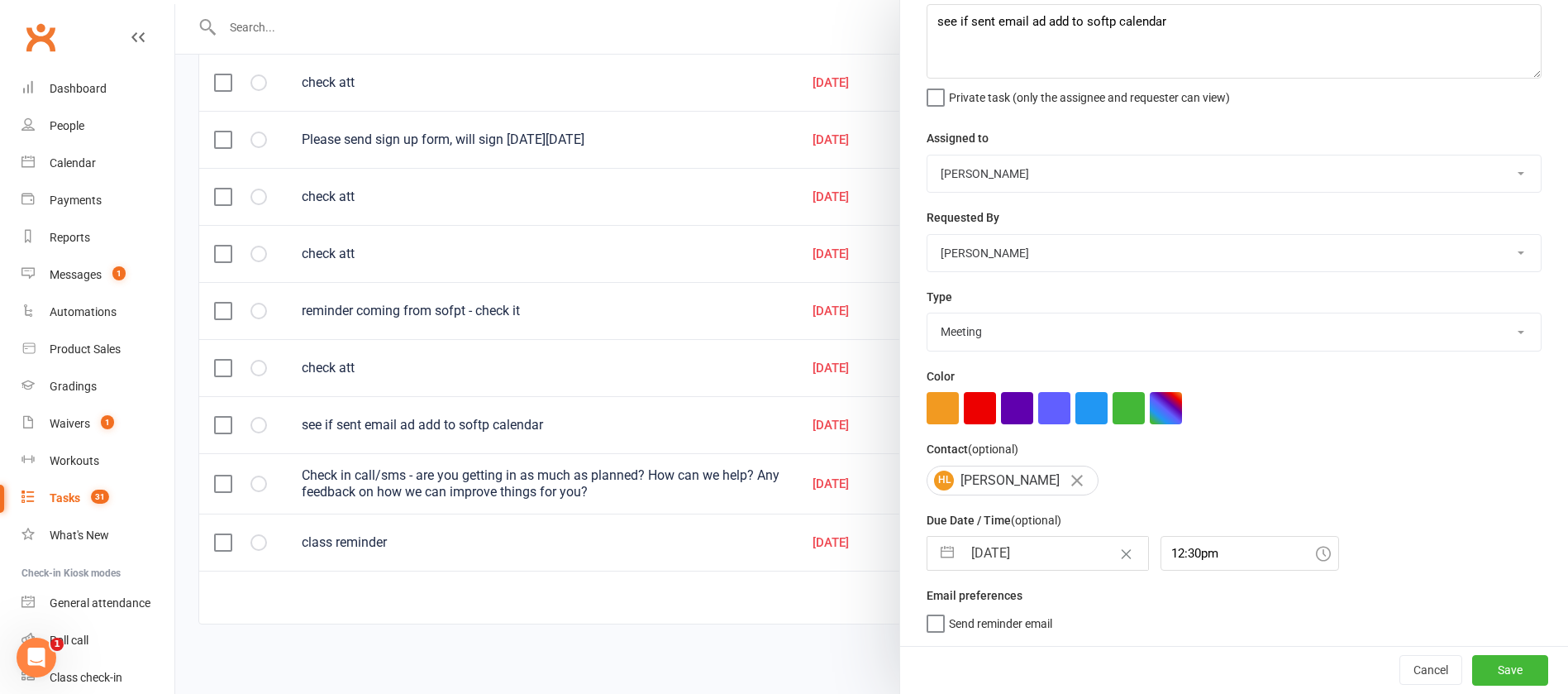
select select "9"
select select "2025"
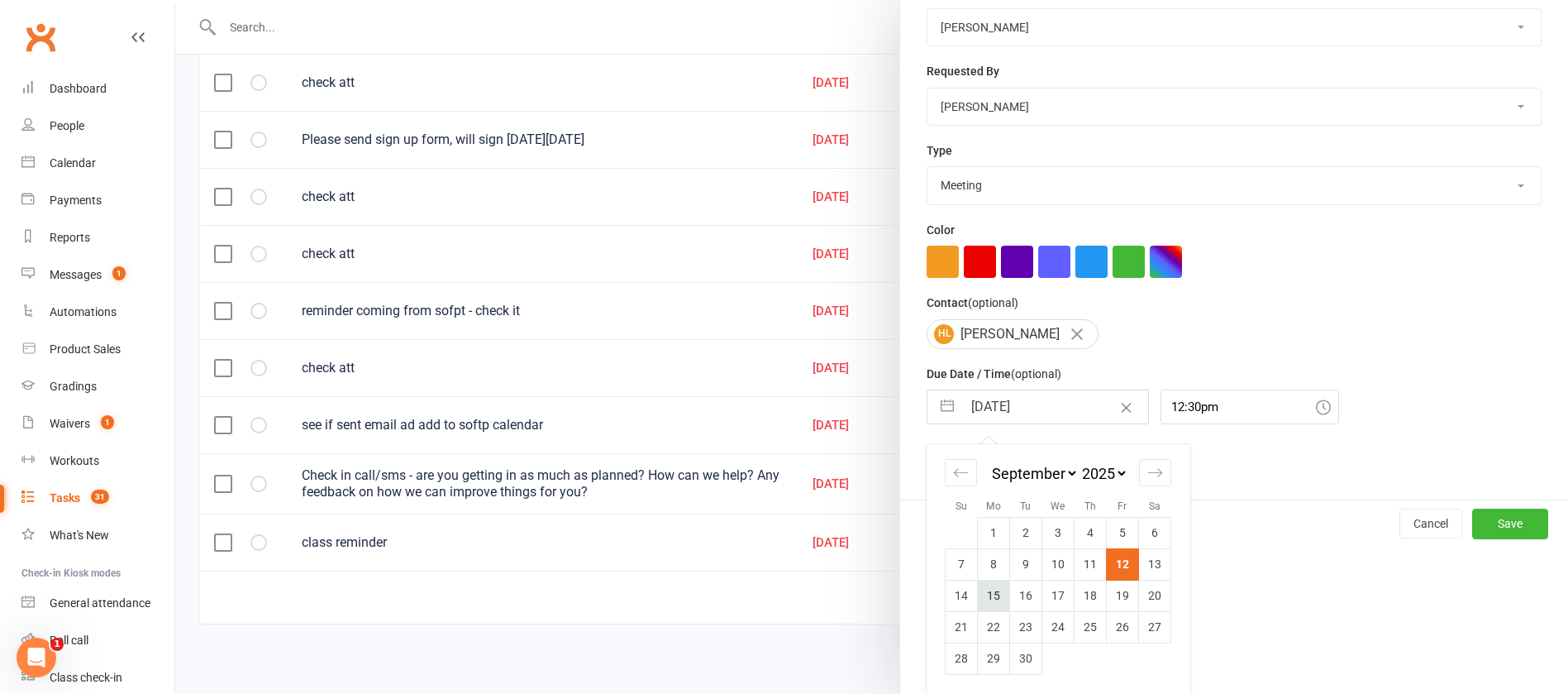
click at [986, 597] on td "15" at bounding box center [994, 595] width 32 height 31
type input "[DATE]"
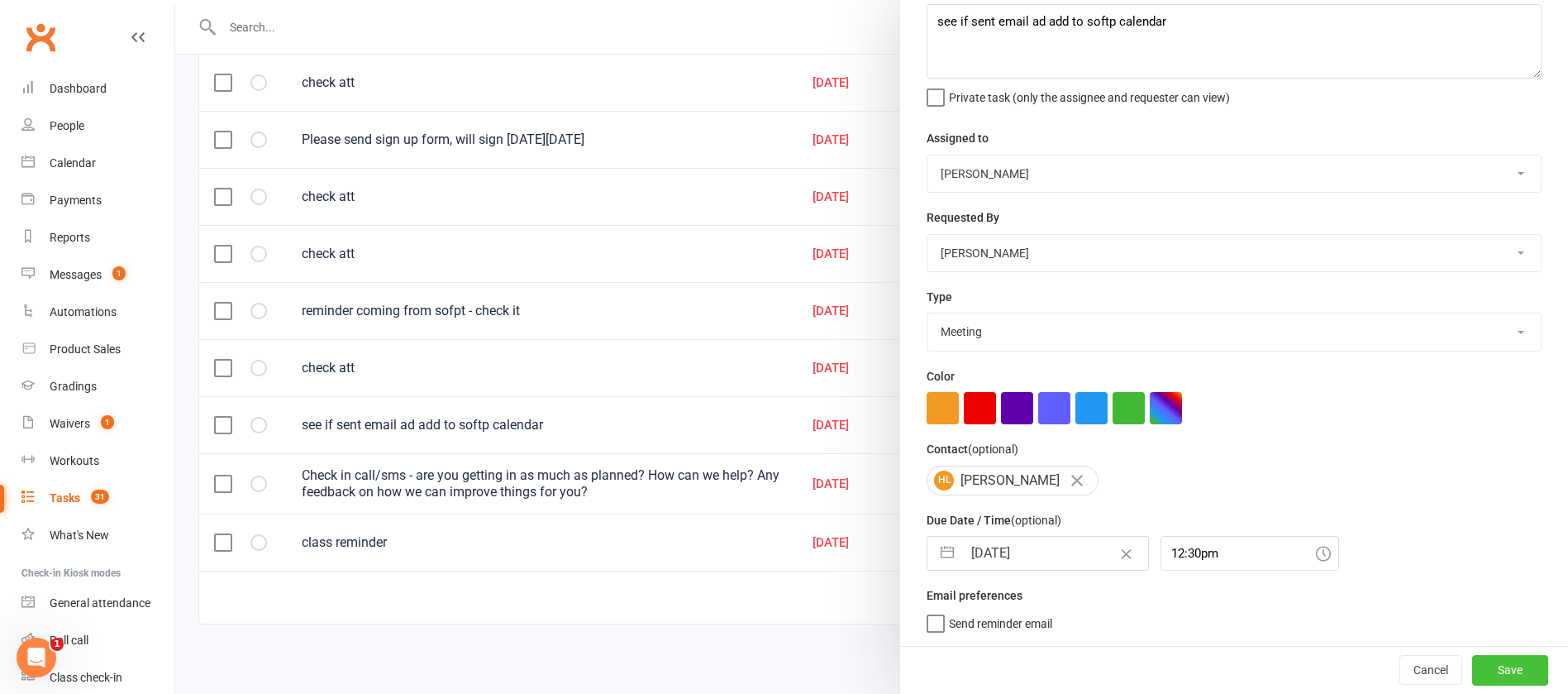
click at [1475, 662] on button "Save" at bounding box center [1510, 670] width 76 height 30
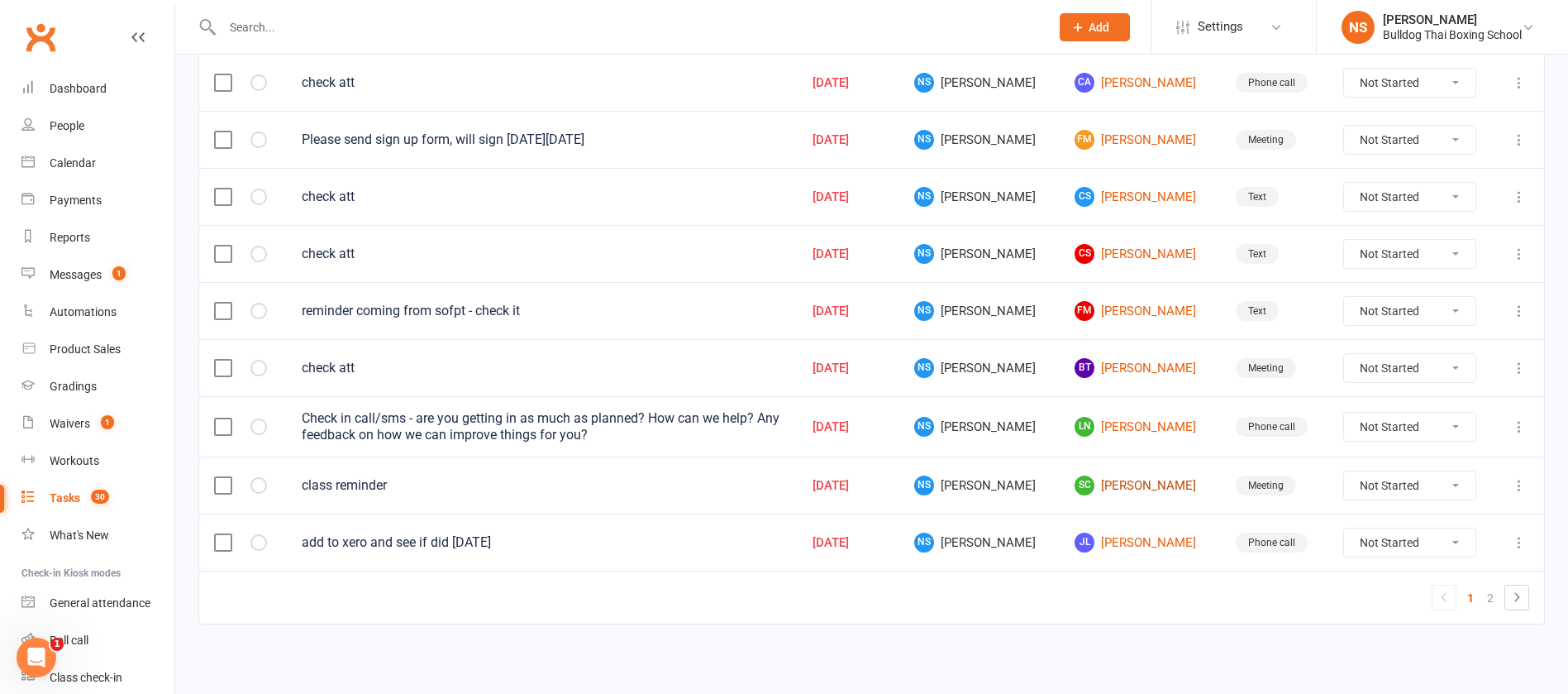
click at [1113, 489] on link "SC [PERSON_NAME]" at bounding box center [1139, 485] width 130 height 20
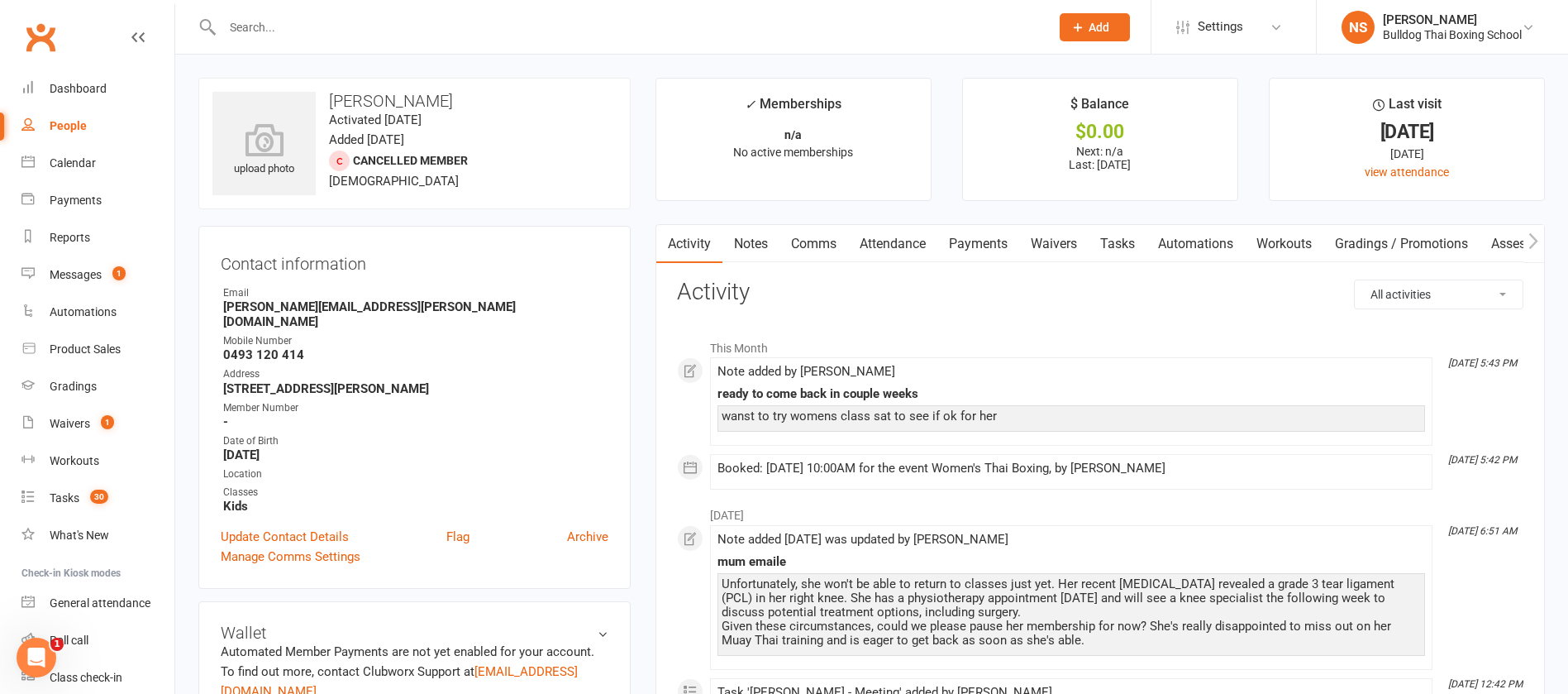
click at [911, 242] on link "Attendance" at bounding box center [892, 244] width 89 height 38
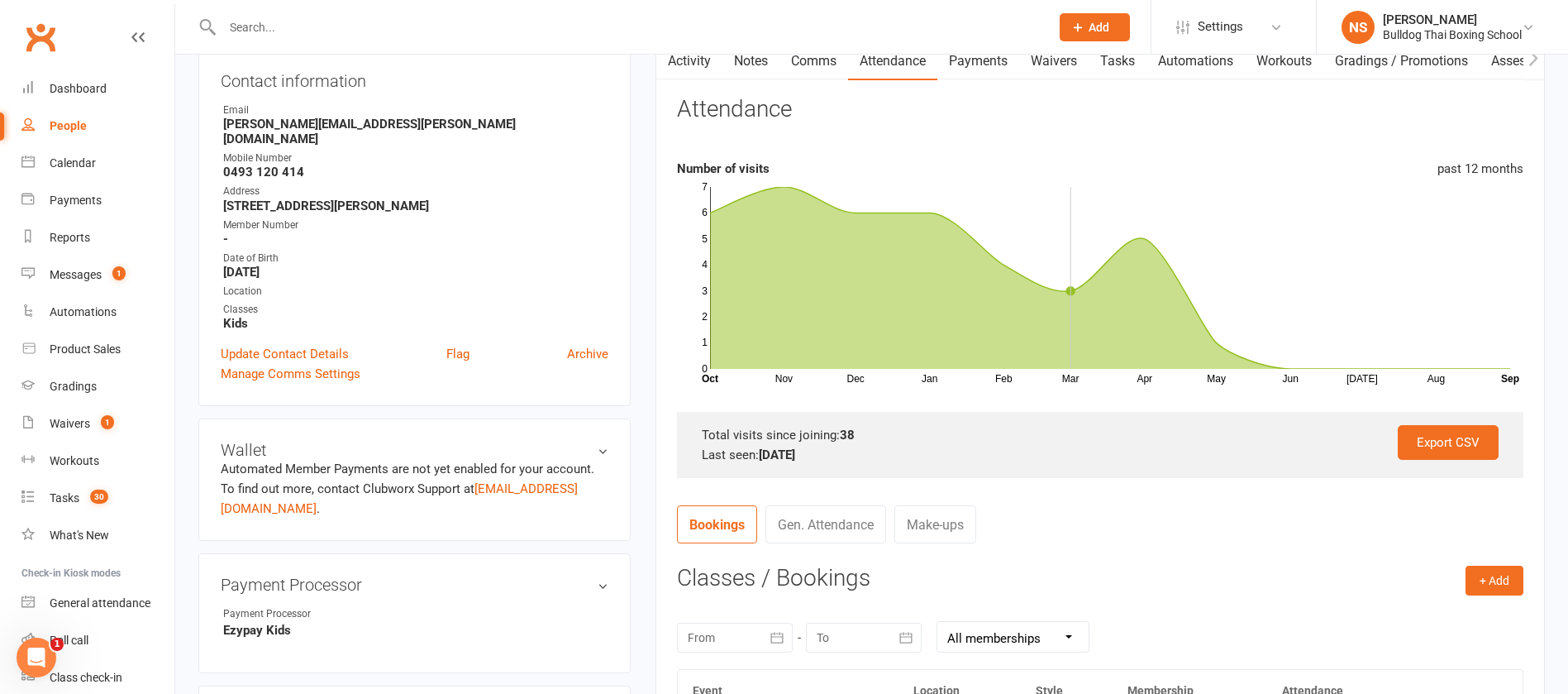
scroll to position [372, 0]
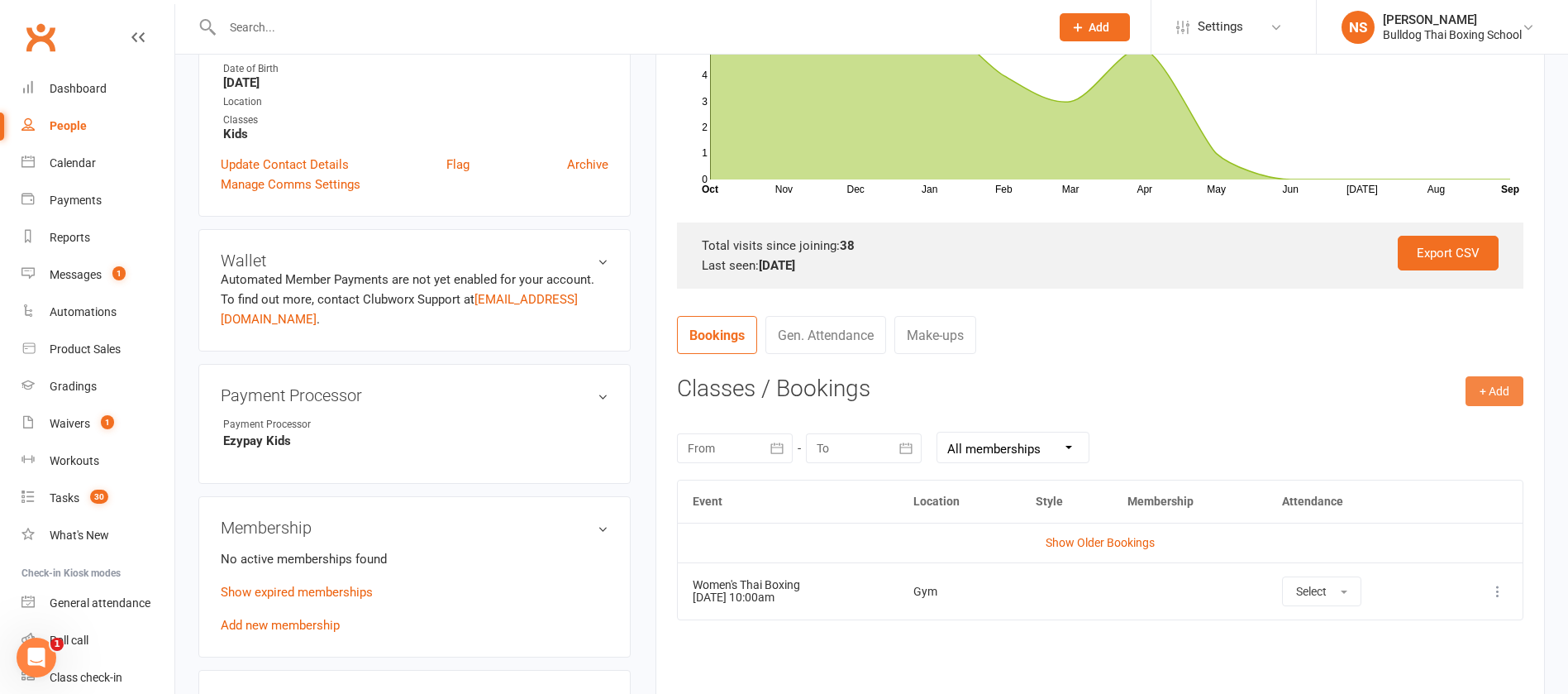
click at [1490, 385] on button "+ Add" at bounding box center [1495, 391] width 58 height 30
click at [1459, 424] on link "Book Event" at bounding box center [1440, 428] width 164 height 33
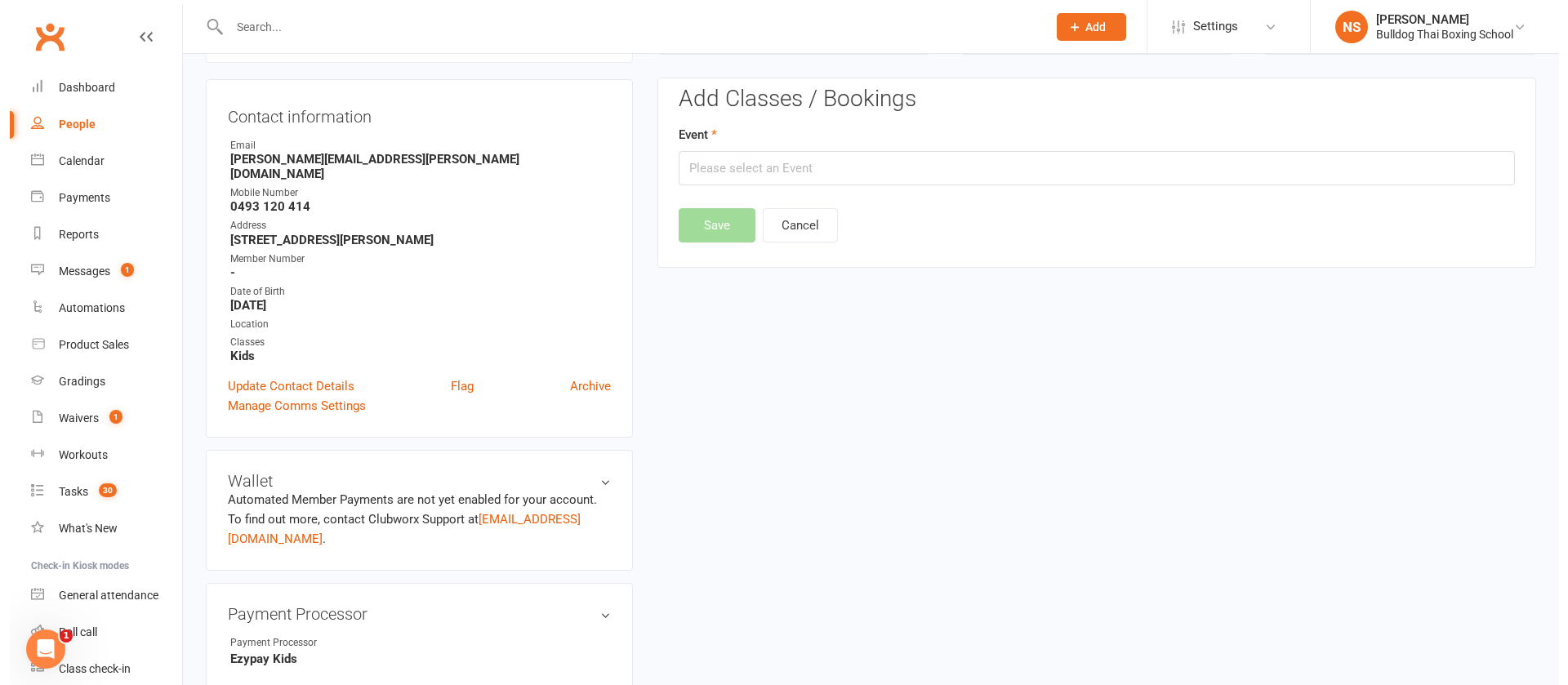
scroll to position [140, 0]
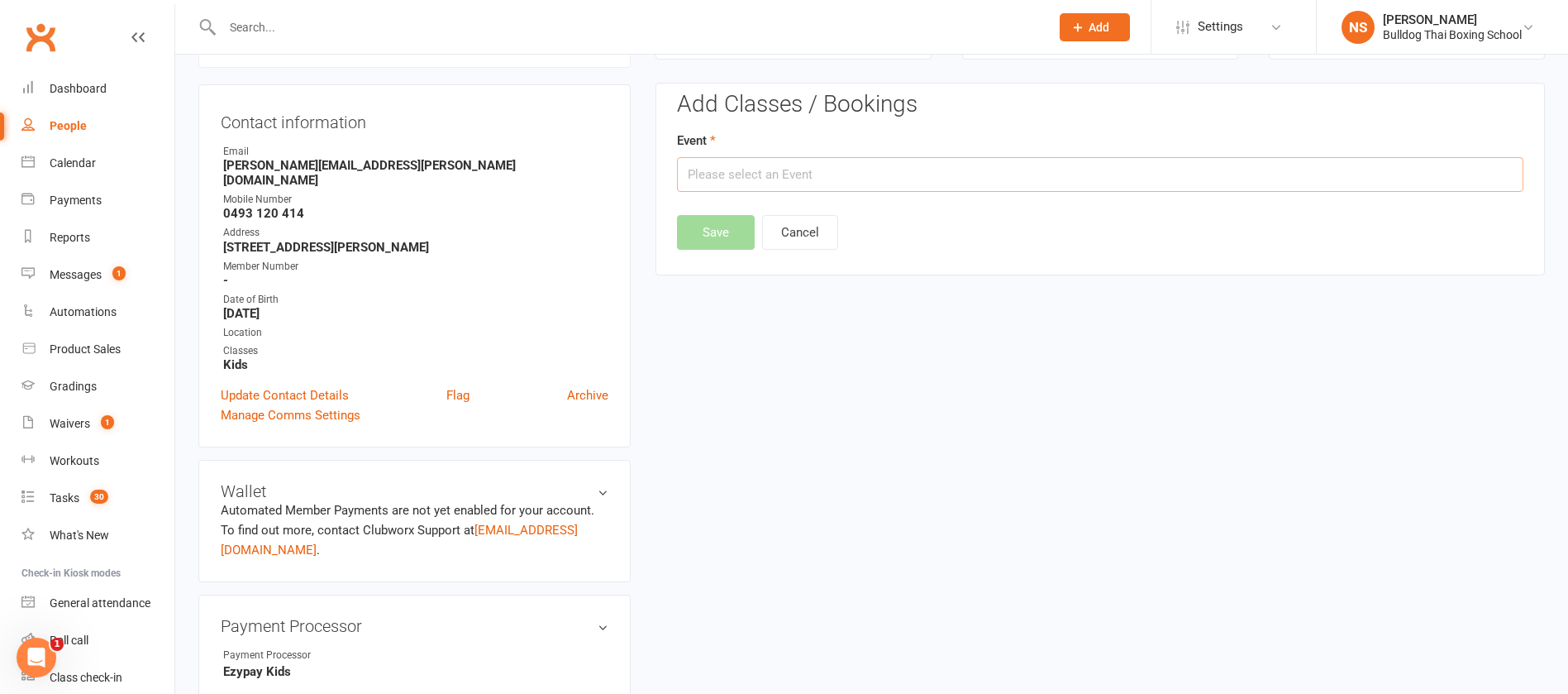
click at [873, 164] on input "text" at bounding box center [1100, 174] width 847 height 35
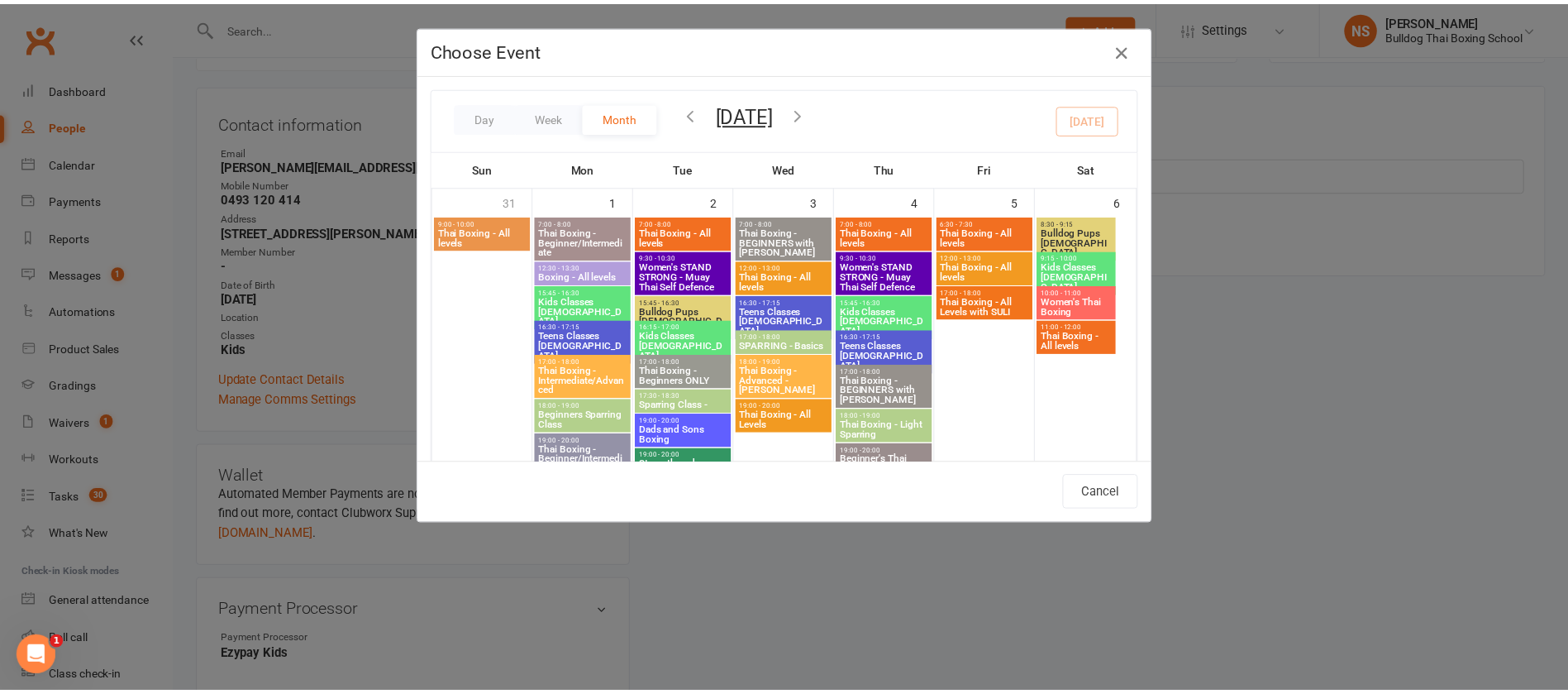
scroll to position [372, 0]
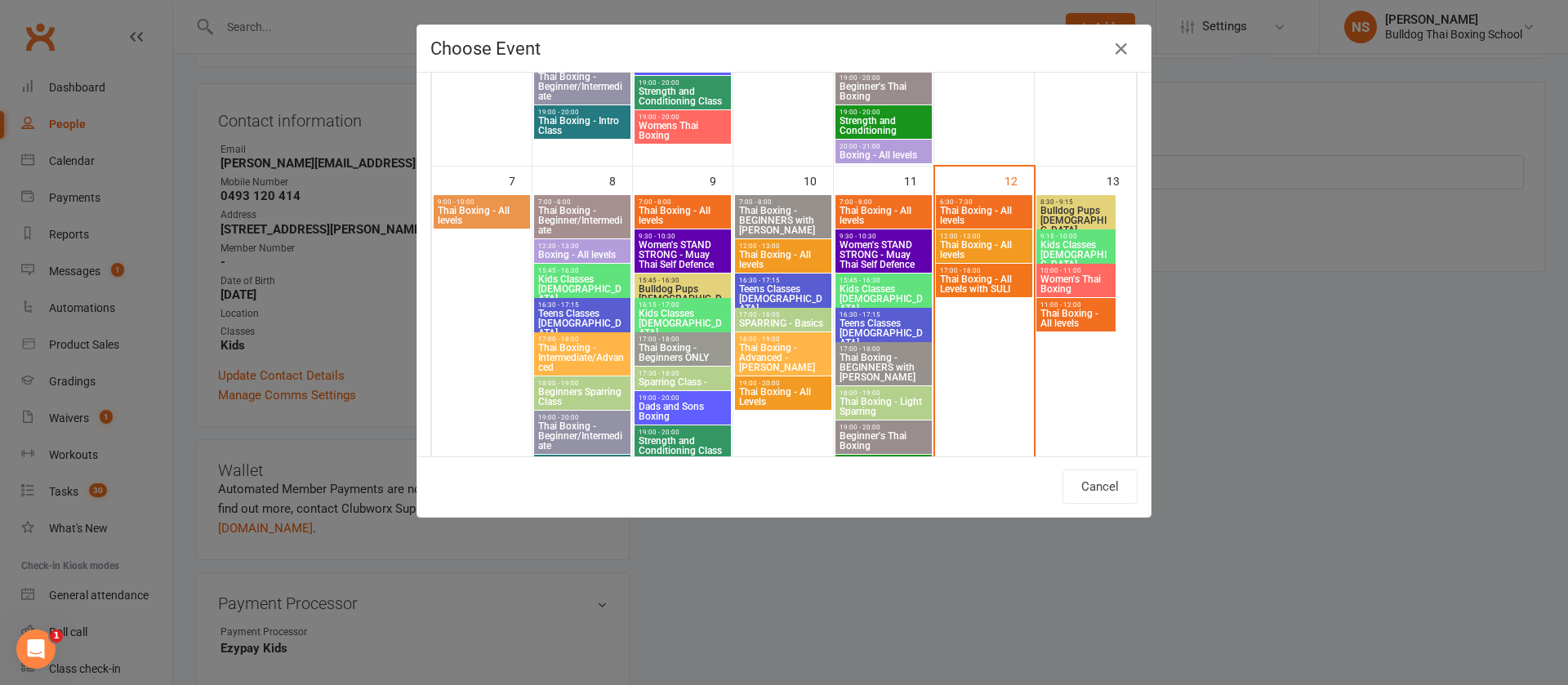
click at [1069, 280] on span "Women's Thai Boxing" at bounding box center [1075, 283] width 72 height 19
type input "Women's Thai Boxing - [DATE] 10:00:00 AM"
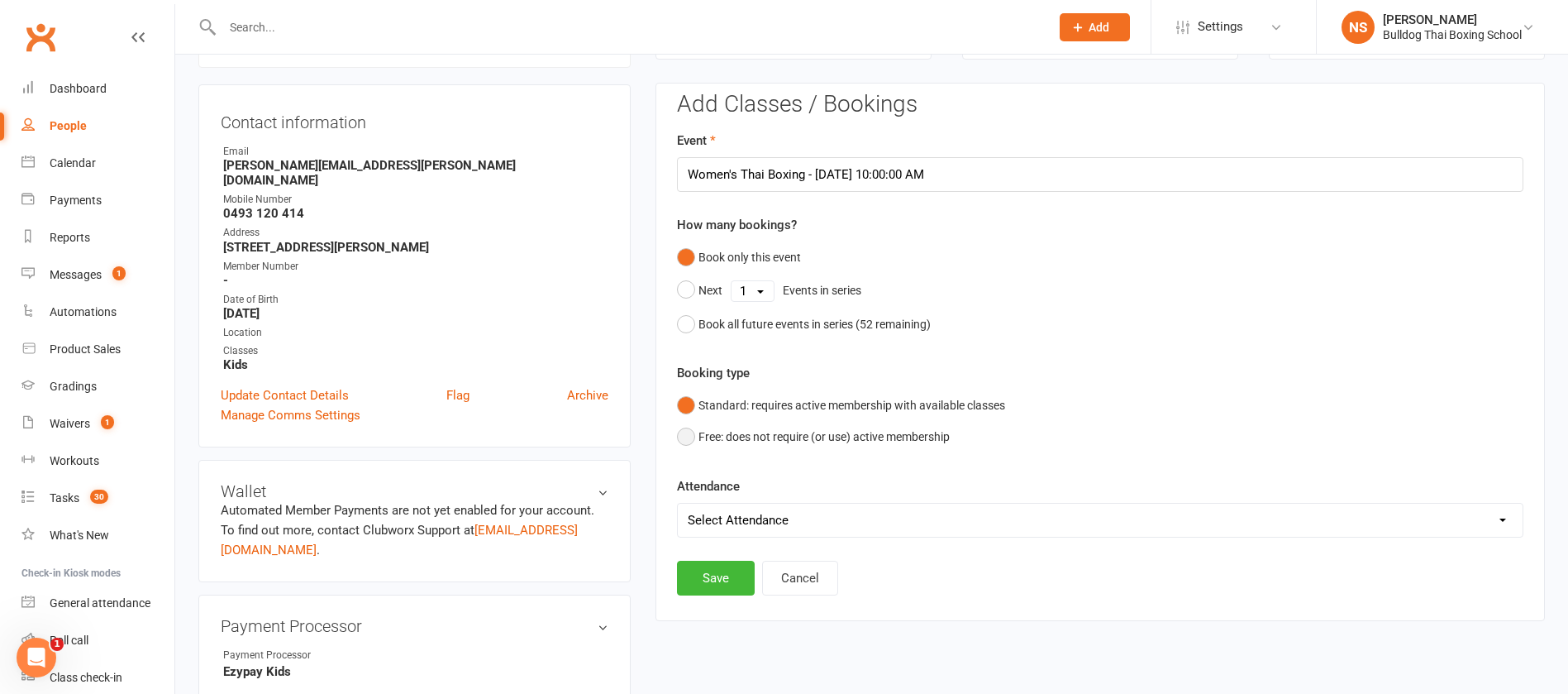
click at [689, 435] on button "Free: does not require (or use) active membership" at bounding box center [813, 436] width 273 height 31
click at [706, 587] on button "Save" at bounding box center [716, 578] width 78 height 35
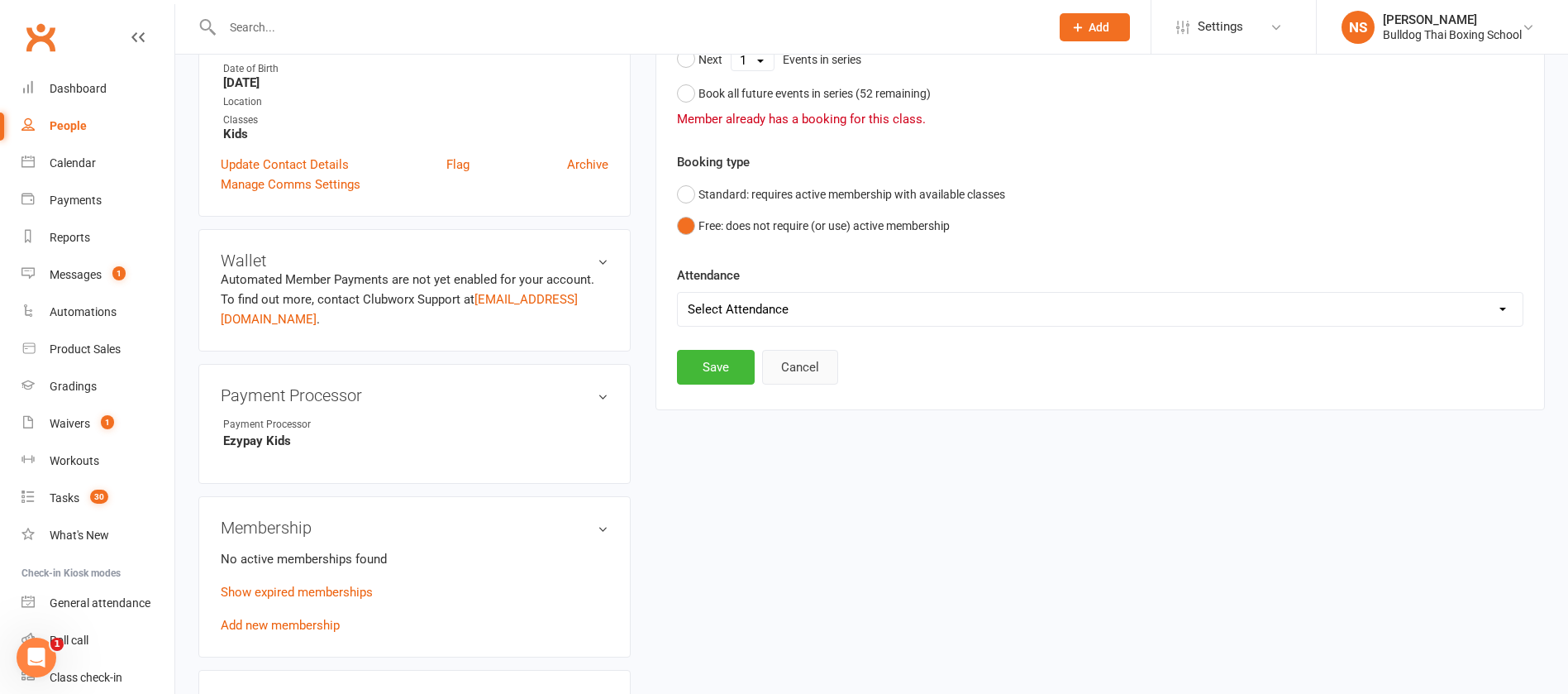
click at [790, 360] on button "Cancel" at bounding box center [800, 367] width 76 height 35
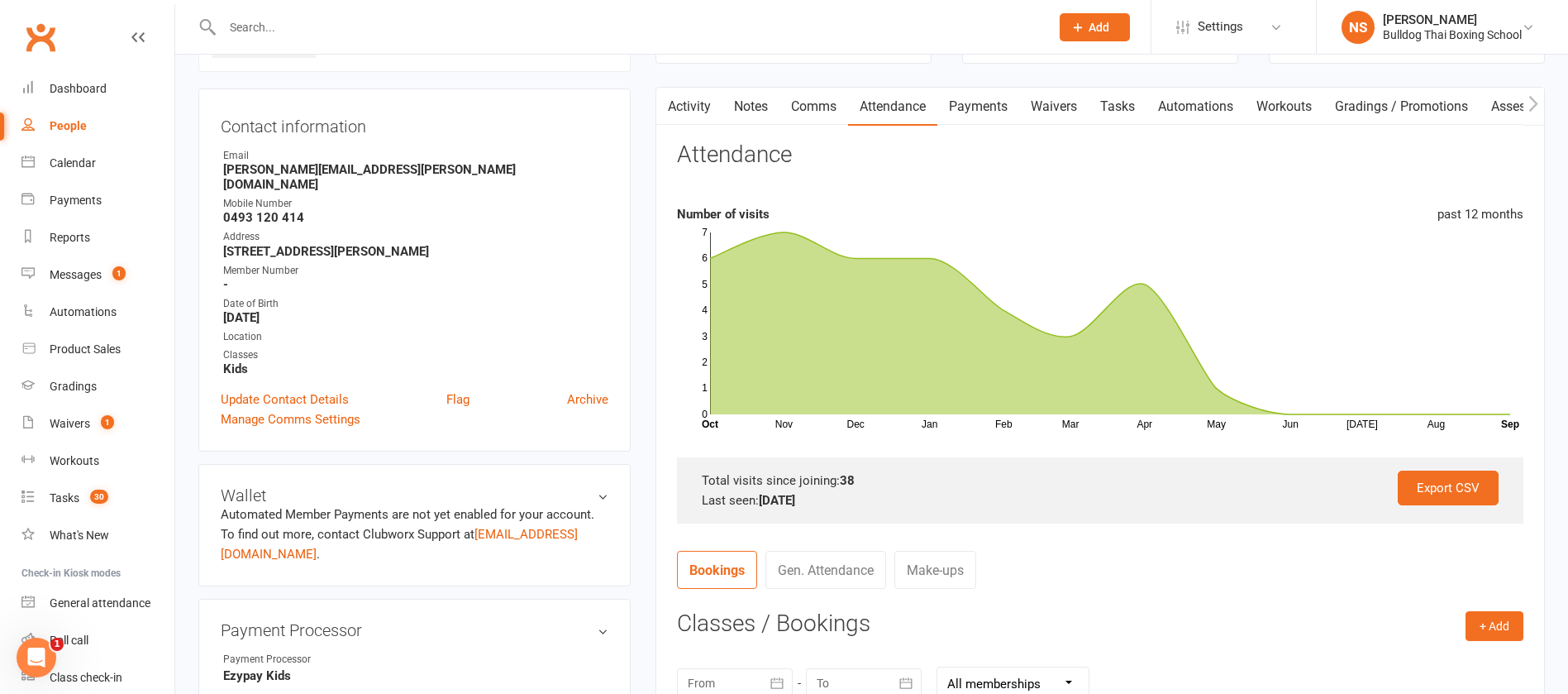
scroll to position [0, 0]
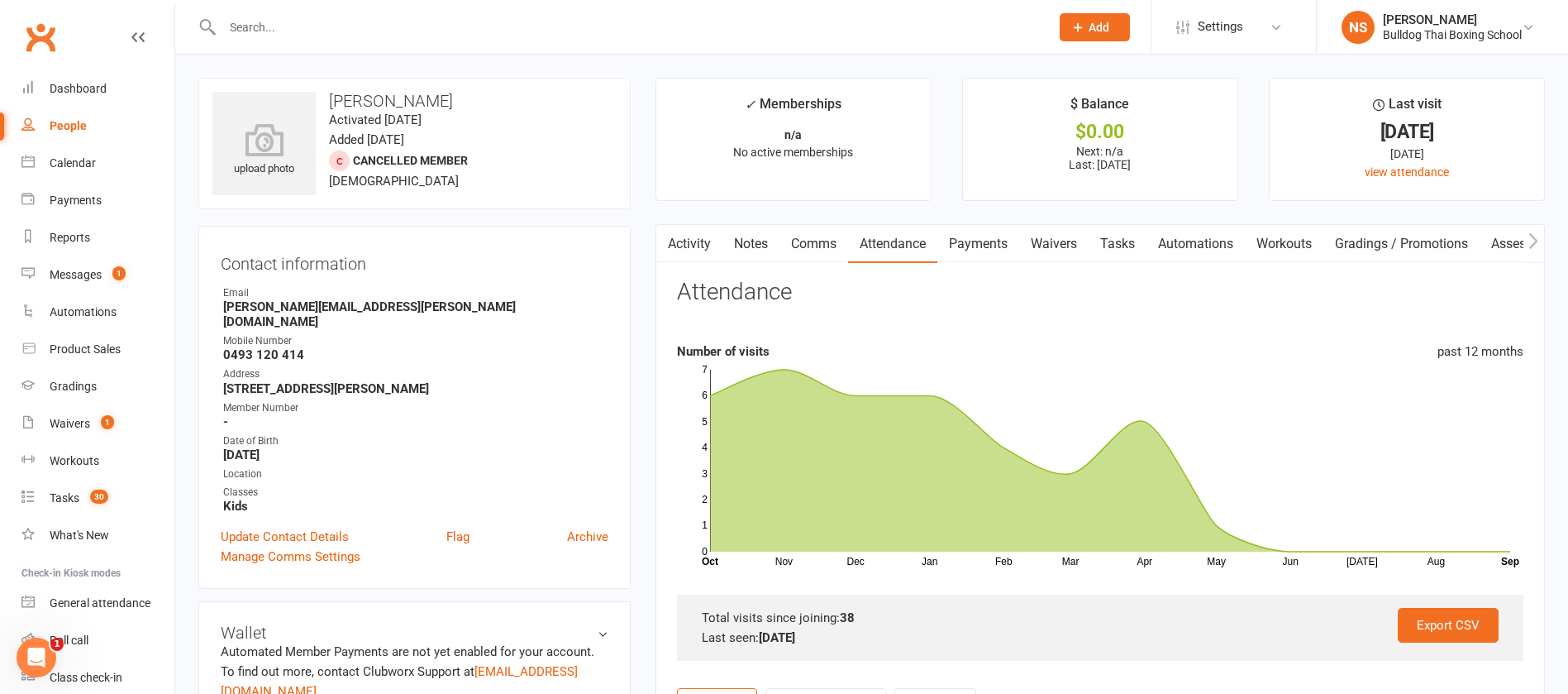
click at [807, 241] on link "Comms" at bounding box center [813, 244] width 68 height 38
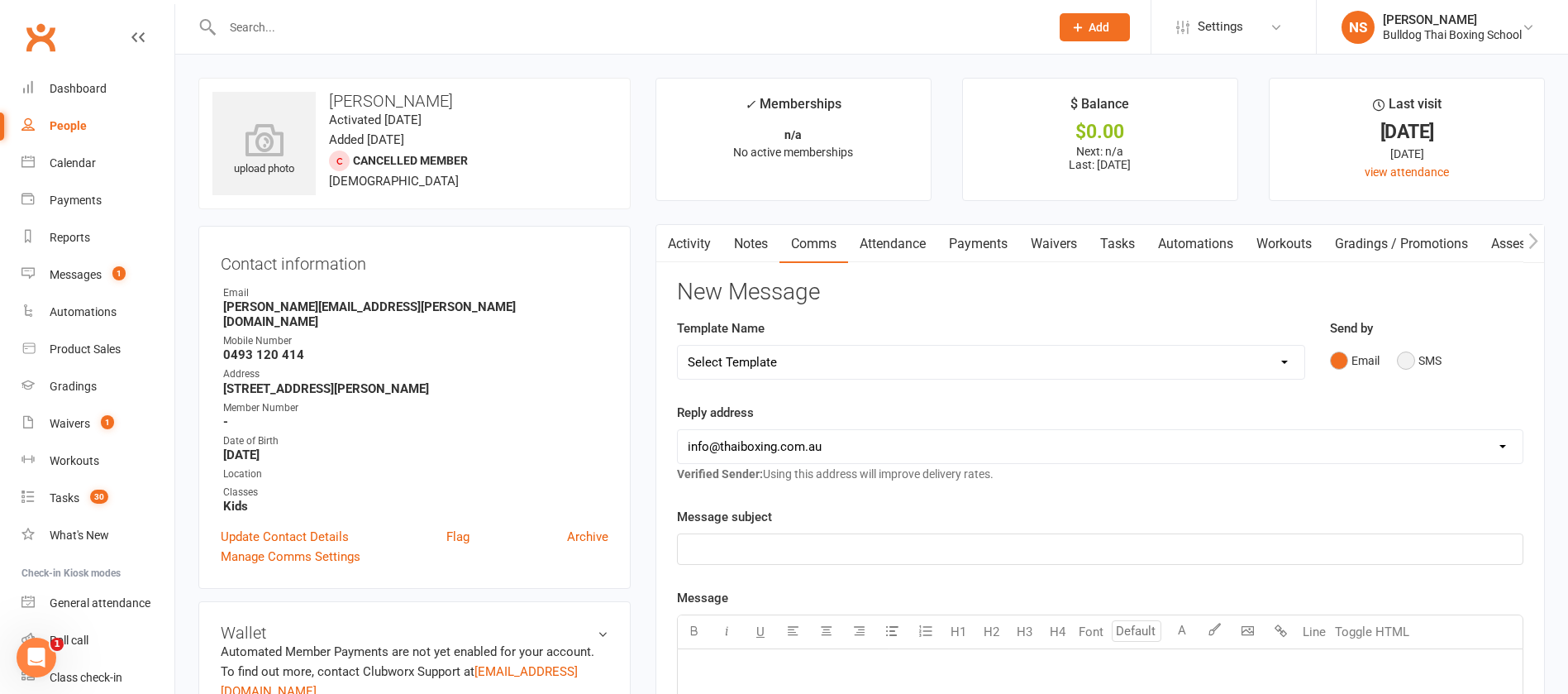
click at [1403, 356] on button "SMS" at bounding box center [1420, 360] width 45 height 31
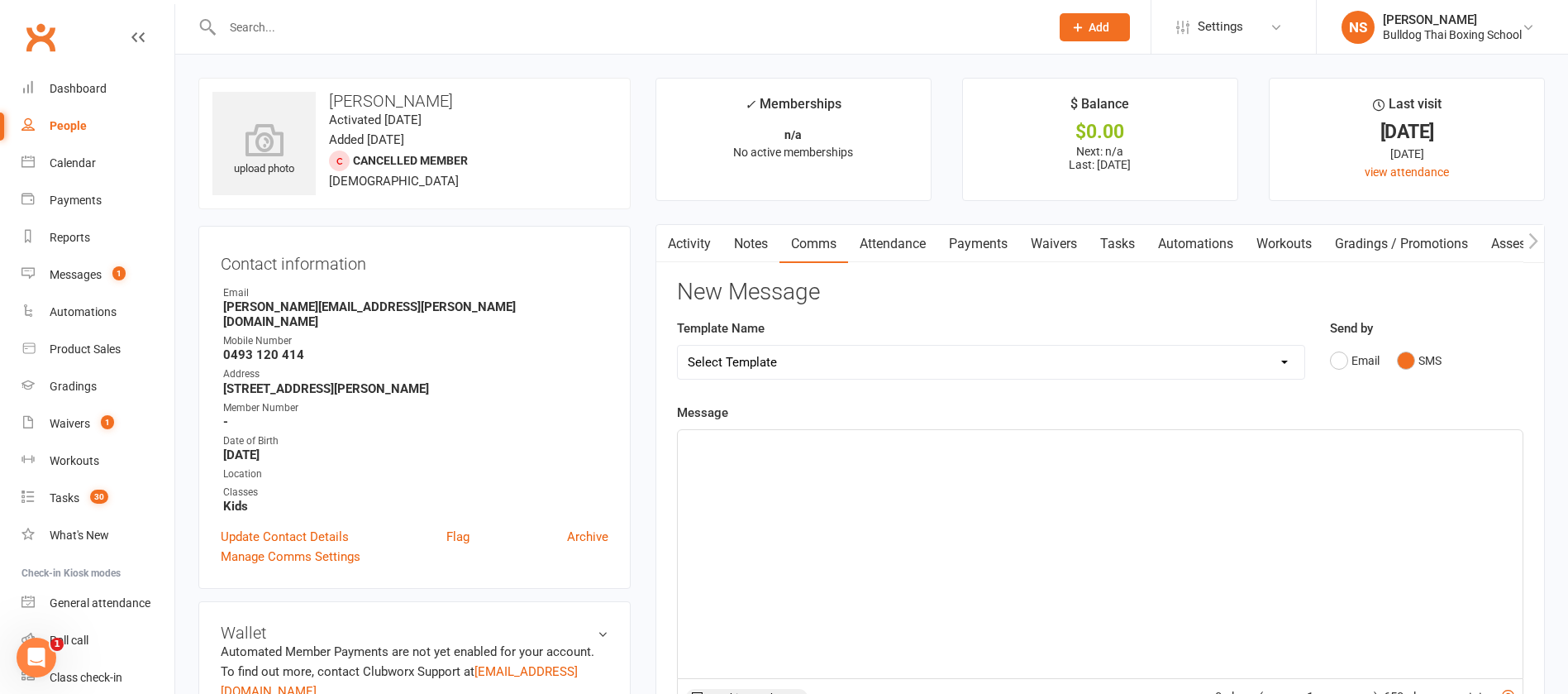
drag, startPoint x: 746, startPoint y: 463, endPoint x: 745, endPoint y: 454, distance: 9.1
click at [746, 460] on div "﻿" at bounding box center [1100, 553] width 845 height 248
click at [1113, 447] on p "Hi [PERSON_NAME] is booked in for the women's class at 10 am [DATE] :)" at bounding box center [1100, 445] width 825 height 20
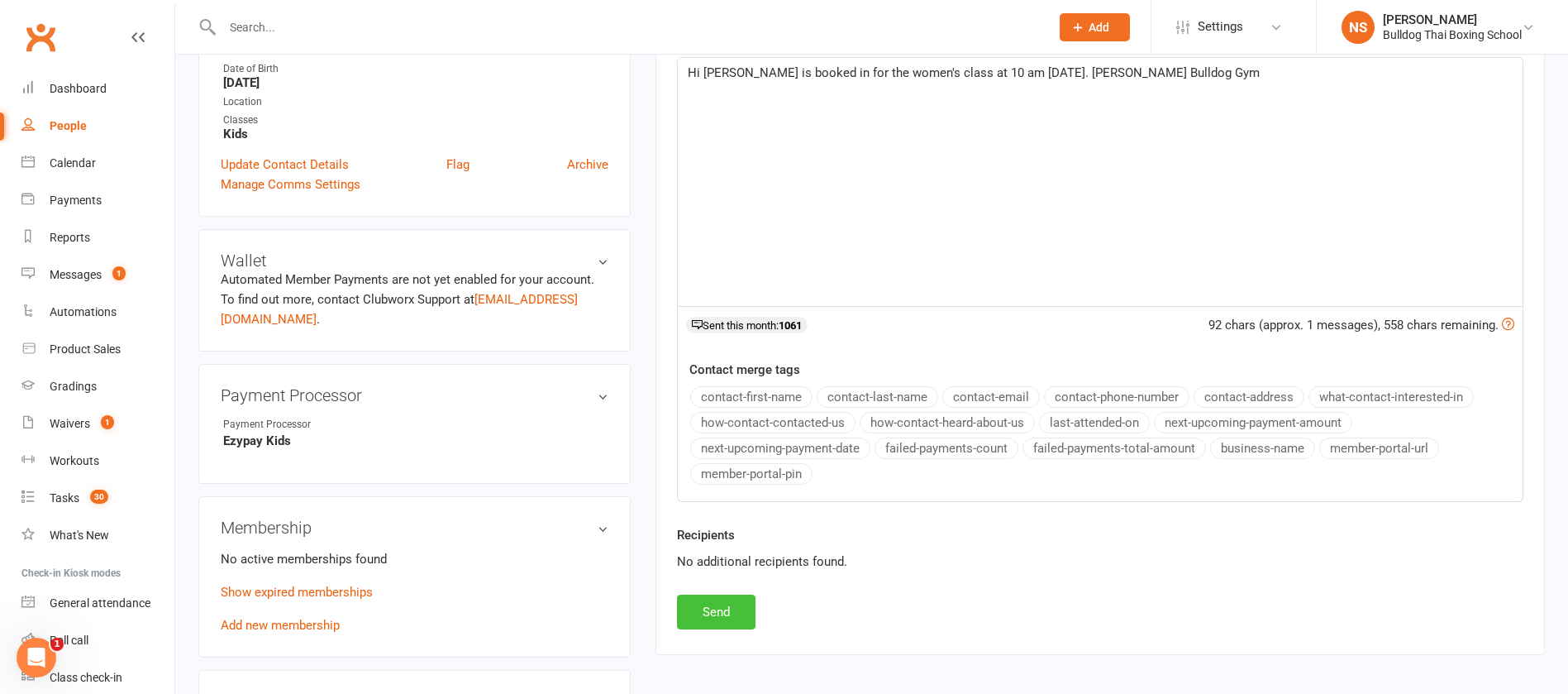
drag, startPoint x: 736, startPoint y: 606, endPoint x: 769, endPoint y: 582, distance: 40.8
click at [736, 608] on button "Send" at bounding box center [716, 611] width 79 height 35
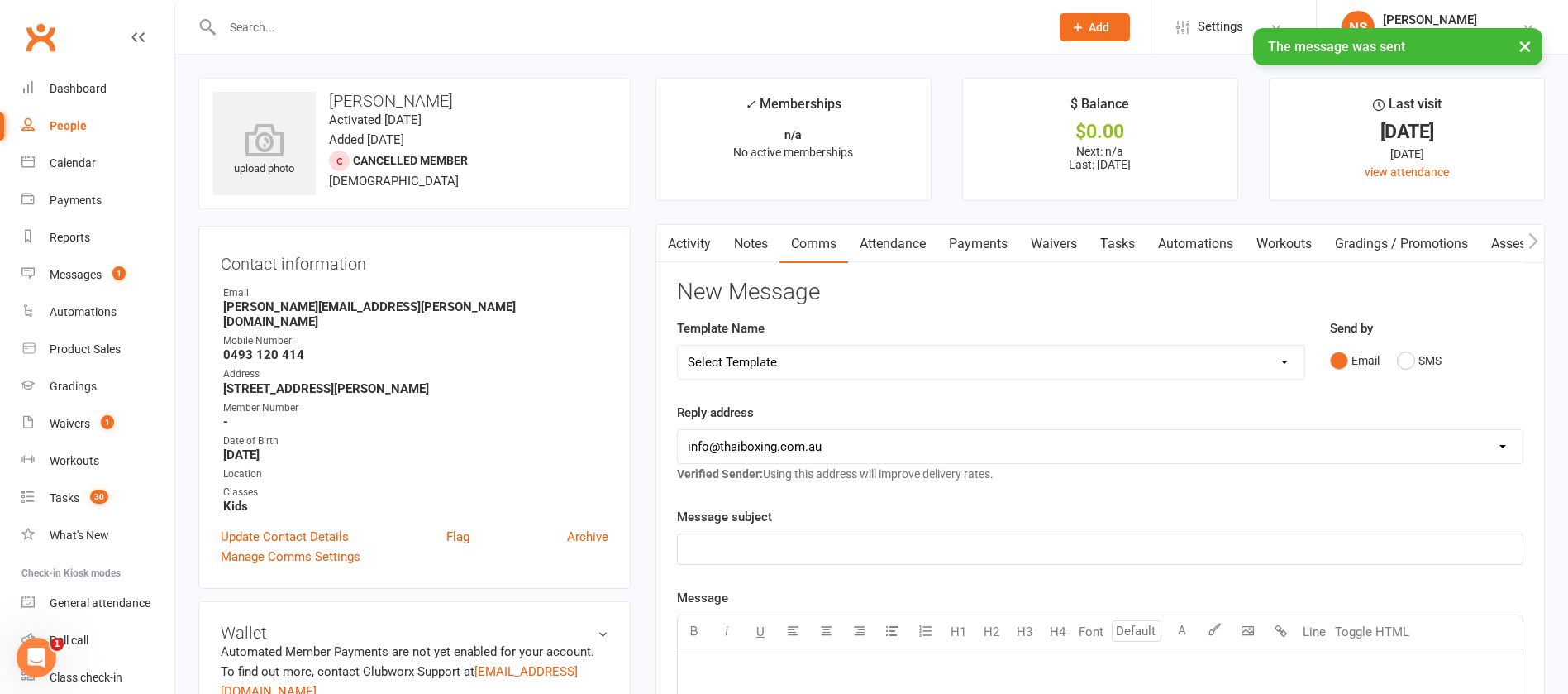
drag, startPoint x: 1123, startPoint y: 240, endPoint x: 1152, endPoint y: 255, distance: 32.6
click at [1123, 239] on link "Tasks" at bounding box center [1118, 244] width 58 height 38
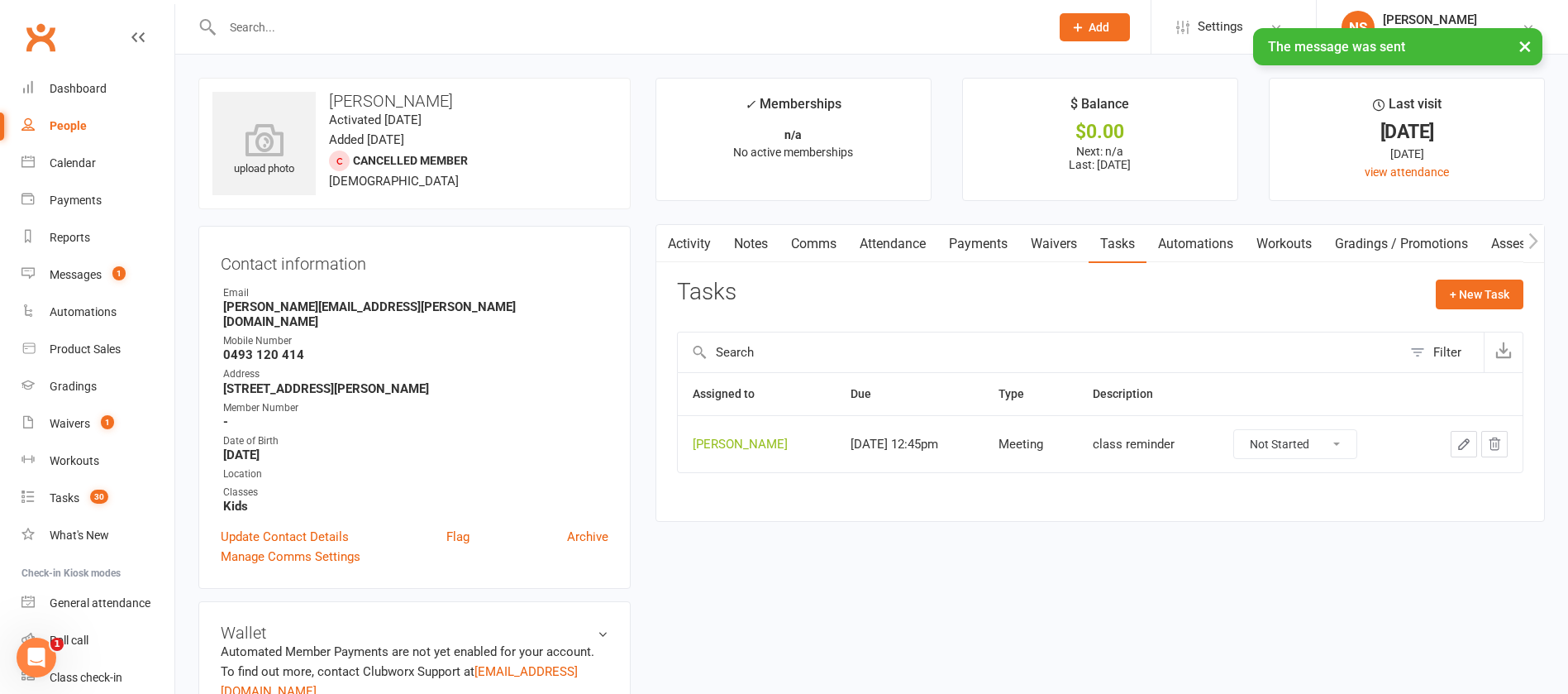
click at [1458, 445] on icon "button" at bounding box center [1464, 444] width 15 height 15
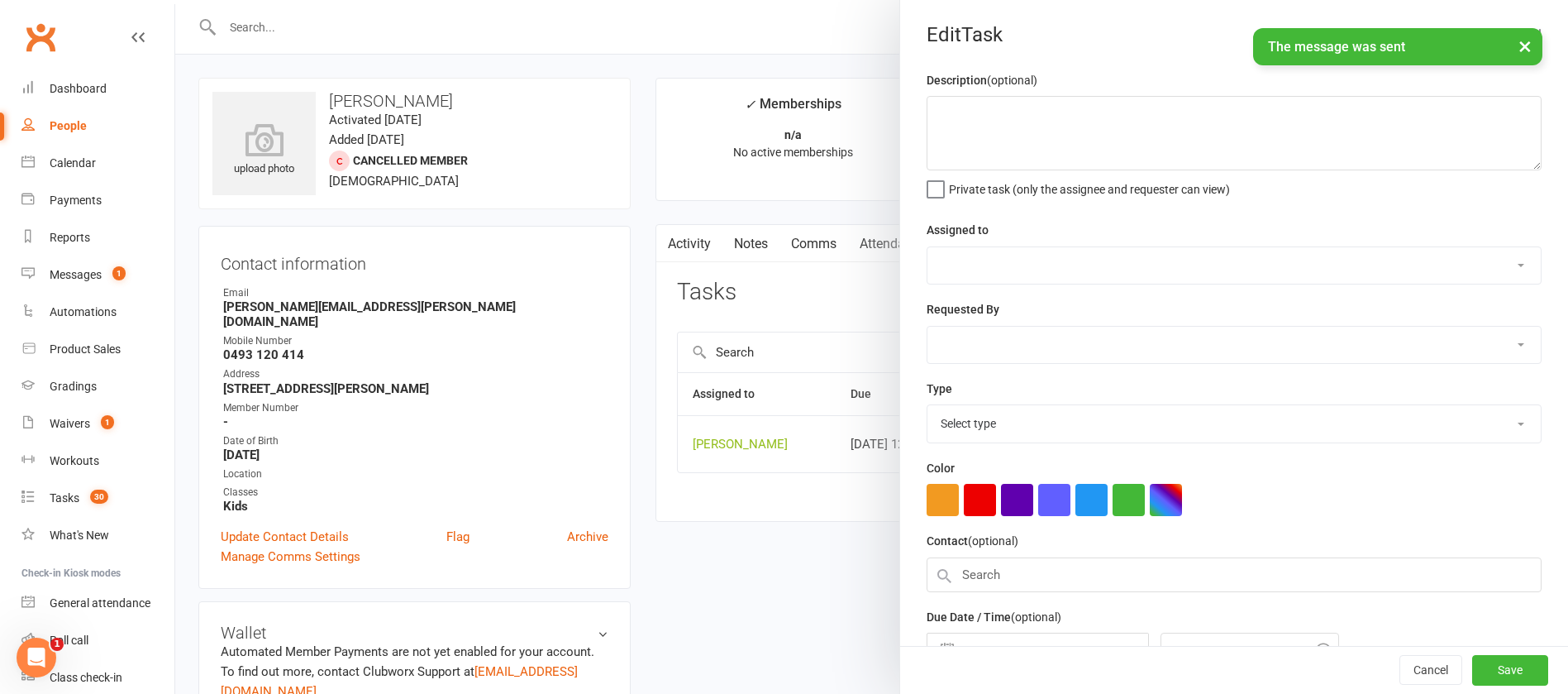
type textarea "class reminder"
select select "12940"
type input "[DATE]"
type input "12:45pm"
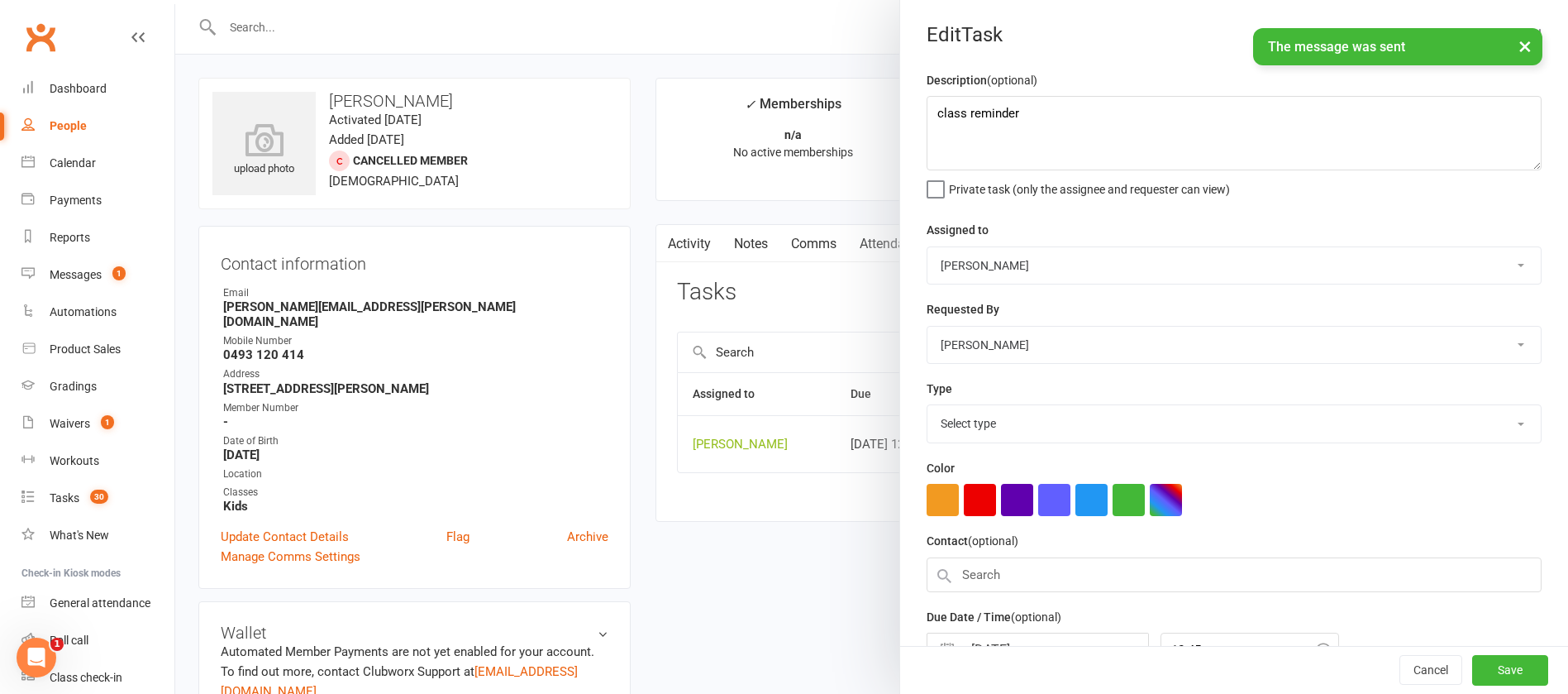
select select "12049"
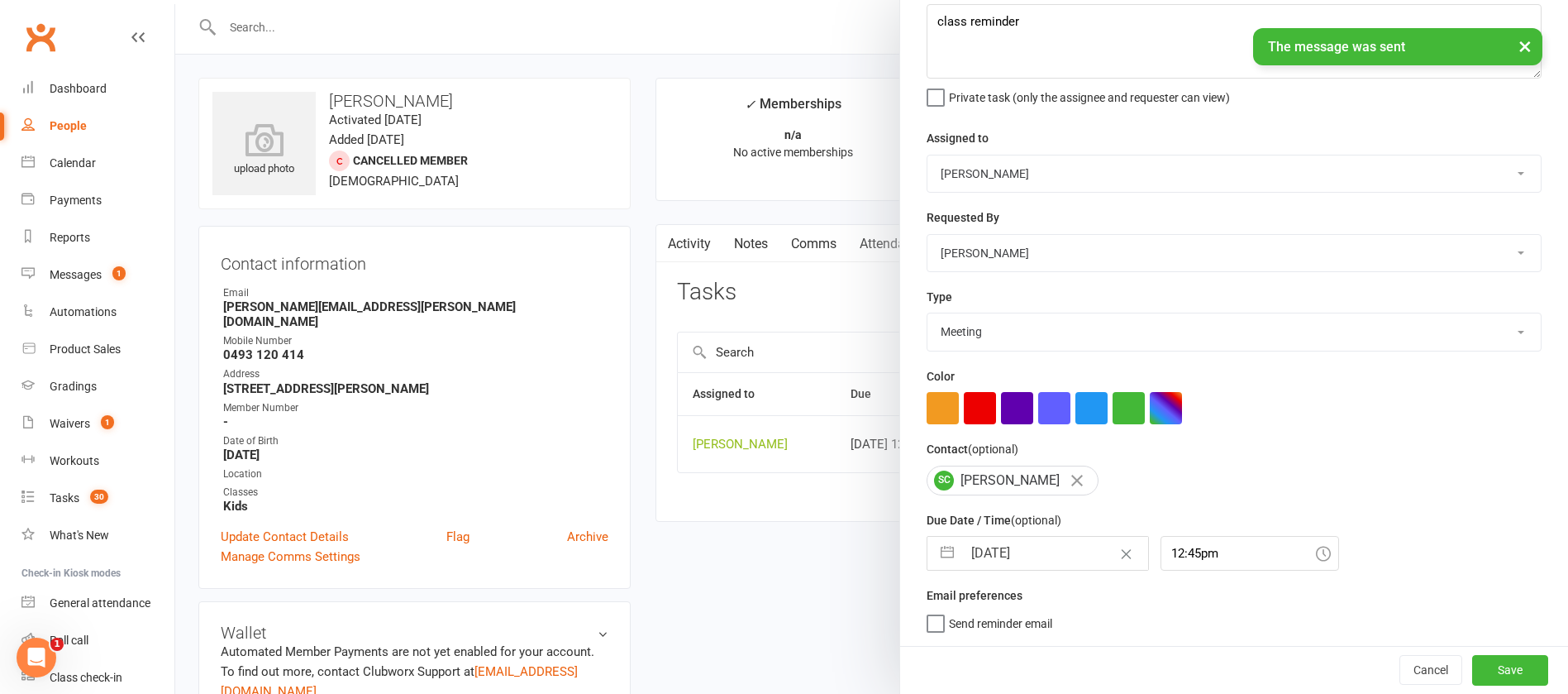
click at [1048, 550] on input "[DATE]" at bounding box center [1055, 552] width 186 height 33
select select "7"
select select "2025"
select select "8"
select select "2025"
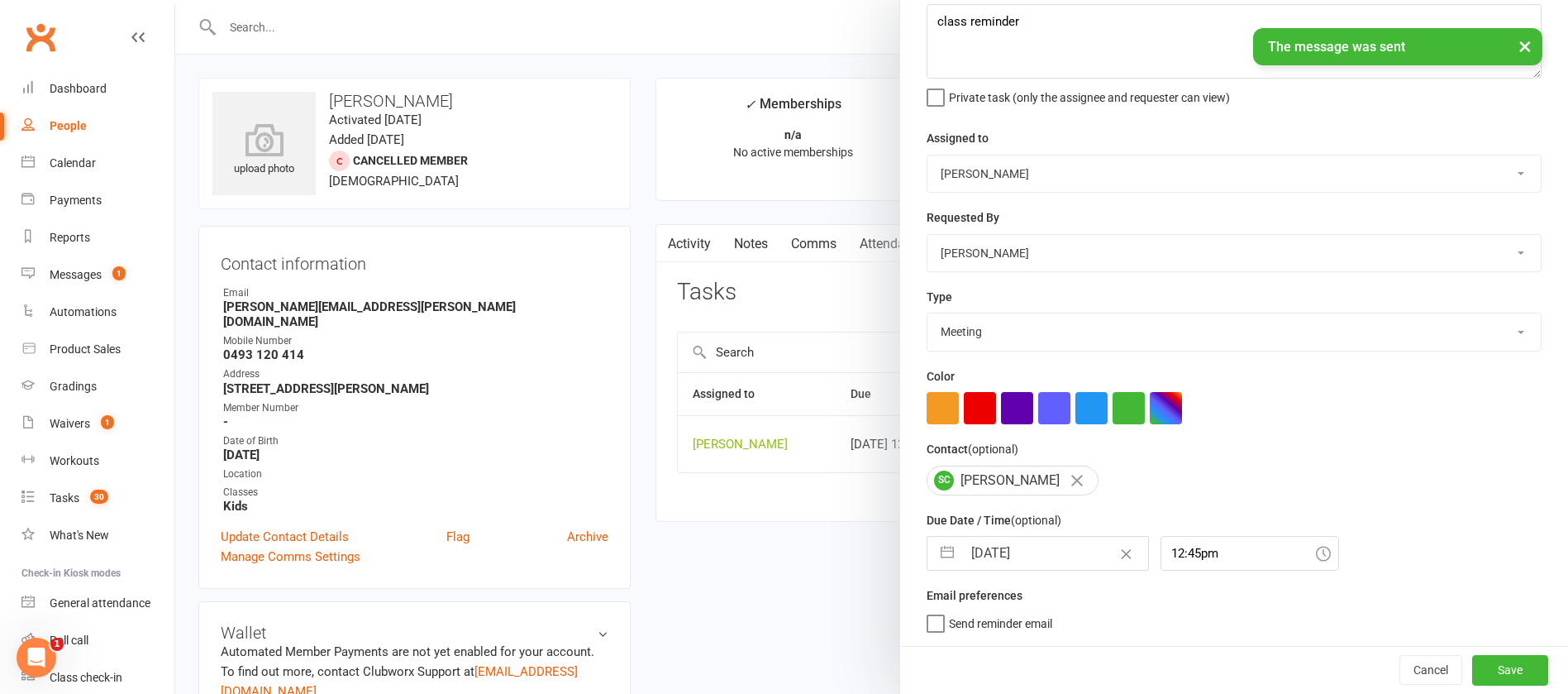
select select "9"
select select "2025"
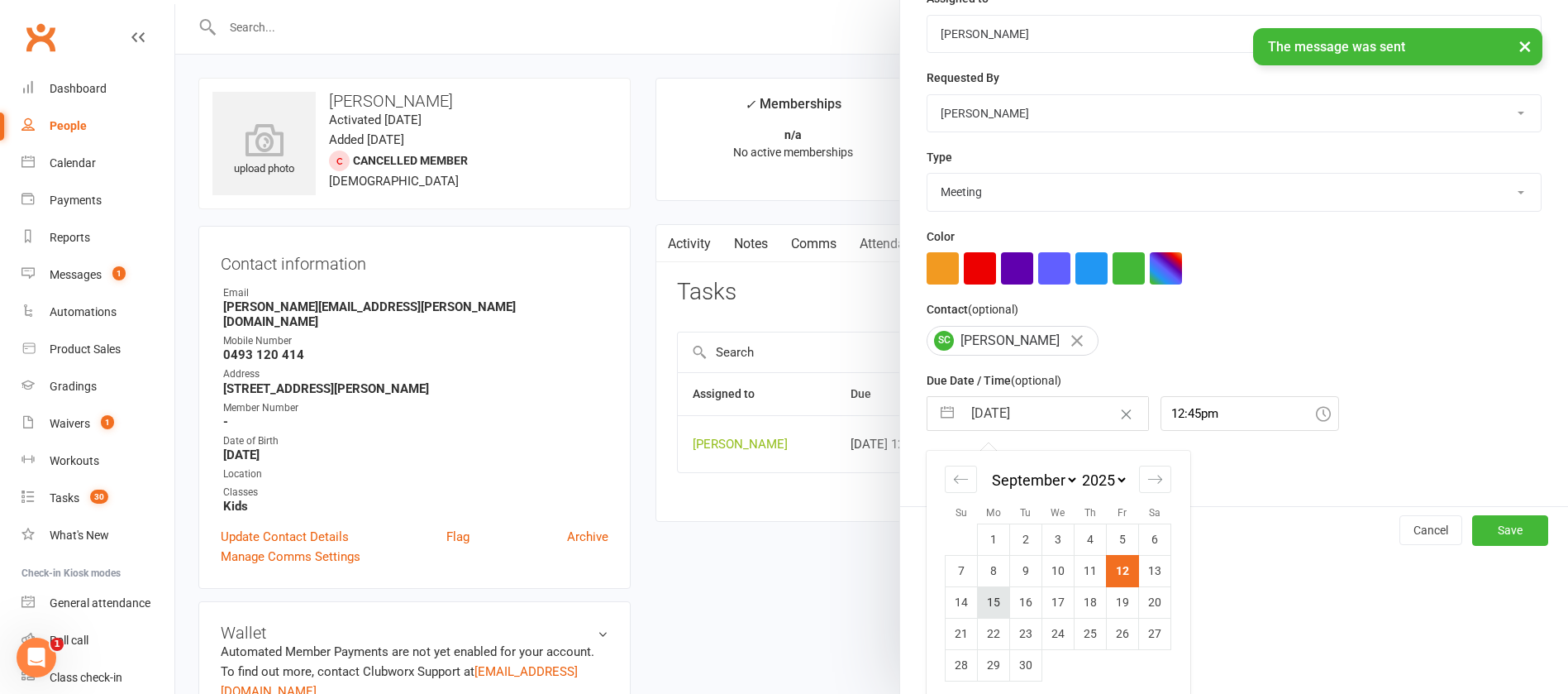
scroll to position [244, 0]
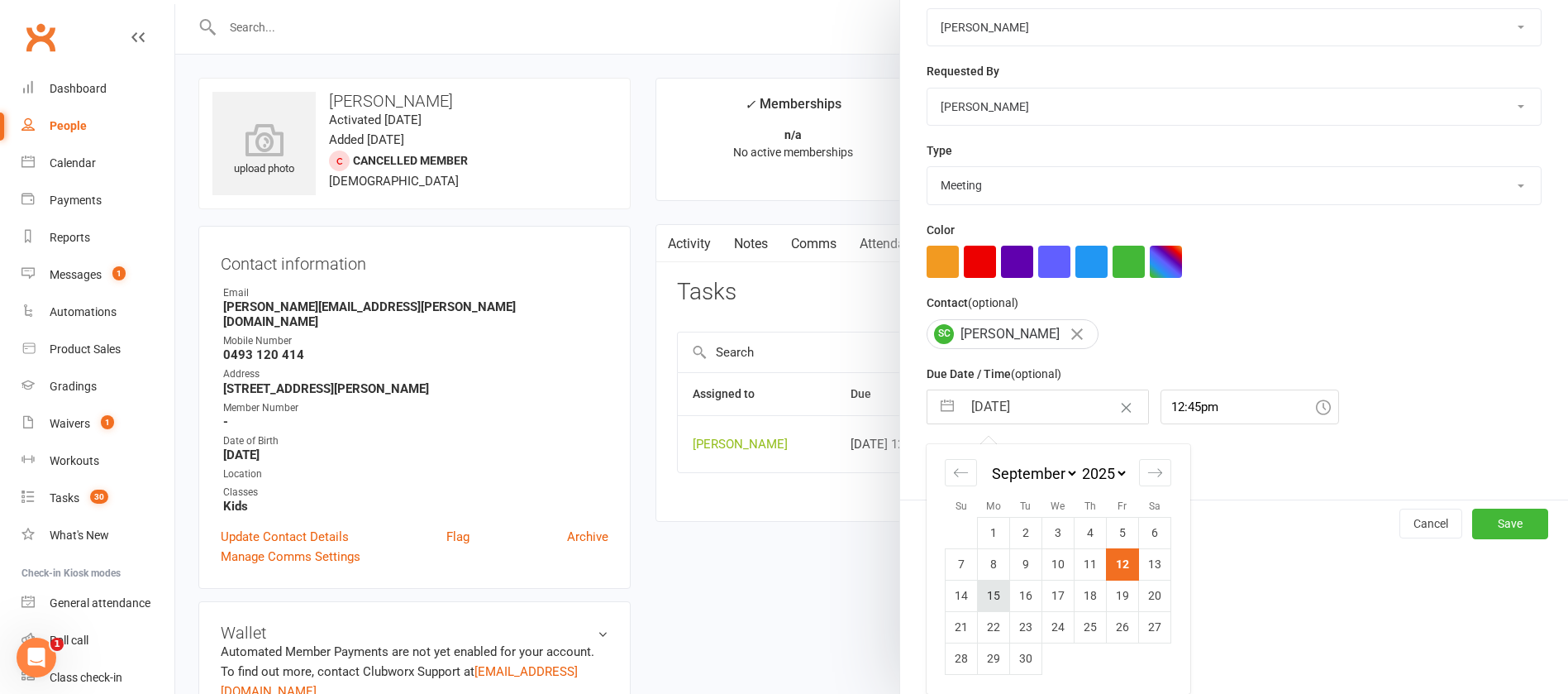
click at [981, 592] on td "15" at bounding box center [994, 595] width 32 height 31
type input "[DATE]"
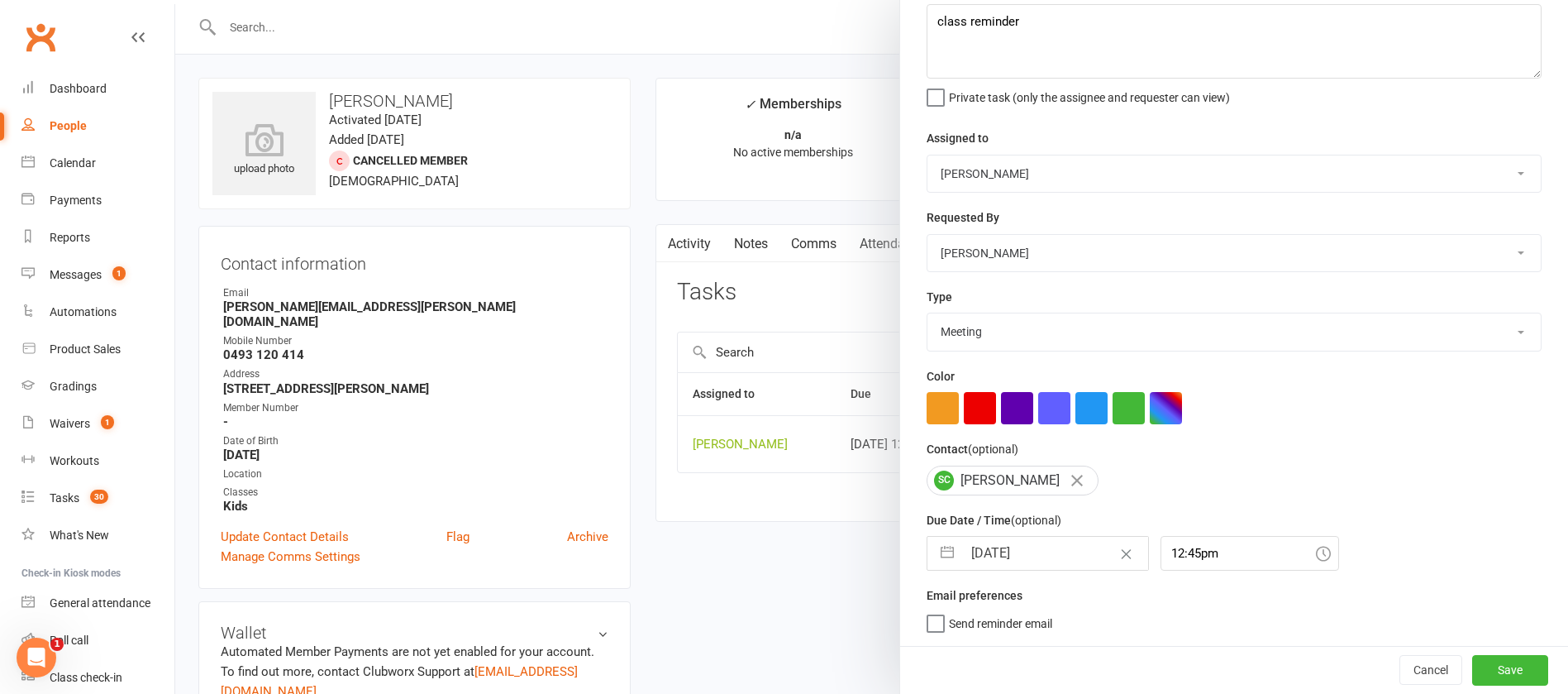
scroll to position [98, 0]
drag, startPoint x: 1016, startPoint y: 30, endPoint x: 922, endPoint y: 27, distance: 94.0
click at [927, 27] on textarea "class reminder" at bounding box center [1234, 40] width 615 height 74
type textarea "see how class went"
click at [1482, 667] on button "Save" at bounding box center [1510, 670] width 76 height 30
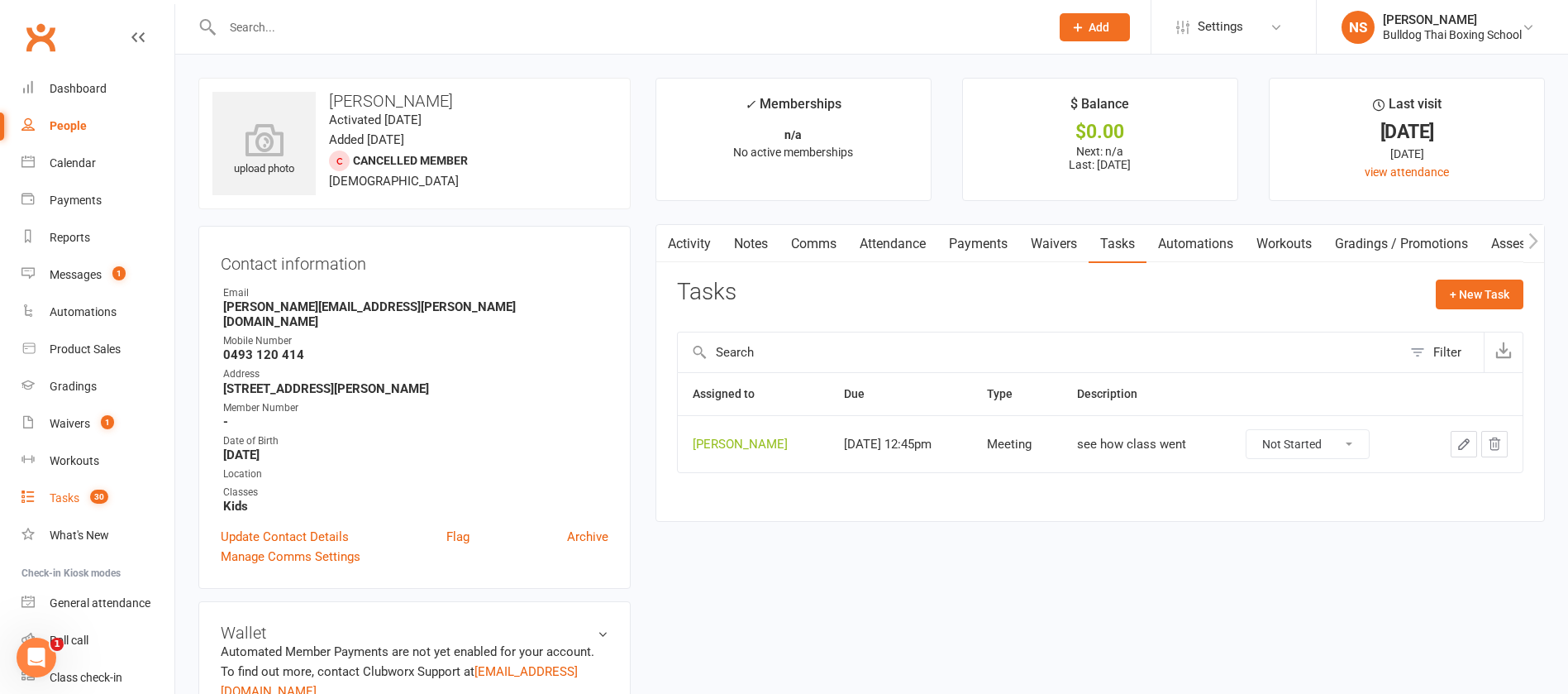
click at [75, 496] on div "Tasks" at bounding box center [65, 498] width 30 height 13
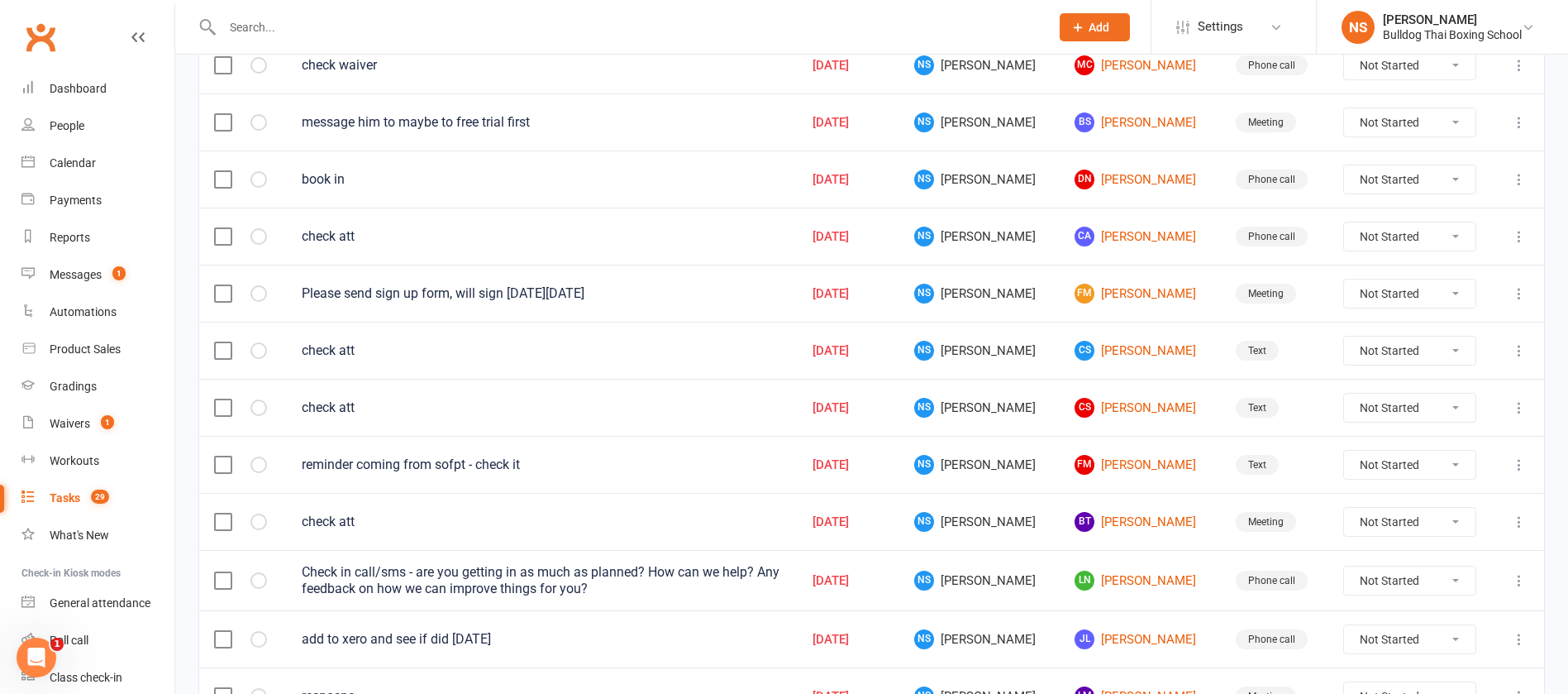
scroll to position [1173, 0]
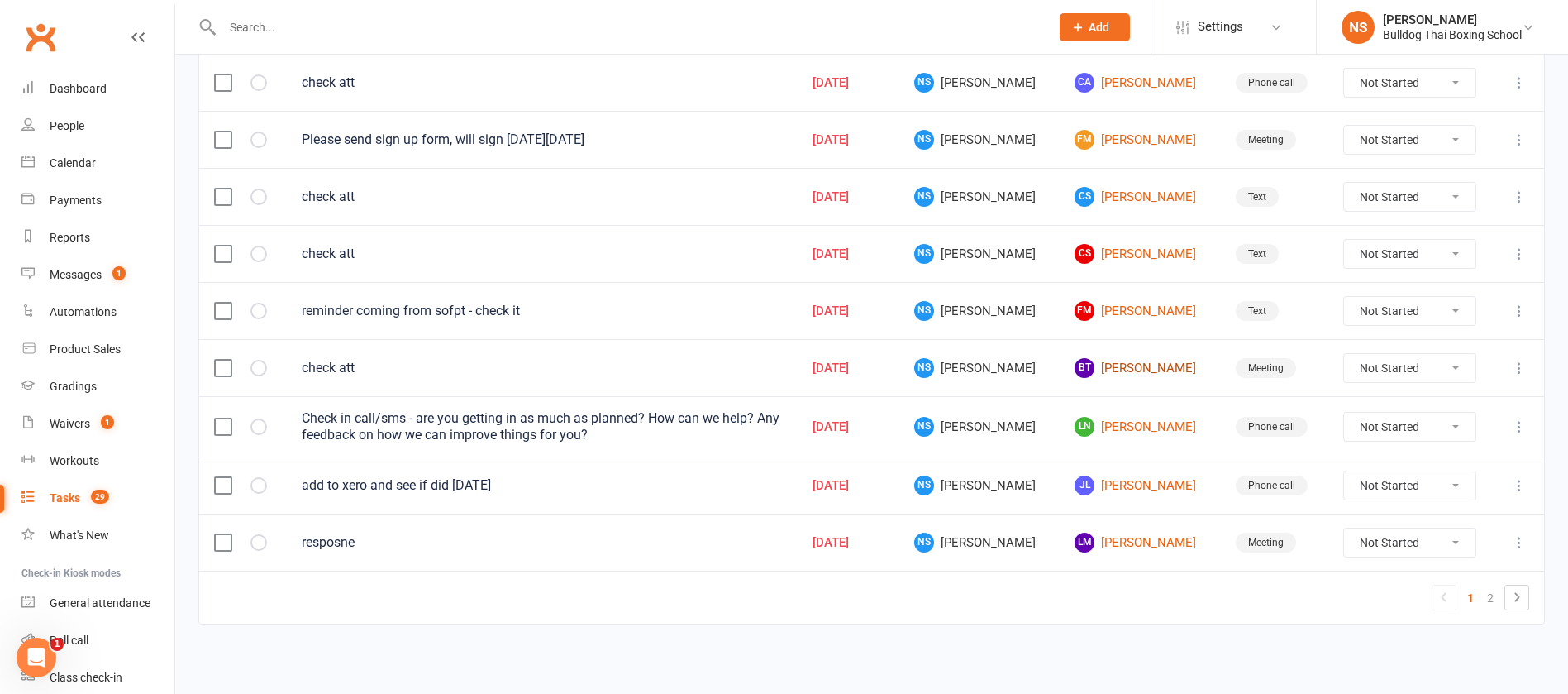
click at [1104, 368] on link "[PERSON_NAME]" at bounding box center [1139, 368] width 130 height 20
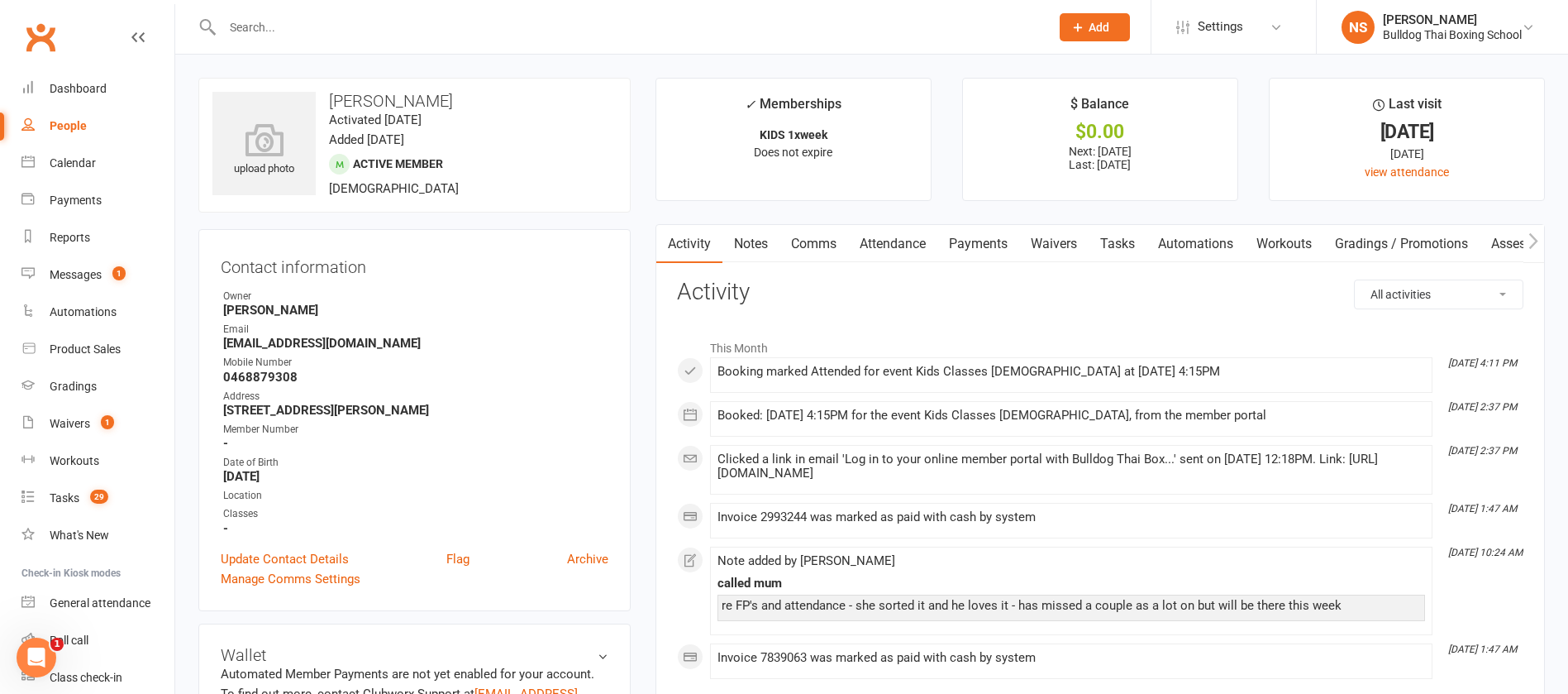
click at [1120, 240] on link "Tasks" at bounding box center [1118, 244] width 58 height 38
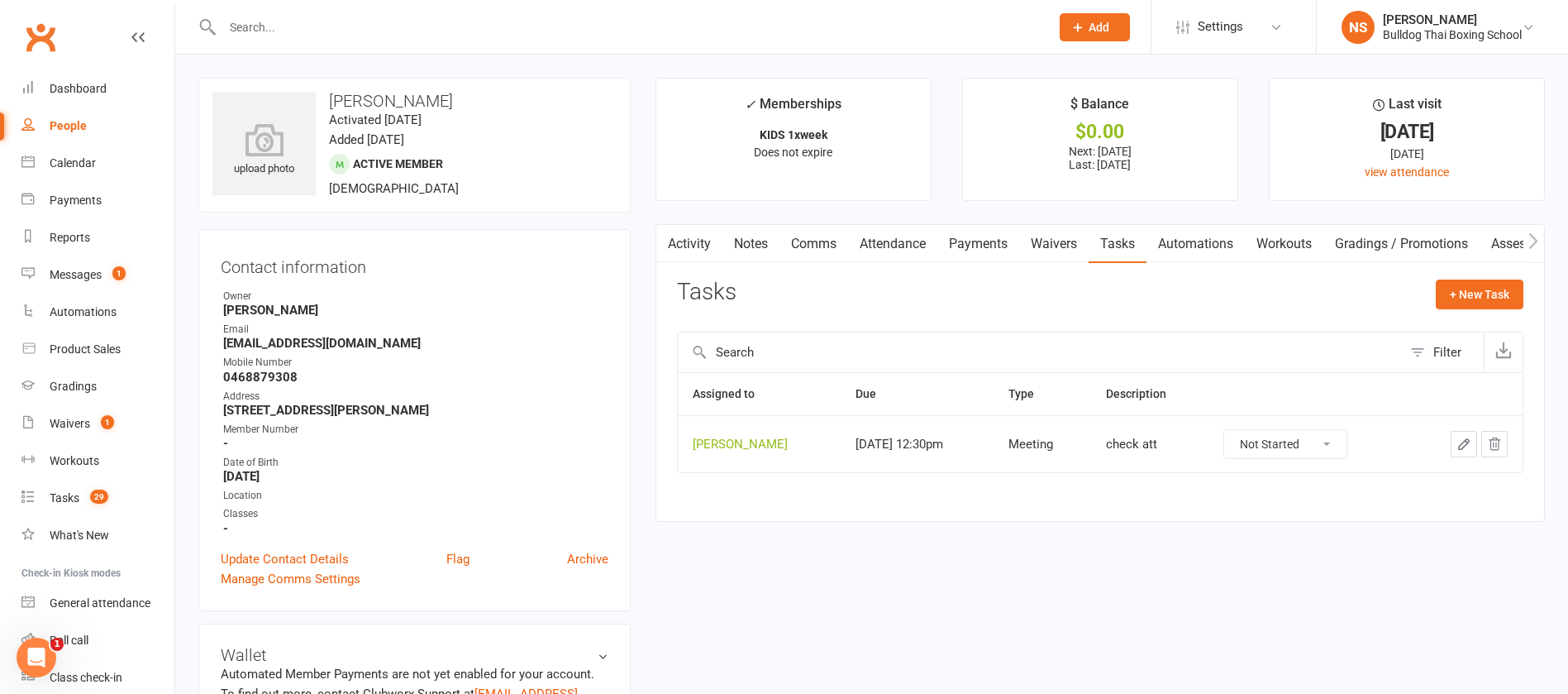
click at [1461, 436] on icon "button" at bounding box center [1464, 444] width 15 height 15
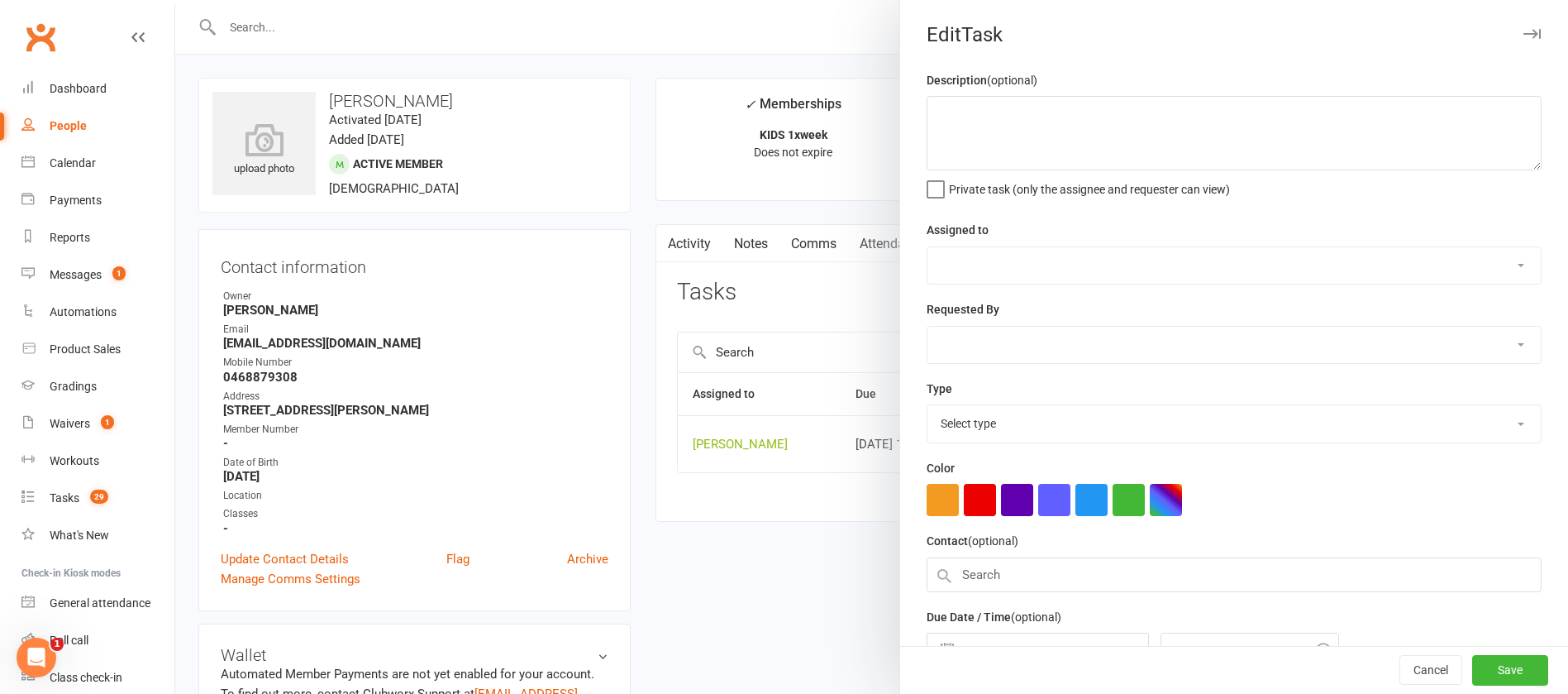
type textarea "check att"
select select "12940"
type input "[DATE]"
type input "12:30pm"
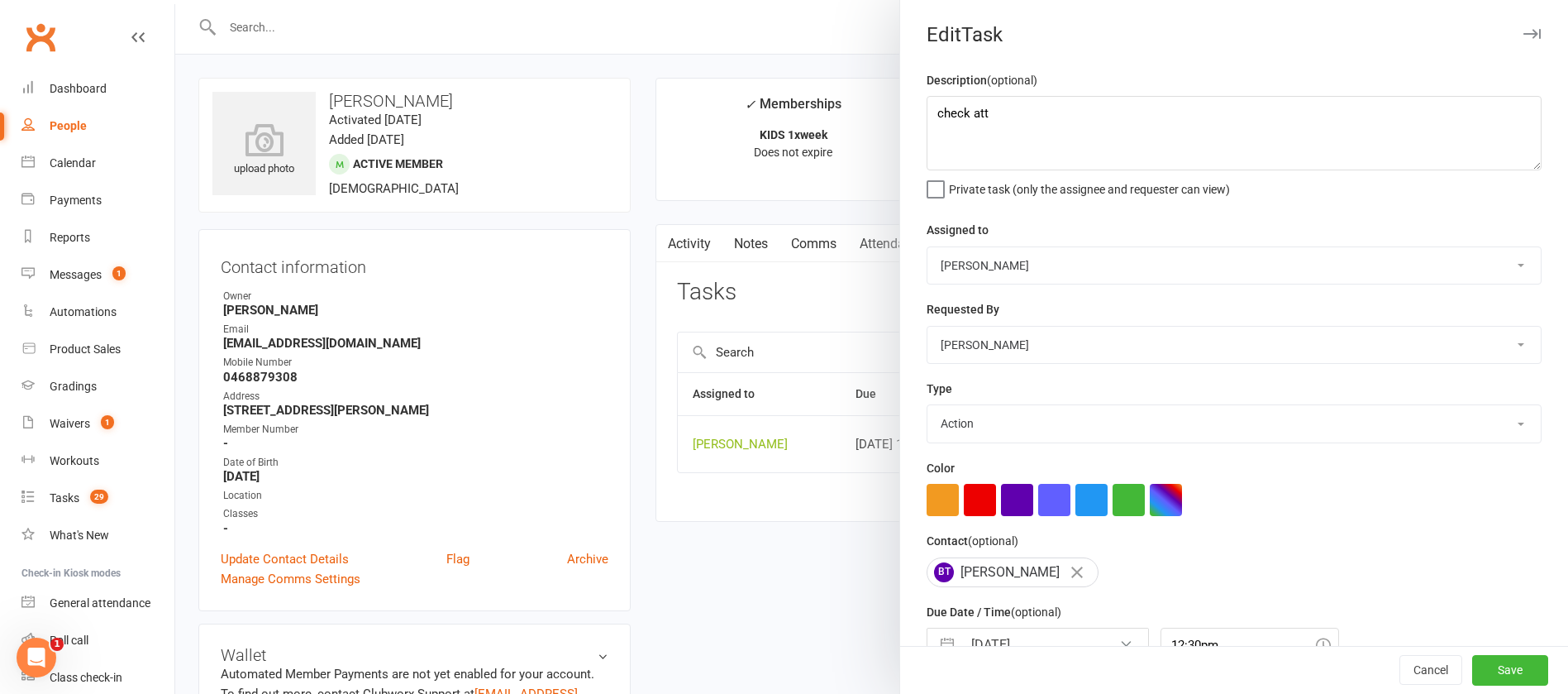
select select "12049"
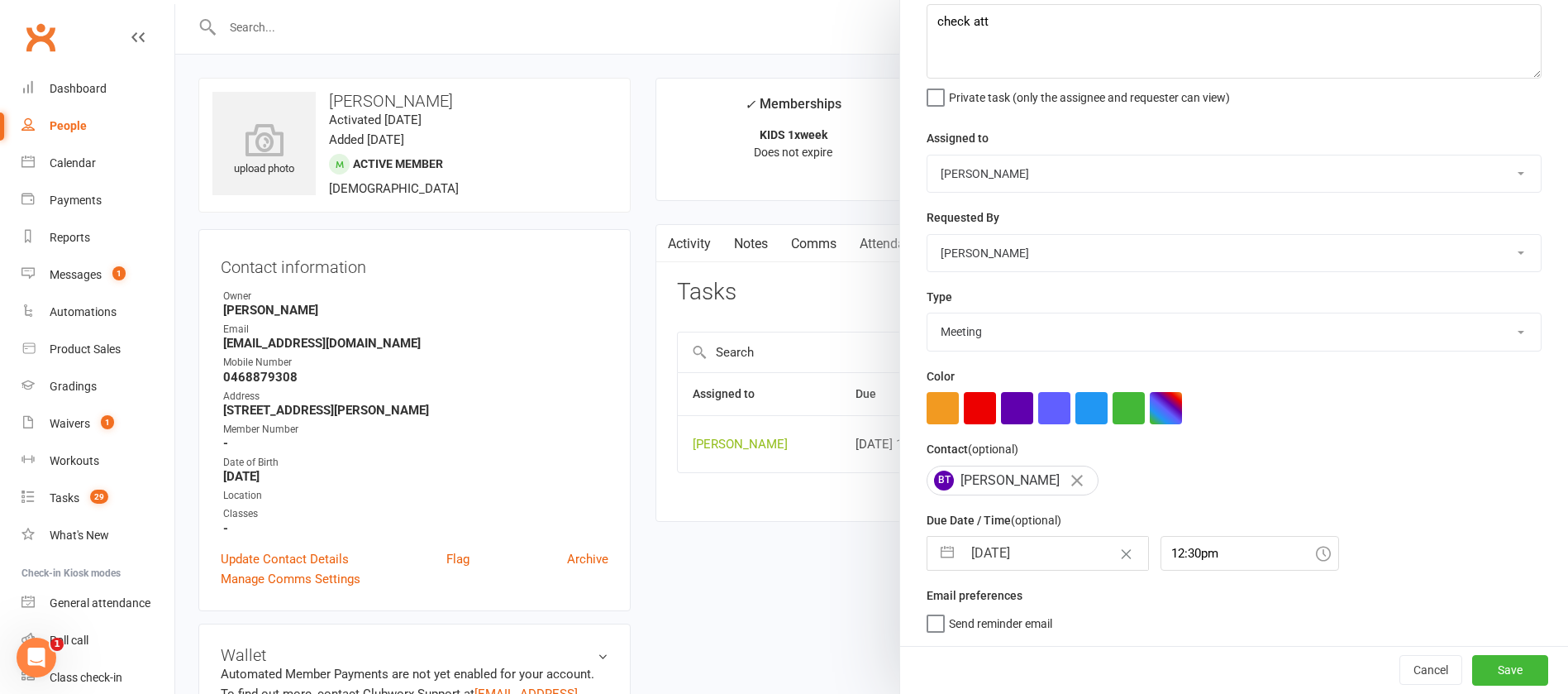
click at [1047, 554] on input "[DATE]" at bounding box center [1055, 552] width 186 height 33
select select "7"
select select "2025"
select select "8"
select select "2025"
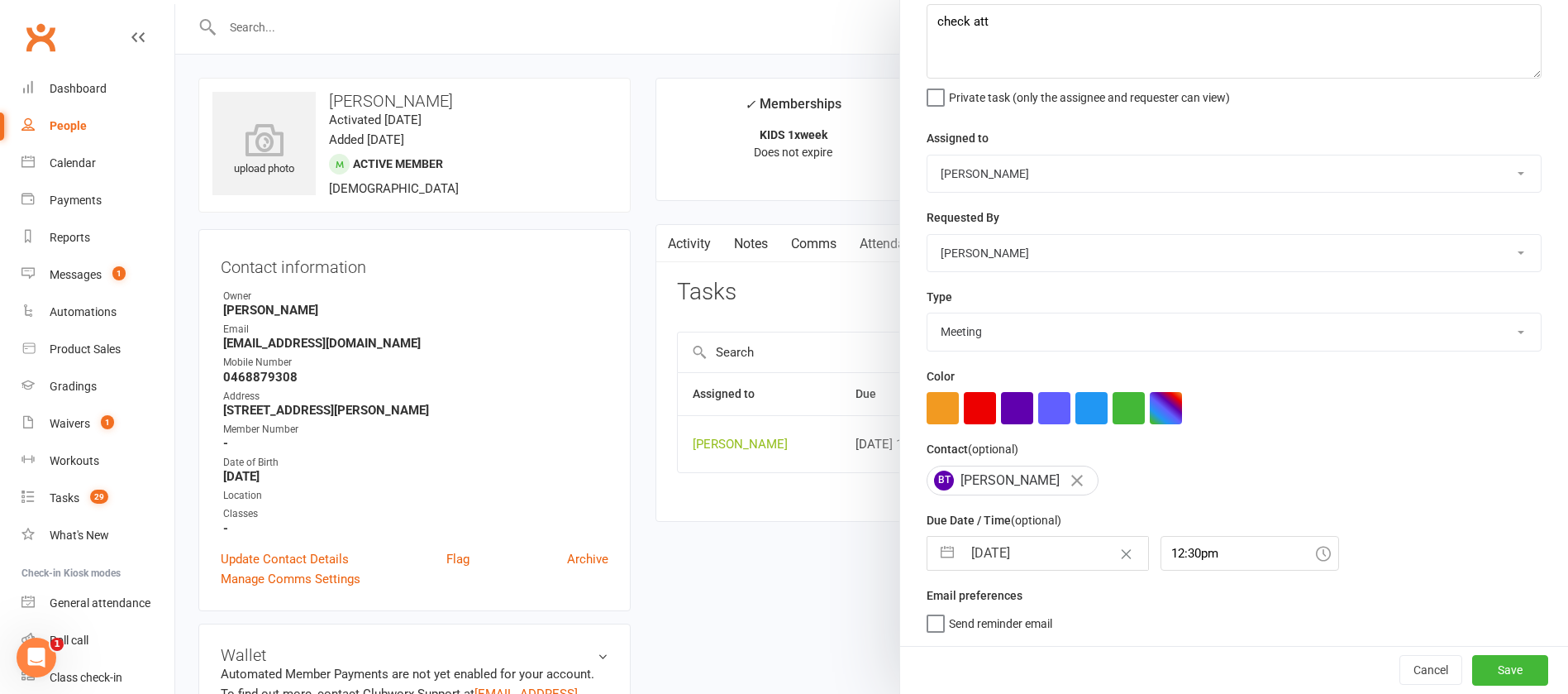
select select "9"
select select "2025"
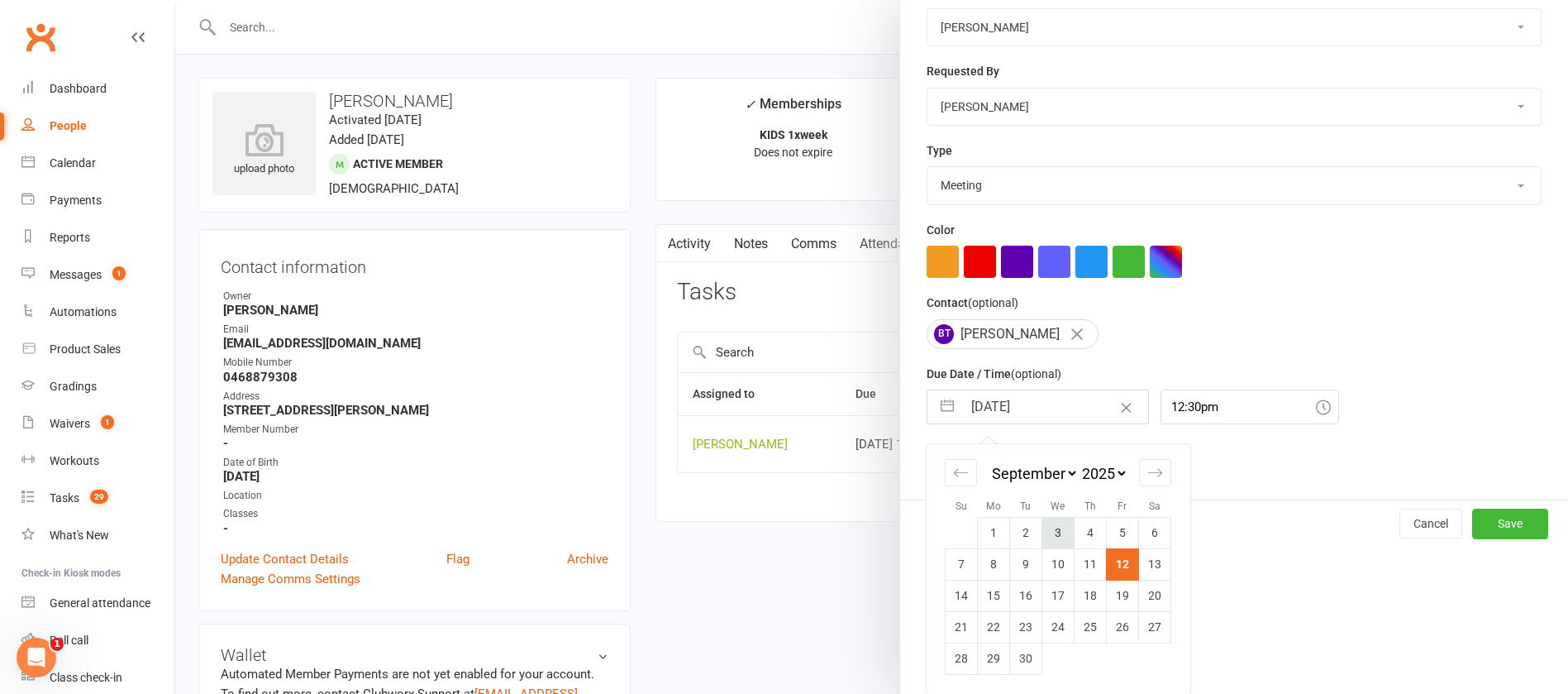
scroll to position [244, 0]
click at [1115, 595] on td "19" at bounding box center [1123, 595] width 32 height 31
type input "[DATE]"
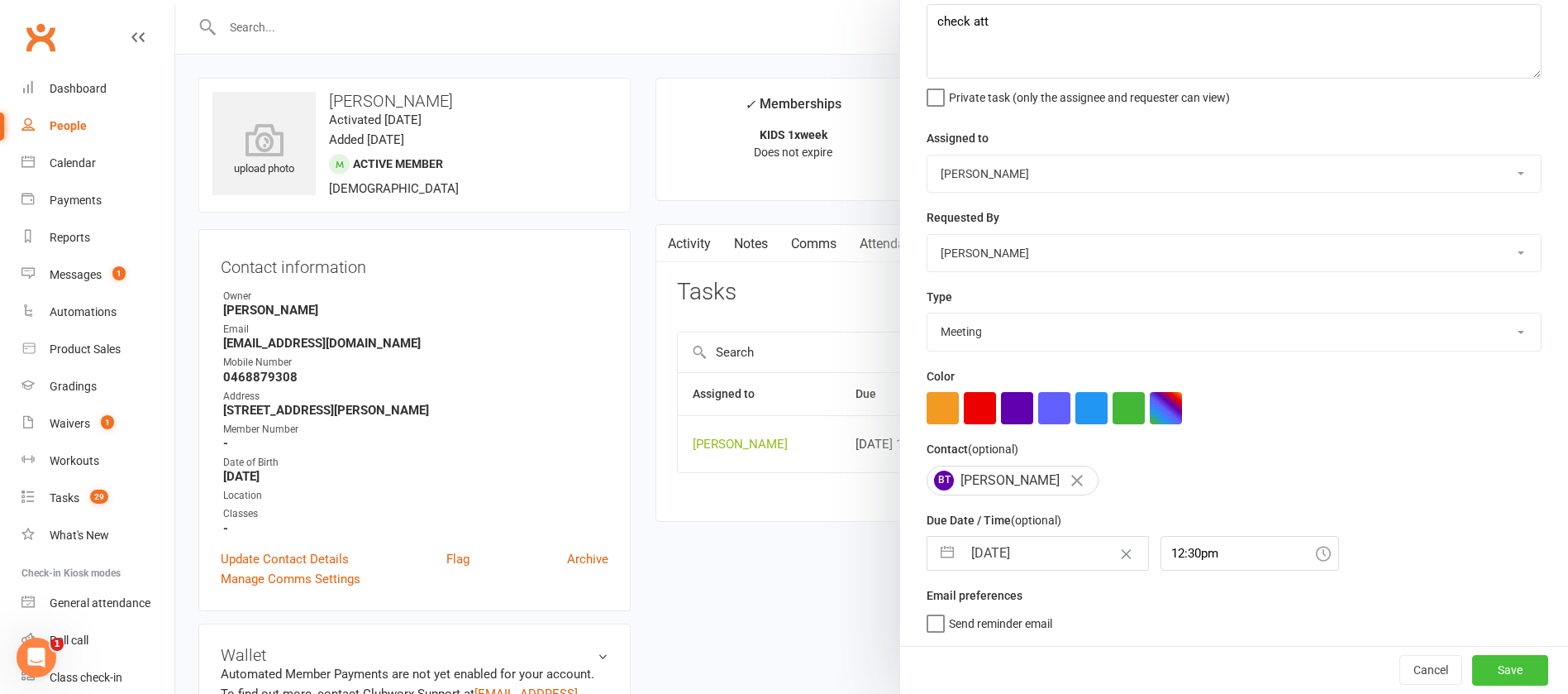
click at [1474, 663] on button "Save" at bounding box center [1510, 670] width 76 height 30
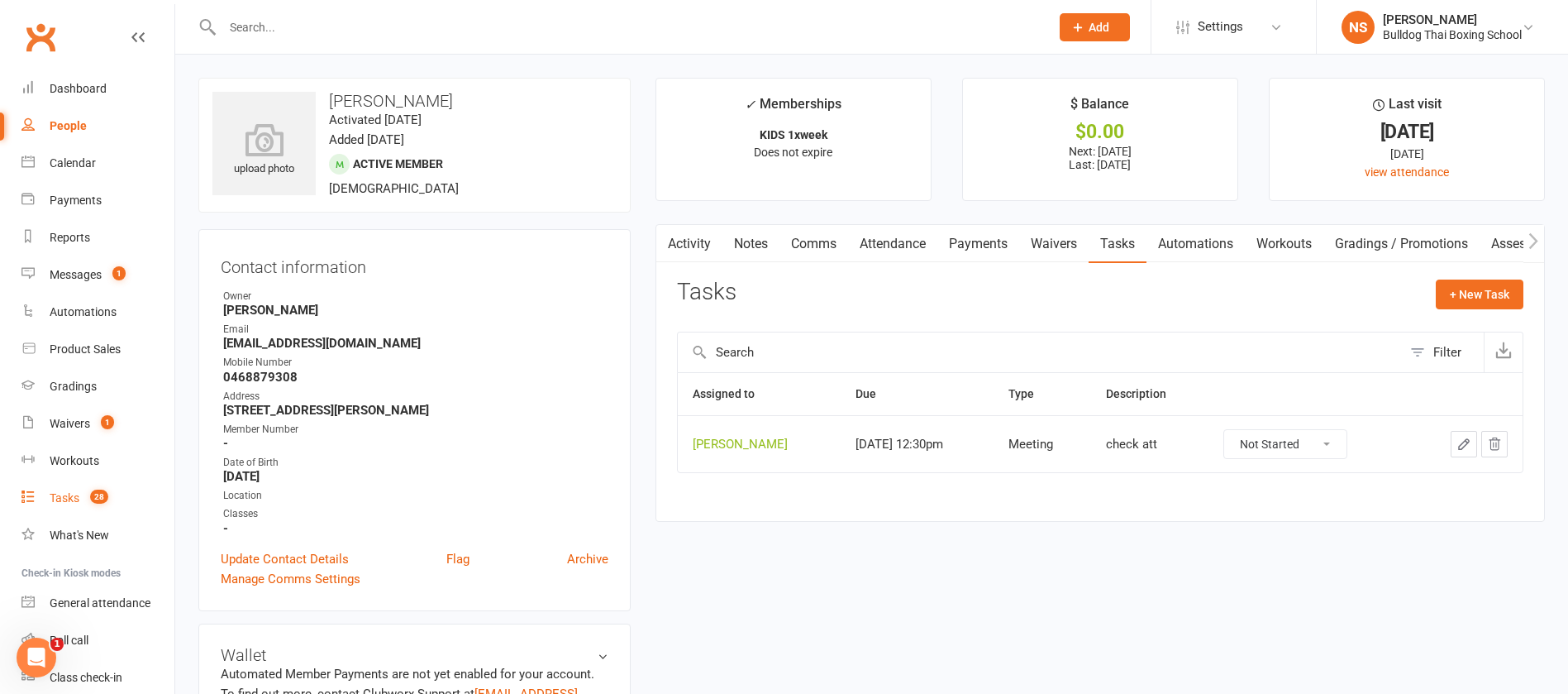
click at [72, 494] on div "Tasks" at bounding box center [65, 498] width 30 height 13
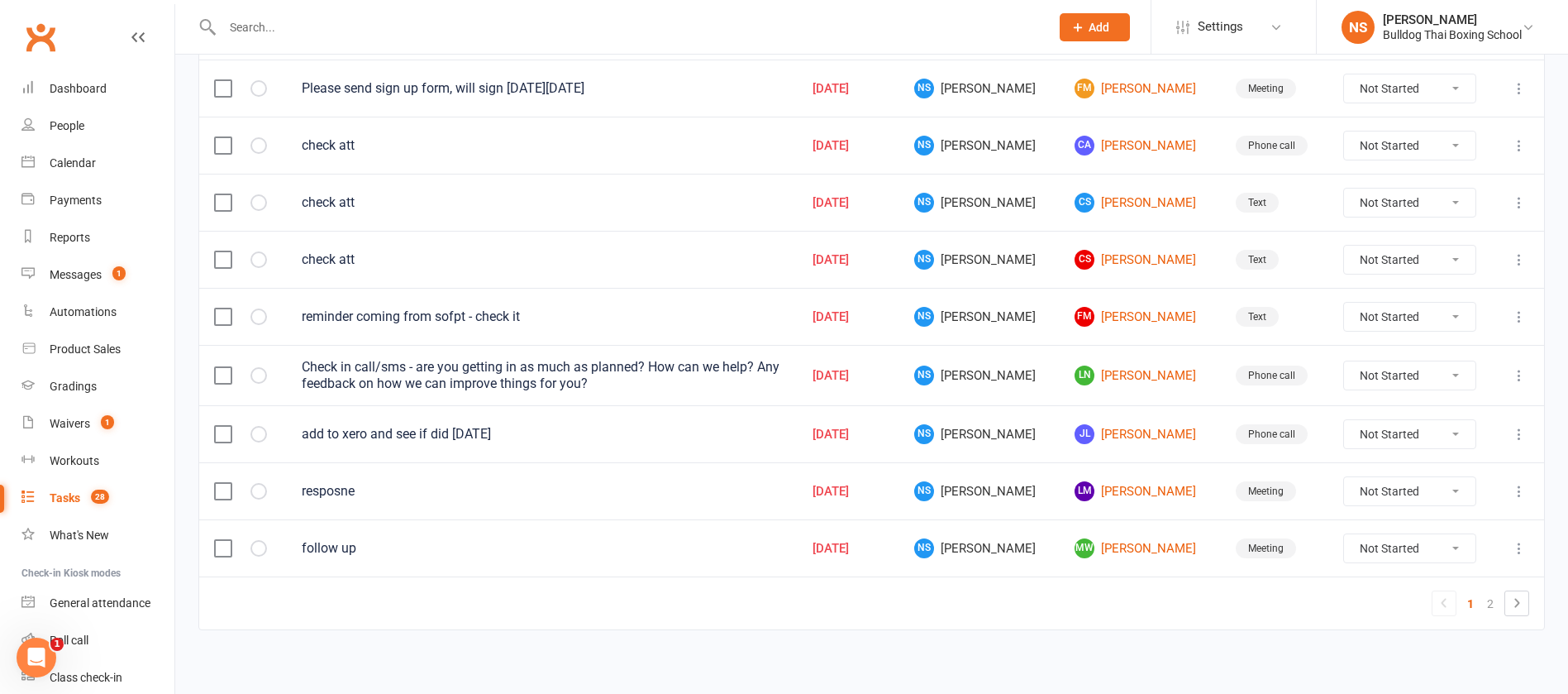
scroll to position [1173, 0]
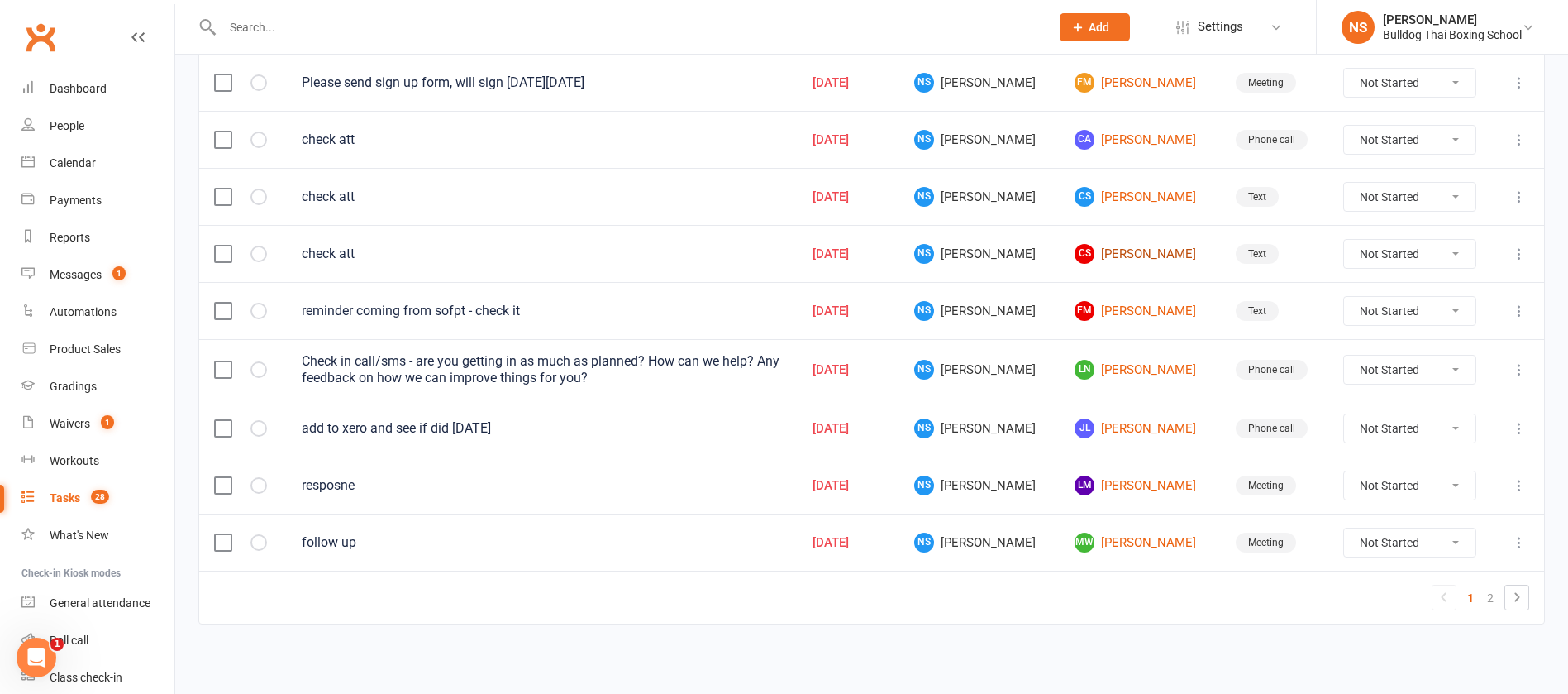
click at [1115, 244] on link "CS Carine Studti" at bounding box center [1139, 253] width 130 height 20
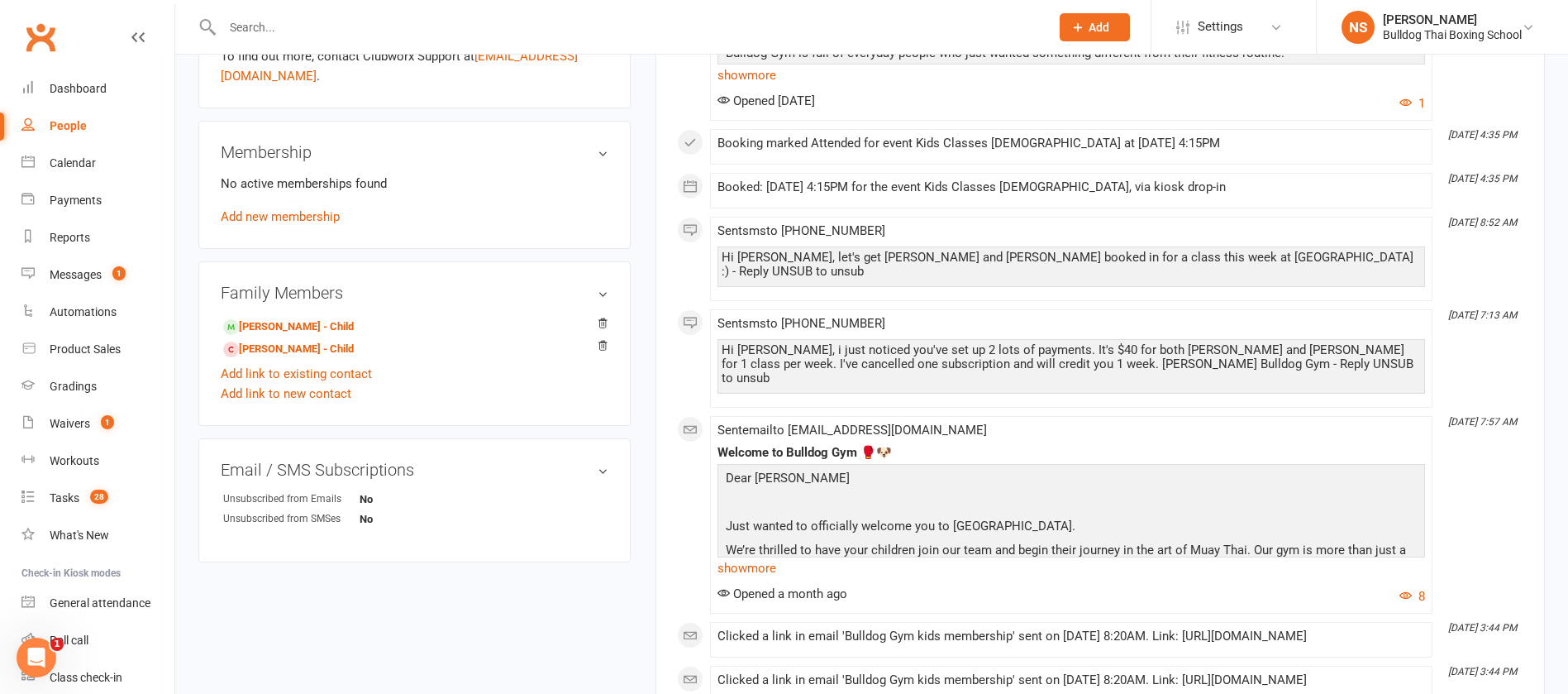
scroll to position [496, 0]
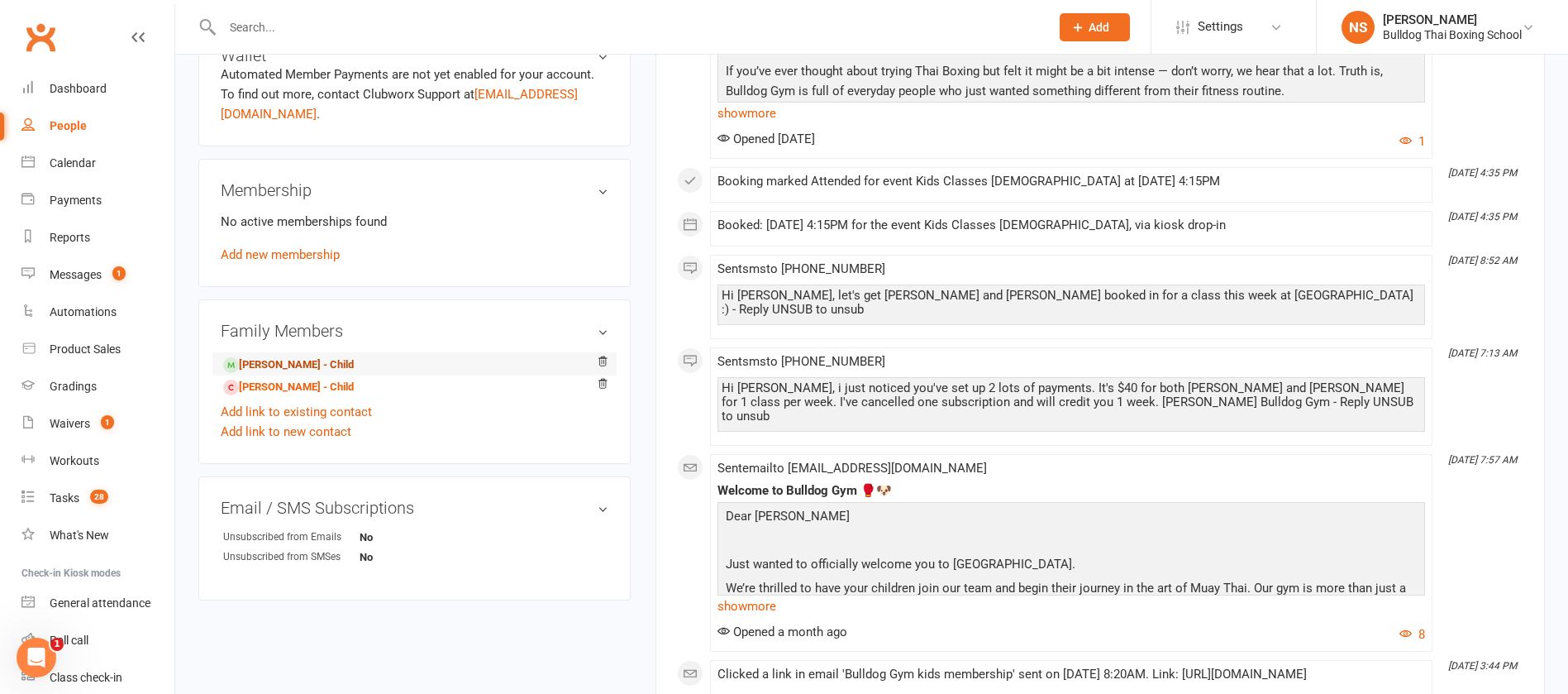
click at [274, 361] on link "[PERSON_NAME] - Child" at bounding box center [288, 365] width 130 height 18
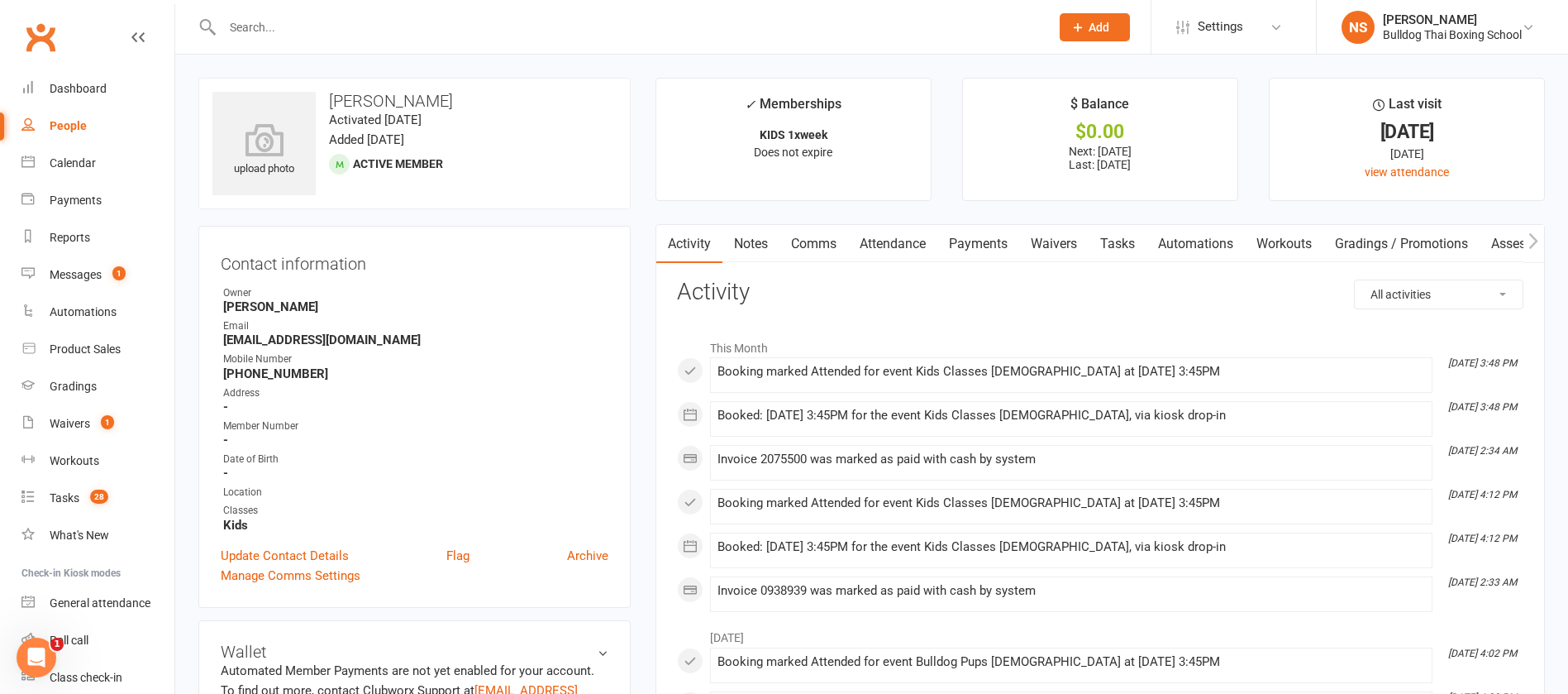
click at [1124, 240] on link "Tasks" at bounding box center [1118, 244] width 58 height 38
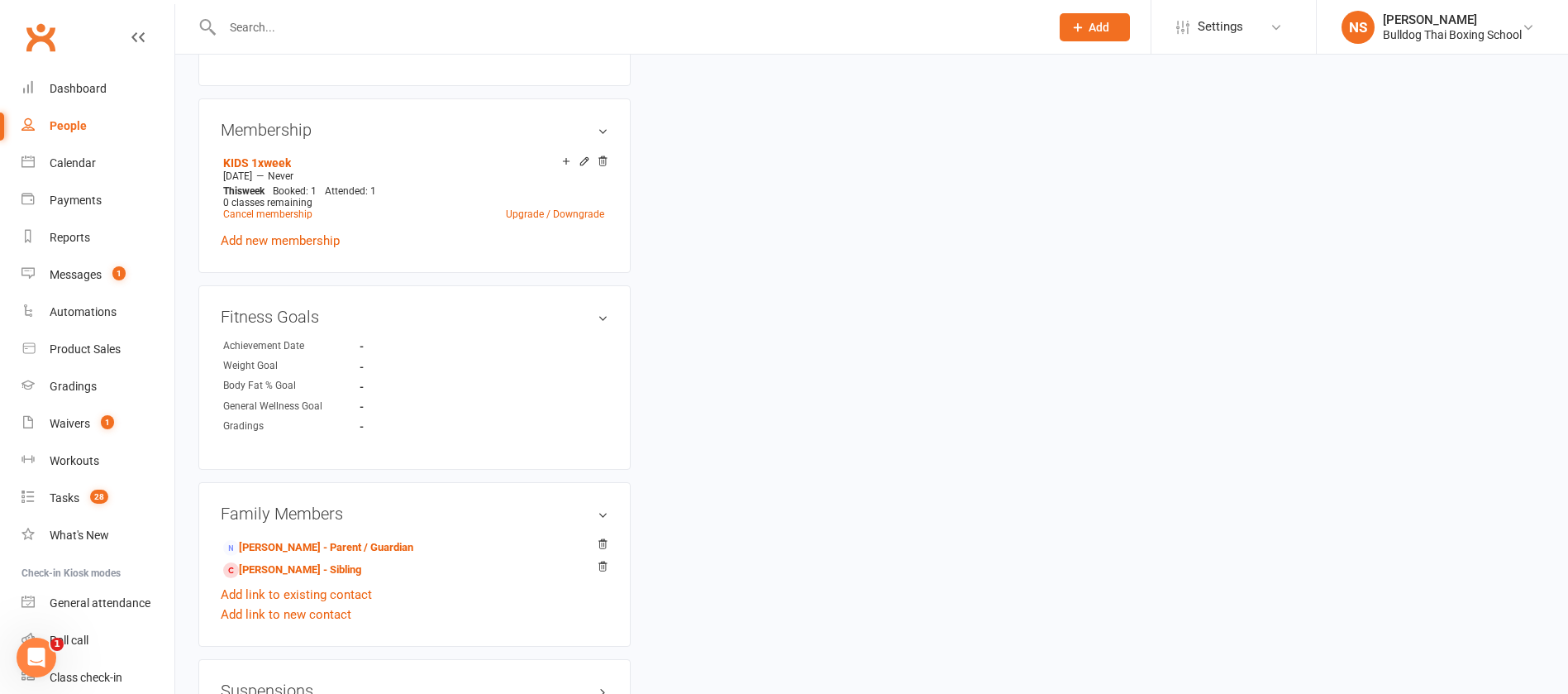
scroll to position [992, 0]
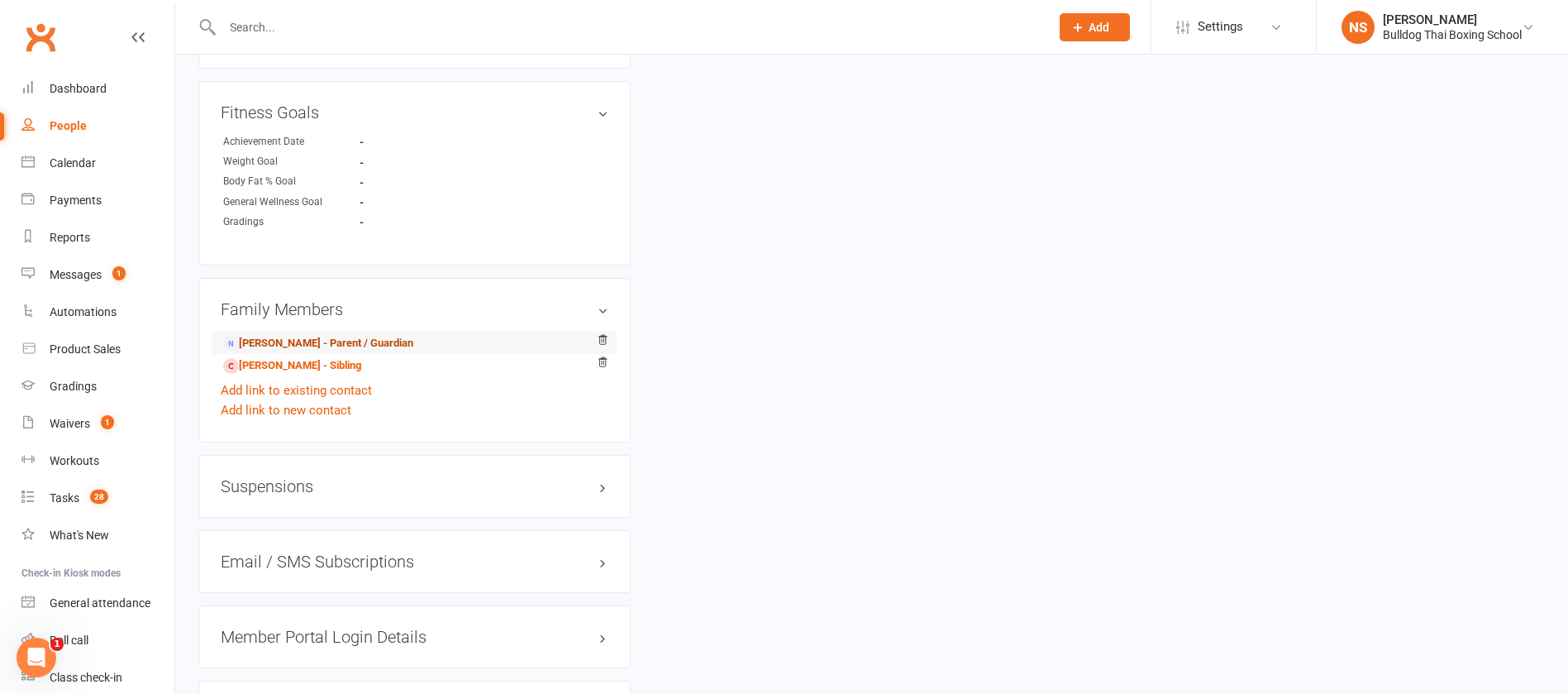
click at [319, 344] on link "[PERSON_NAME] - Parent / Guardian" at bounding box center [318, 343] width 190 height 18
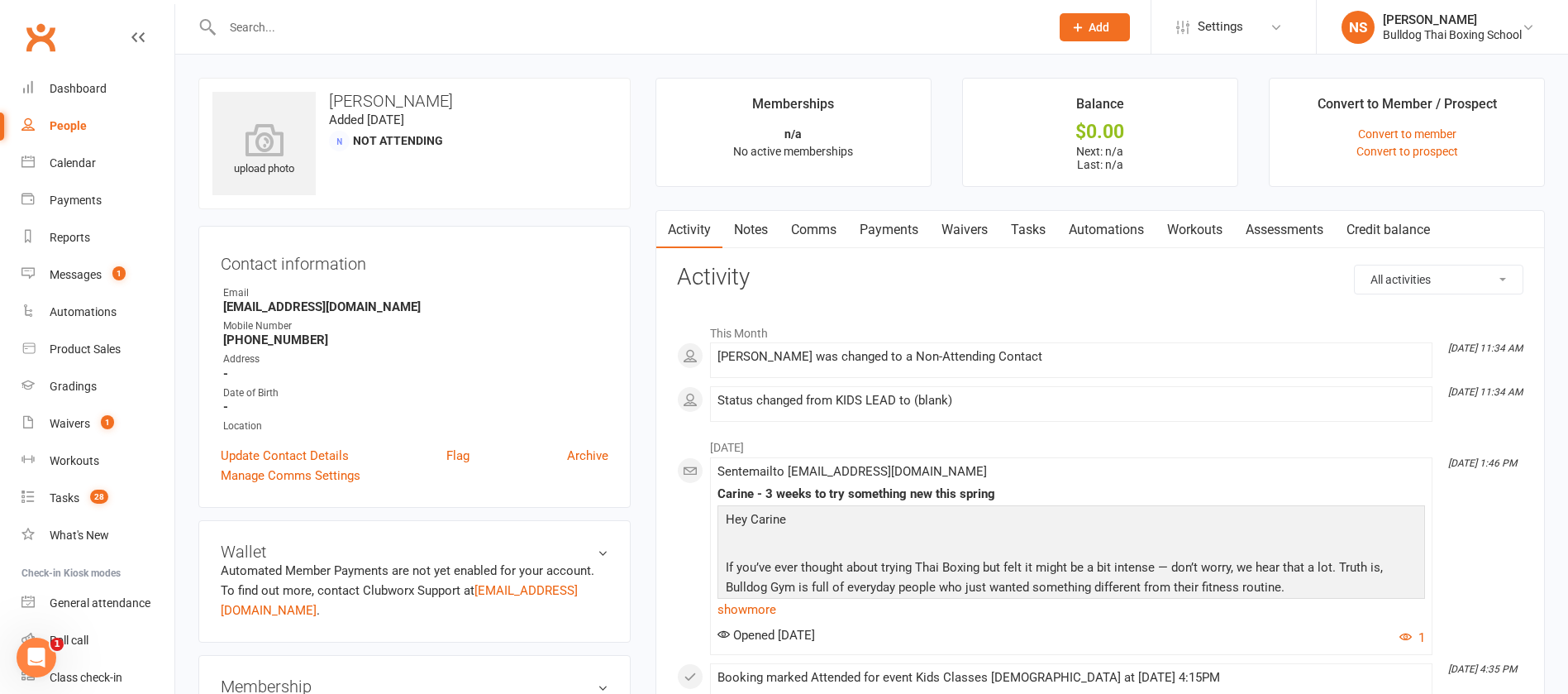
click at [1041, 231] on link "Tasks" at bounding box center [1029, 230] width 58 height 38
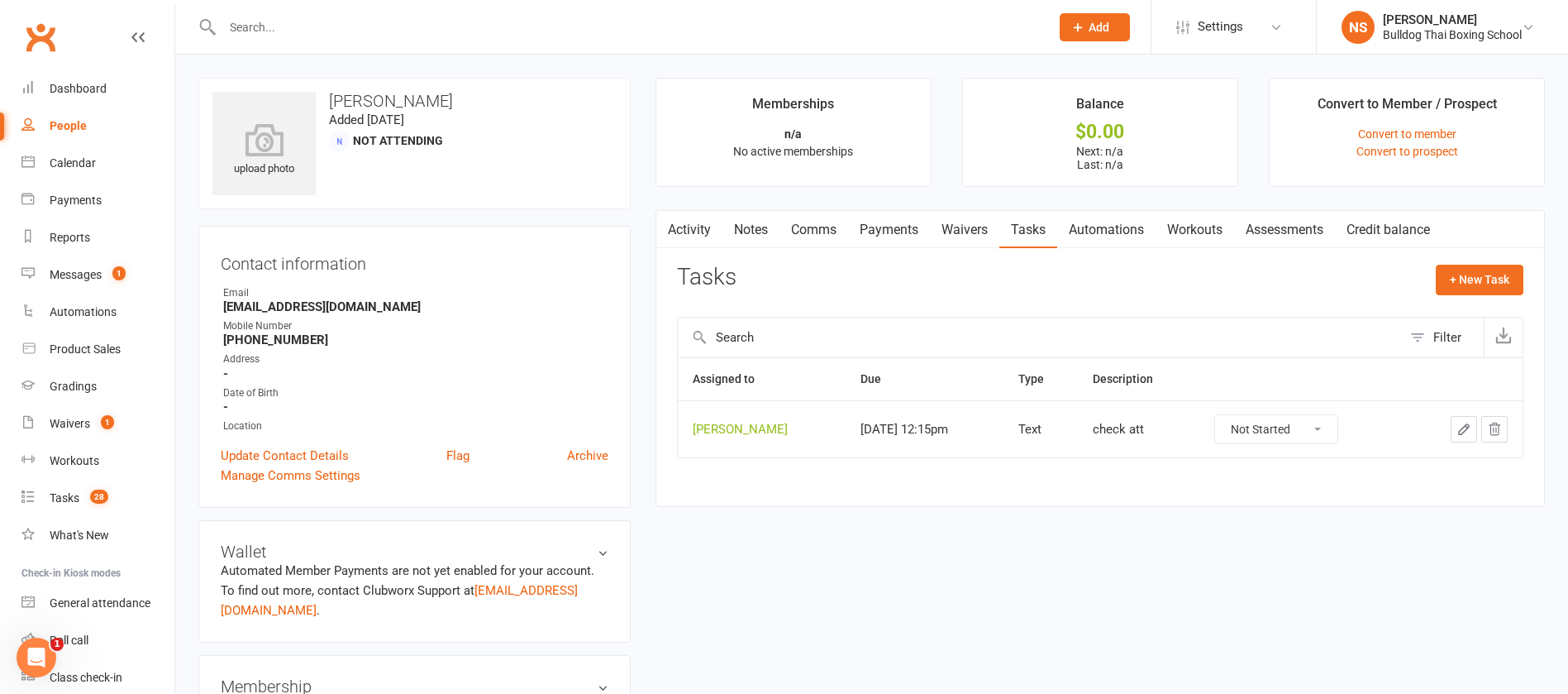
drag, startPoint x: 1316, startPoint y: 429, endPoint x: 1313, endPoint y: 439, distance: 10.4
click at [1315, 430] on select "Not Started In Progress Waiting Complete" at bounding box center [1276, 430] width 122 height 28
click at [1215, 415] on select "Not Started In Progress Waiting Complete" at bounding box center [1276, 430] width 122 height 28
select select "unstarted"
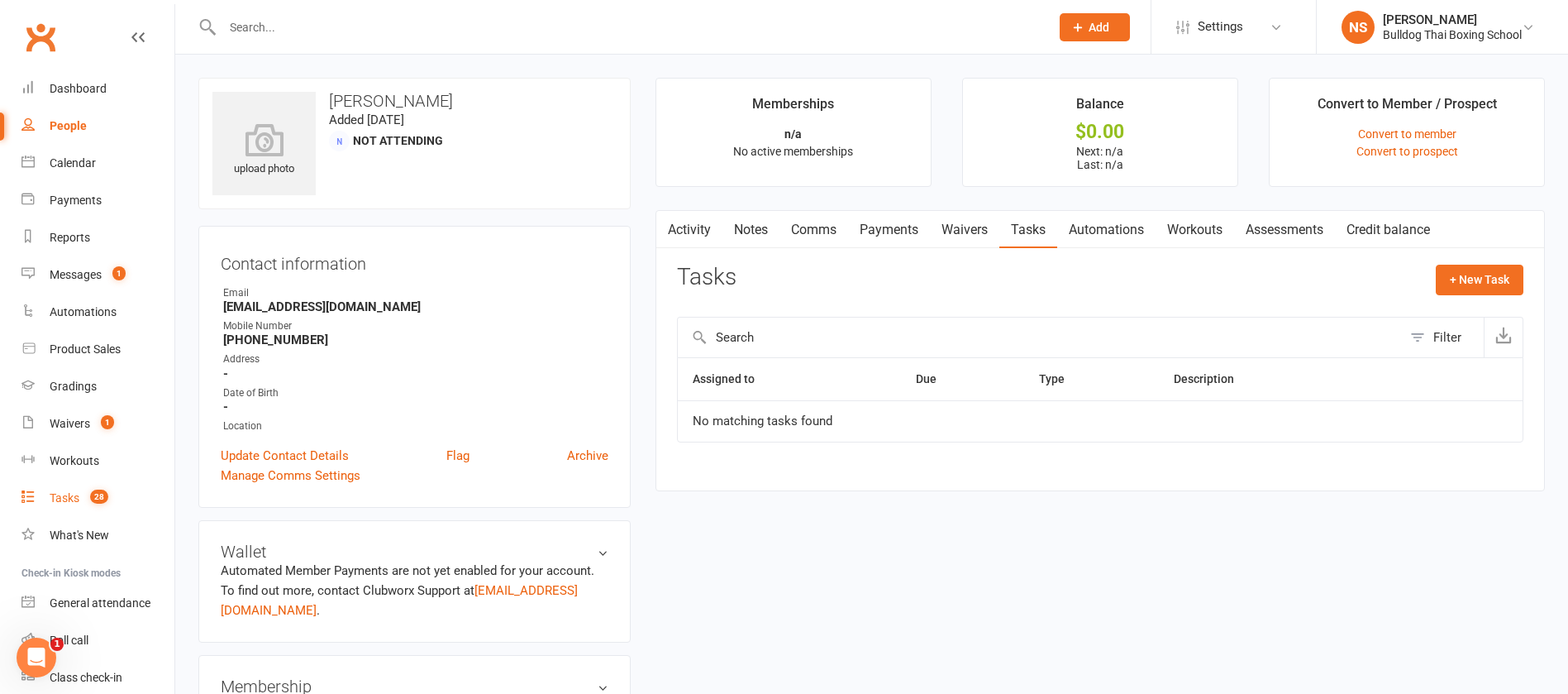
click at [64, 495] on div "Tasks" at bounding box center [65, 498] width 30 height 13
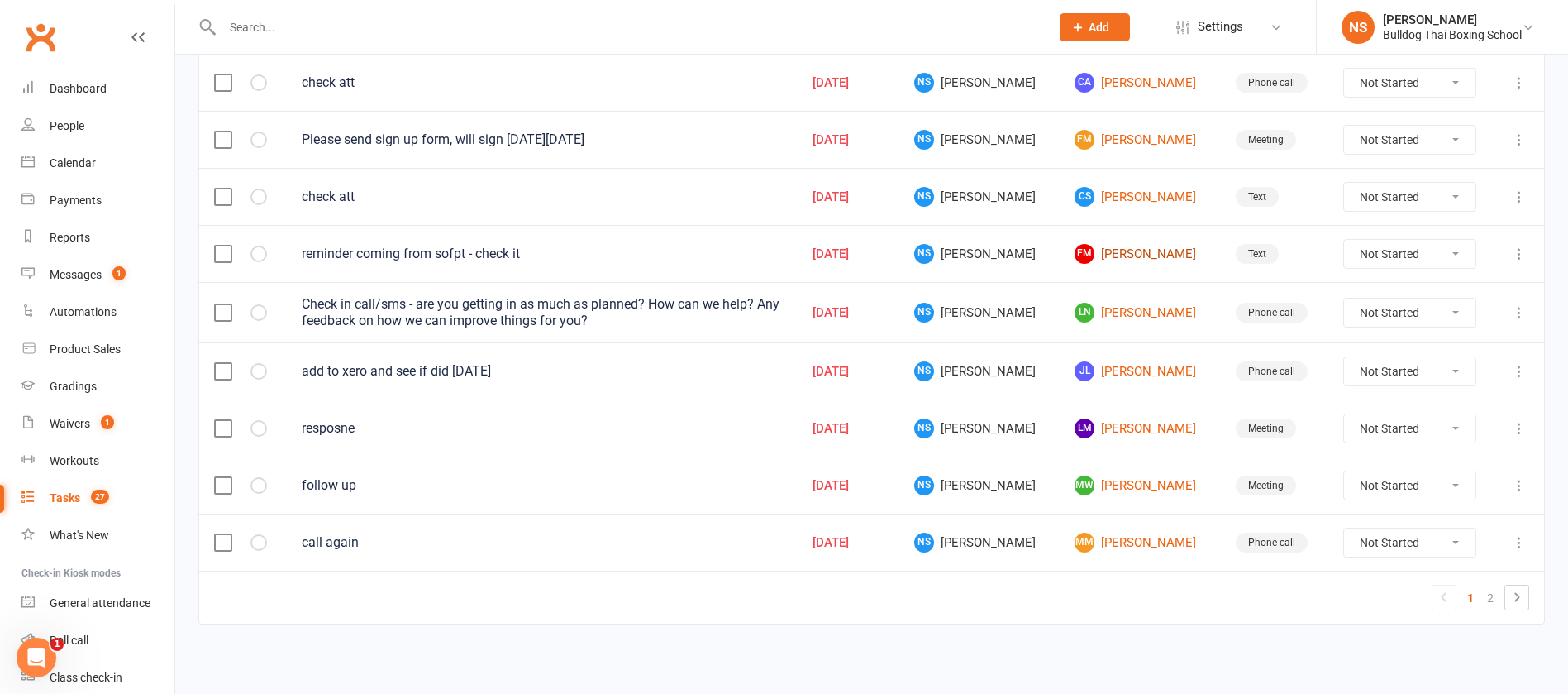
scroll to position [1049, 0]
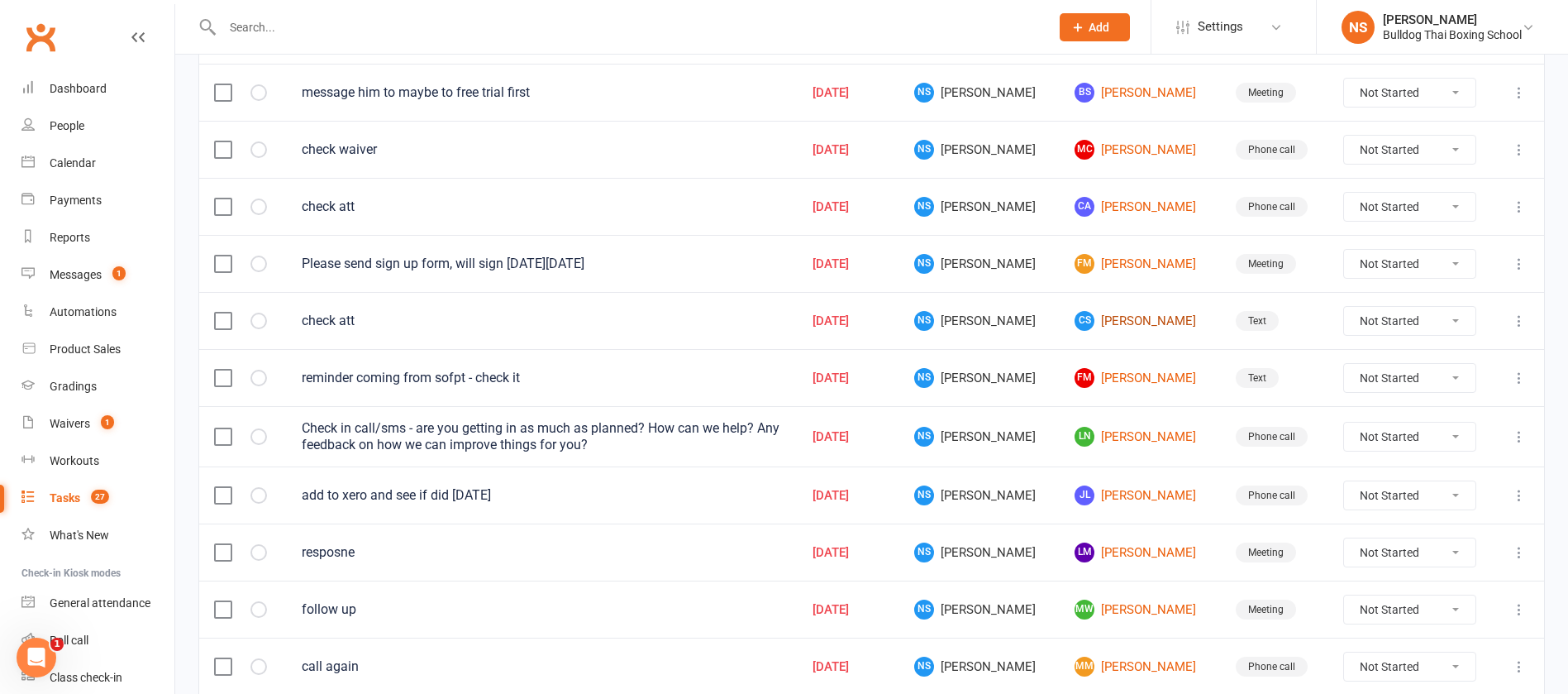
click at [1135, 319] on link "CS [PERSON_NAME]" at bounding box center [1139, 320] width 130 height 20
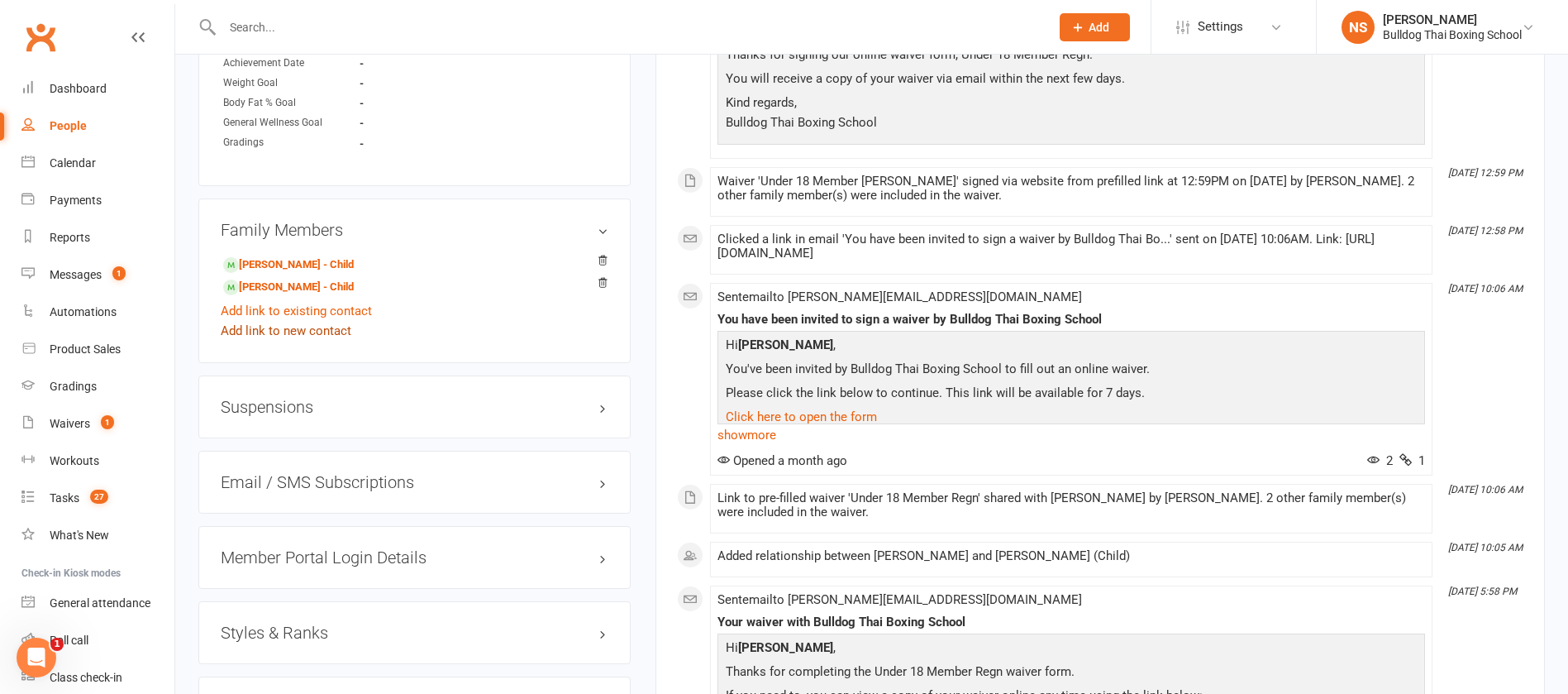
scroll to position [992, 0]
click at [289, 264] on link "[PERSON_NAME] - Child" at bounding box center [288, 264] width 130 height 18
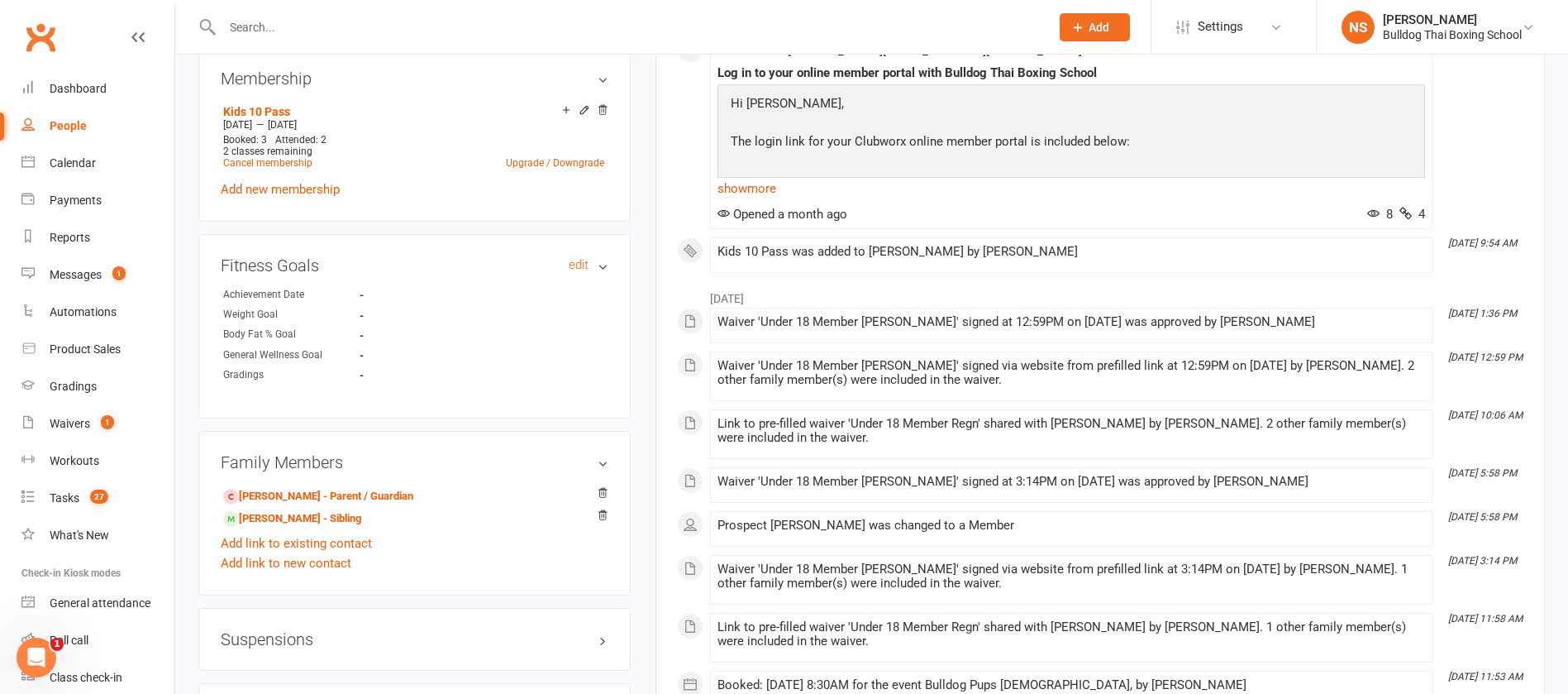
scroll to position [992, 0]
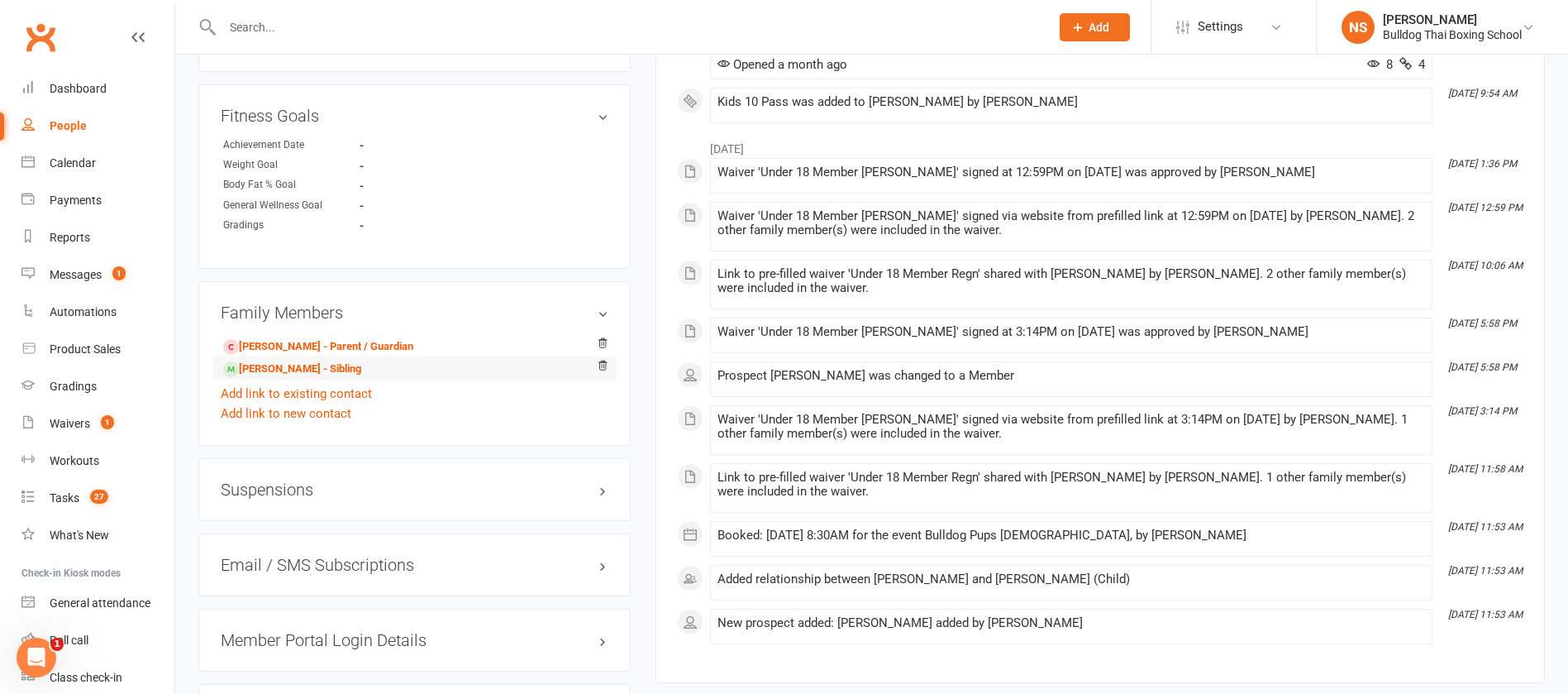
click at [341, 377] on li "[PERSON_NAME] - Sibling" at bounding box center [414, 368] width 387 height 23
click at [299, 362] on link "[PERSON_NAME] - Sibling" at bounding box center [292, 369] width 138 height 18
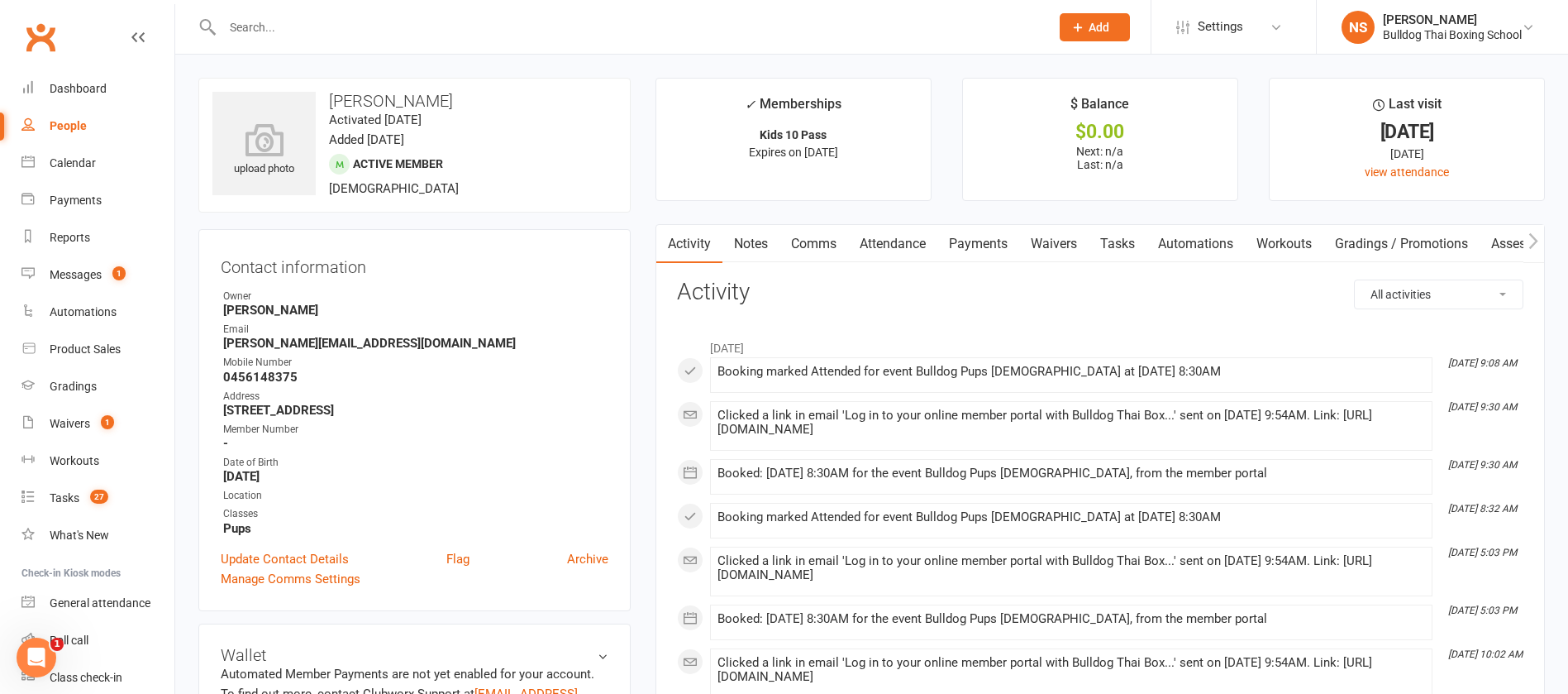
drag, startPoint x: 1123, startPoint y: 241, endPoint x: 1123, endPoint y: 251, distance: 10.0
click at [1123, 242] on link "Tasks" at bounding box center [1118, 244] width 58 height 38
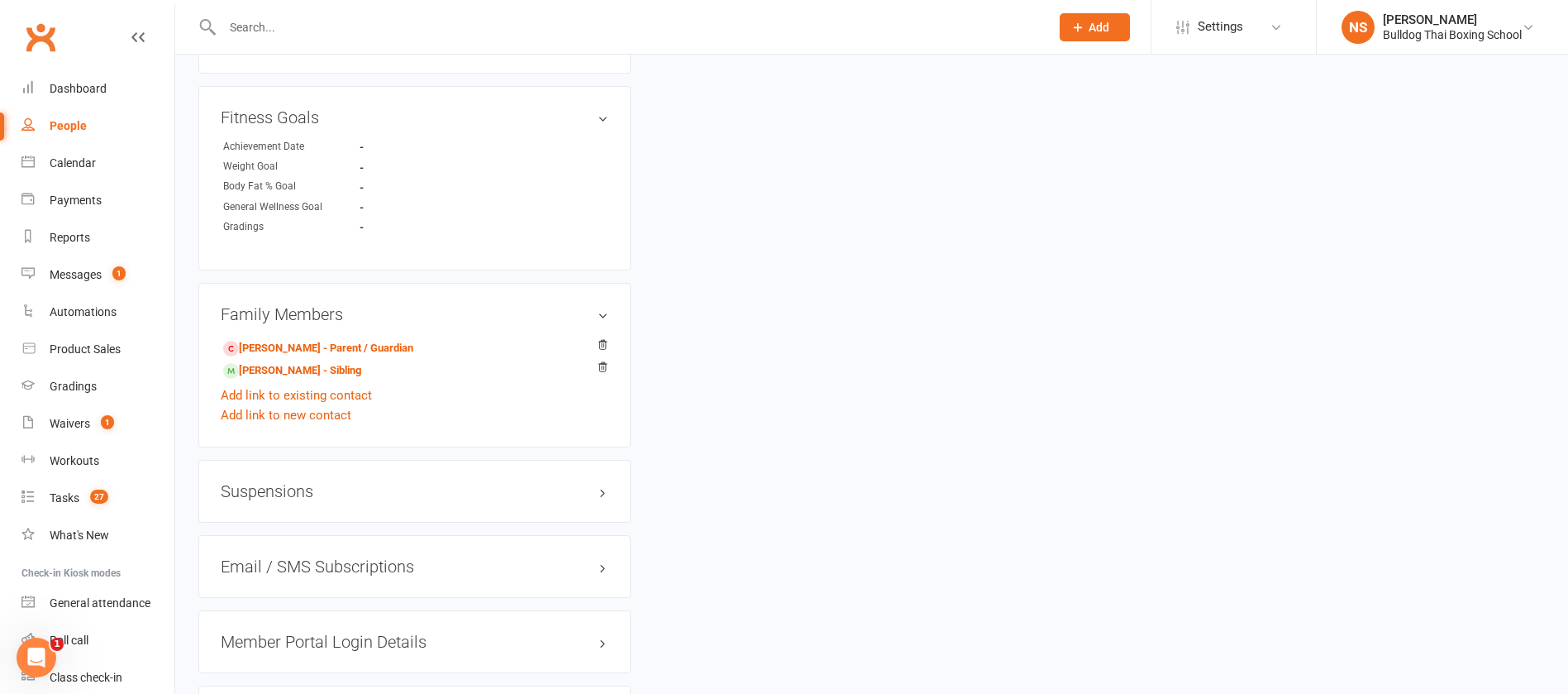
scroll to position [992, 0]
click at [307, 348] on link "[PERSON_NAME] - Parent / Guardian" at bounding box center [318, 347] width 190 height 18
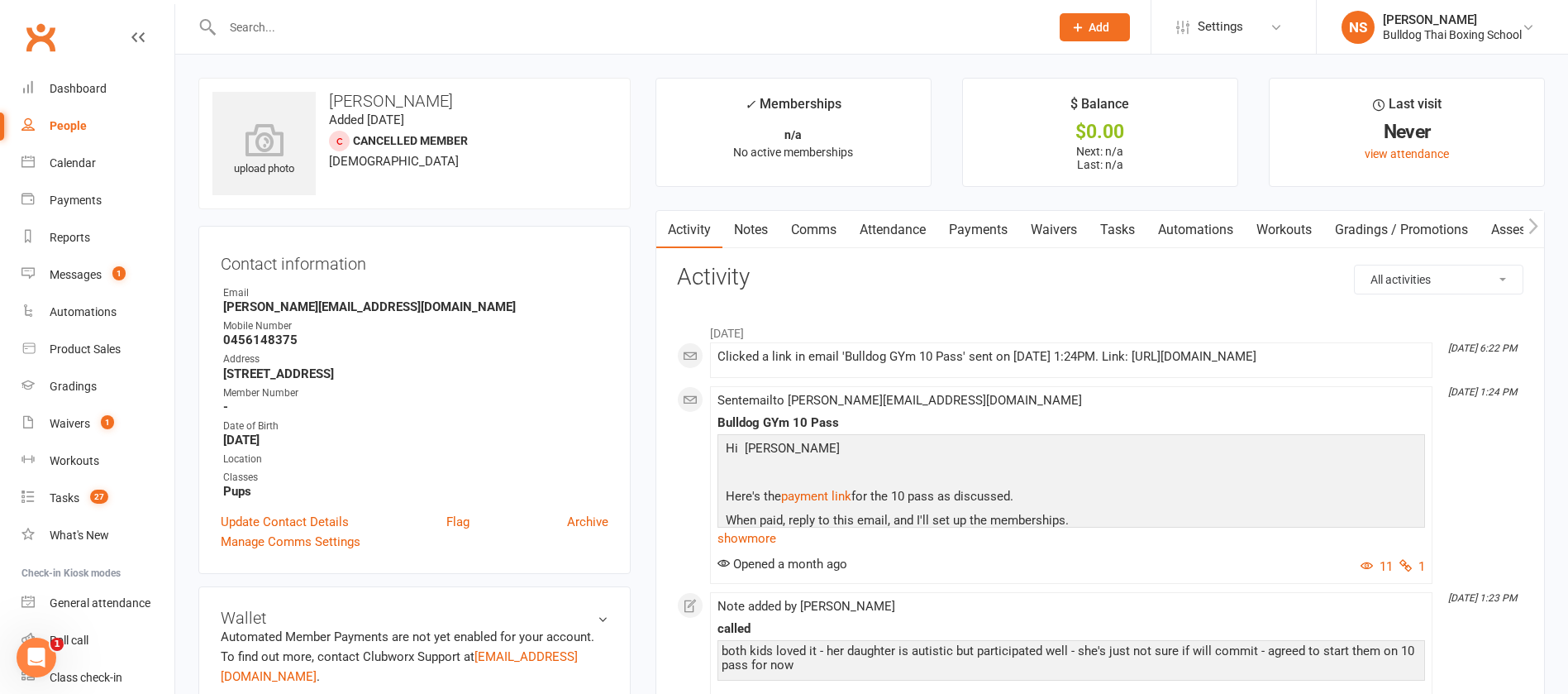
click at [1119, 229] on link "Tasks" at bounding box center [1118, 230] width 58 height 38
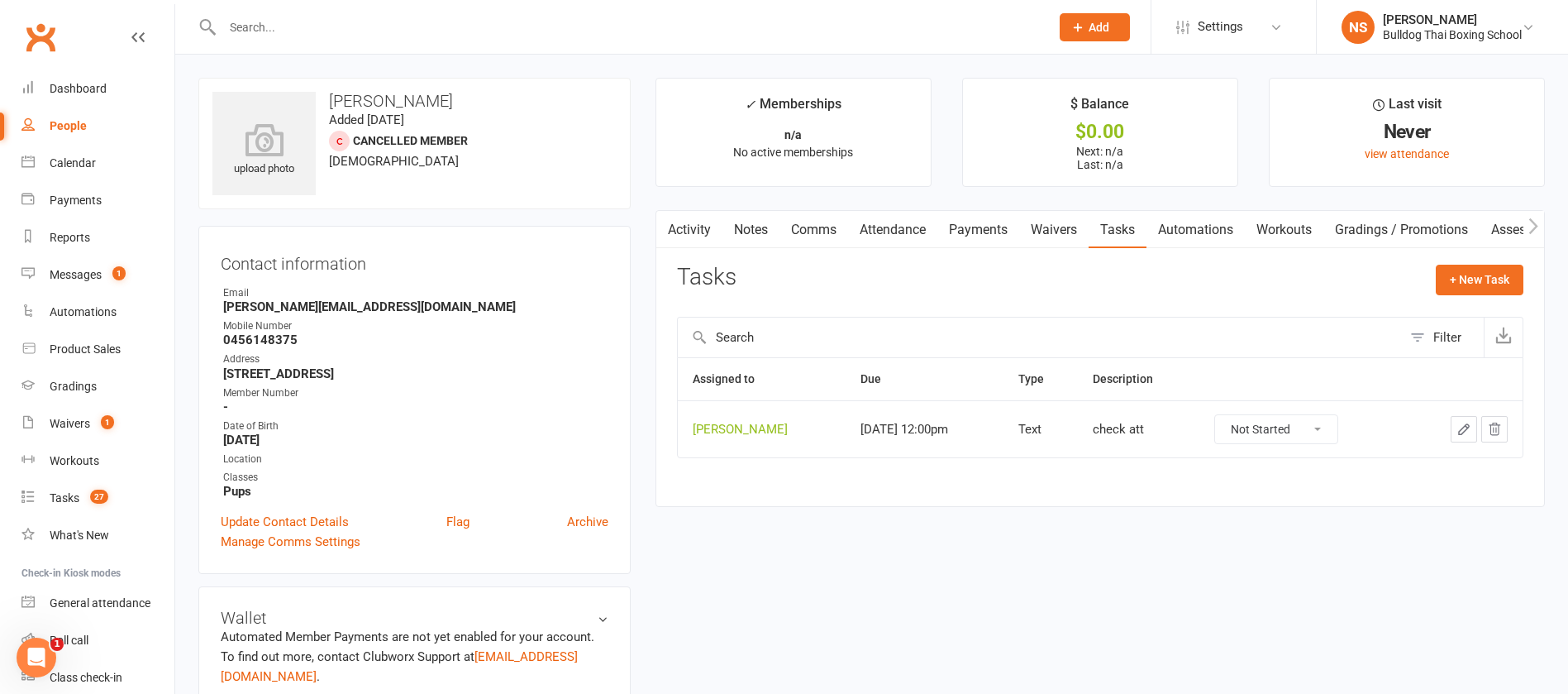
click at [1465, 430] on icon "button" at bounding box center [1464, 430] width 15 height 15
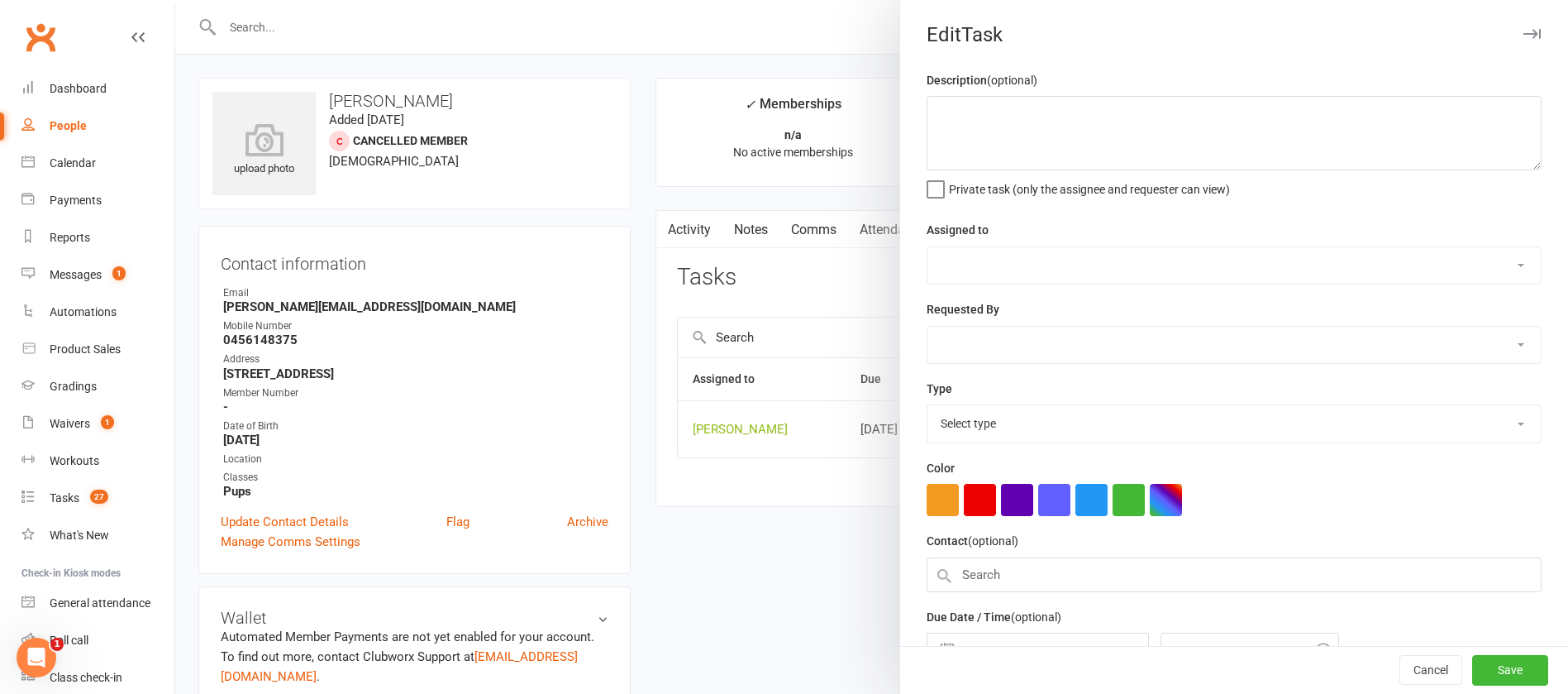
type textarea "check att"
select select "12940"
type input "[DATE]"
type input "12:00pm"
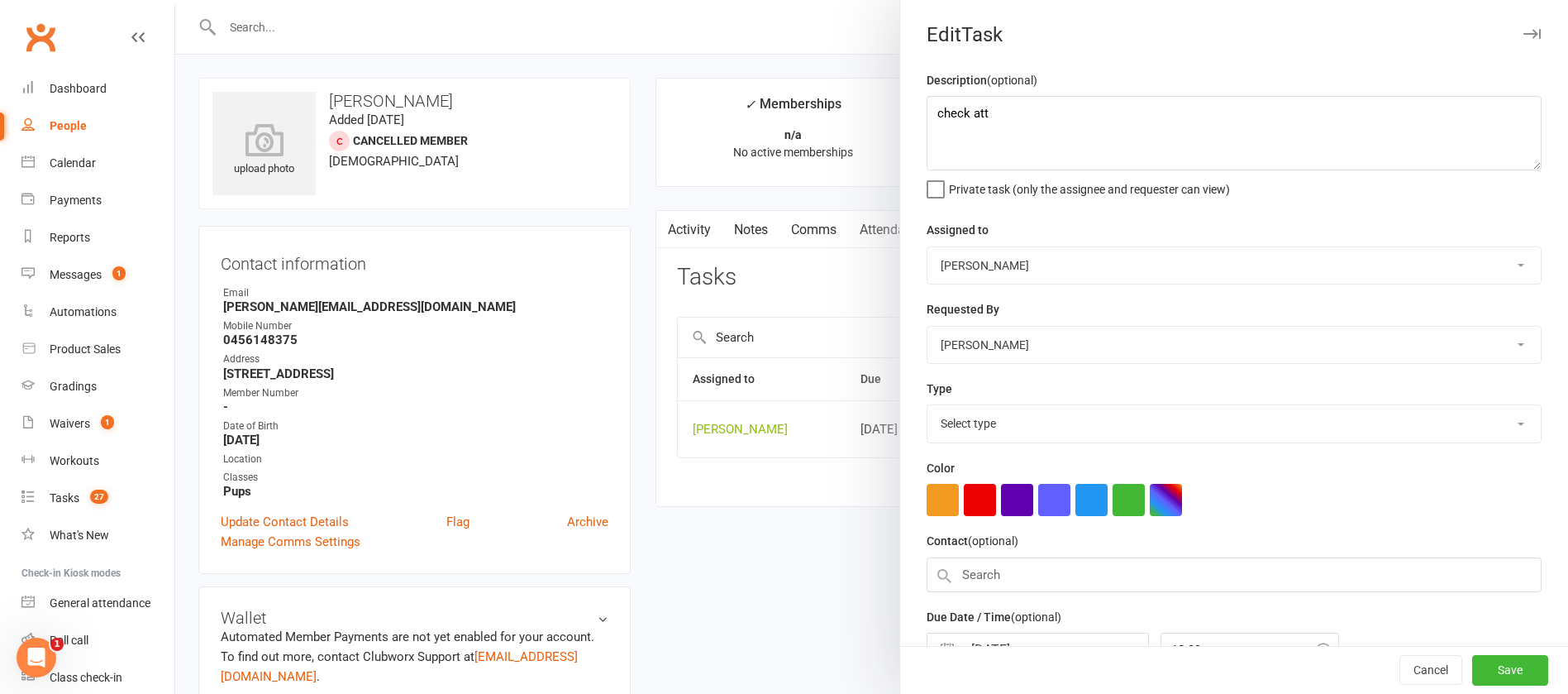
select select "13825"
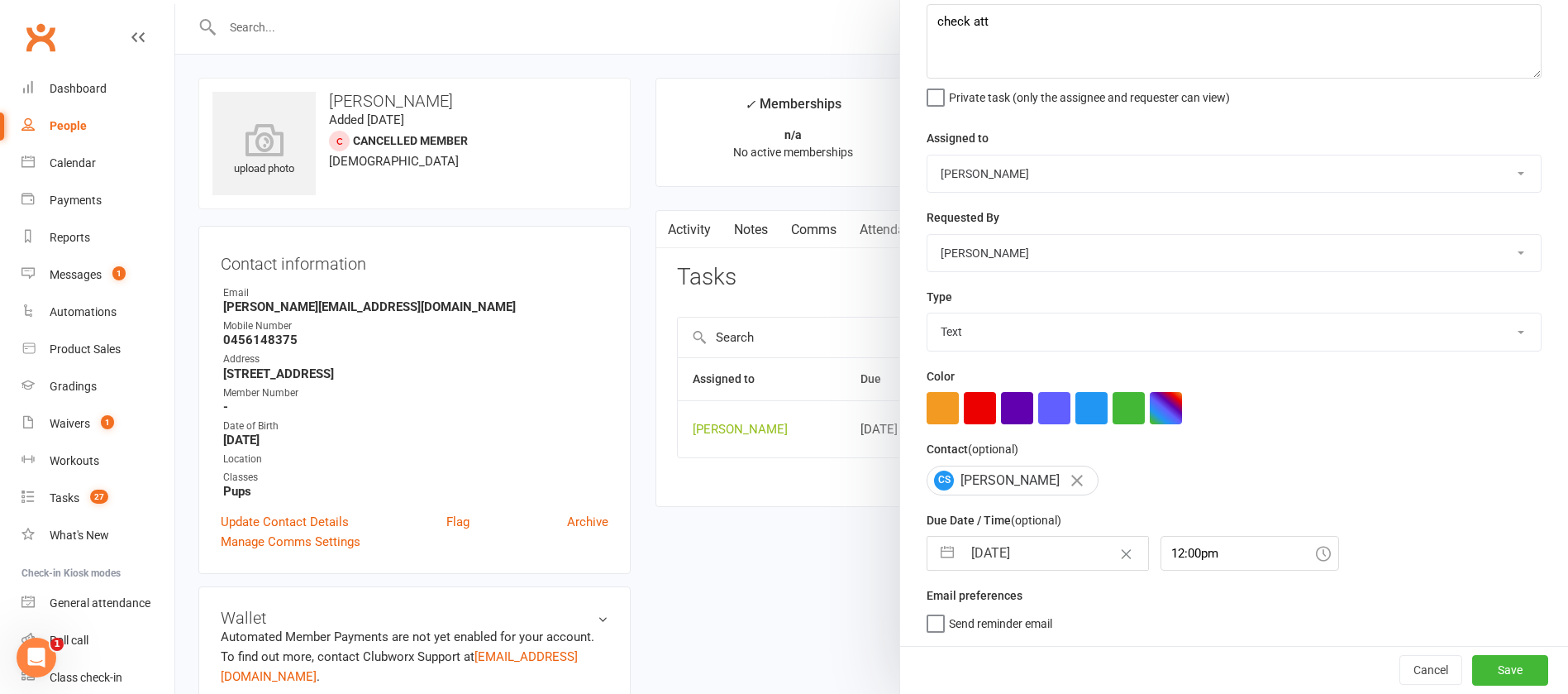
select select "7"
select select "2025"
select select "8"
select select "2025"
select select "9"
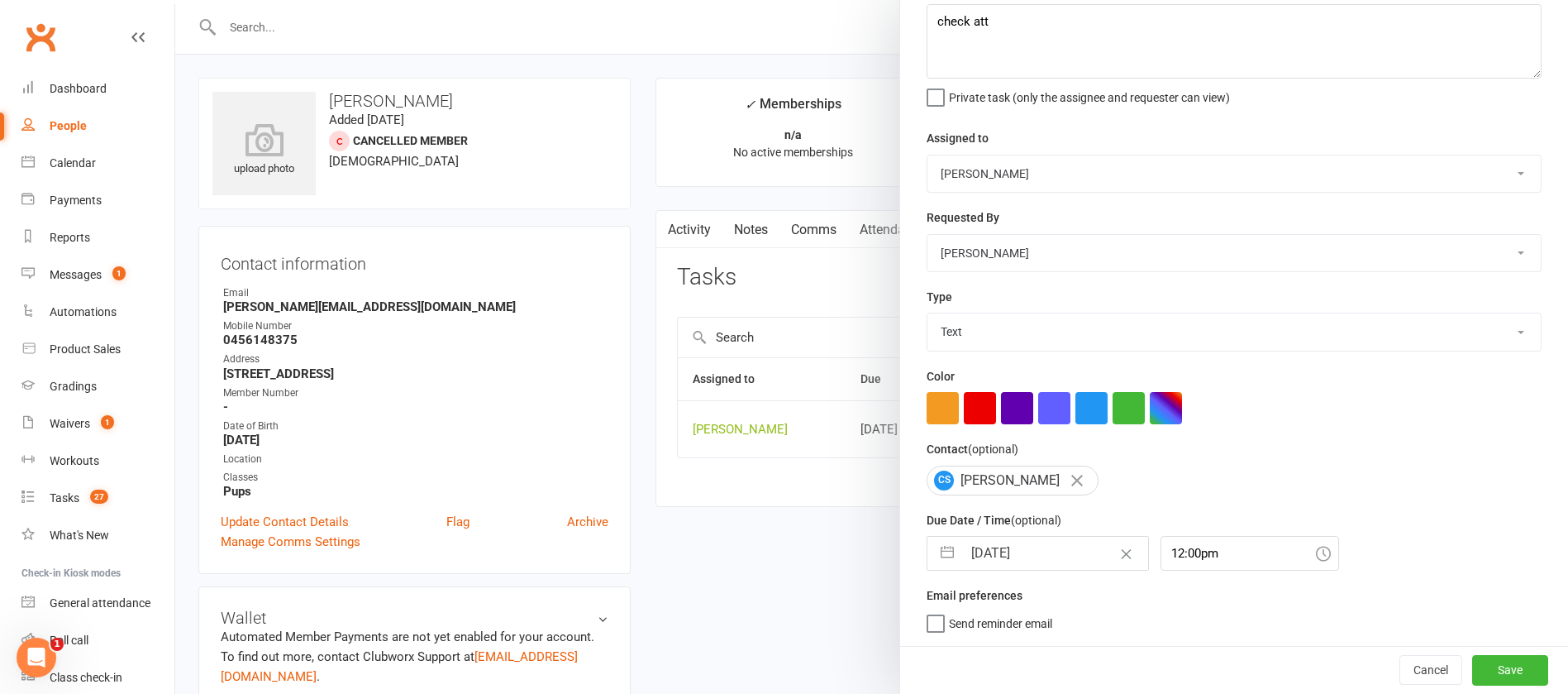
select select "2025"
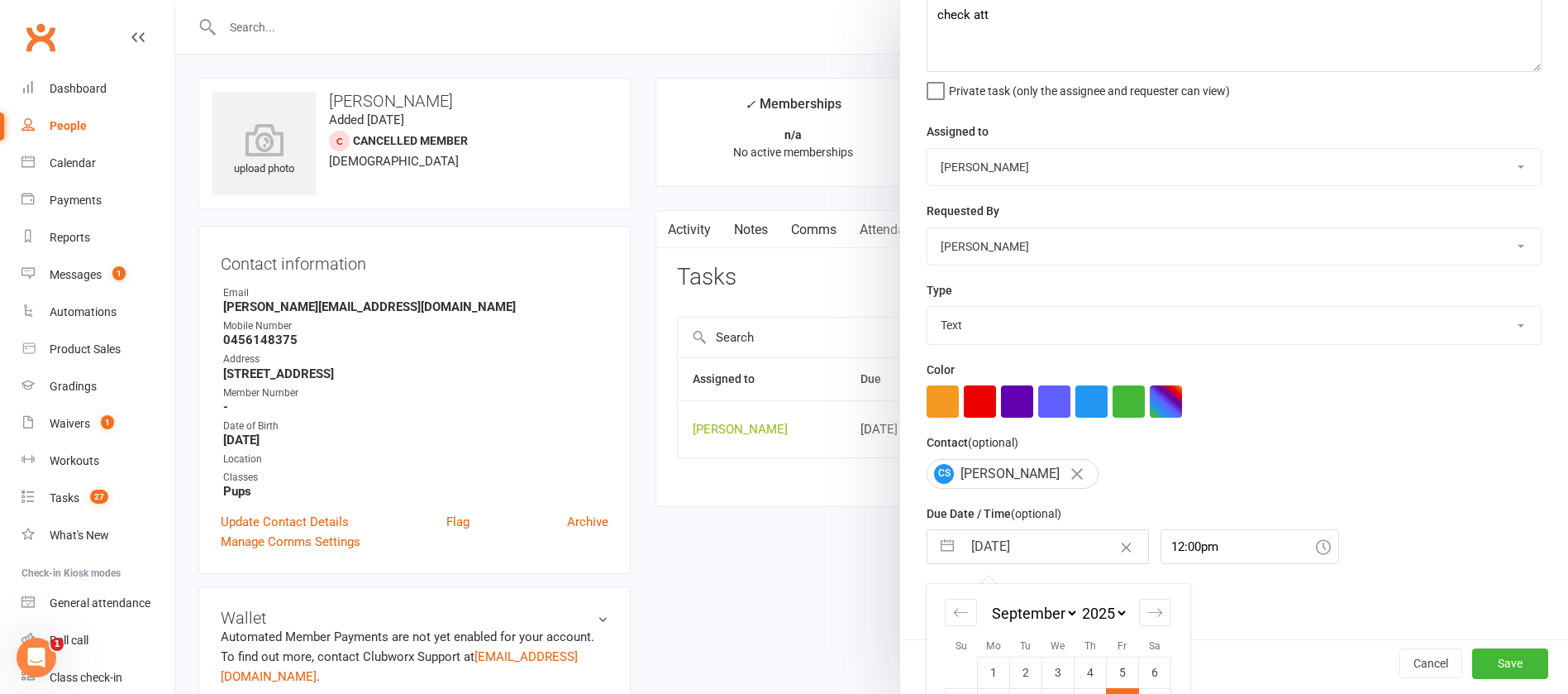
click at [1051, 547] on input "[DATE]" at bounding box center [1055, 546] width 186 height 33
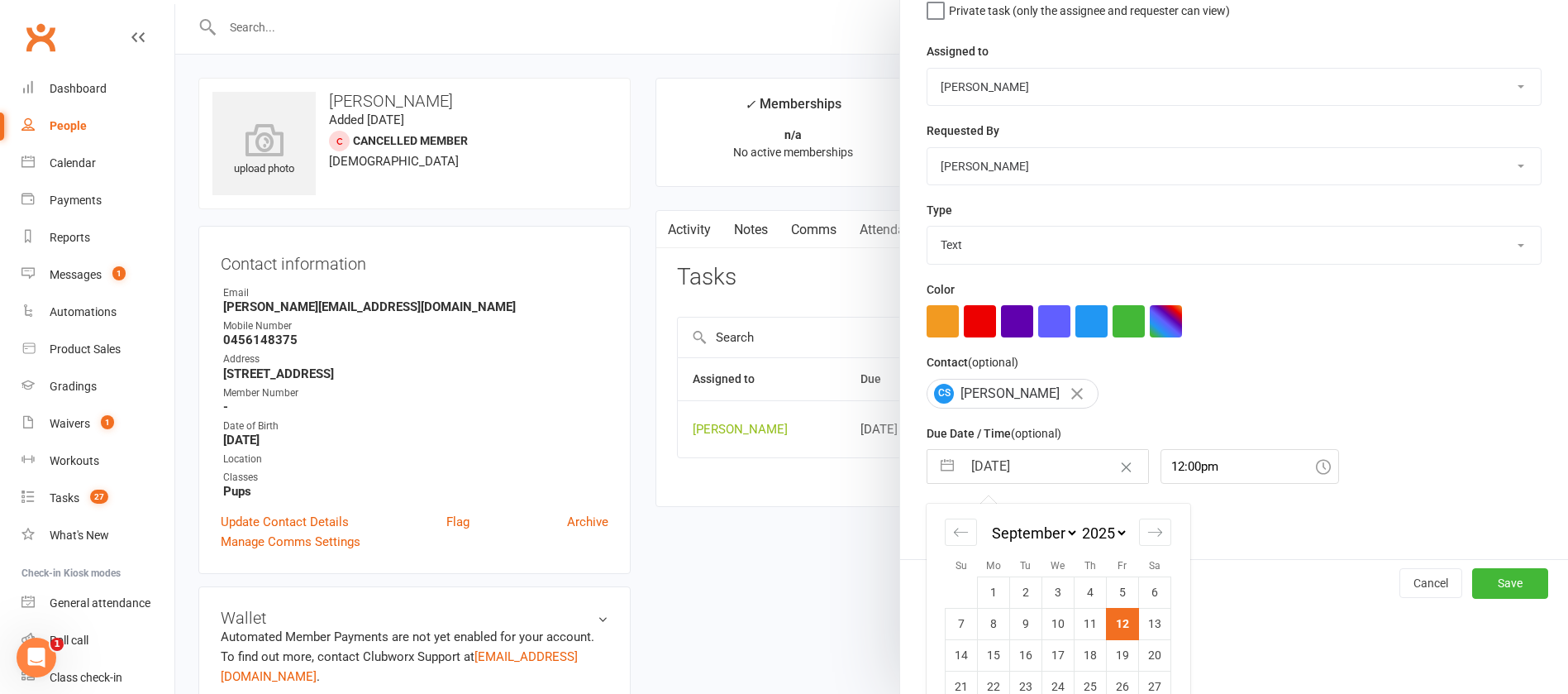
scroll to position [244, 0]
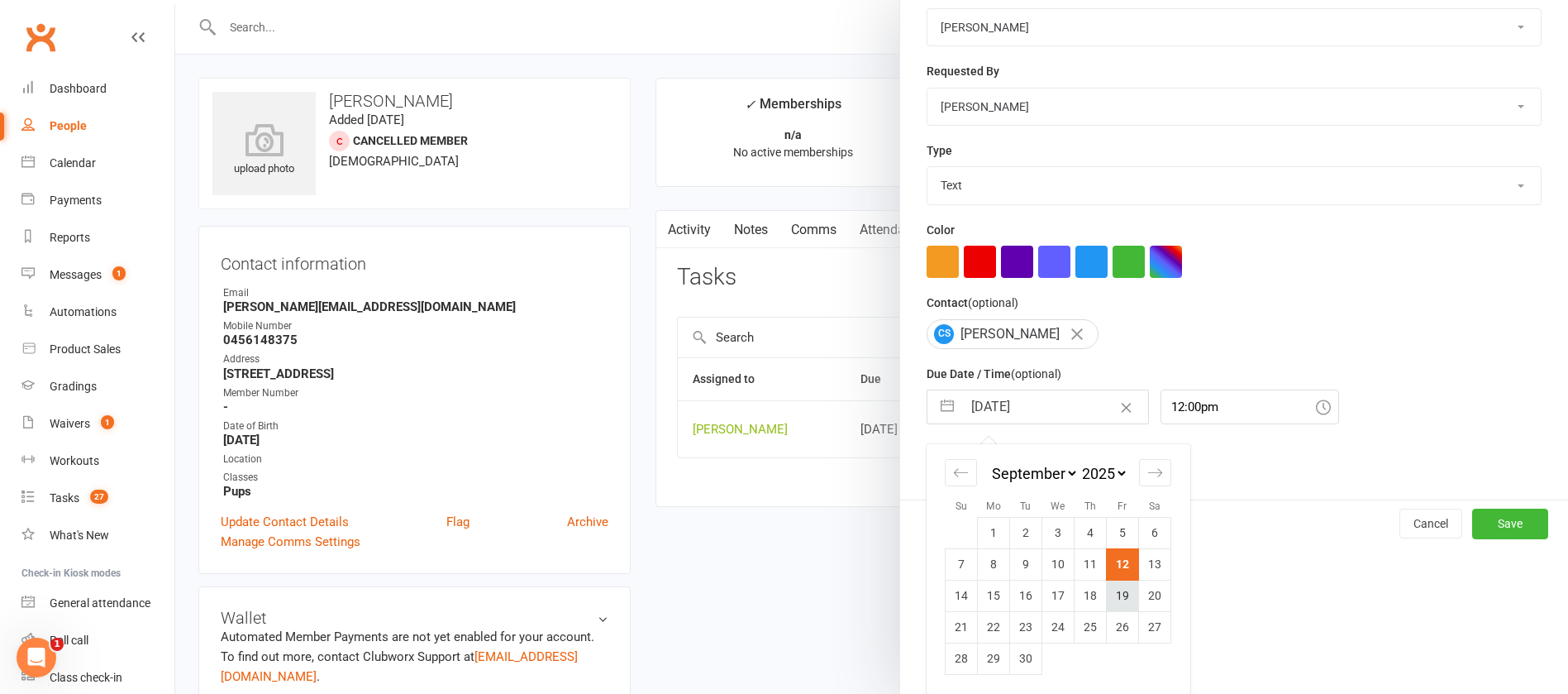
click at [1112, 596] on td "19" at bounding box center [1123, 595] width 32 height 31
type input "[DATE]"
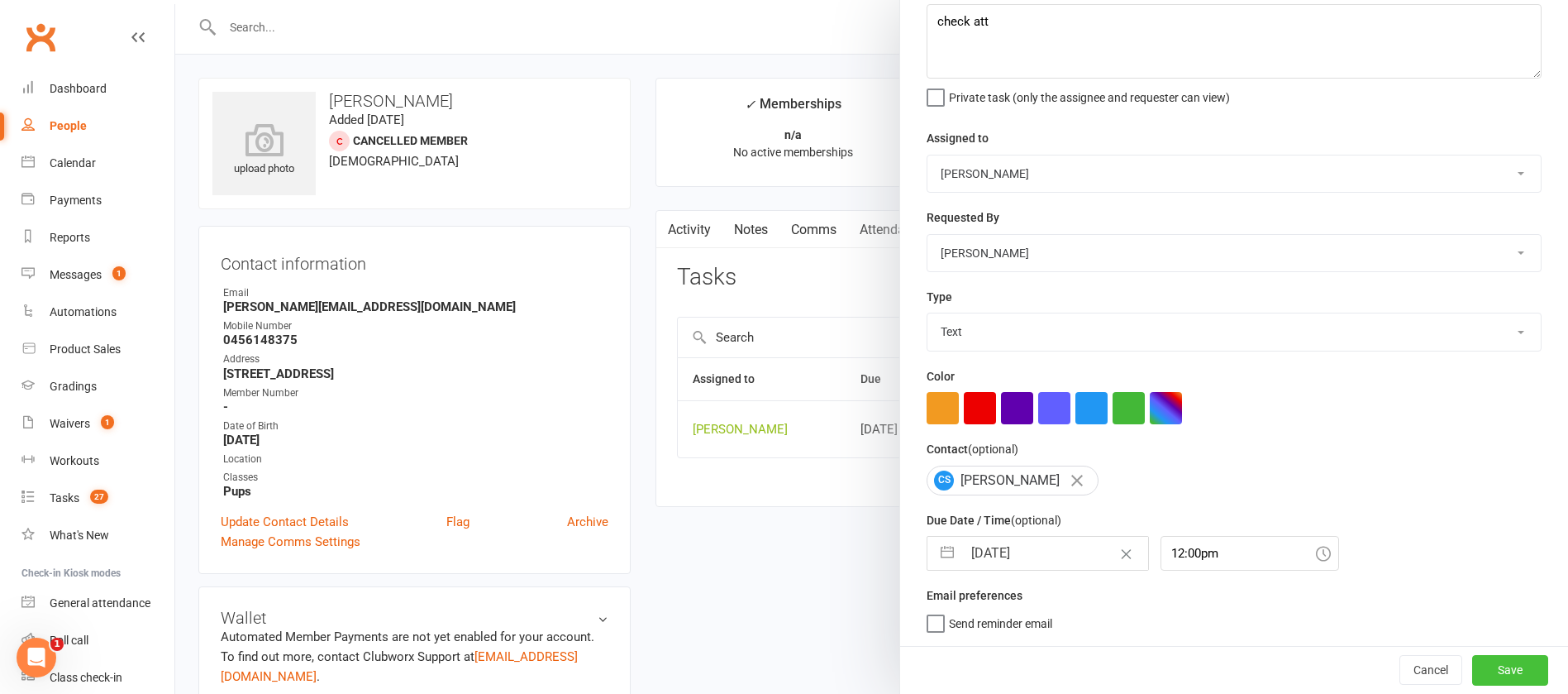
click at [1472, 671] on button "Save" at bounding box center [1510, 670] width 76 height 30
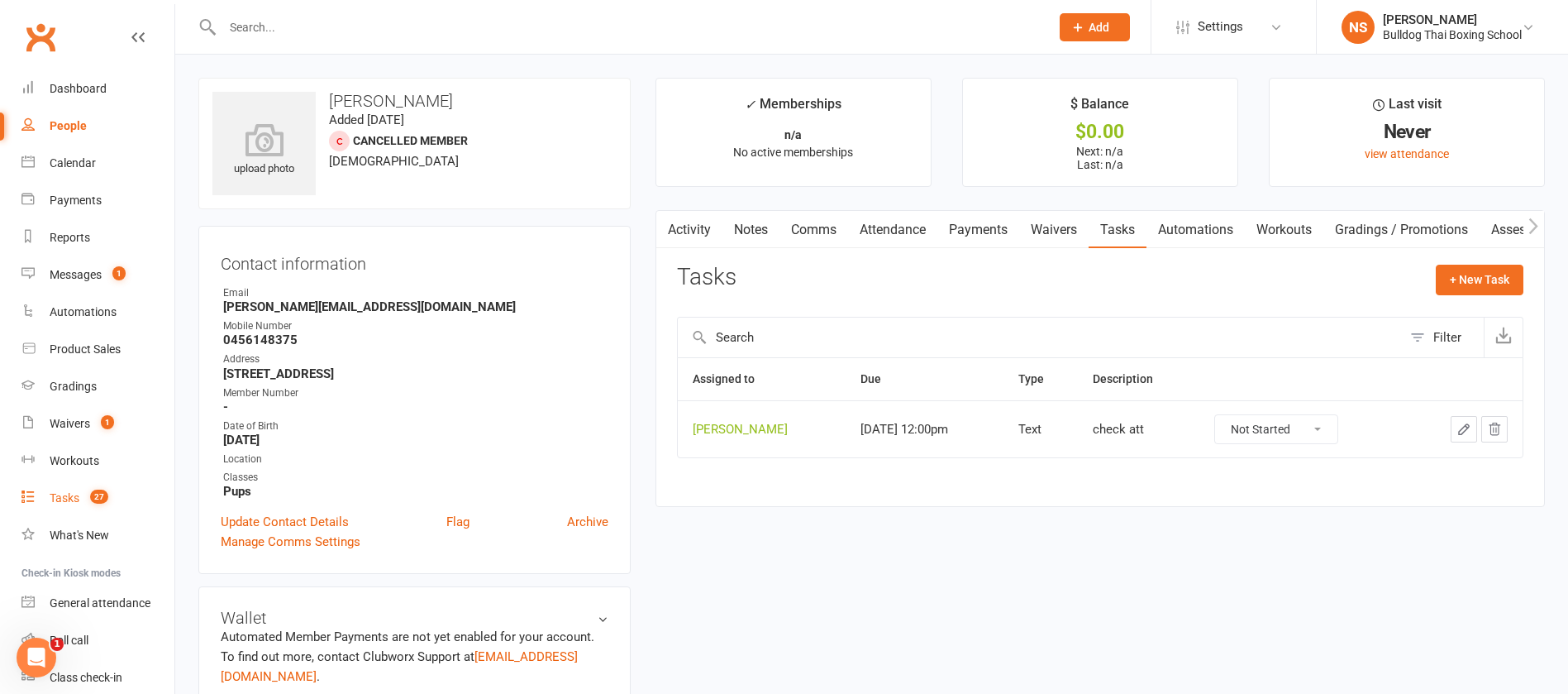
click at [59, 489] on link "Tasks 27" at bounding box center [98, 498] width 153 height 38
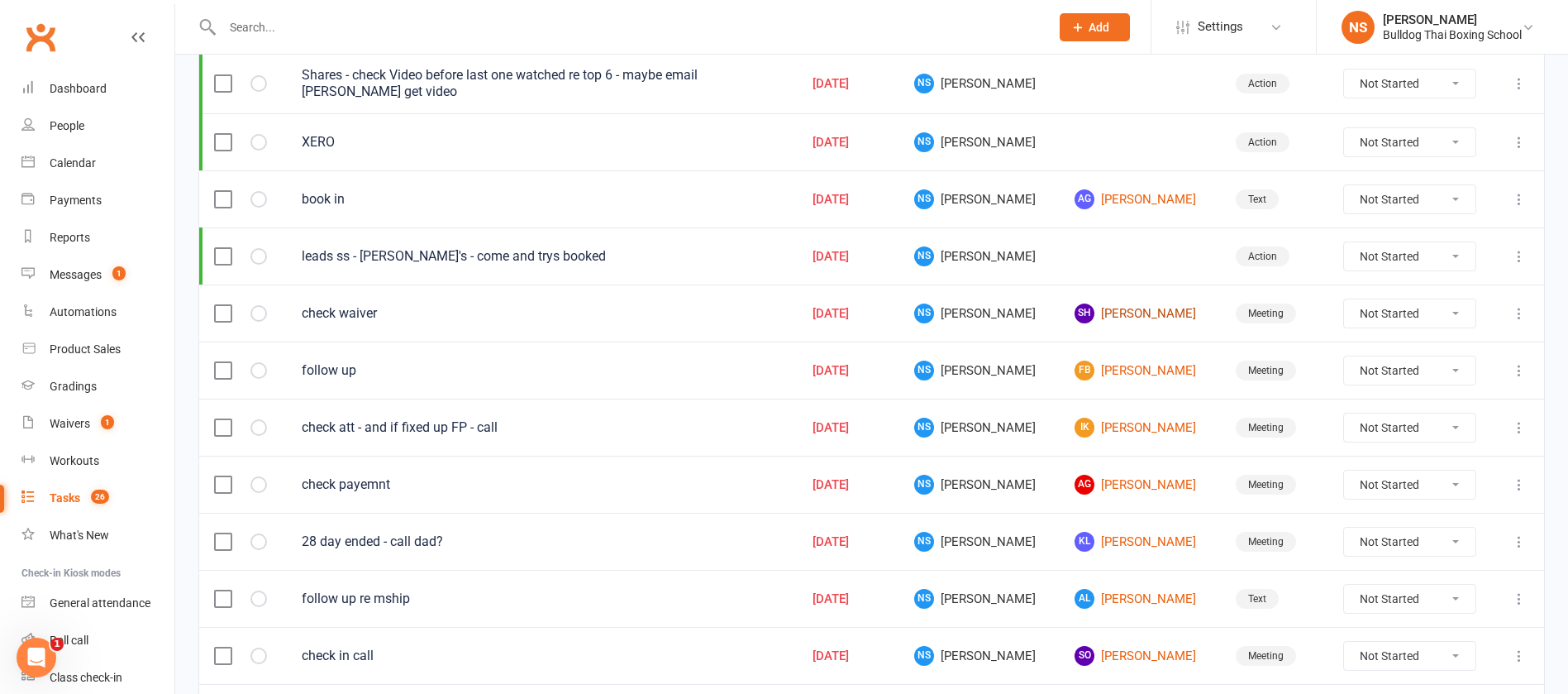
scroll to position [496, 0]
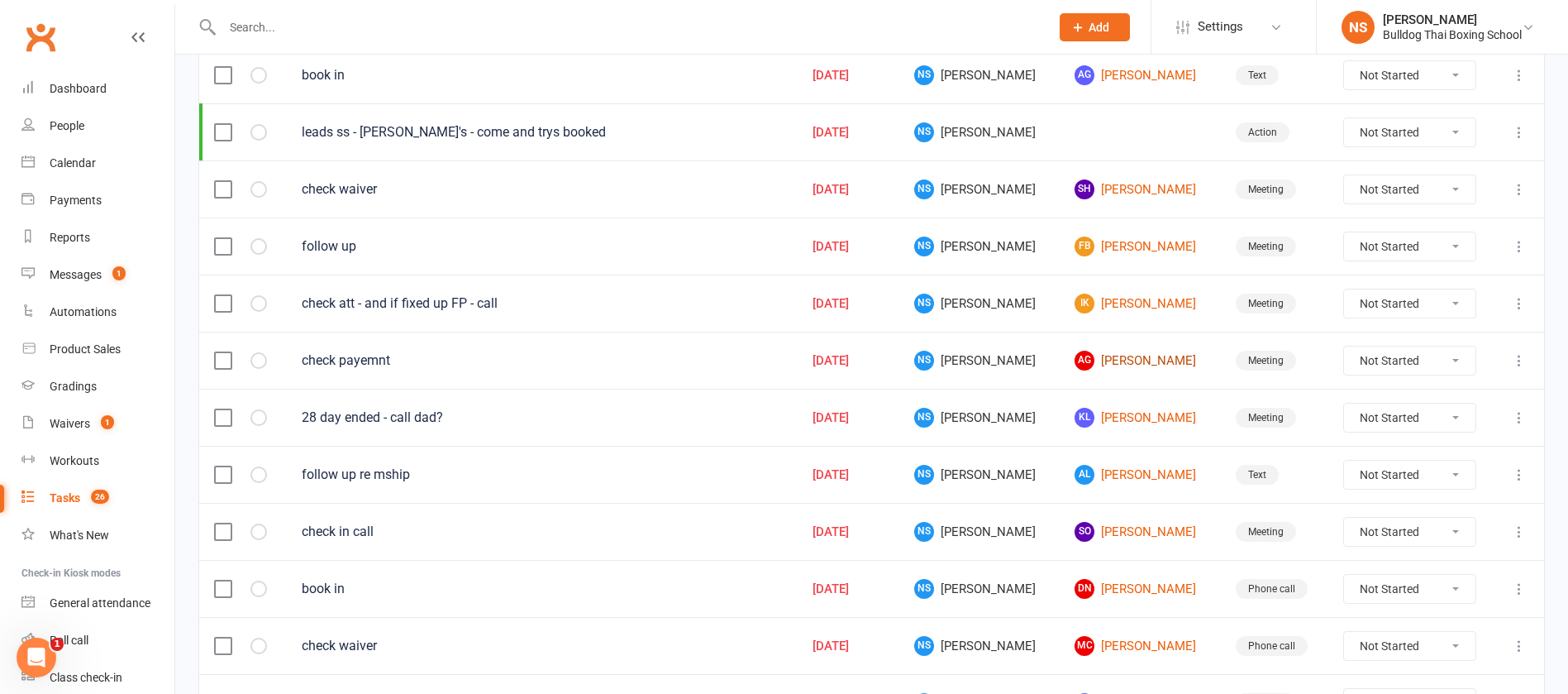
click at [1105, 363] on link "AG [PERSON_NAME]" at bounding box center [1139, 360] width 130 height 20
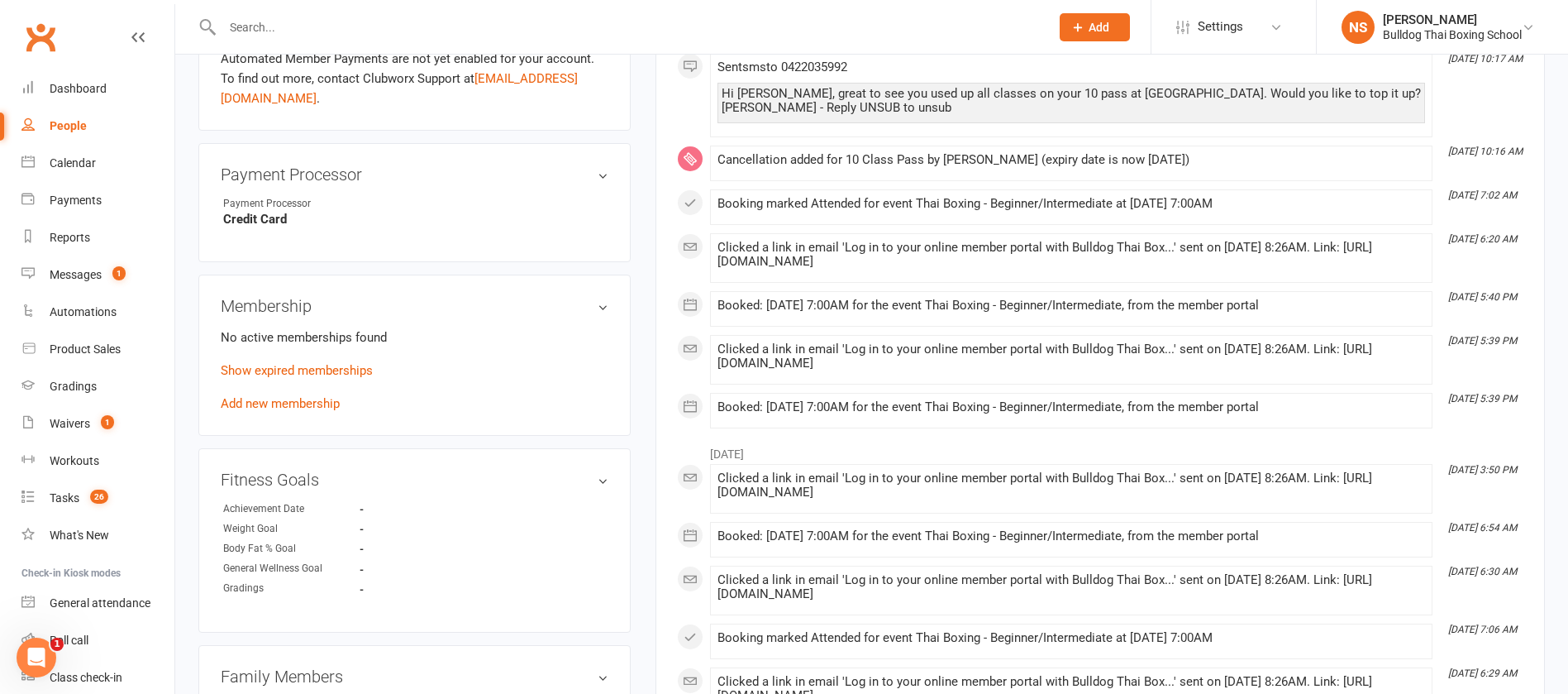
scroll to position [620, 0]
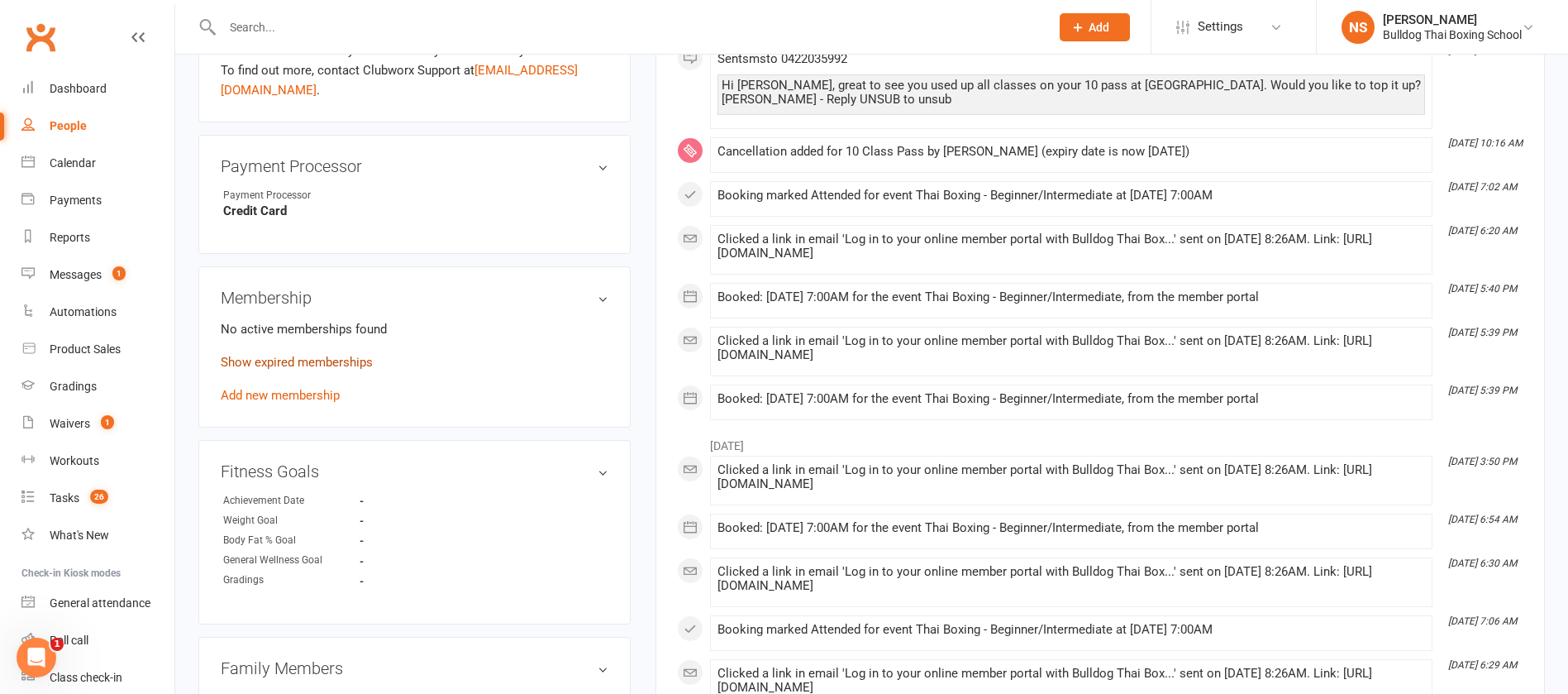
click at [229, 367] on link "Show expired memberships" at bounding box center [296, 362] width 152 height 15
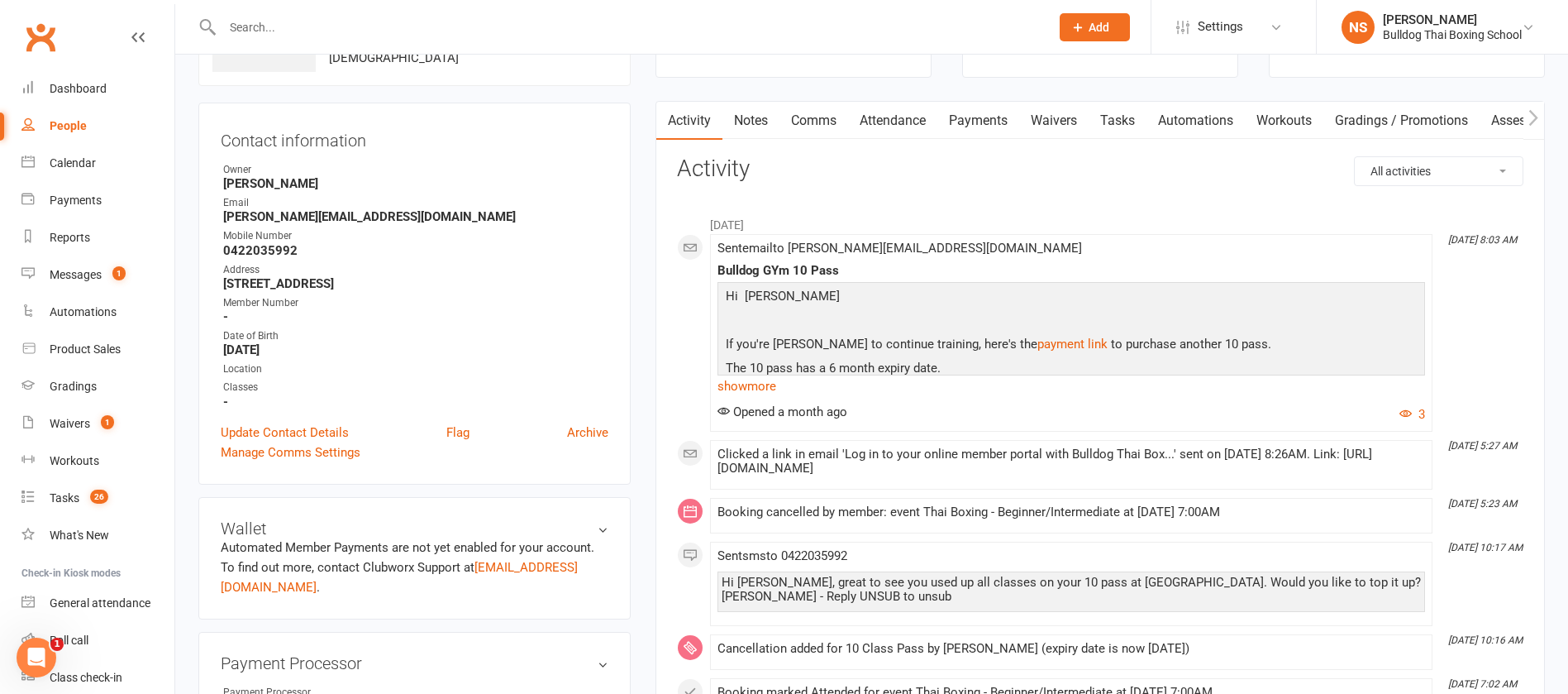
scroll to position [0, 0]
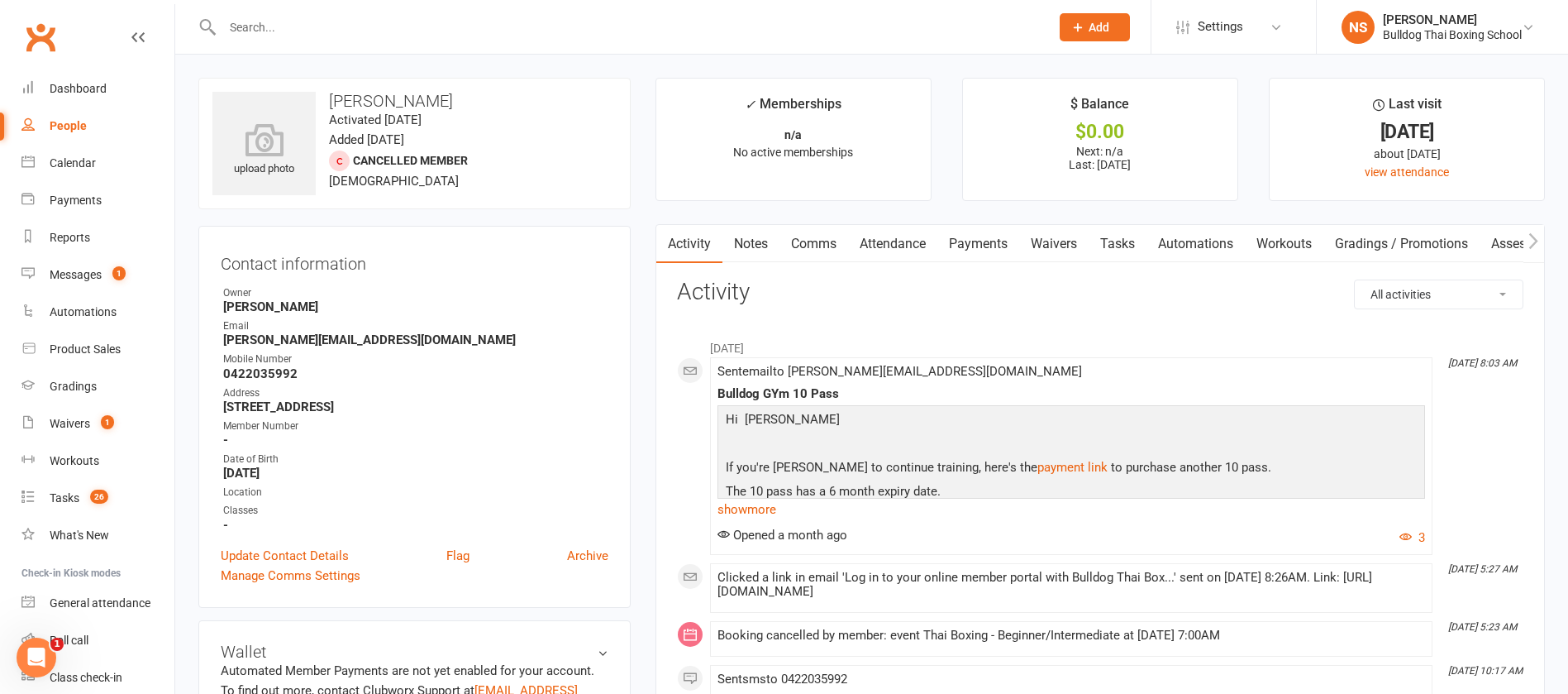
click at [1134, 239] on link "Tasks" at bounding box center [1118, 244] width 58 height 38
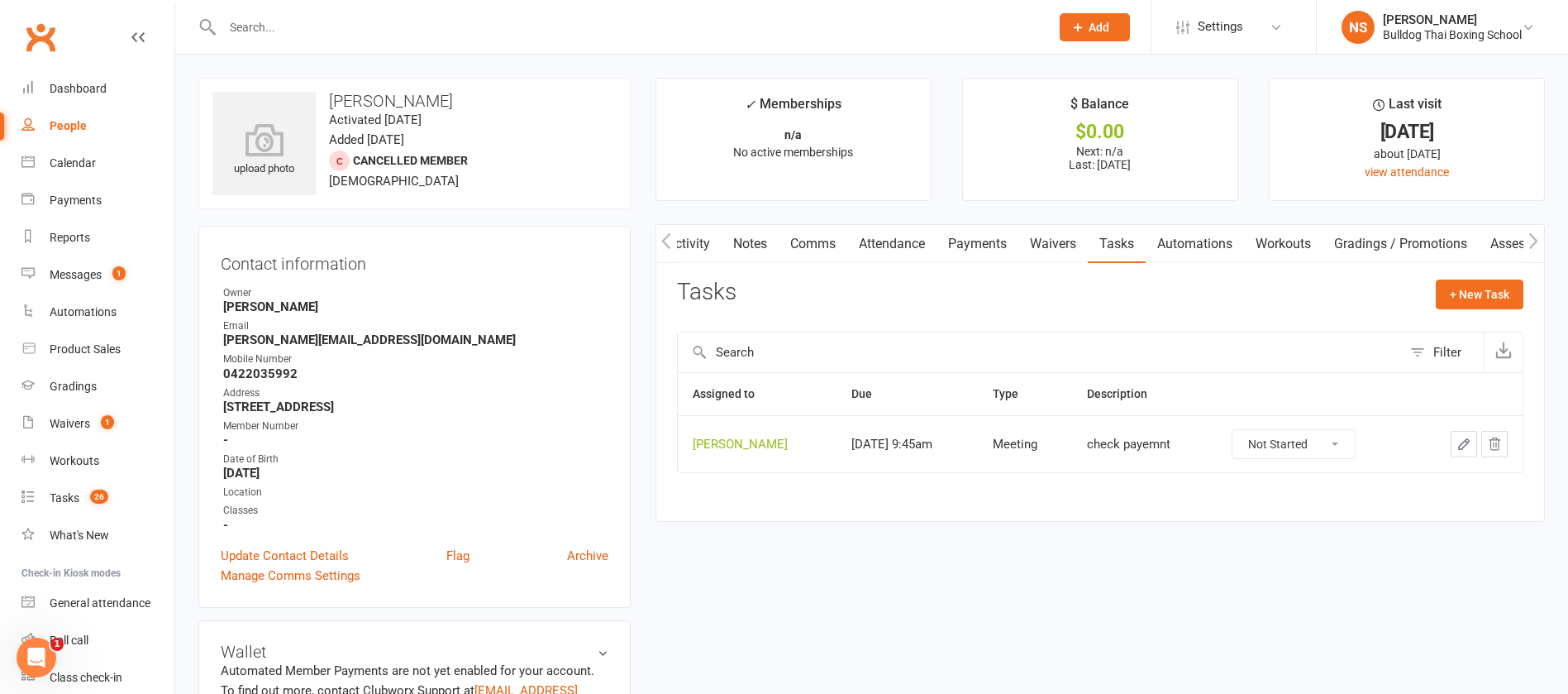
drag, startPoint x: 1332, startPoint y: 445, endPoint x: 1329, endPoint y: 454, distance: 9.5
click at [1332, 446] on select "Not Started In Progress Waiting Complete" at bounding box center [1293, 444] width 122 height 28
click at [1232, 430] on select "Not Started In Progress Waiting Complete" at bounding box center [1293, 444] width 122 height 28
select select "unstarted"
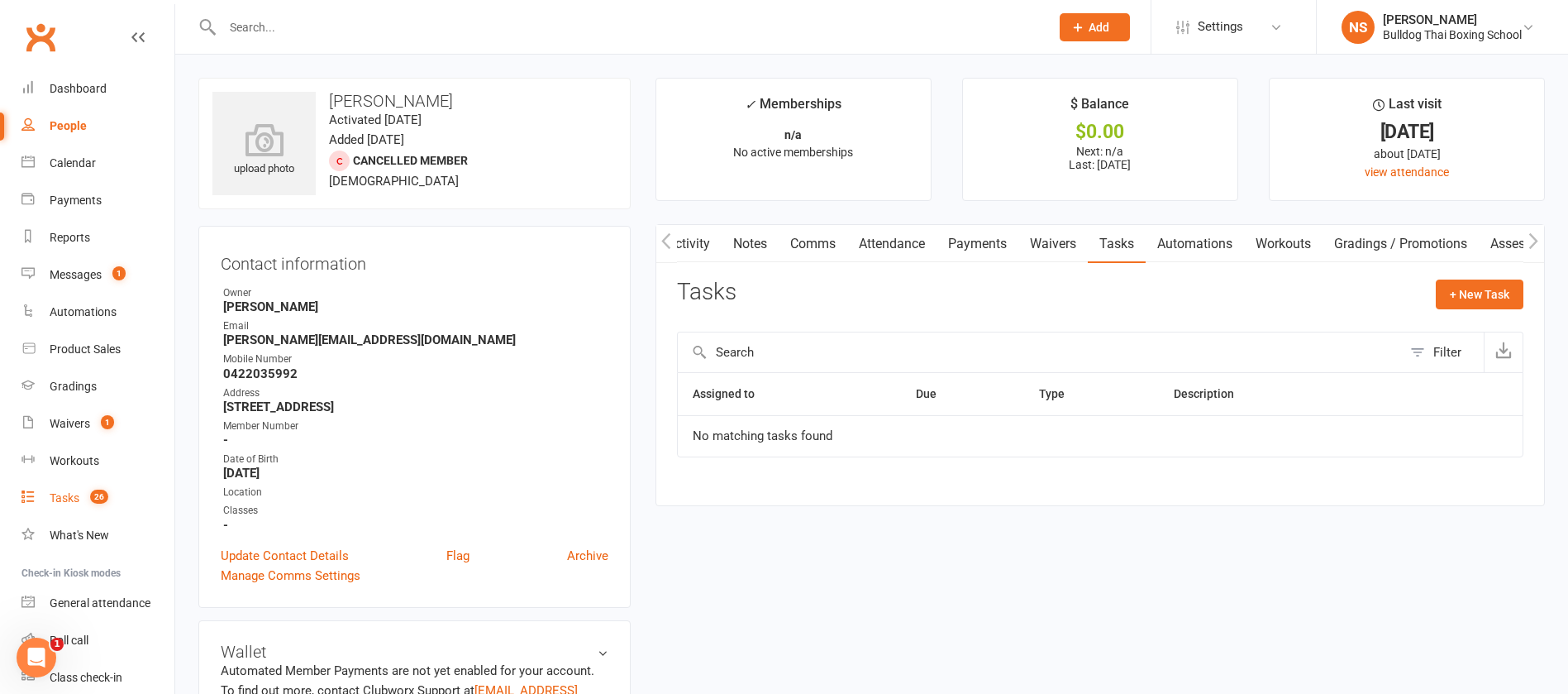
click at [54, 499] on div "Tasks" at bounding box center [65, 498] width 30 height 13
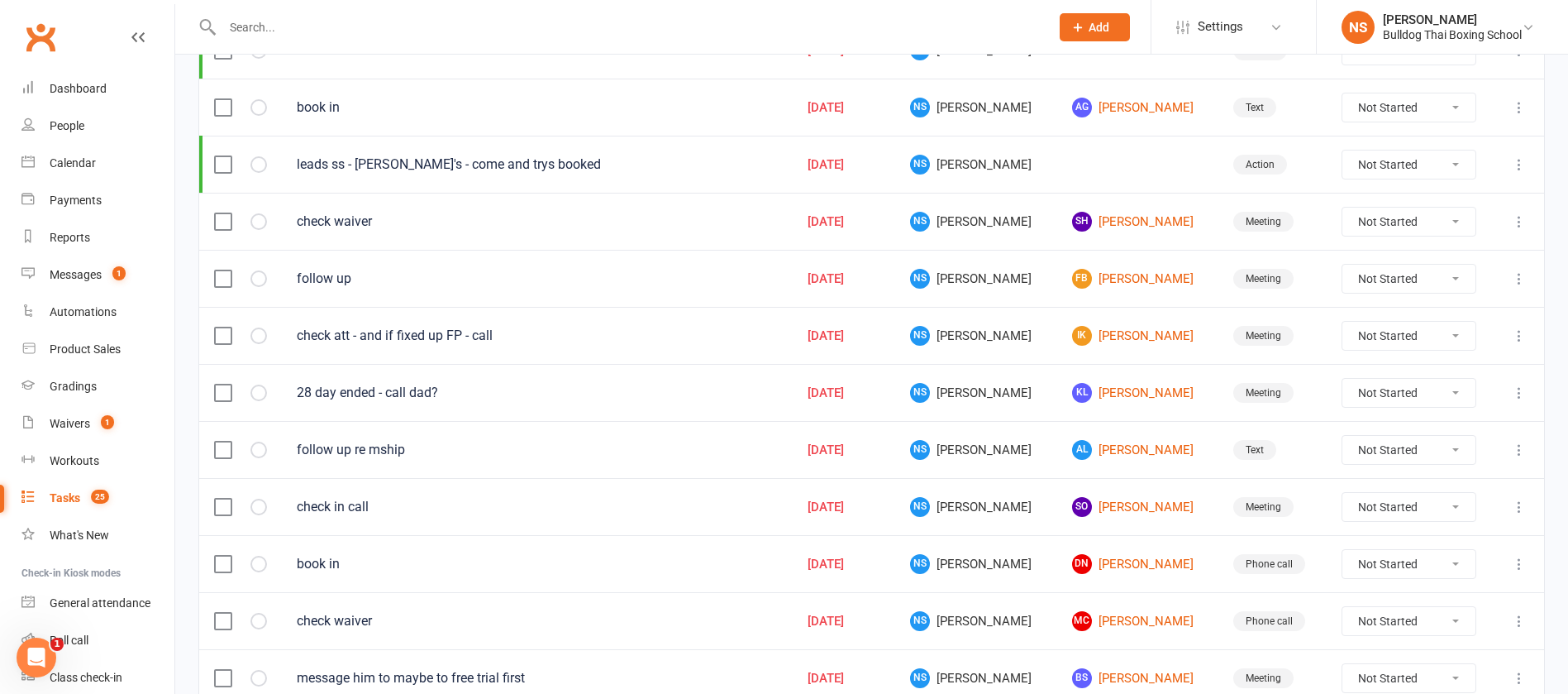
scroll to position [496, 0]
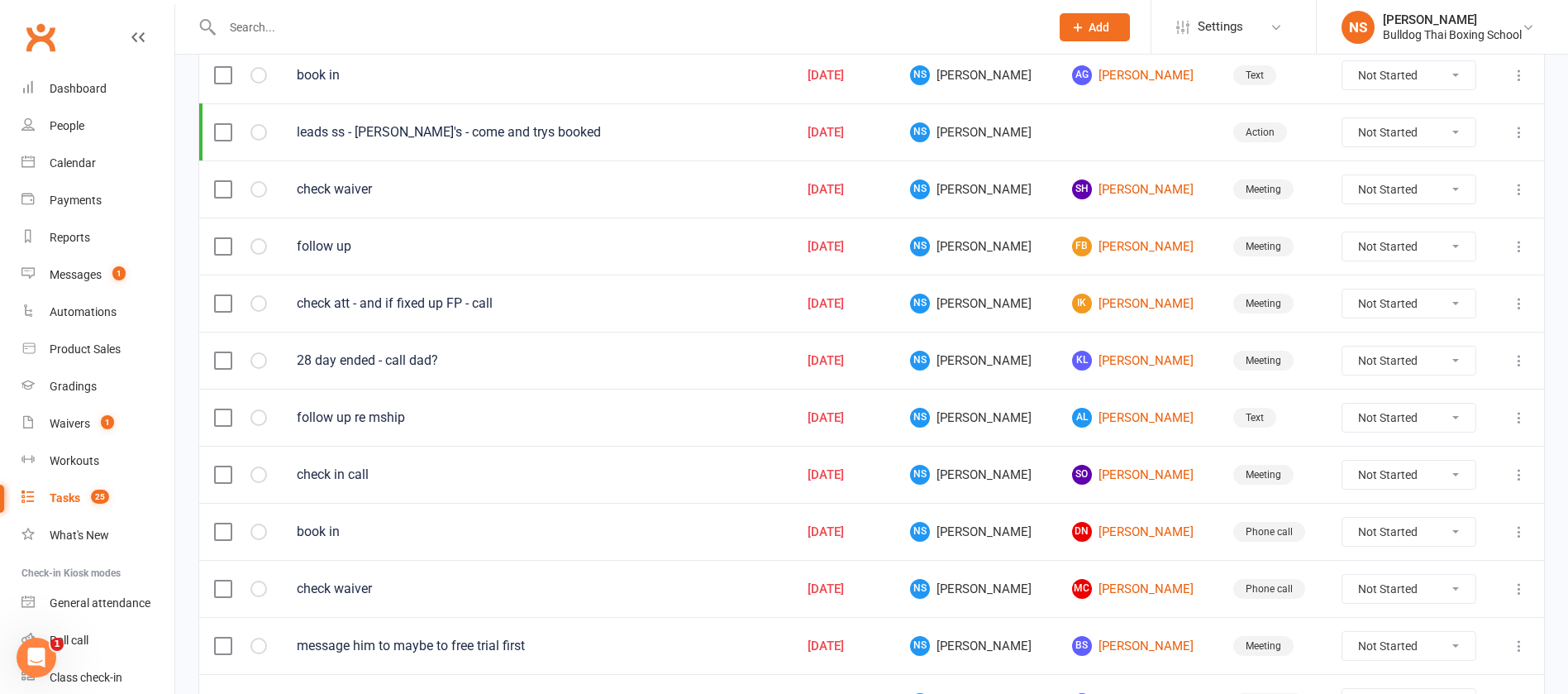
click at [259, 18] on input "text" at bounding box center [627, 27] width 821 height 23
type input "k"
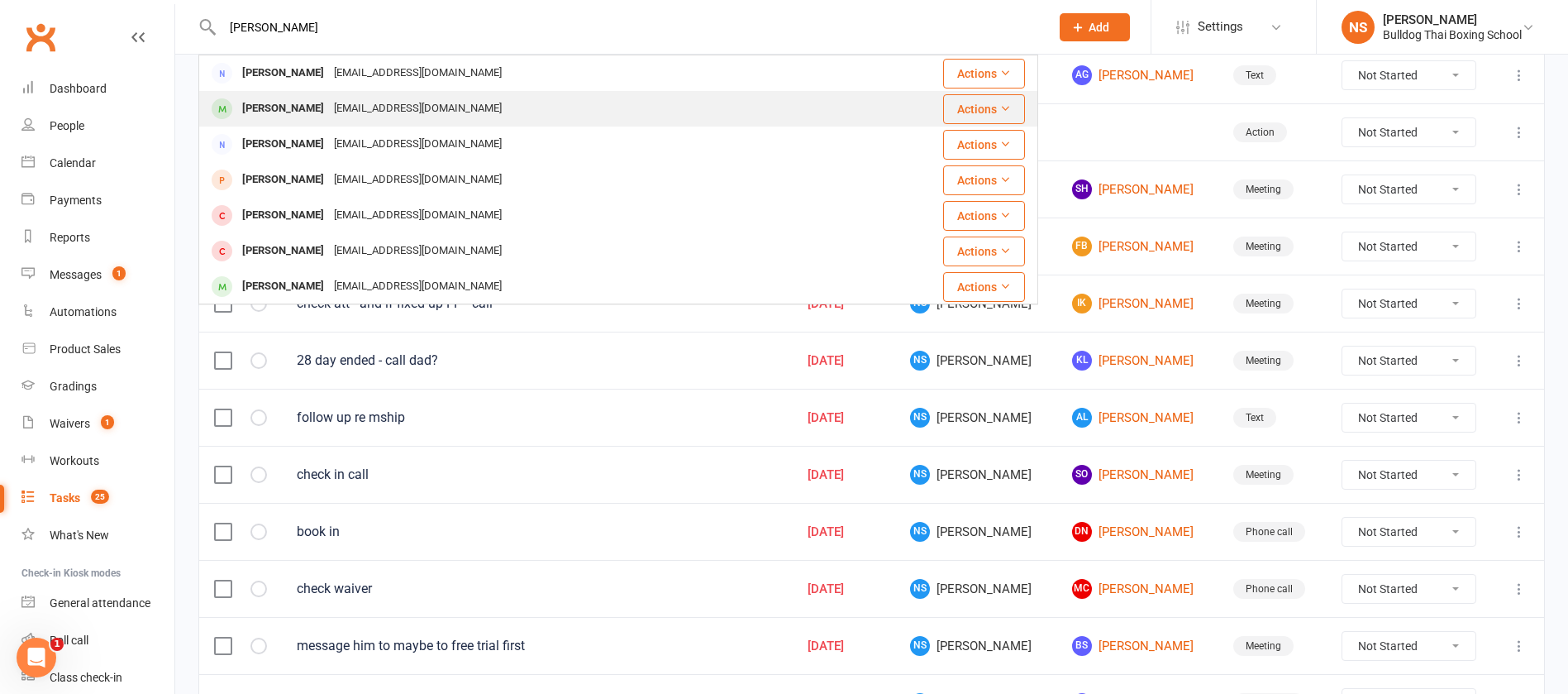
type input "[PERSON_NAME]"
click at [296, 108] on div "[PERSON_NAME]" at bounding box center [283, 109] width 92 height 24
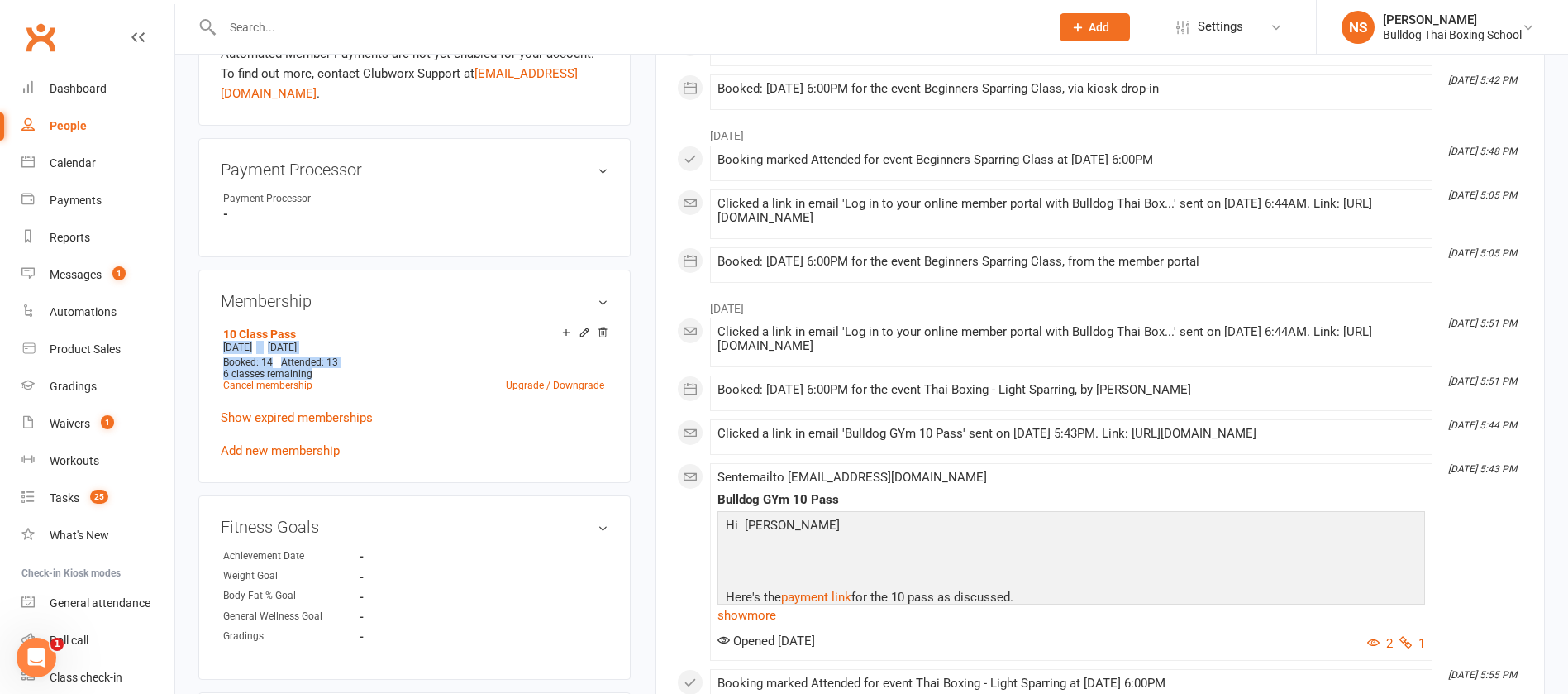
drag, startPoint x: 311, startPoint y: 371, endPoint x: 203, endPoint y: 347, distance: 110.6
click at [203, 347] on div "Membership 10 Class Pass [DATE] — [DATE] Booked: 14 Attended: 13 6 classes rema…" at bounding box center [415, 375] width 432 height 213
click at [191, 347] on div "upload photo [PERSON_NAME] Activated [DATE] Added [DATE] Active member [DEMOGRA…" at bounding box center [414, 360] width 457 height 1804
drag, startPoint x: 292, startPoint y: 362, endPoint x: 213, endPoint y: 351, distance: 79.8
click at [213, 351] on div "Membership 10 Class Pass [DATE] — [DATE] Booked: 14 Attended: 13 6 classes rema…" at bounding box center [415, 375] width 432 height 213
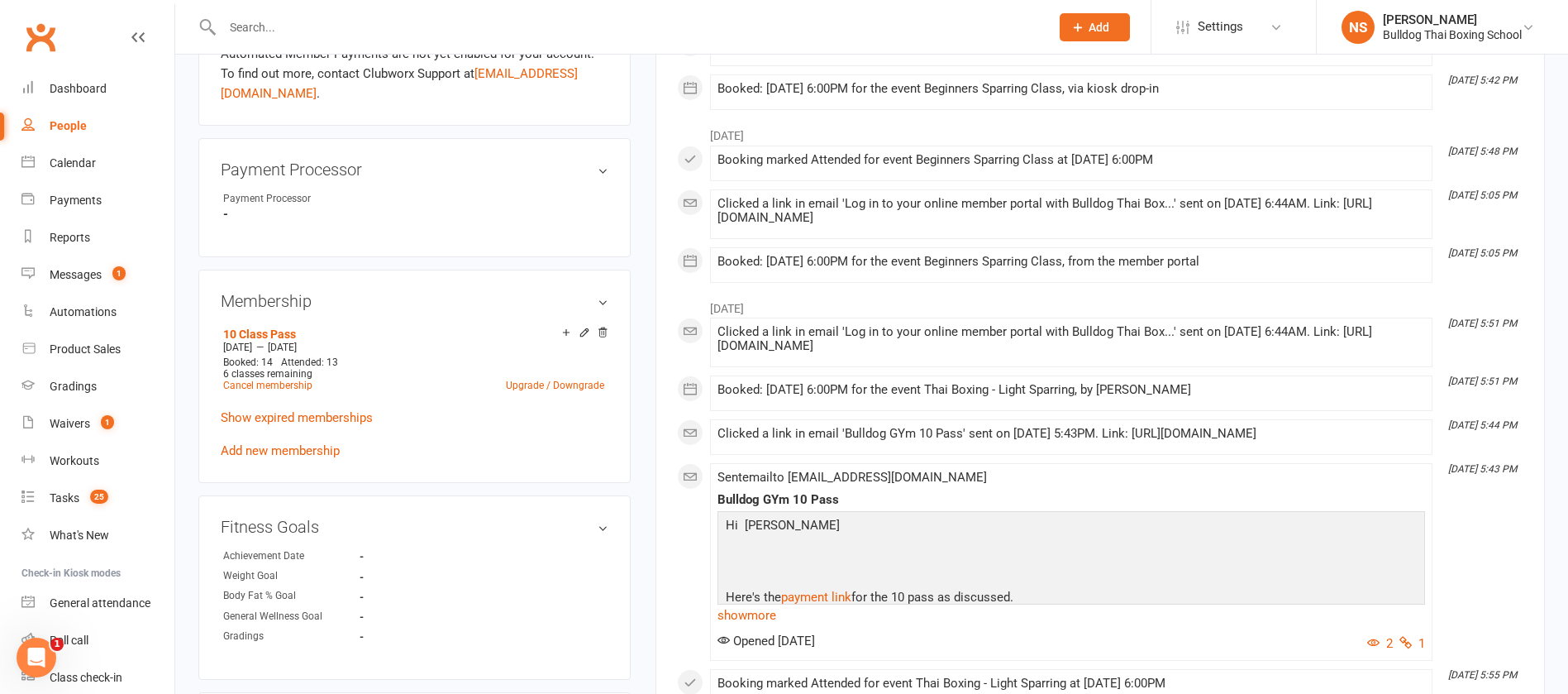
click at [190, 337] on div "upload photo [PERSON_NAME] Activated [DATE] Added [DATE] Active member [DEMOGRA…" at bounding box center [414, 360] width 457 height 1804
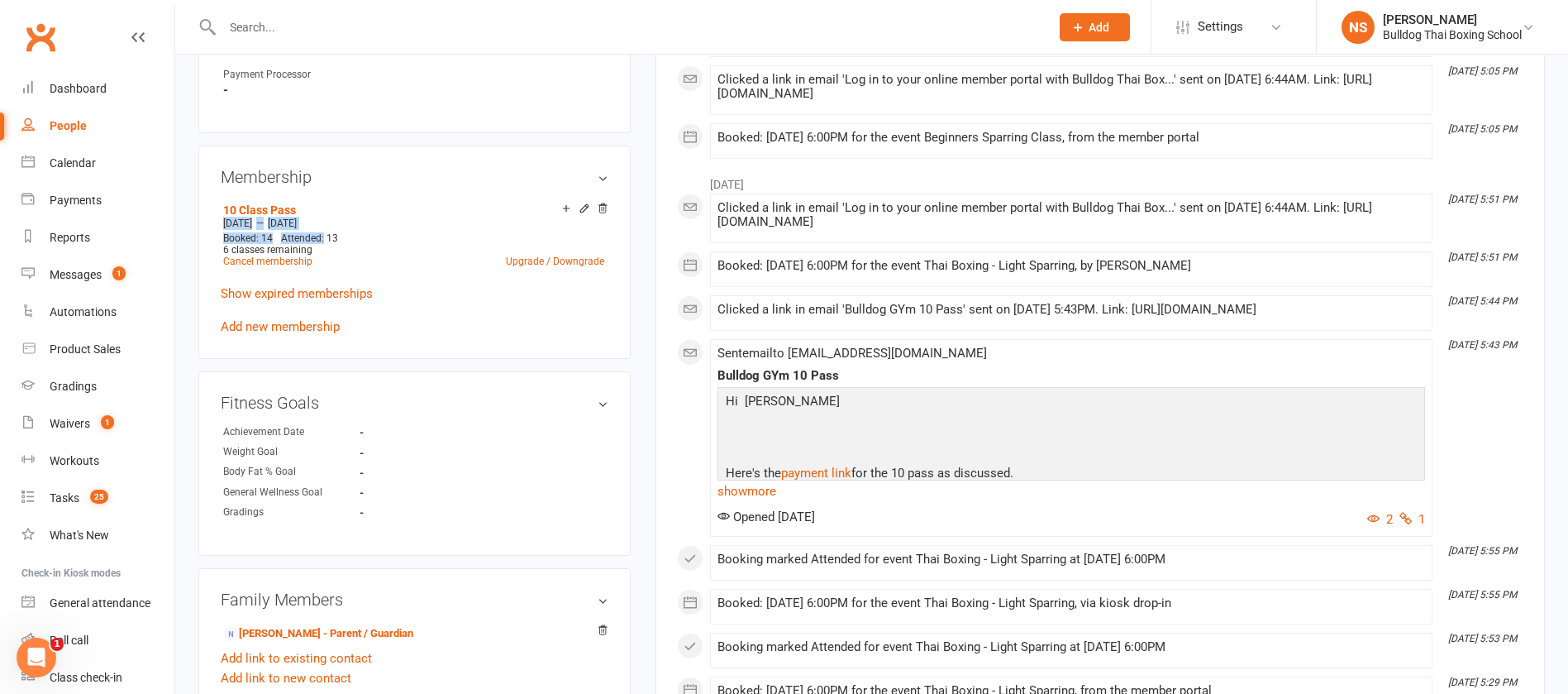
drag, startPoint x: 323, startPoint y: 241, endPoint x: 214, endPoint y: 219, distance: 111.2
click at [214, 219] on div "Membership 10 Class Pass [DATE] — [DATE] Booked: 14 Attended: 13 6 classes rema…" at bounding box center [415, 251] width 432 height 213
click at [646, 299] on main "✓ Memberships 10 Class Pass Expires on [DATE] $ Balance $0.00 Next: n/a Last: […" at bounding box center [1100, 274] width 914 height 1882
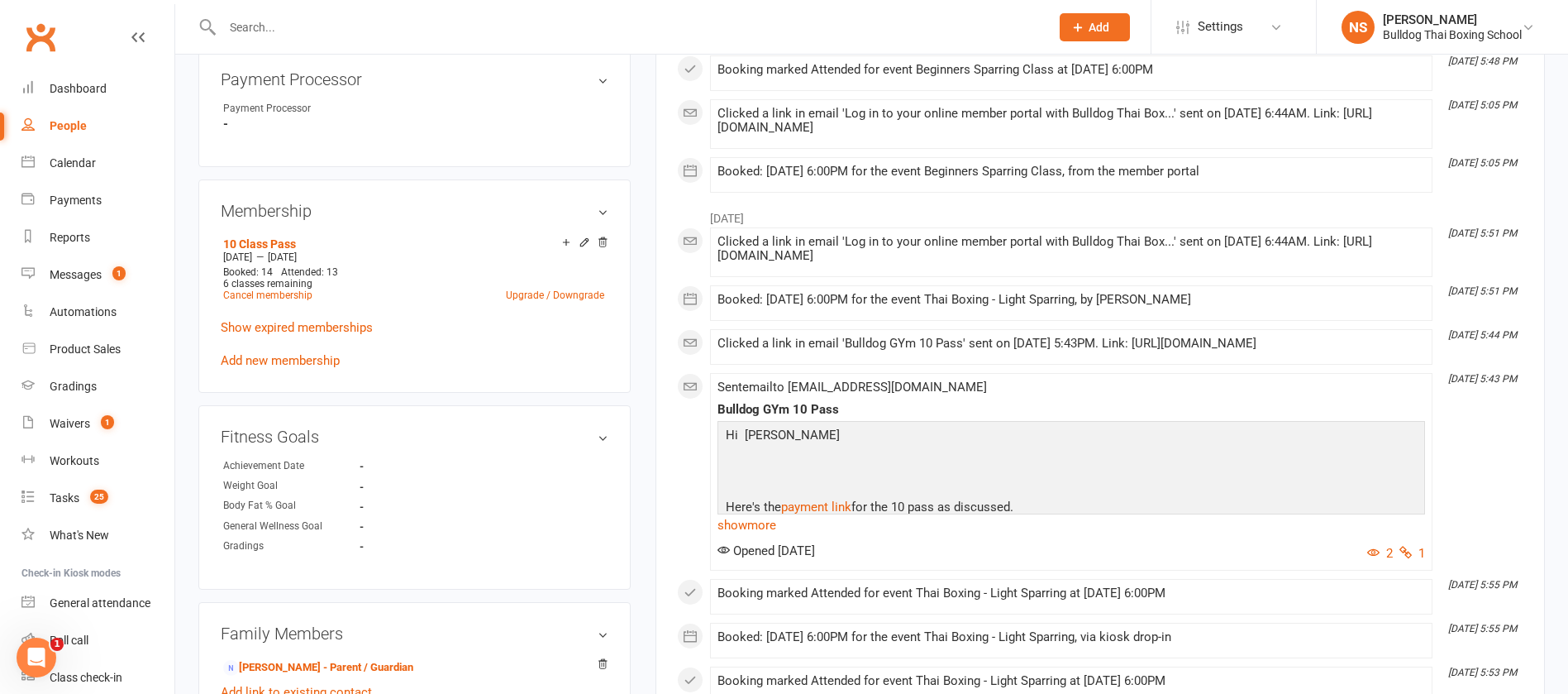
scroll to position [744, 0]
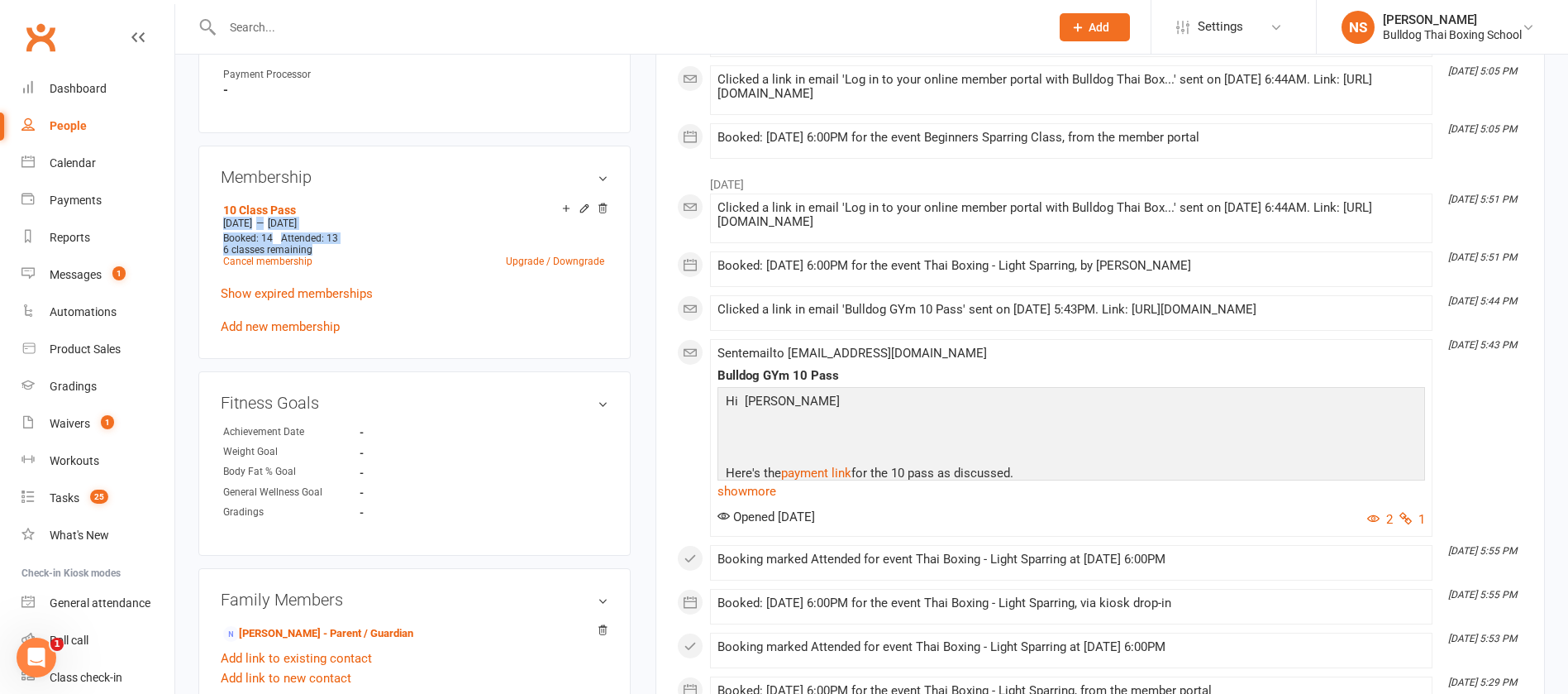
drag, startPoint x: 318, startPoint y: 244, endPoint x: 215, endPoint y: 220, distance: 105.8
click at [215, 220] on div "Membership 10 Class Pass [DATE] — [DATE] Booked: 14 Attended: 13 6 classes rema…" at bounding box center [415, 251] width 432 height 213
click at [184, 236] on div "upload photo [PERSON_NAME] Activated [DATE] Added [DATE] Active member [DEMOGRA…" at bounding box center [871, 275] width 1393 height 1929
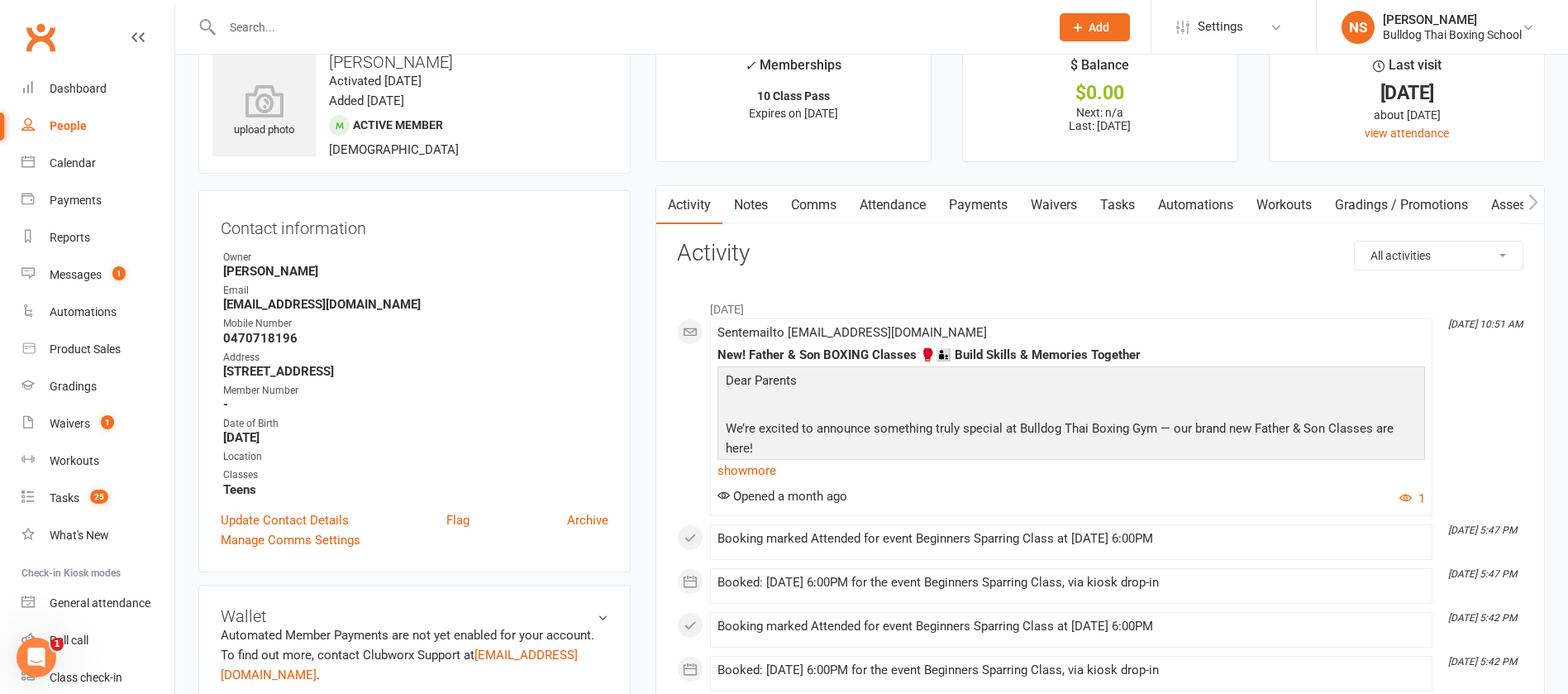
scroll to position [0, 0]
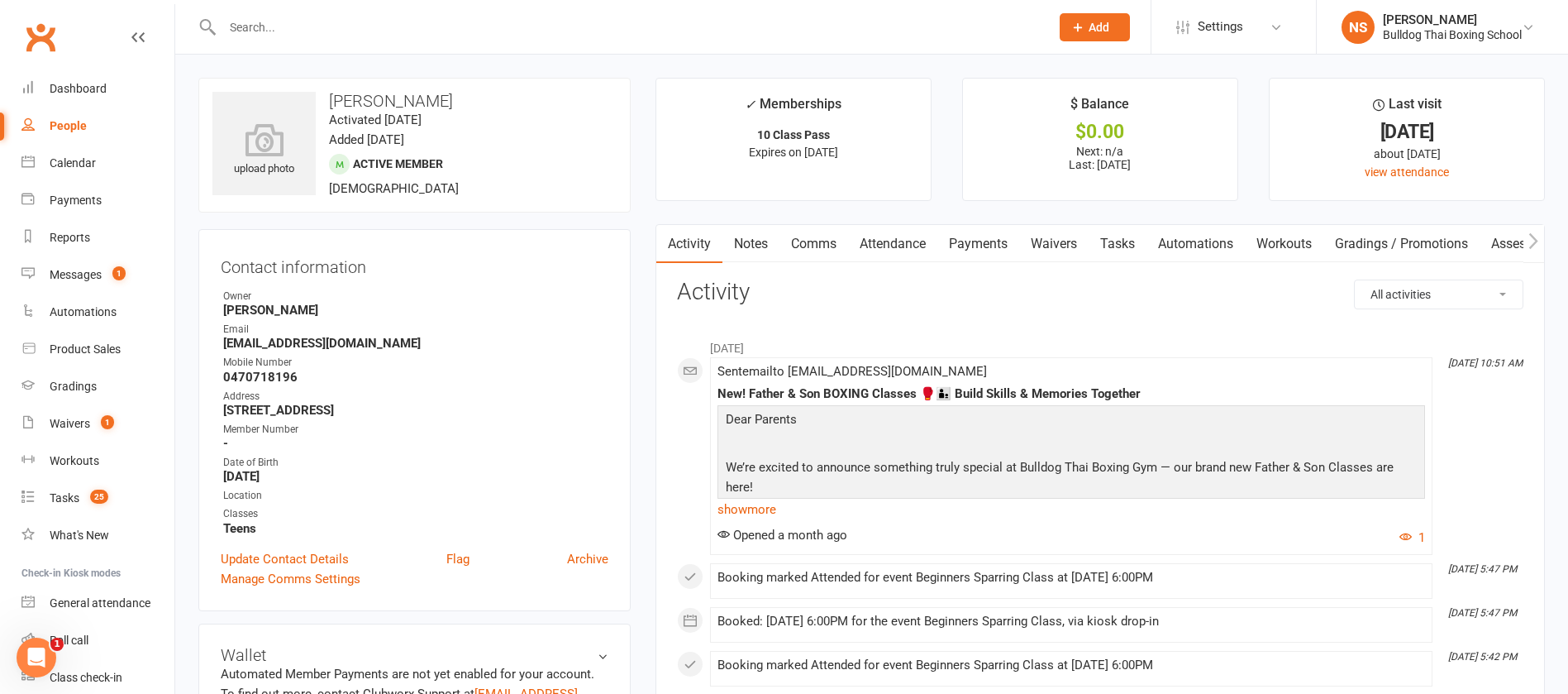
click at [1126, 240] on link "Tasks" at bounding box center [1118, 244] width 58 height 38
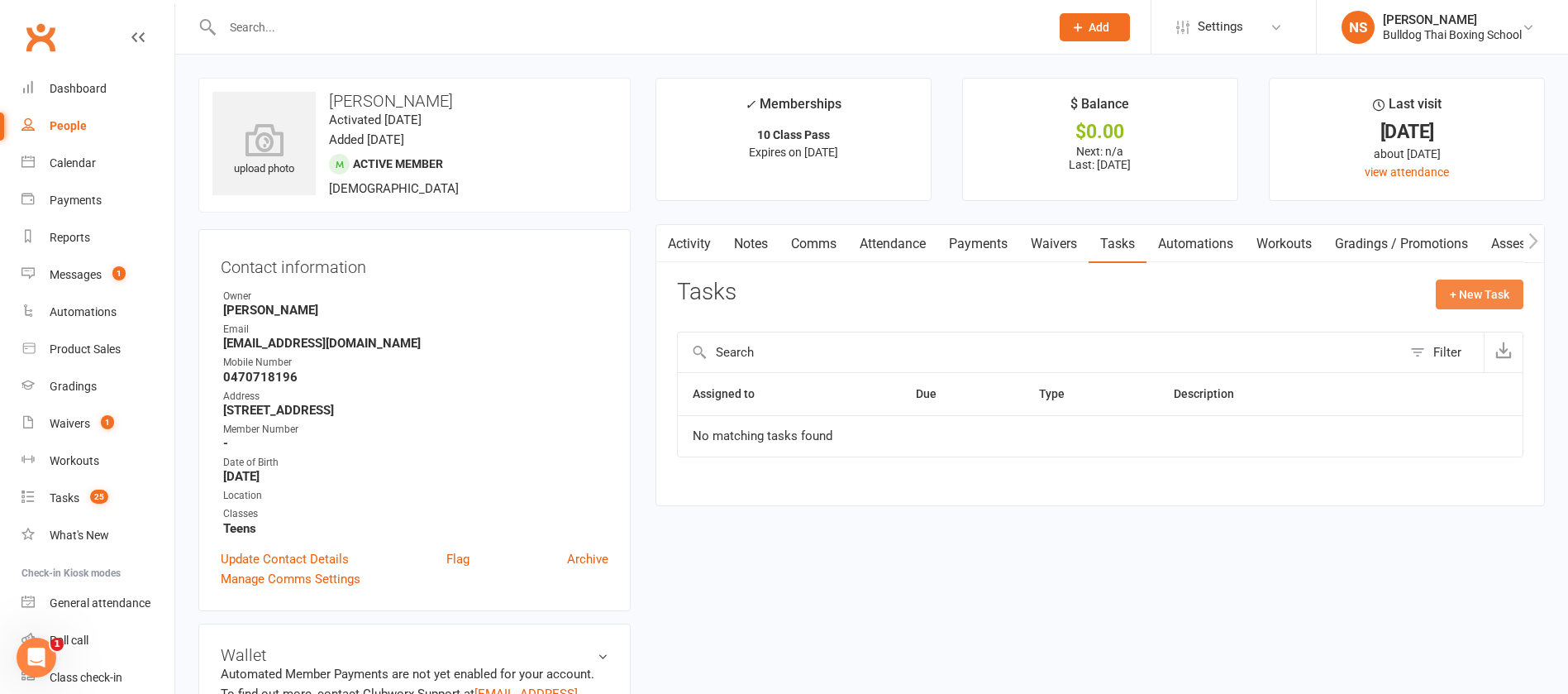
click at [1486, 294] on button "+ New Task" at bounding box center [1479, 294] width 87 height 30
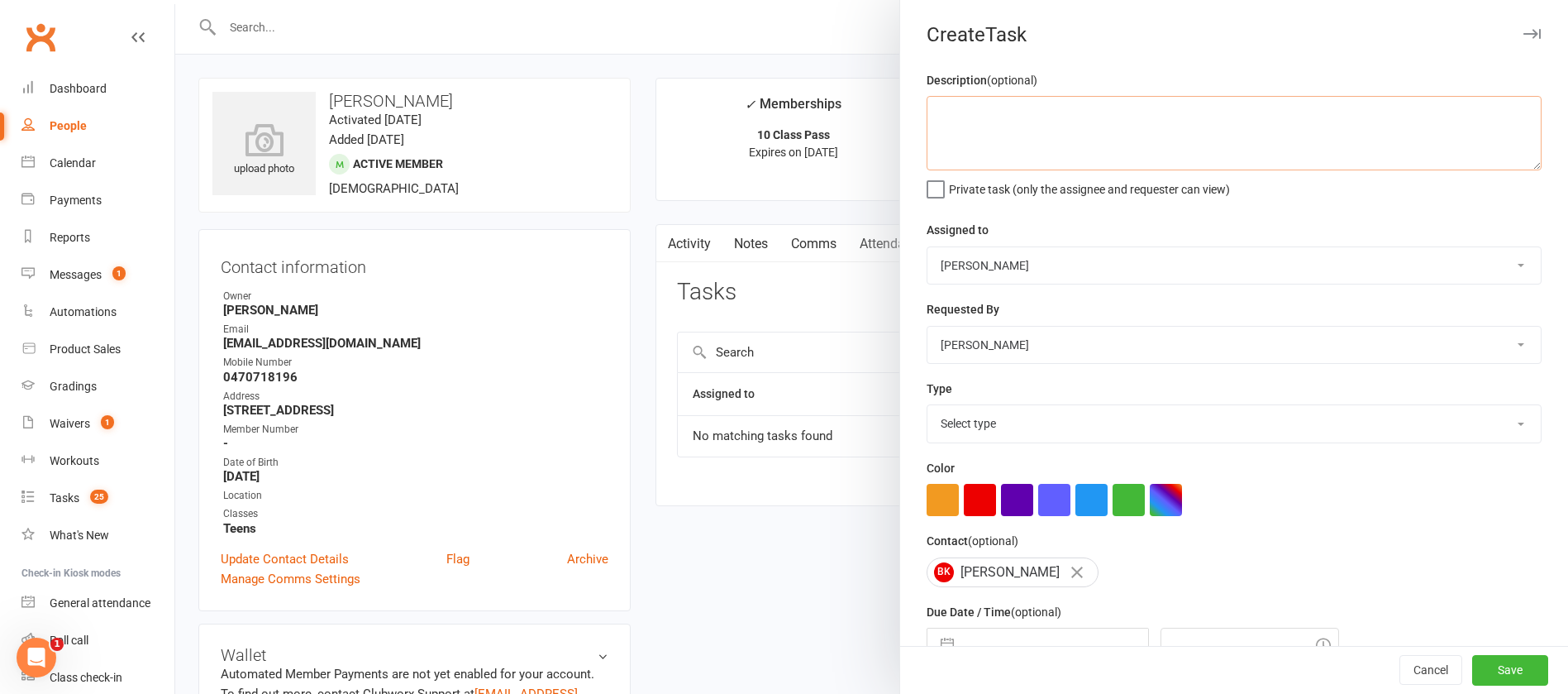
click at [994, 122] on textarea at bounding box center [1234, 132] width 615 height 74
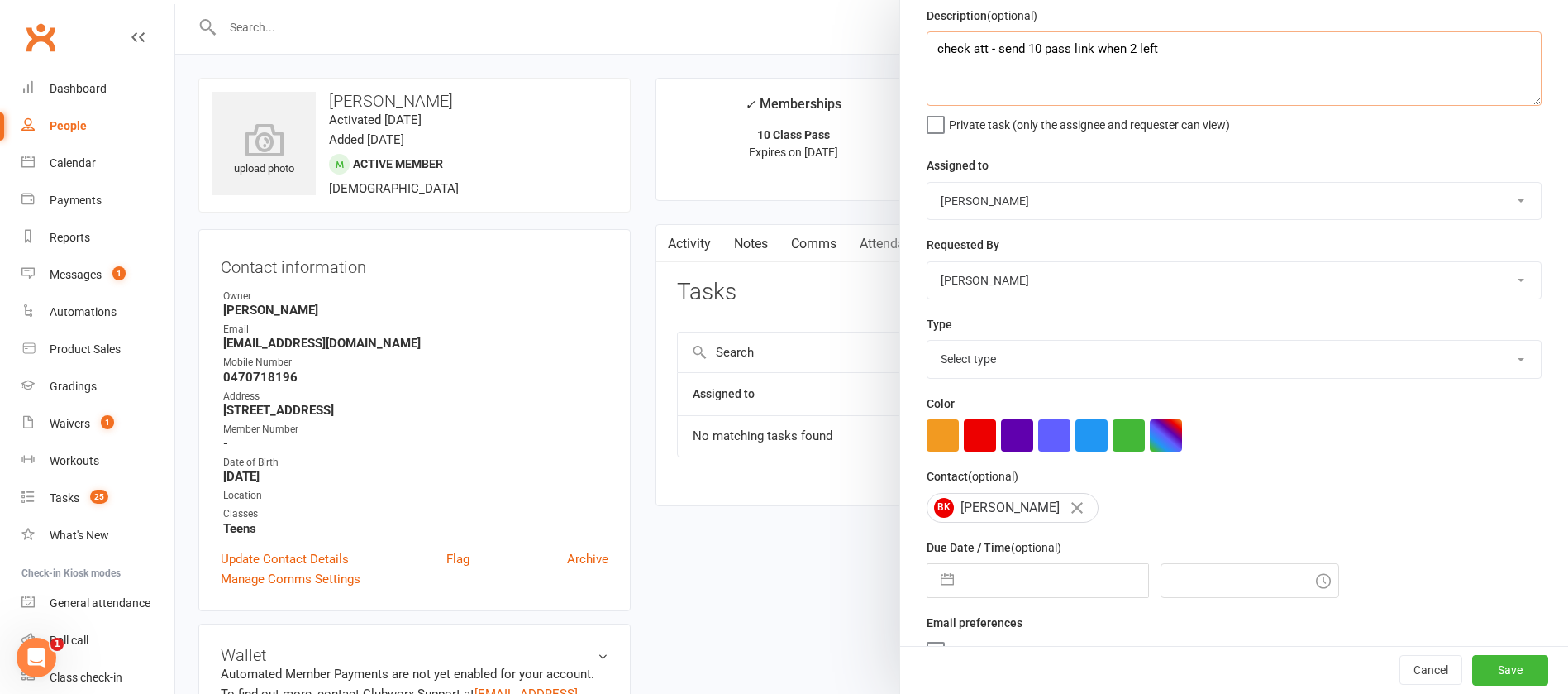
scroll to position [98, 0]
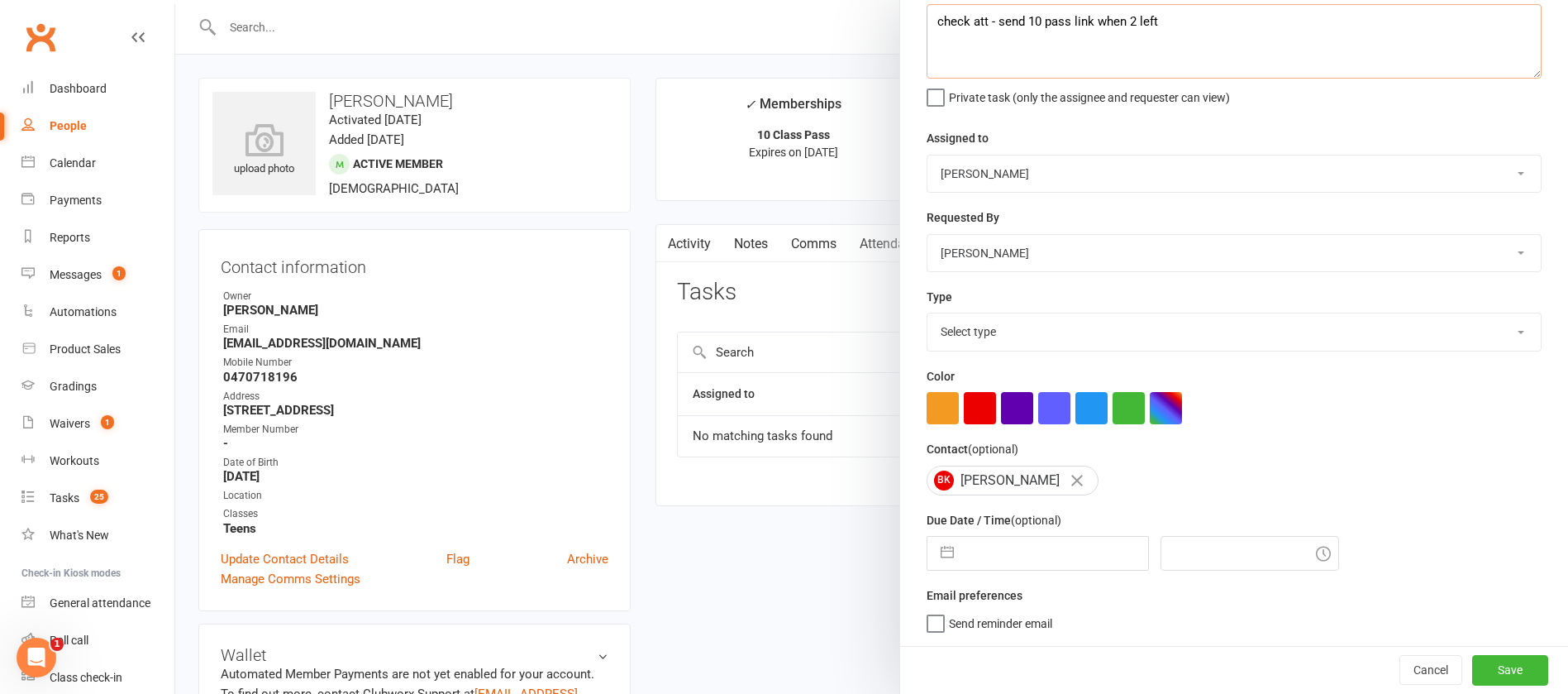
type textarea "check att - send 10 pass link when 2 left"
click at [974, 332] on select "Select type Action E-mail Meeting Phone call Text Add new task type" at bounding box center [1234, 331] width 613 height 37
select select "12049"
click at [927, 313] on select "Select type Action E-mail Meeting Phone call Text Add new task type" at bounding box center [1234, 331] width 613 height 37
click at [1017, 558] on input "text" at bounding box center [1055, 552] width 186 height 33
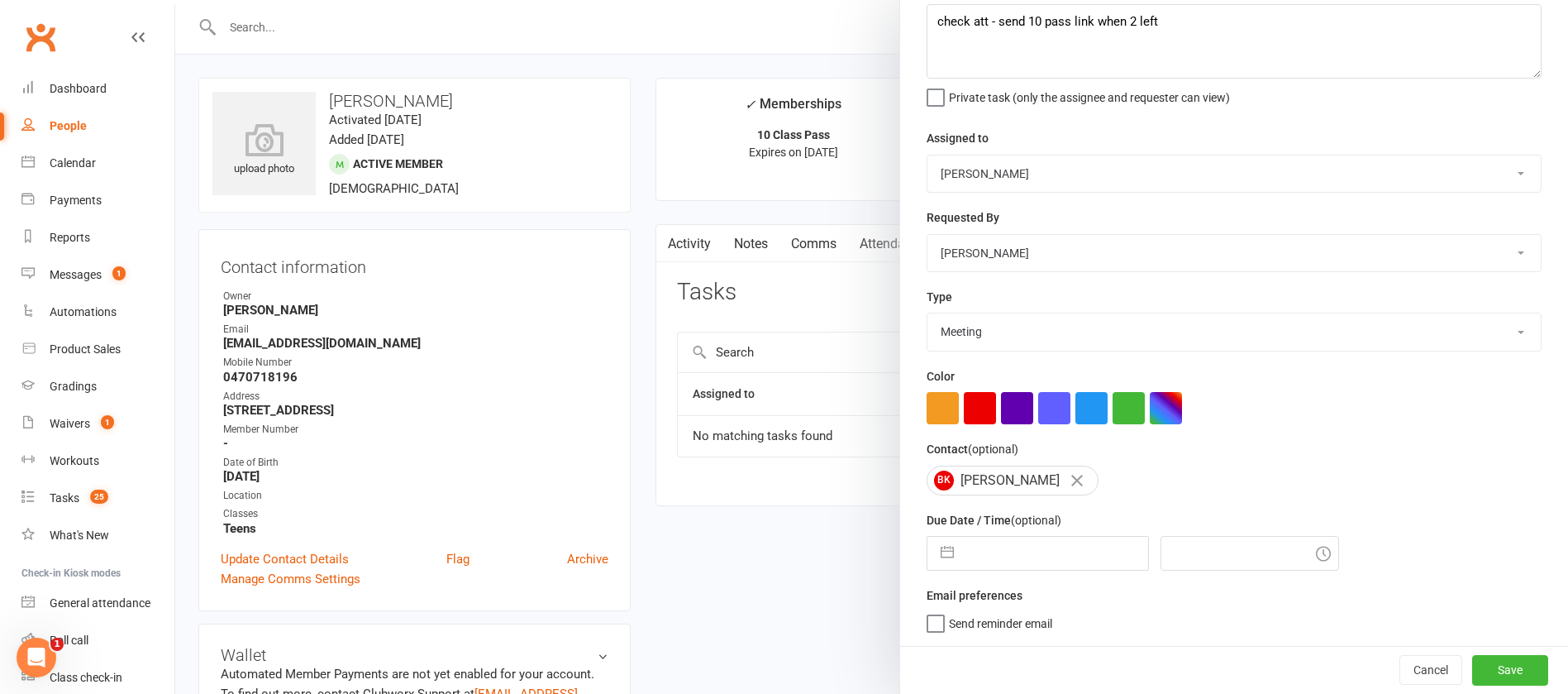
select select "7"
select select "2025"
select select "8"
select select "2025"
select select "9"
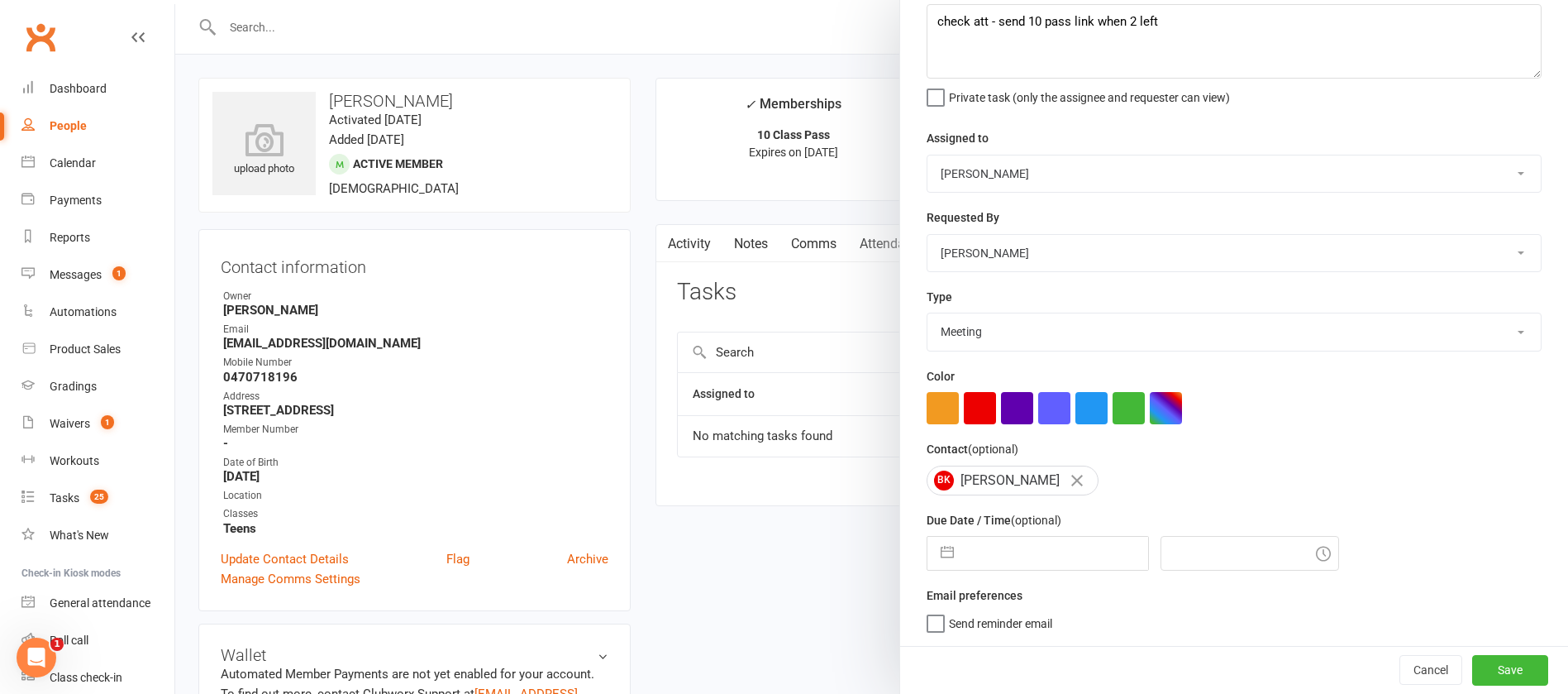
select select "2025"
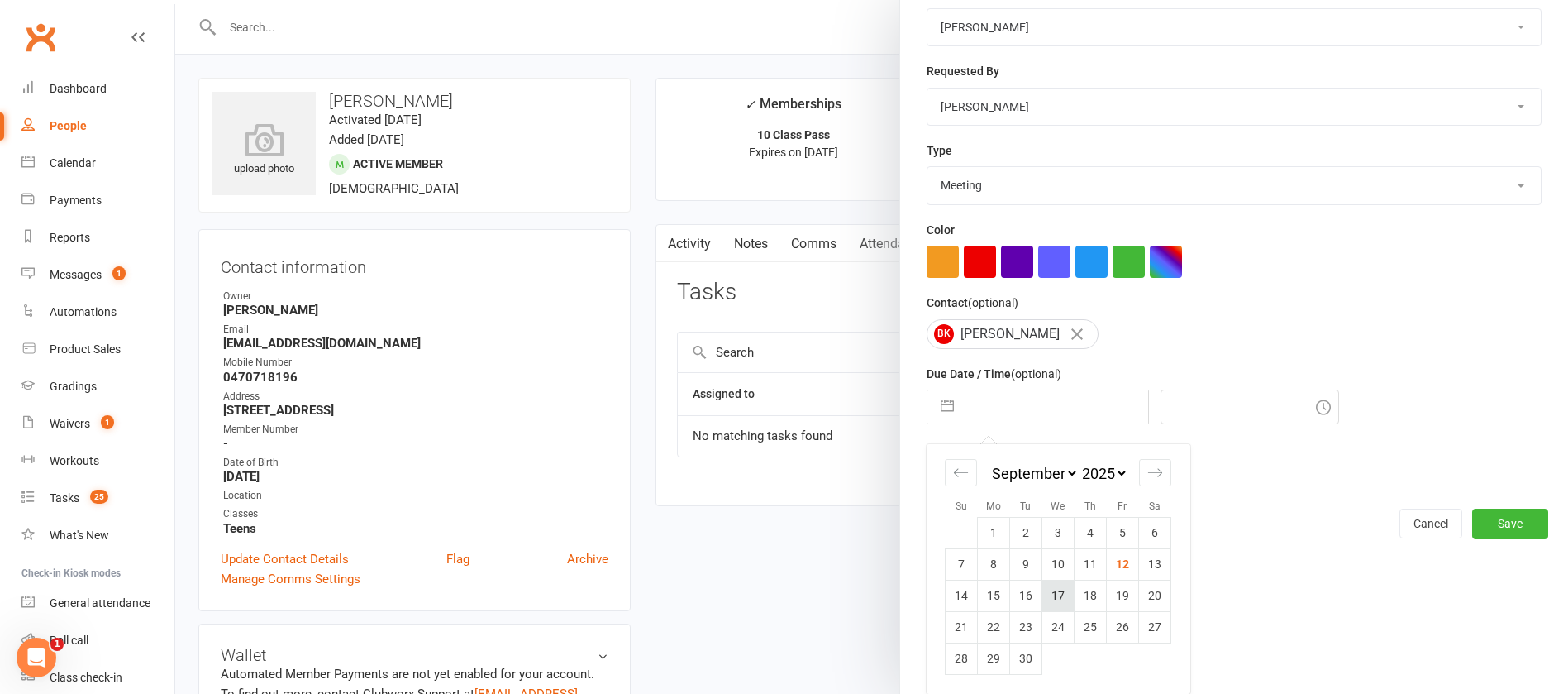
scroll to position [244, 0]
click at [1114, 629] on td "26" at bounding box center [1123, 626] width 32 height 31
type input "[DATE]"
type input "9:45am"
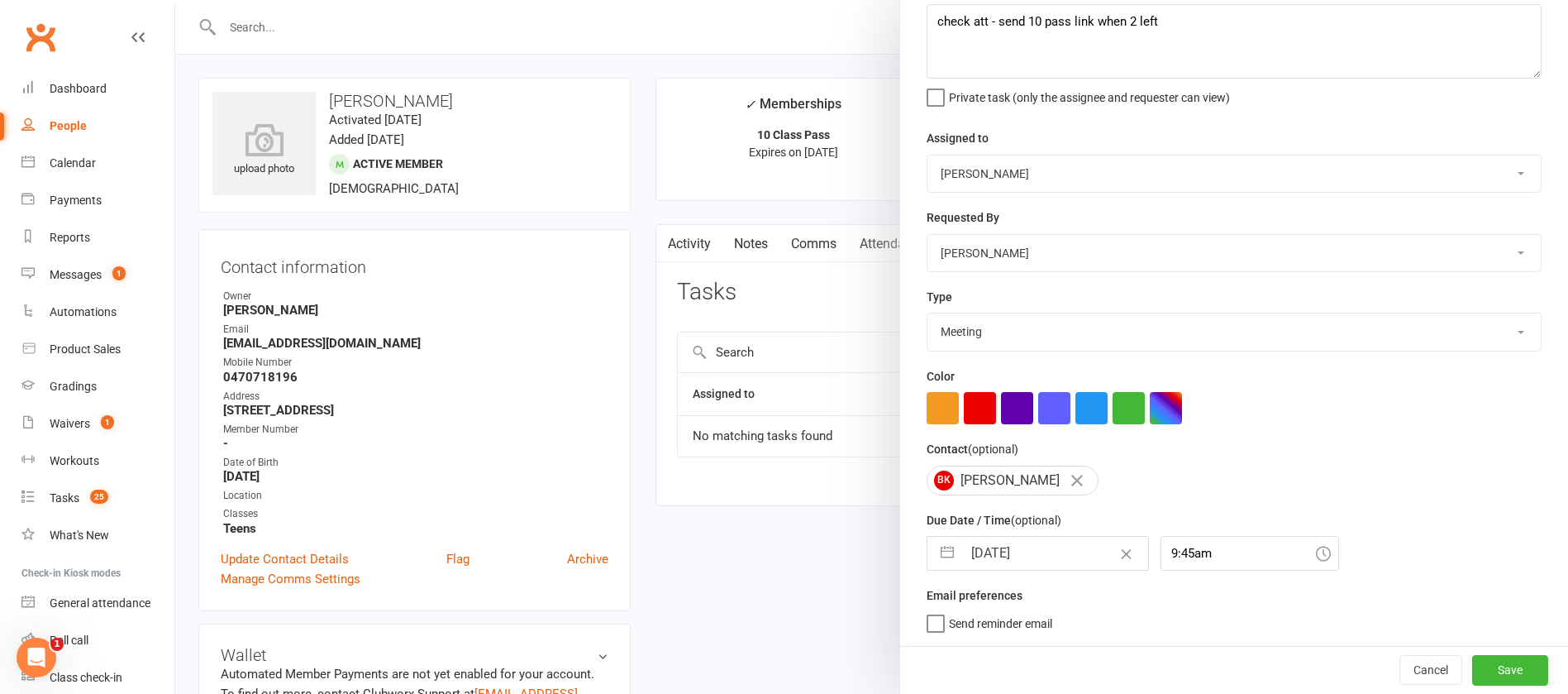
scroll to position [98, 0]
click at [1472, 671] on button "Save" at bounding box center [1510, 670] width 76 height 30
